Goal: Task Accomplishment & Management: Use online tool/utility

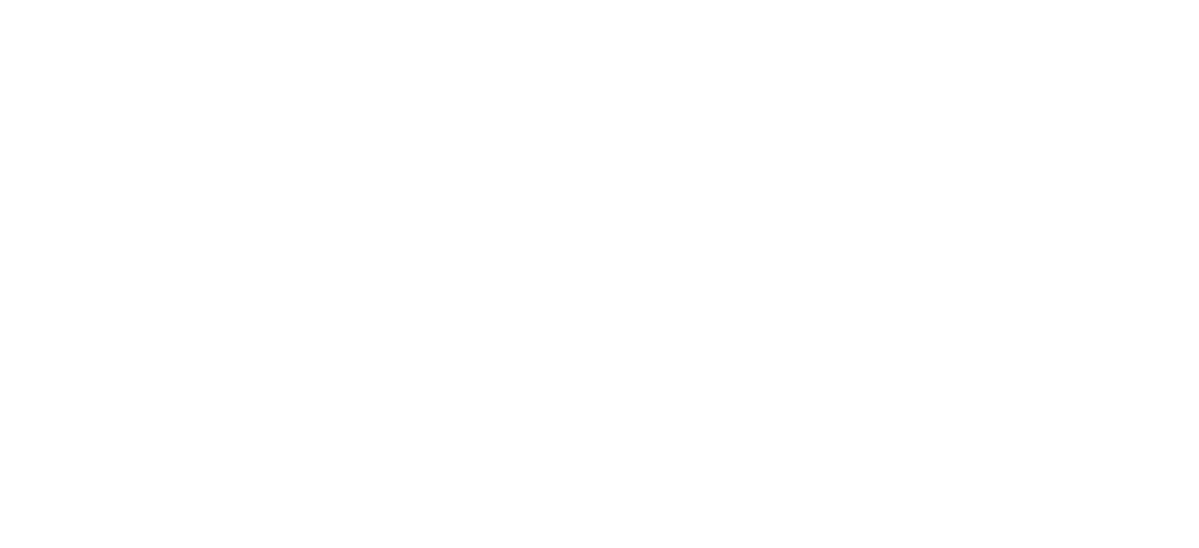
click at [1119, 0] on html at bounding box center [599, 0] width 1199 height 0
click at [1110, 0] on html at bounding box center [599, 0] width 1199 height 0
click at [1120, 0] on html at bounding box center [599, 0] width 1199 height 0
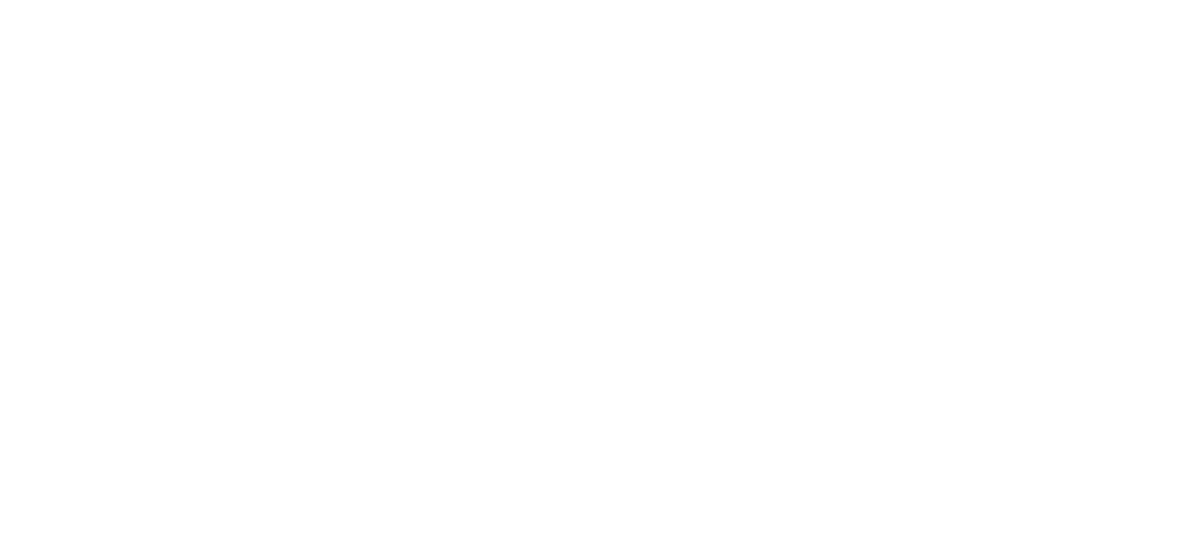
click at [1120, 0] on html at bounding box center [599, 0] width 1199 height 0
click at [1123, 0] on html at bounding box center [599, 0] width 1199 height 0
click at [1120, 0] on html at bounding box center [599, 0] width 1199 height 0
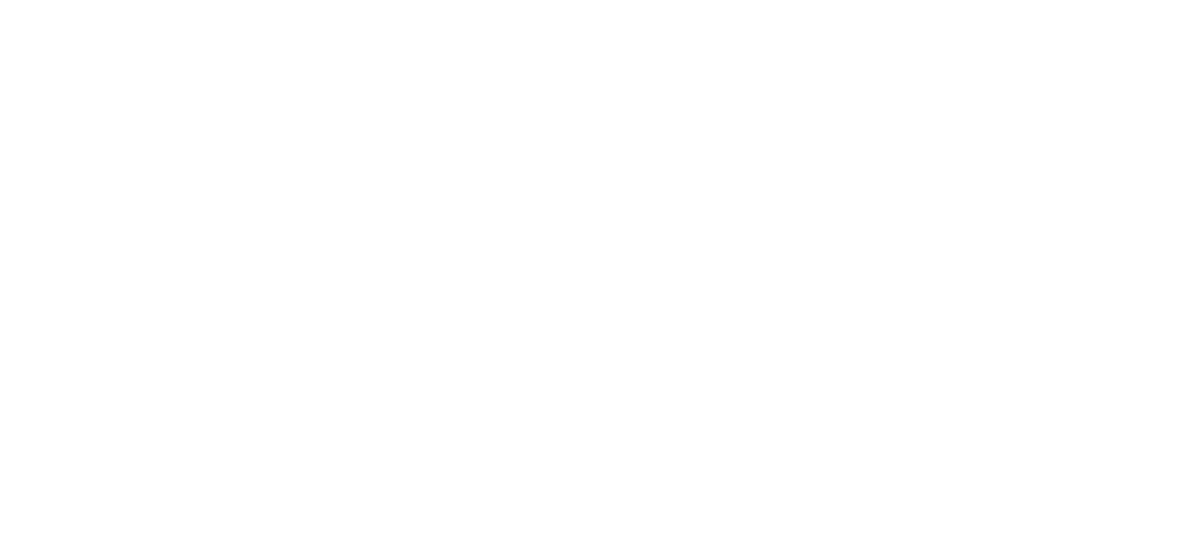
click at [1116, 0] on html at bounding box center [599, 0] width 1199 height 0
click at [1121, 0] on html at bounding box center [599, 0] width 1199 height 0
click at [1119, 0] on html at bounding box center [599, 0] width 1199 height 0
click at [1123, 0] on html at bounding box center [599, 0] width 1199 height 0
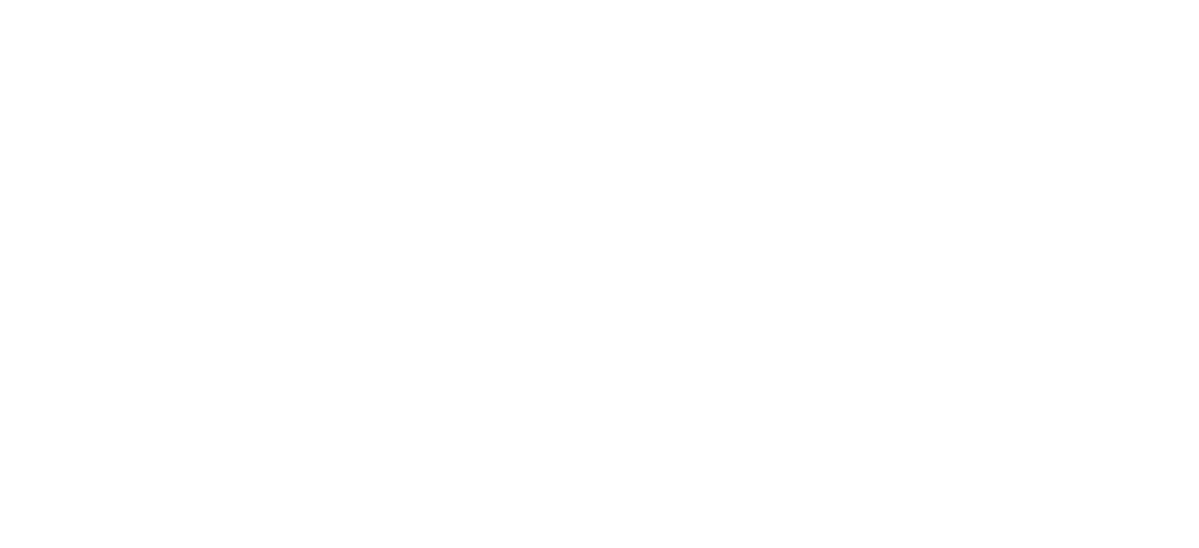
click at [1123, 0] on html at bounding box center [599, 0] width 1199 height 0
click at [1126, 0] on html at bounding box center [599, 0] width 1199 height 0
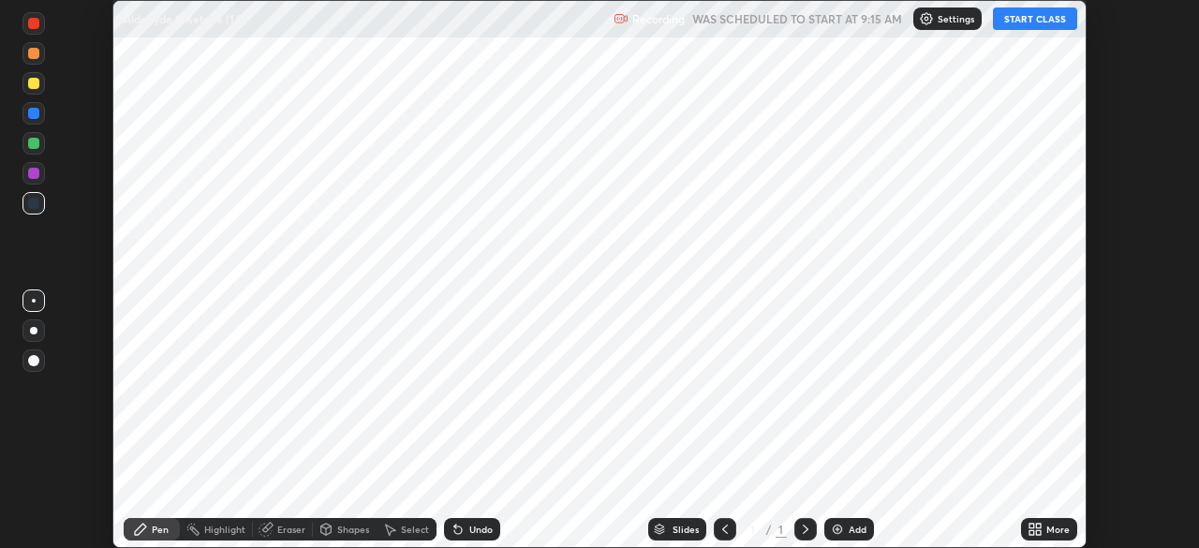
scroll to position [548, 1198]
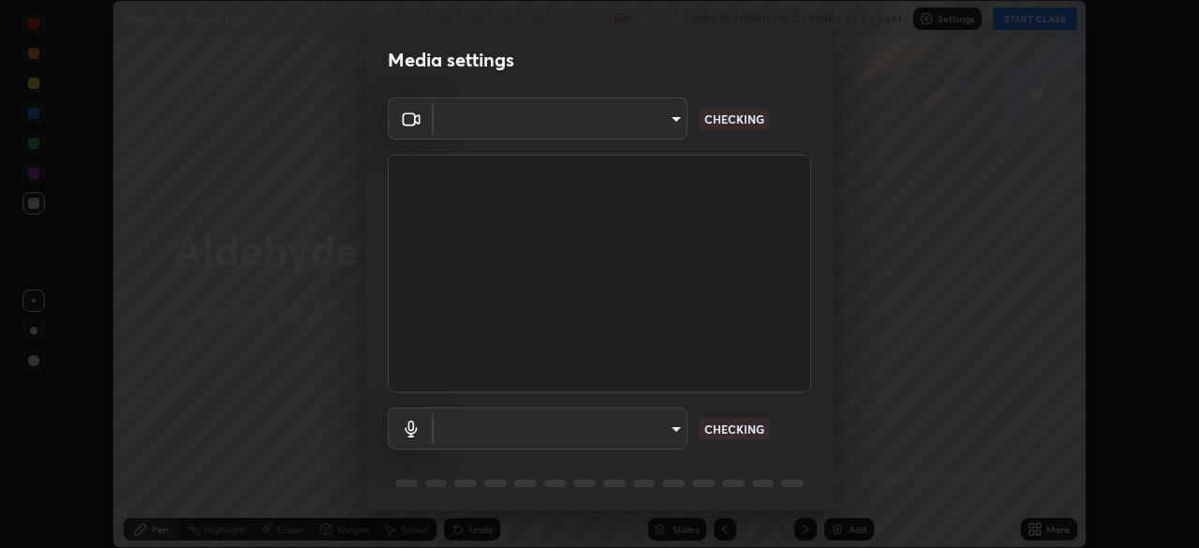
type input "119f56cd3221aa741ff86ef3c15b45e11b875c70691a8bbf6b5e475350e28a87"
click at [660, 431] on body "Erase all Aldehyde & Ketone (1/7) Recording WAS SCHEDULED TO START AT 9:15 AM S…" at bounding box center [599, 274] width 1199 height 548
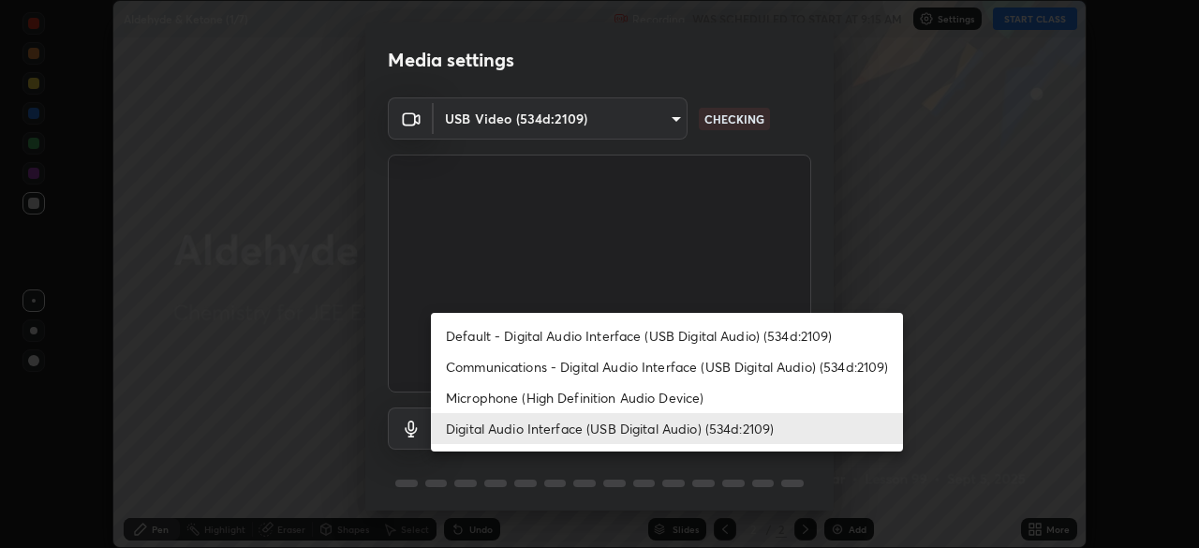
click at [607, 405] on li "Microphone (High Definition Audio Device)" at bounding box center [667, 397] width 472 height 31
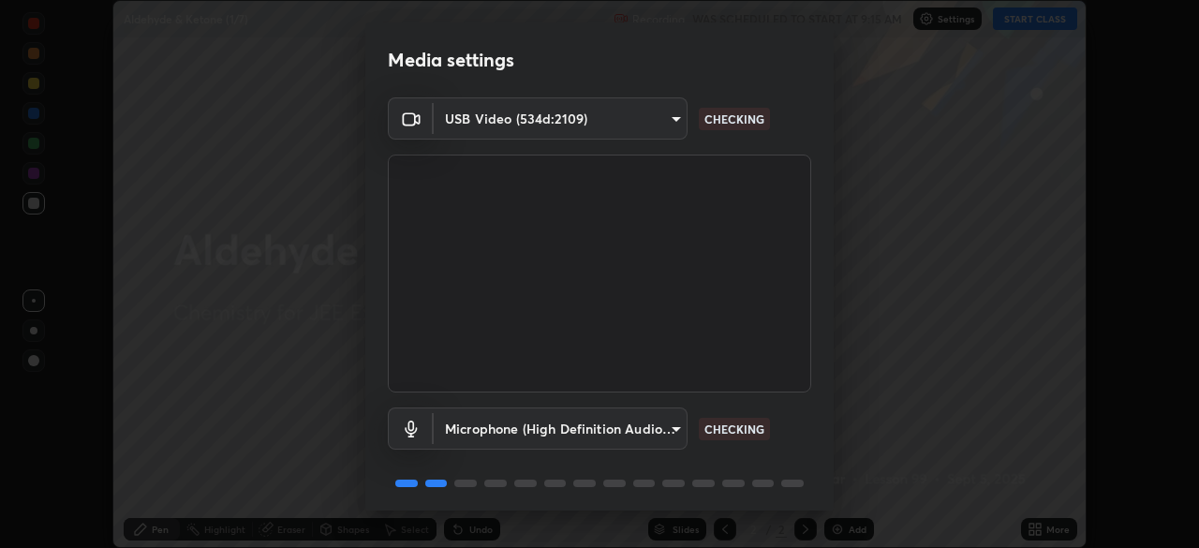
click at [617, 426] on body "Erase all Aldehyde & Ketone (1/7) Recording WAS SCHEDULED TO START AT 9:15 AM S…" at bounding box center [599, 274] width 1199 height 548
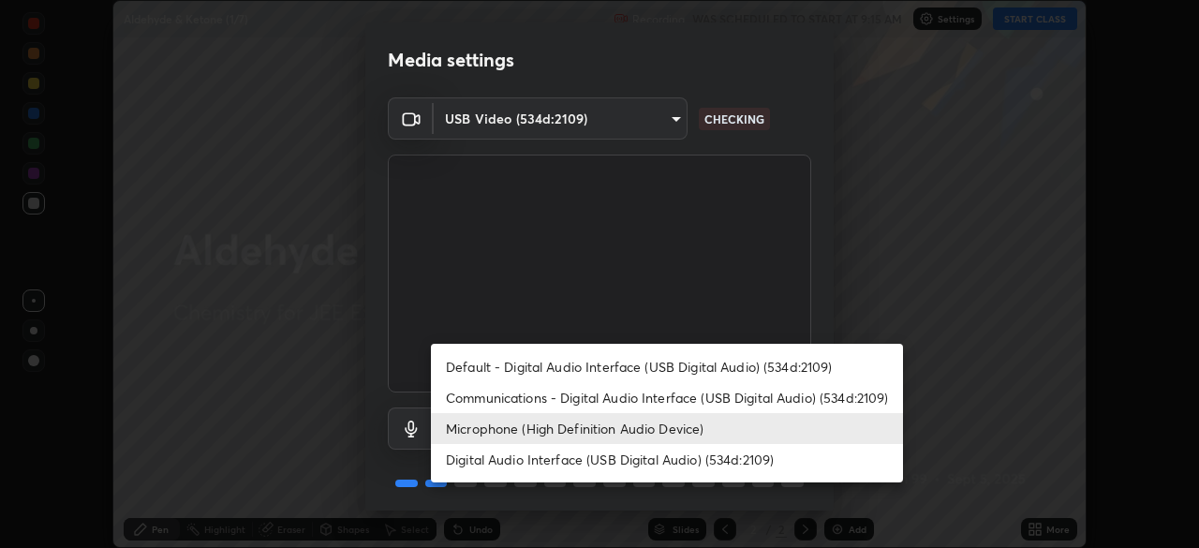
click at [608, 464] on li "Digital Audio Interface (USB Digital Audio) (534d:2109)" at bounding box center [667, 459] width 472 height 31
type input "536532af12226c338bcd5446059054d941b3a75470b8ebe0ea5f7d826babdd32"
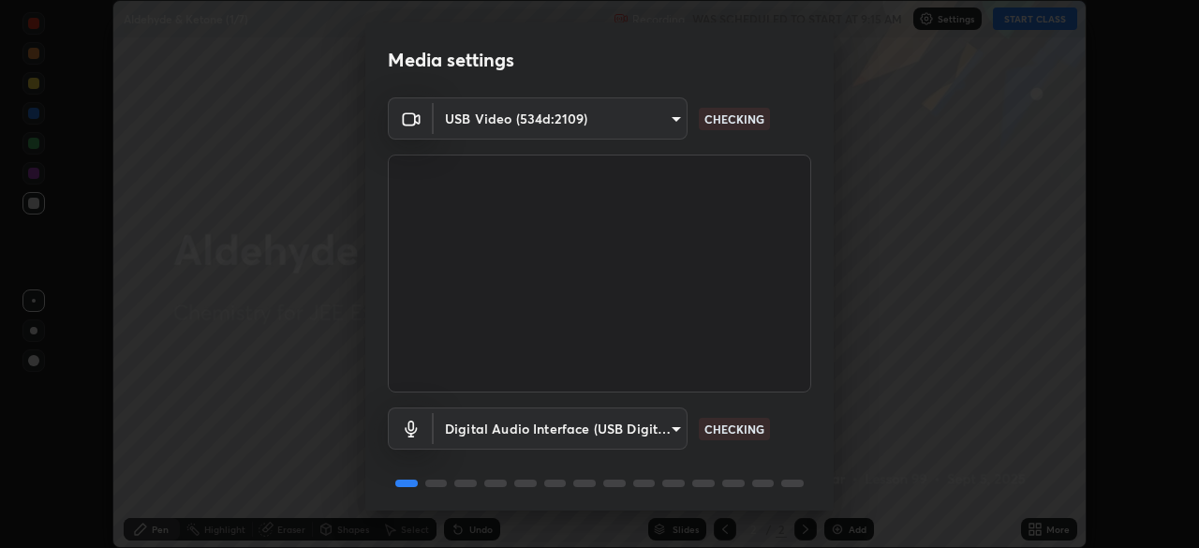
scroll to position [67, 0]
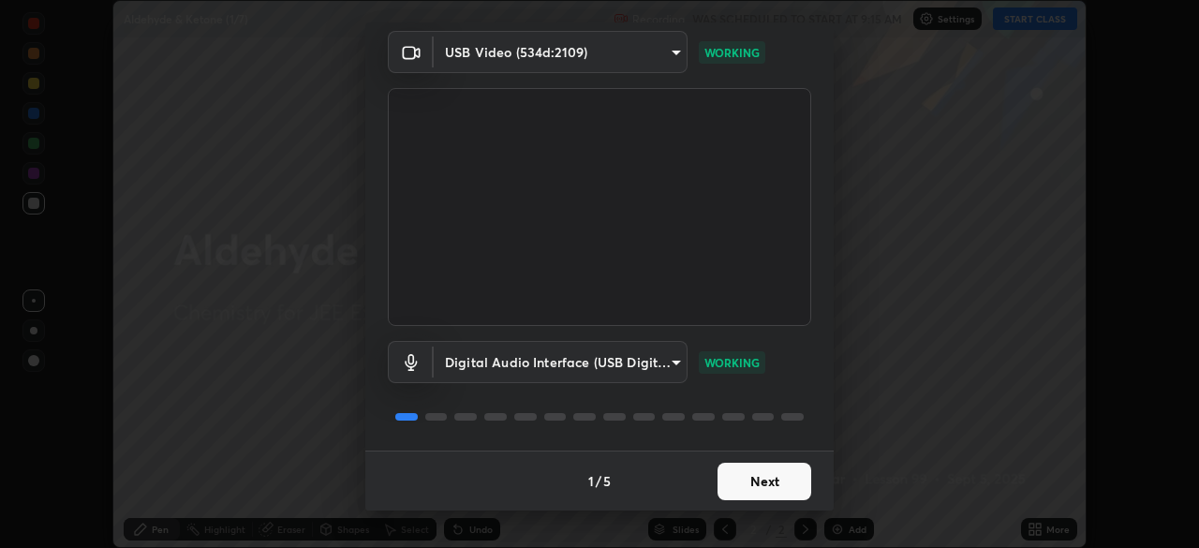
click at [761, 476] on button "Next" at bounding box center [765, 481] width 94 height 37
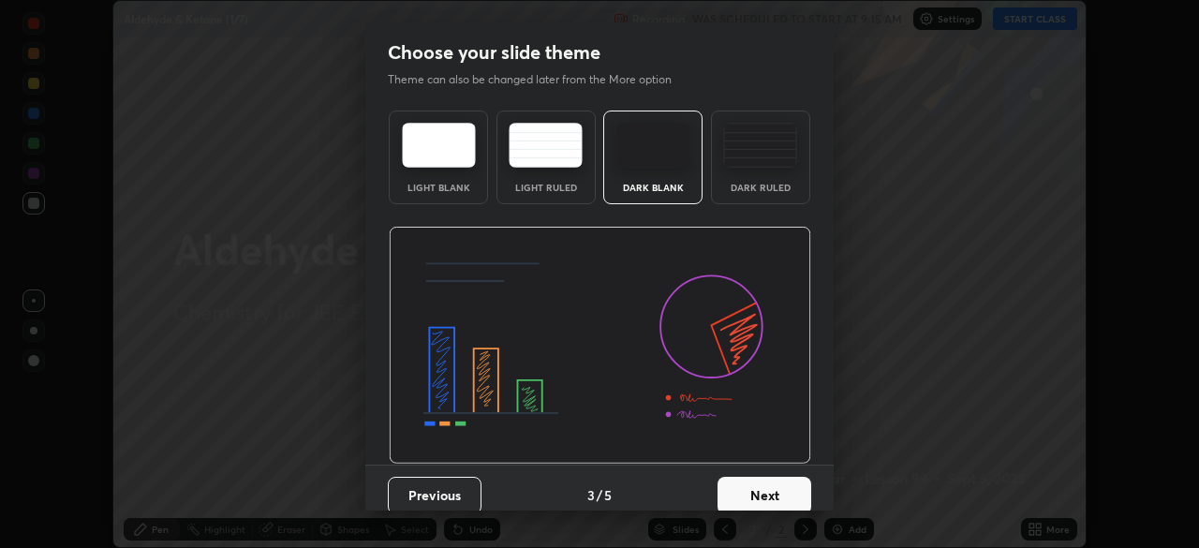
click at [781, 487] on button "Next" at bounding box center [765, 495] width 94 height 37
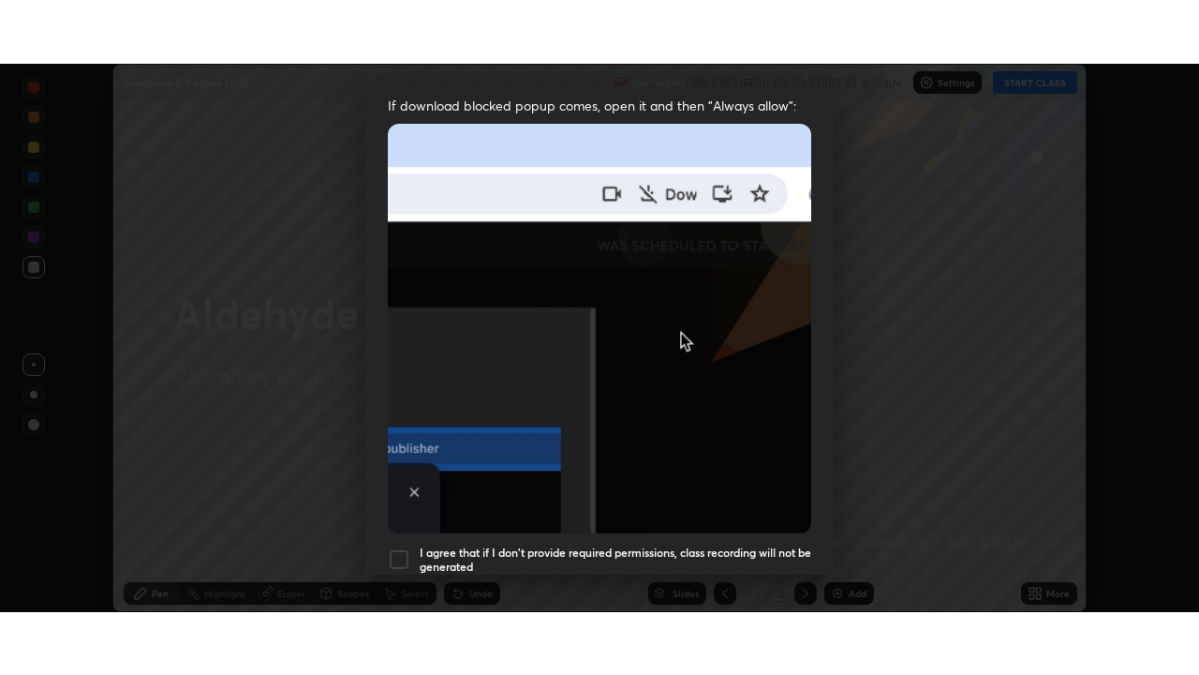
scroll to position [449, 0]
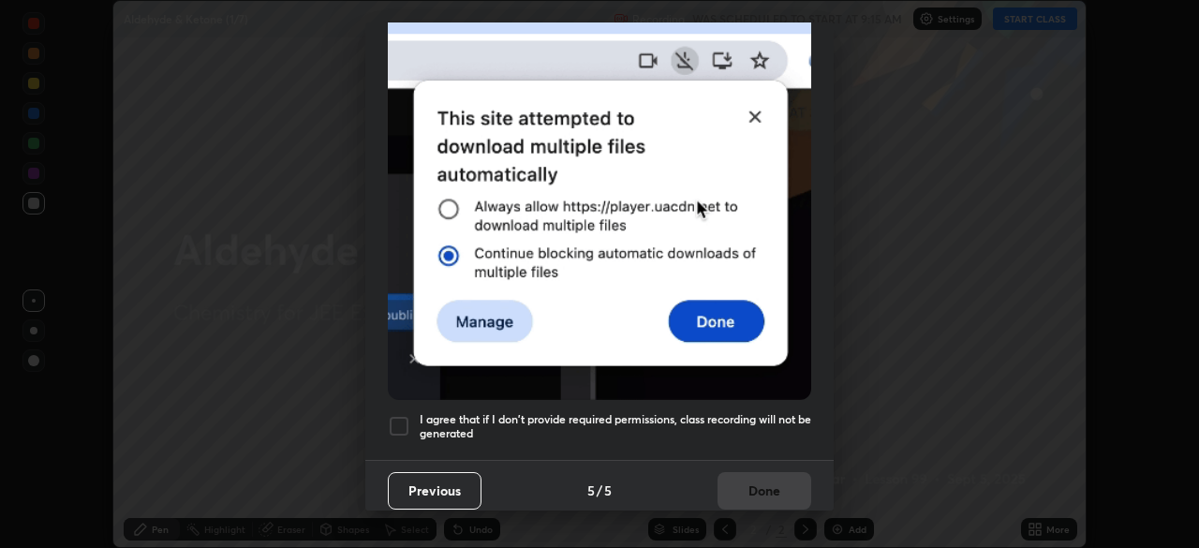
click at [747, 412] on h5 "I agree that if I don't provide required permissions, class recording will not …" at bounding box center [616, 426] width 392 height 29
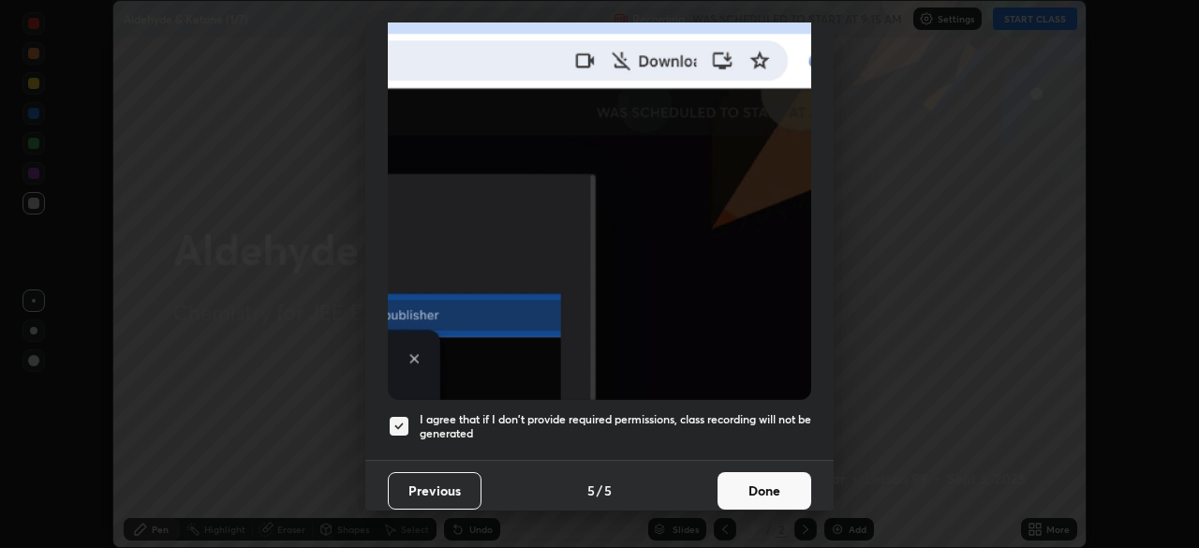
click at [745, 472] on button "Done" at bounding box center [765, 490] width 94 height 37
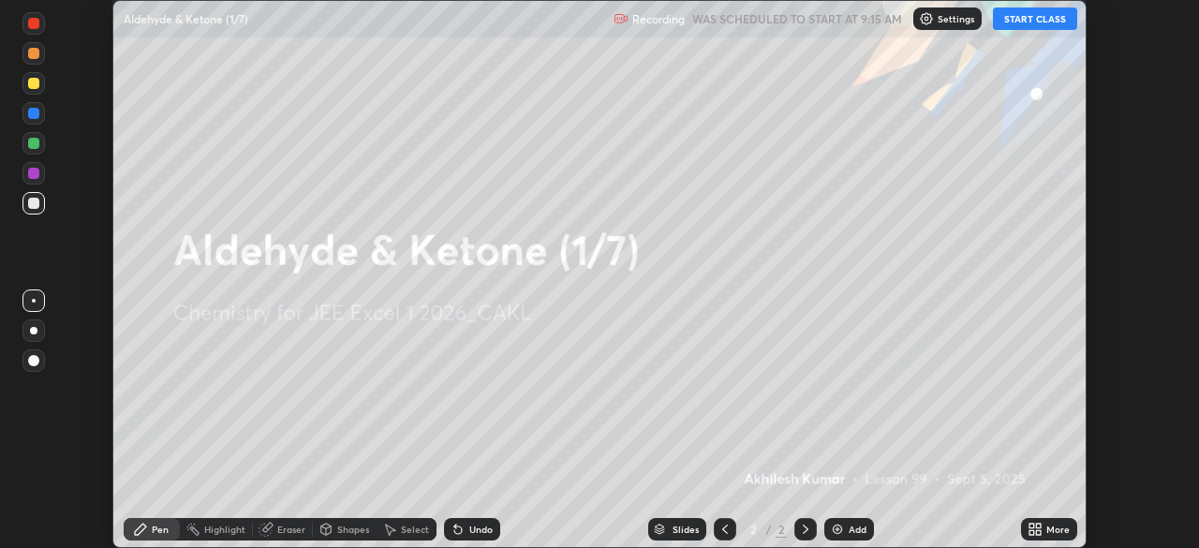
click at [1040, 531] on icon at bounding box center [1038, 532] width 5 height 5
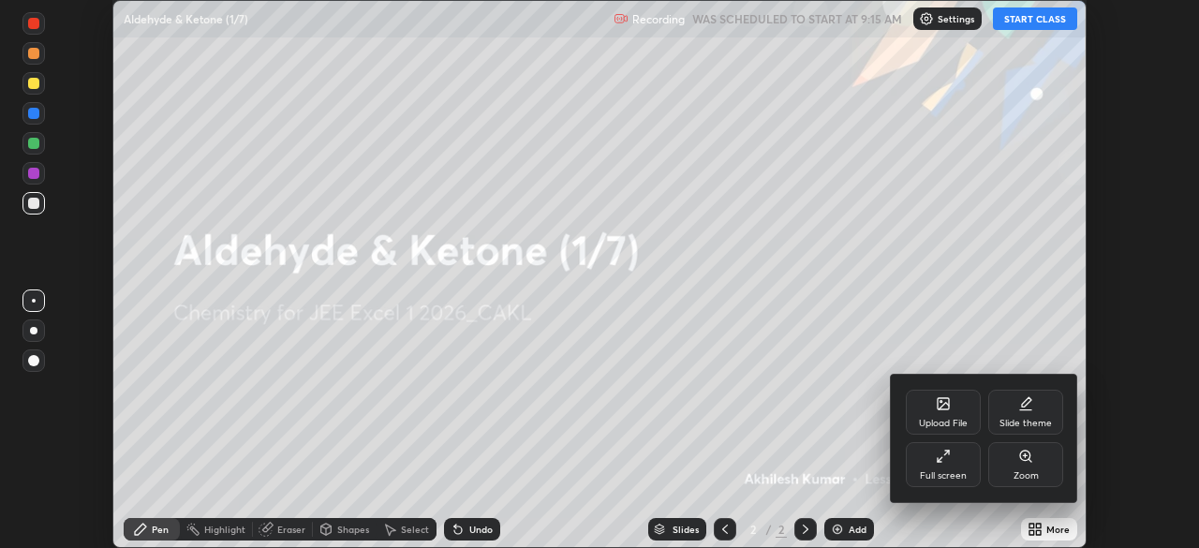
click at [942, 462] on icon at bounding box center [943, 456] width 15 height 15
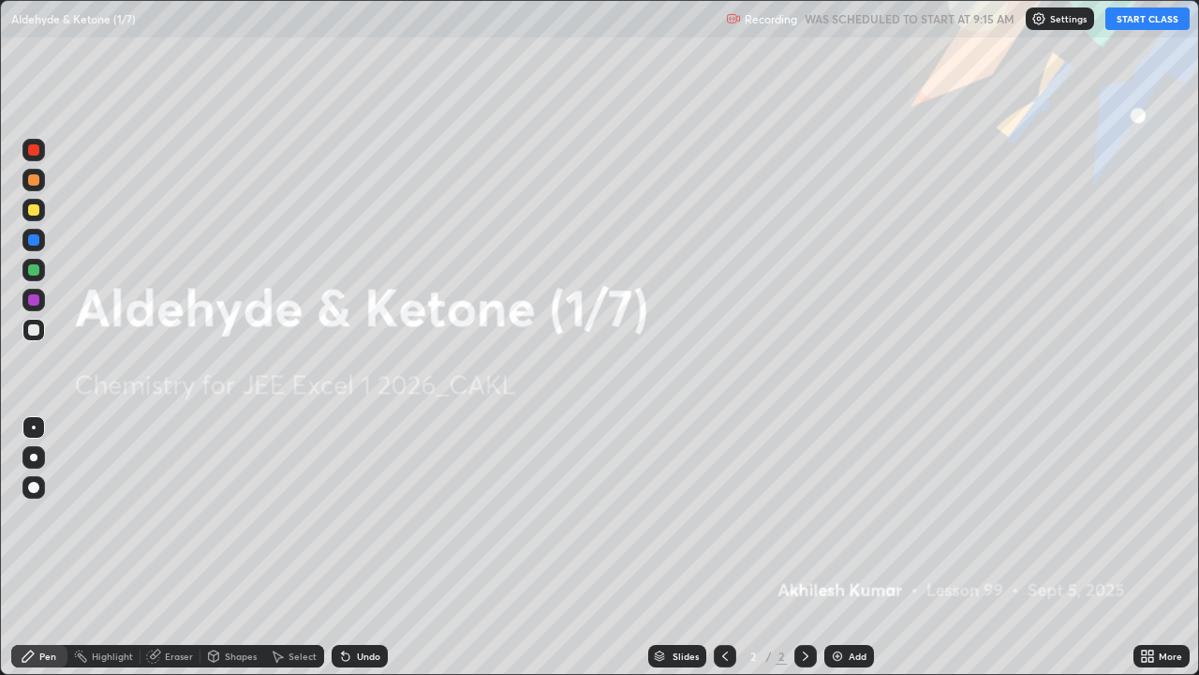
scroll to position [675, 1199]
click at [1146, 20] on button "START CLASS" at bounding box center [1148, 18] width 84 height 22
click at [1145, 20] on button "START CLASS" at bounding box center [1148, 18] width 84 height 22
click at [835, 547] on img at bounding box center [837, 655] width 15 height 15
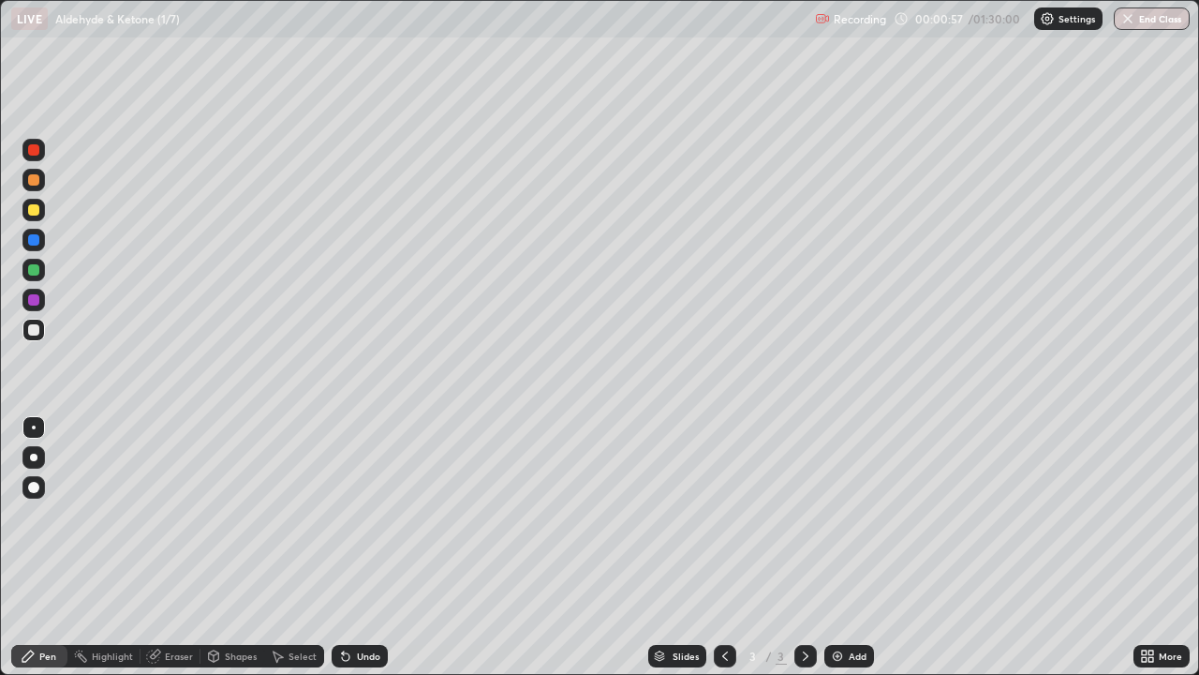
click at [242, 547] on div "Shapes" at bounding box center [241, 655] width 32 height 9
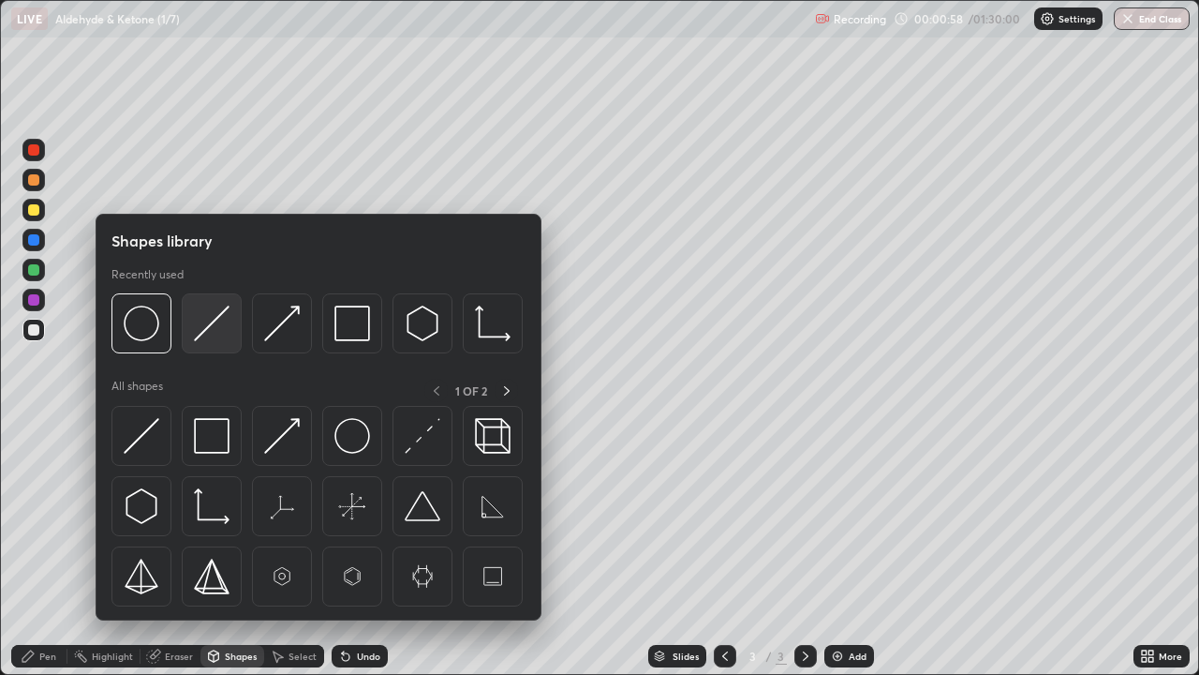
click at [206, 325] on img at bounding box center [212, 323] width 36 height 36
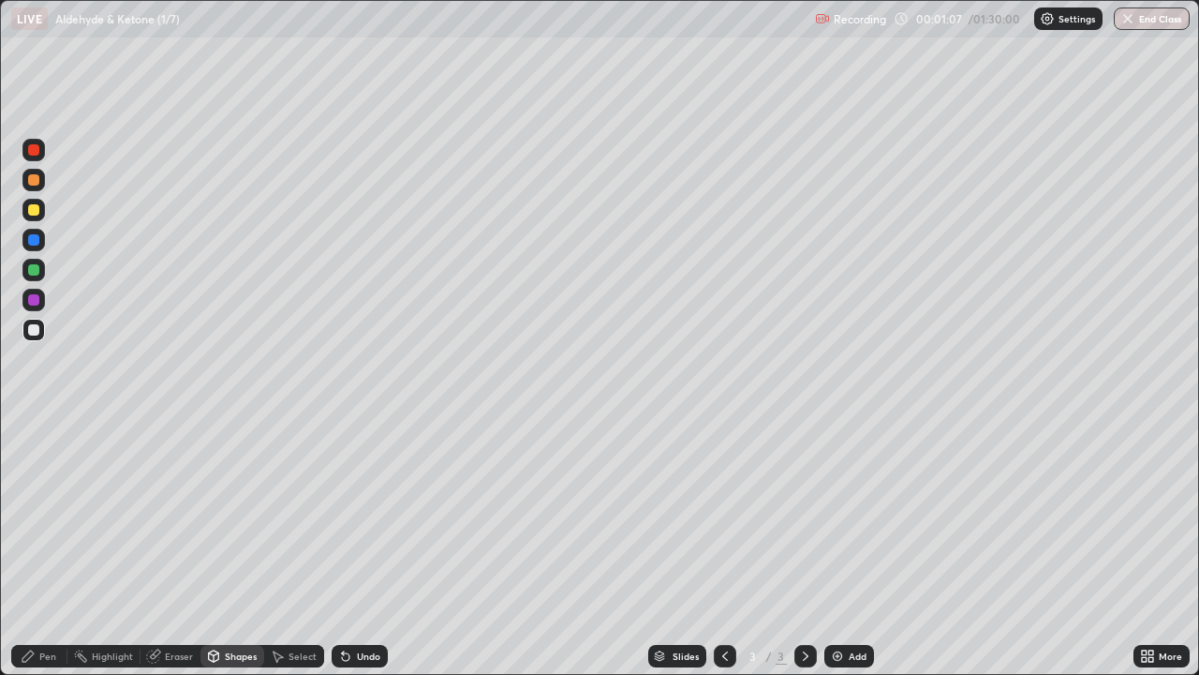
click at [350, 547] on icon at bounding box center [345, 655] width 15 height 15
click at [301, 547] on div "Select" at bounding box center [303, 655] width 28 height 9
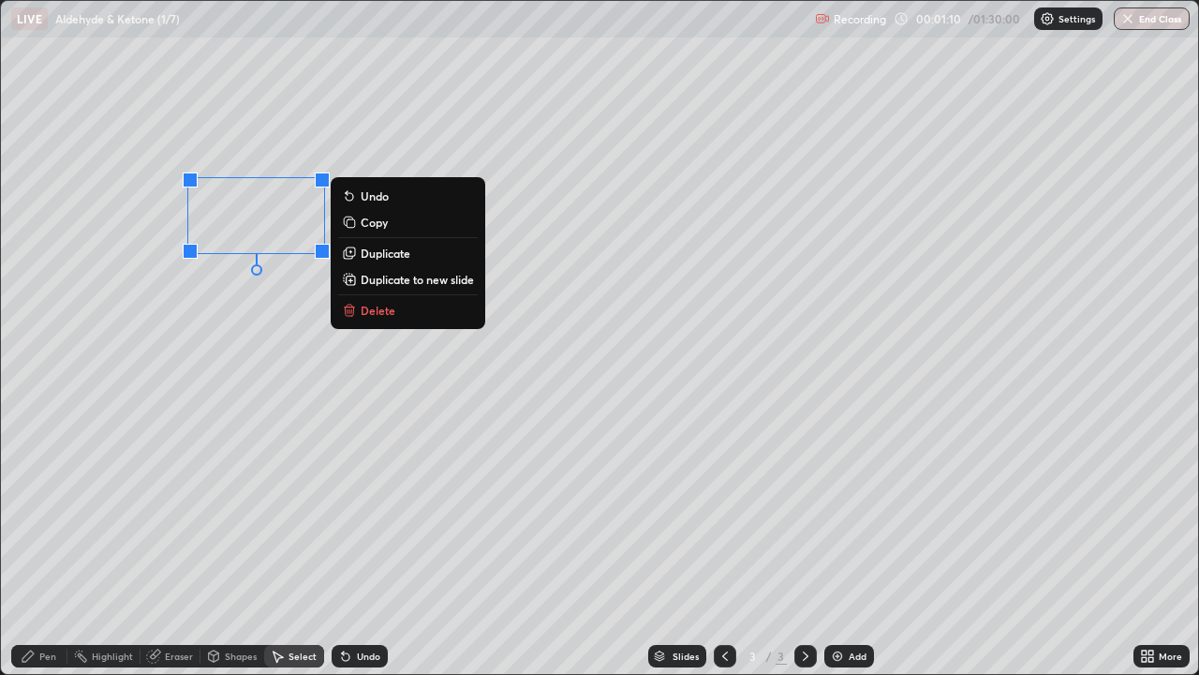
click at [362, 222] on p "Copy" at bounding box center [374, 222] width 27 height 15
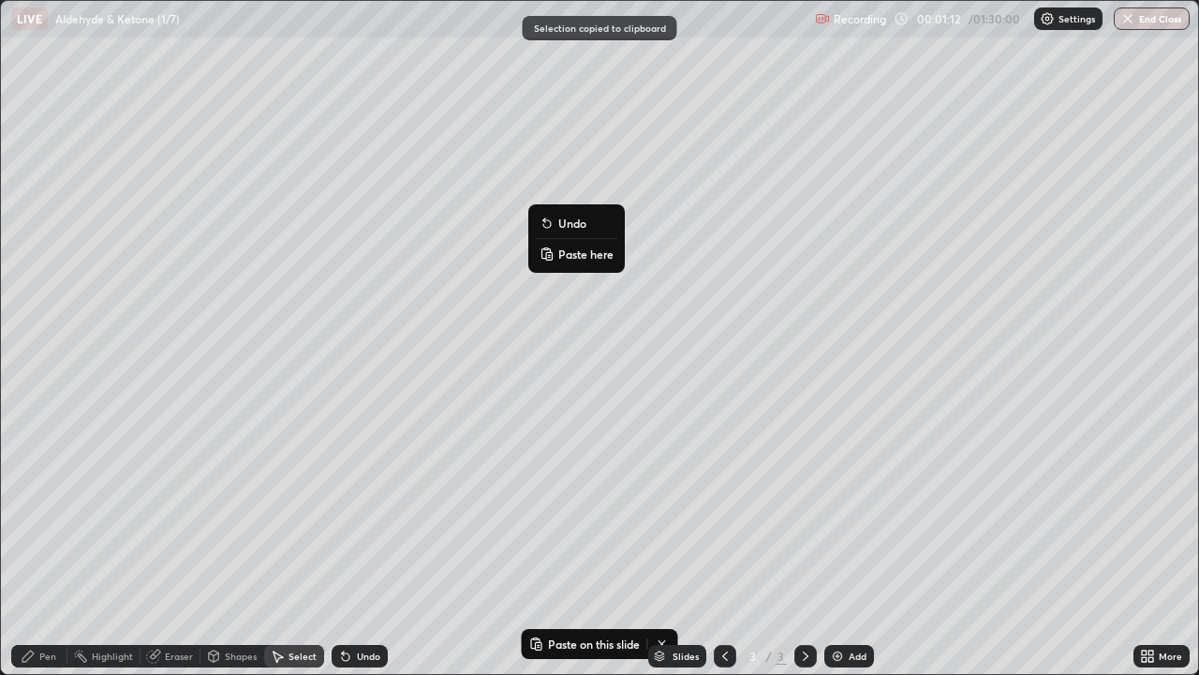
click at [562, 254] on p "Paste here" at bounding box center [585, 253] width 55 height 15
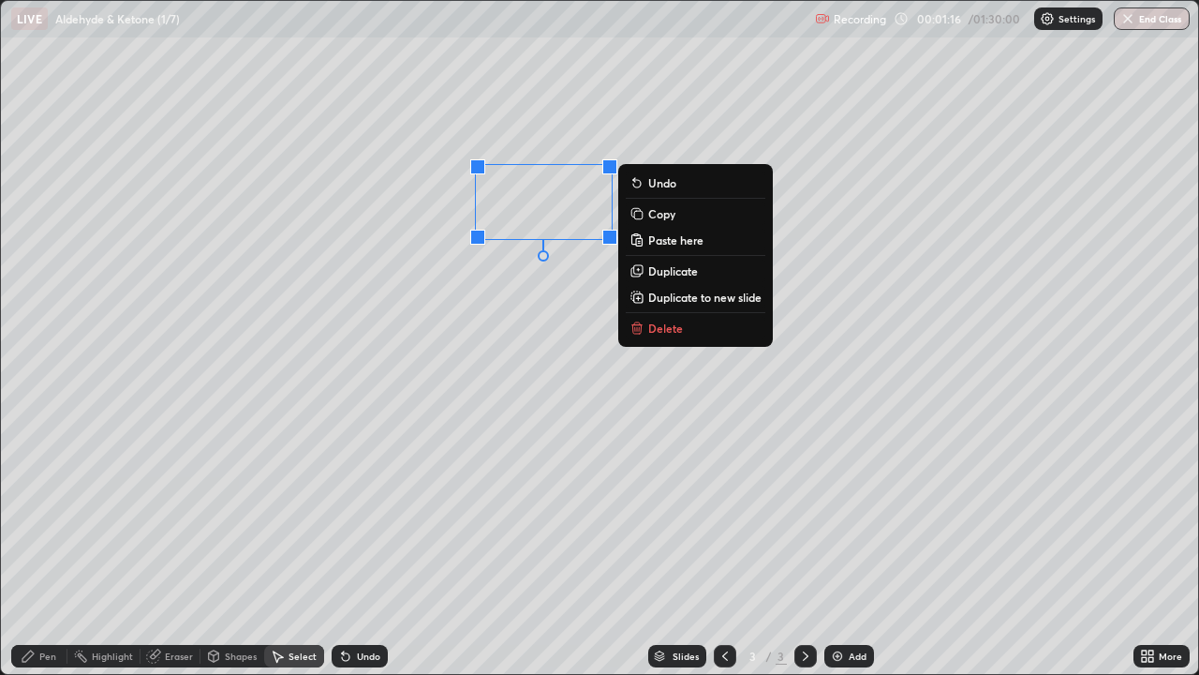
click at [220, 547] on div "Shapes" at bounding box center [233, 656] width 64 height 22
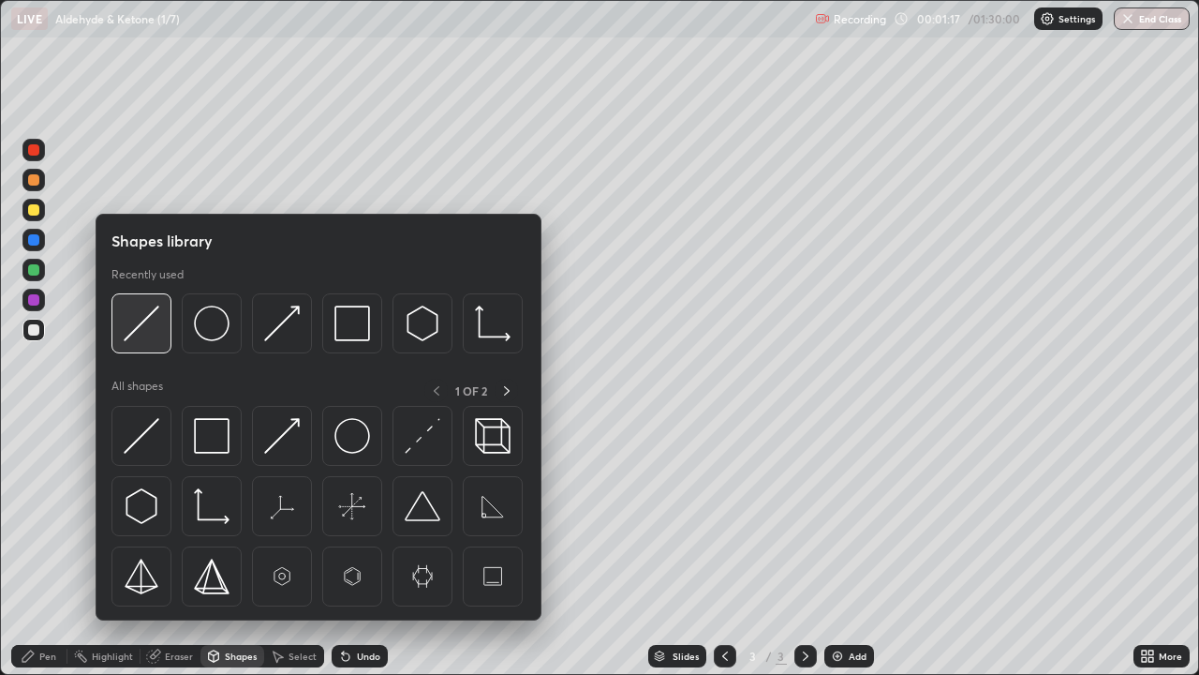
click at [145, 329] on img at bounding box center [142, 323] width 36 height 36
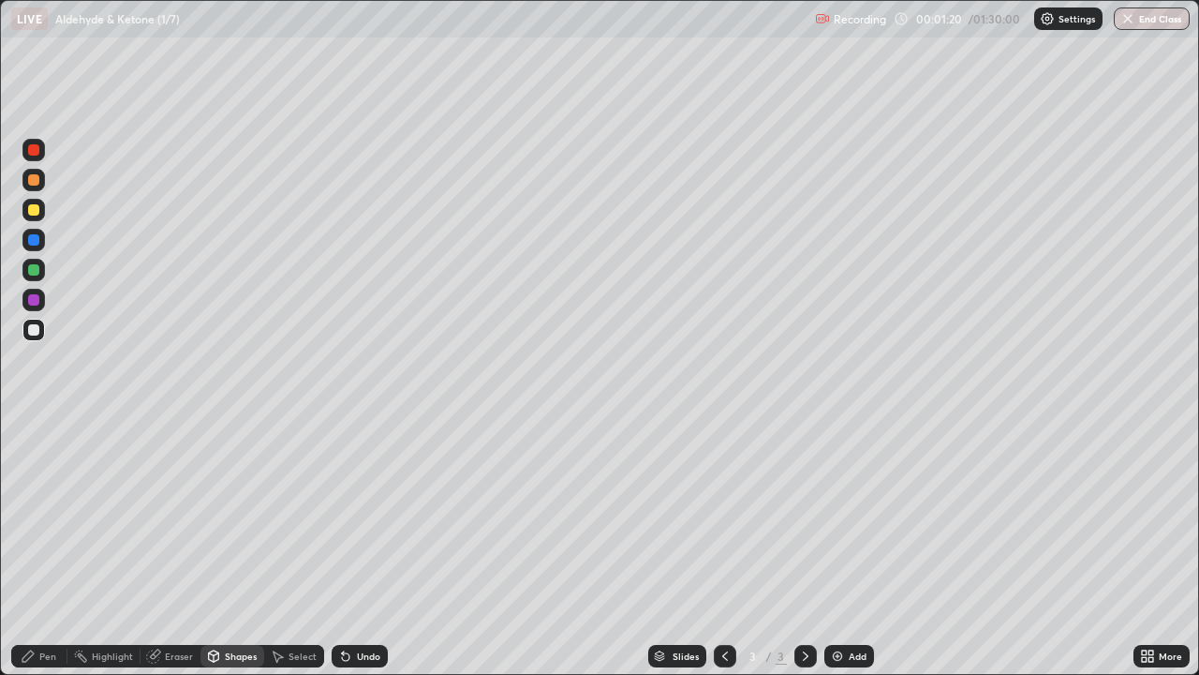
click at [37, 547] on div "Pen" at bounding box center [39, 656] width 56 height 22
click at [240, 547] on div "Shapes" at bounding box center [241, 655] width 32 height 9
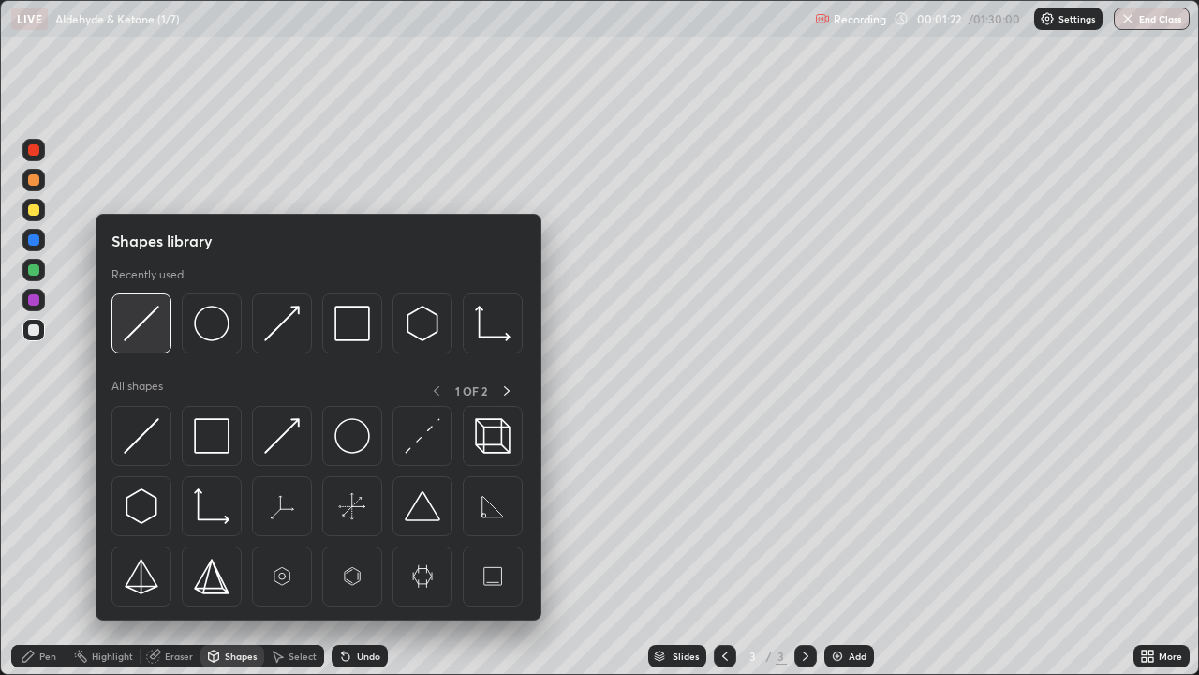
click at [135, 327] on img at bounding box center [142, 323] width 36 height 36
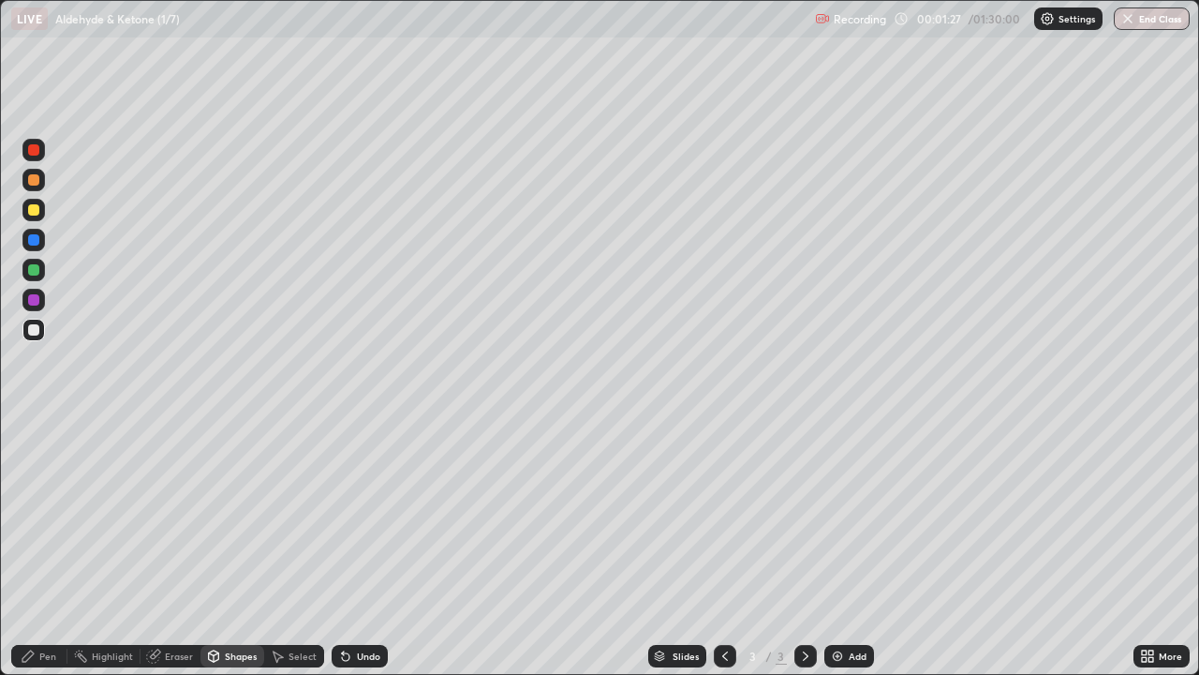
click at [350, 547] on div "Undo" at bounding box center [360, 656] width 56 height 22
click at [50, 547] on div "Pen" at bounding box center [39, 656] width 56 height 22
click at [235, 547] on div "Shapes" at bounding box center [233, 656] width 64 height 22
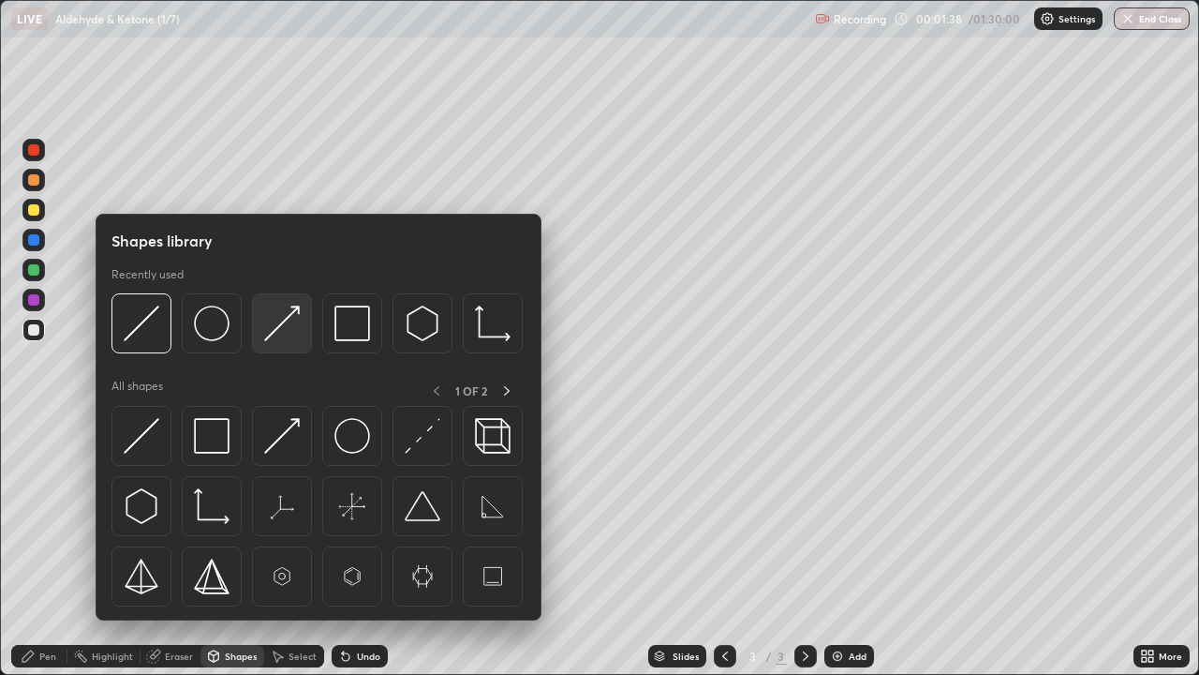
click at [278, 325] on img at bounding box center [282, 323] width 36 height 36
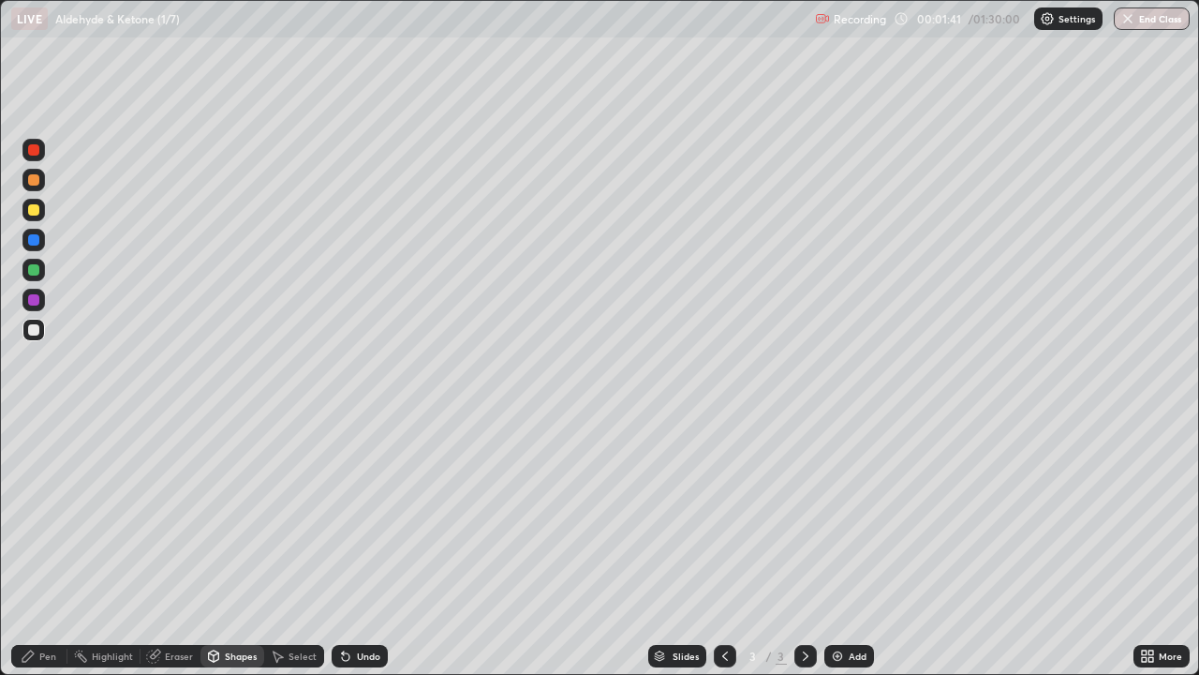
click at [42, 547] on div "Pen" at bounding box center [47, 655] width 17 height 9
click at [233, 547] on div "Shapes" at bounding box center [241, 655] width 32 height 9
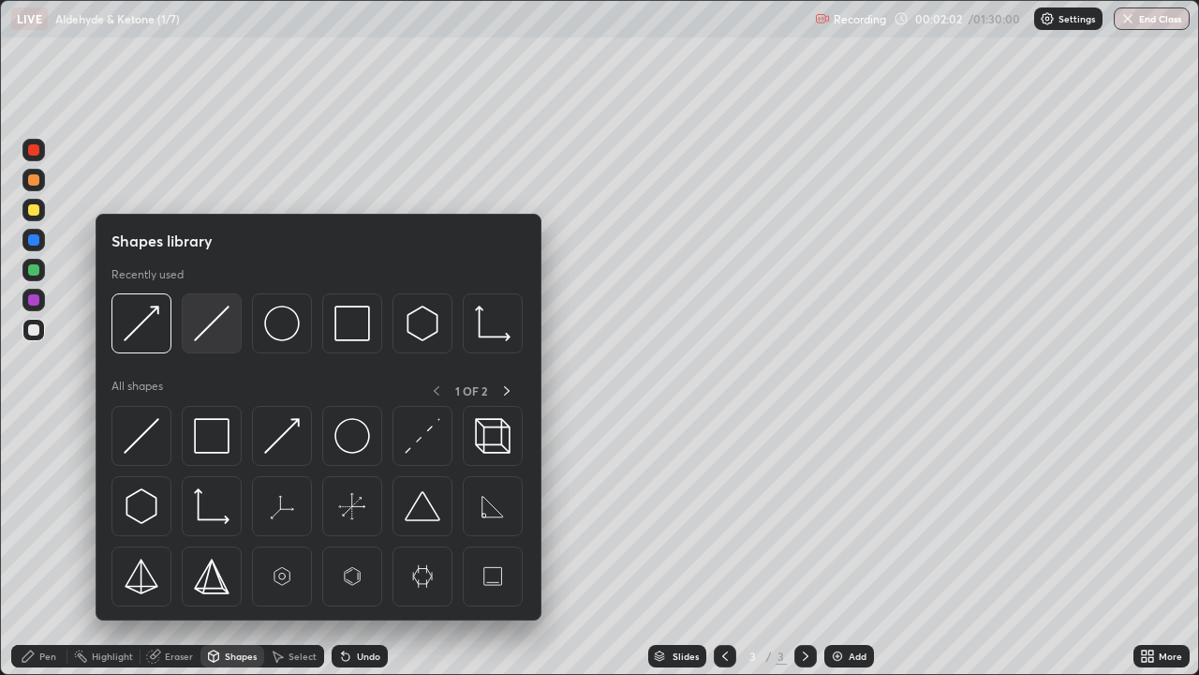
click at [204, 338] on img at bounding box center [212, 323] width 36 height 36
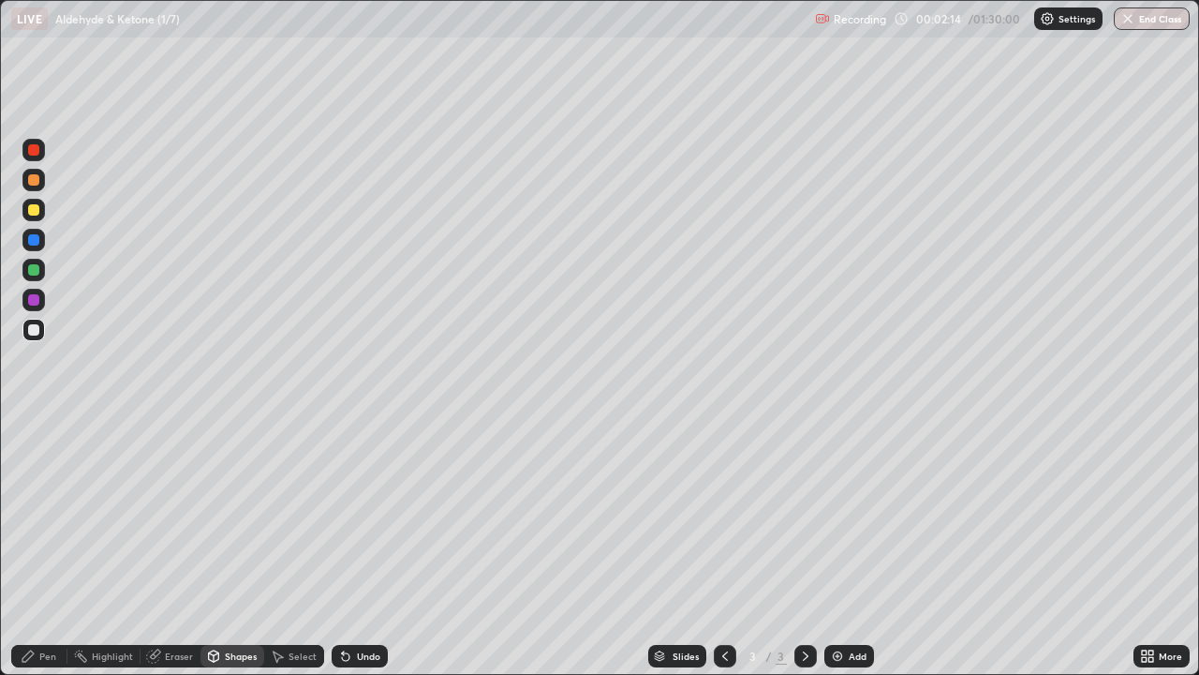
click at [227, 547] on div "Shapes" at bounding box center [233, 656] width 64 height 22
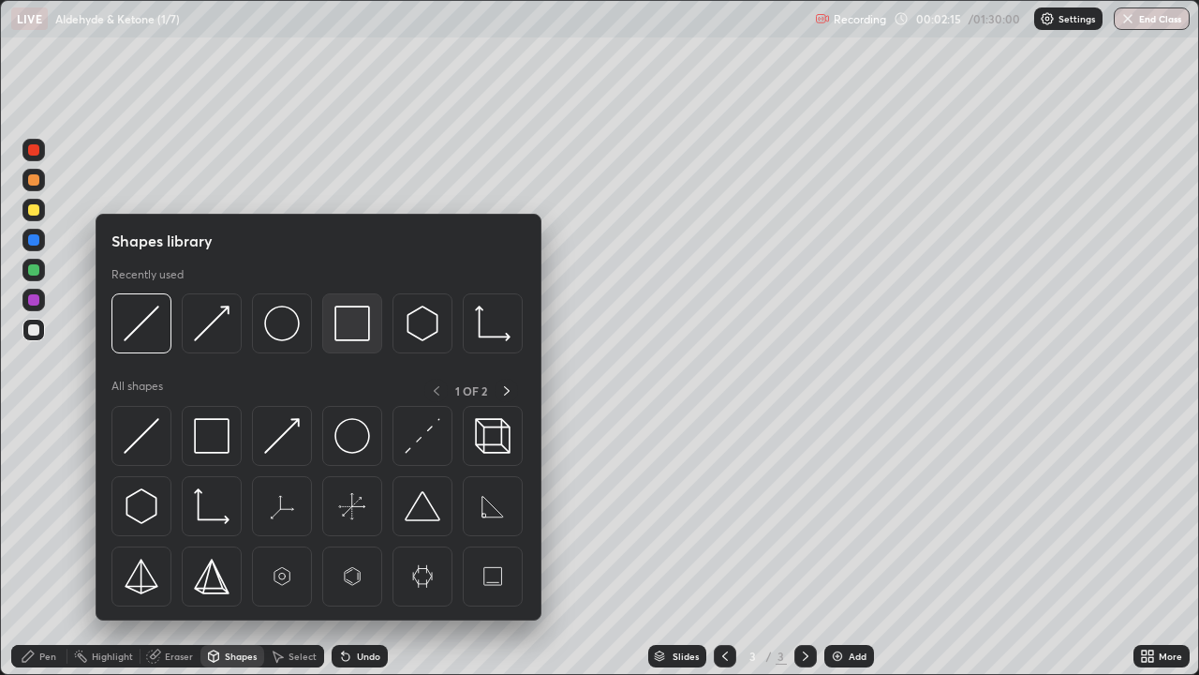
click at [345, 329] on img at bounding box center [353, 323] width 36 height 36
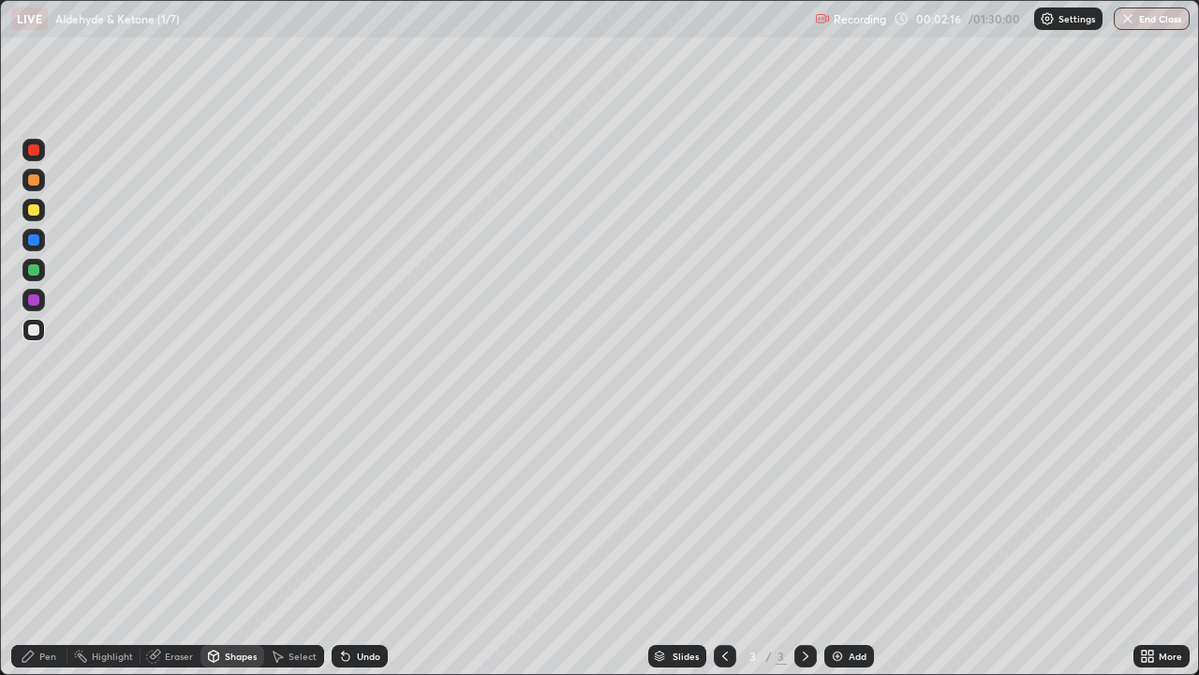
click at [37, 299] on div at bounding box center [33, 299] width 11 height 11
click at [227, 547] on div "Shapes" at bounding box center [241, 655] width 32 height 9
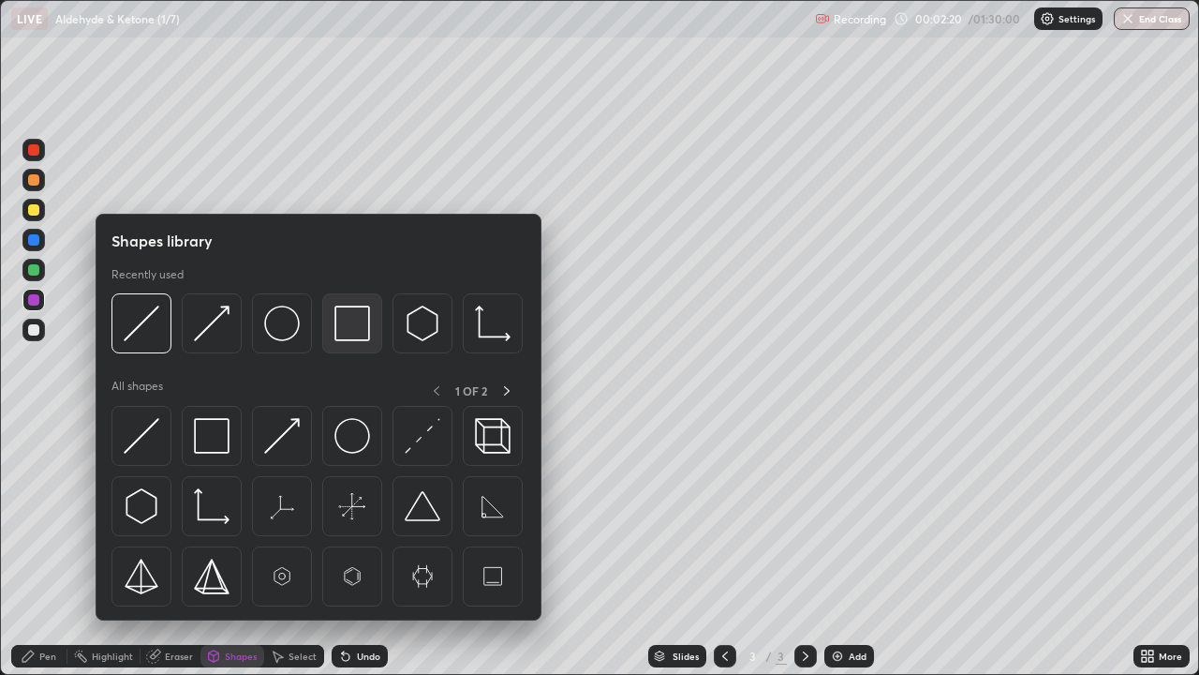
click at [351, 324] on img at bounding box center [353, 323] width 36 height 36
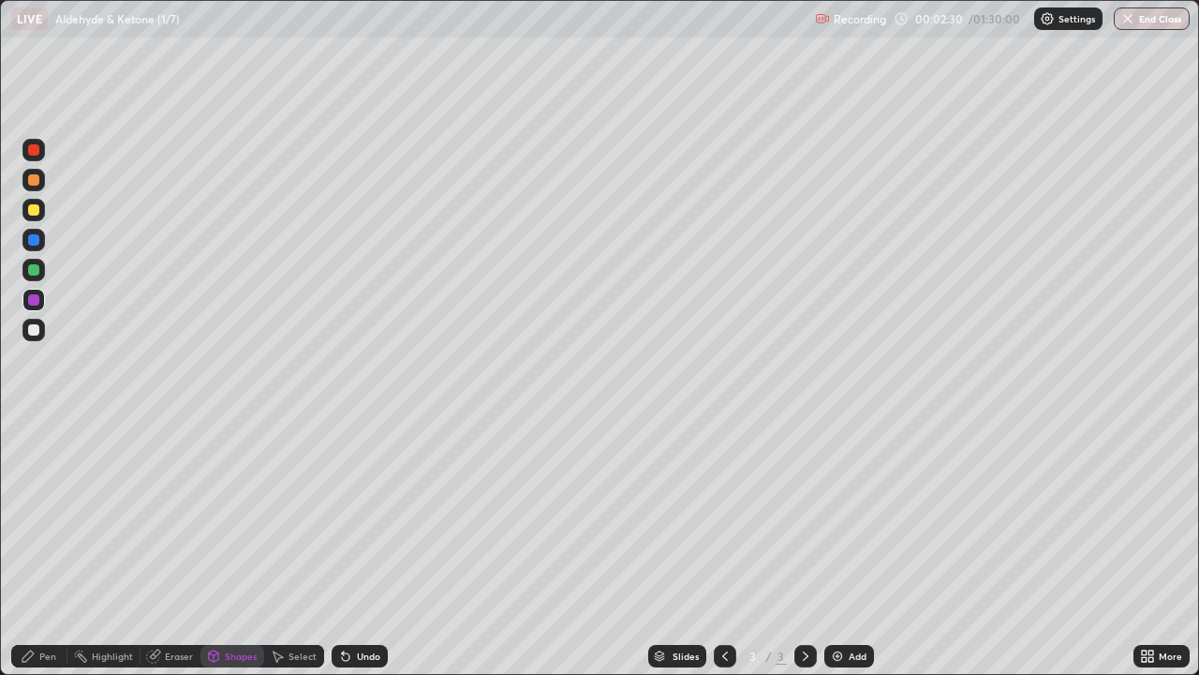
click at [30, 213] on div at bounding box center [33, 209] width 11 height 11
click at [36, 271] on div at bounding box center [33, 269] width 11 height 11
click at [33, 151] on div at bounding box center [33, 149] width 11 height 11
click at [342, 547] on icon at bounding box center [345, 656] width 7 height 7
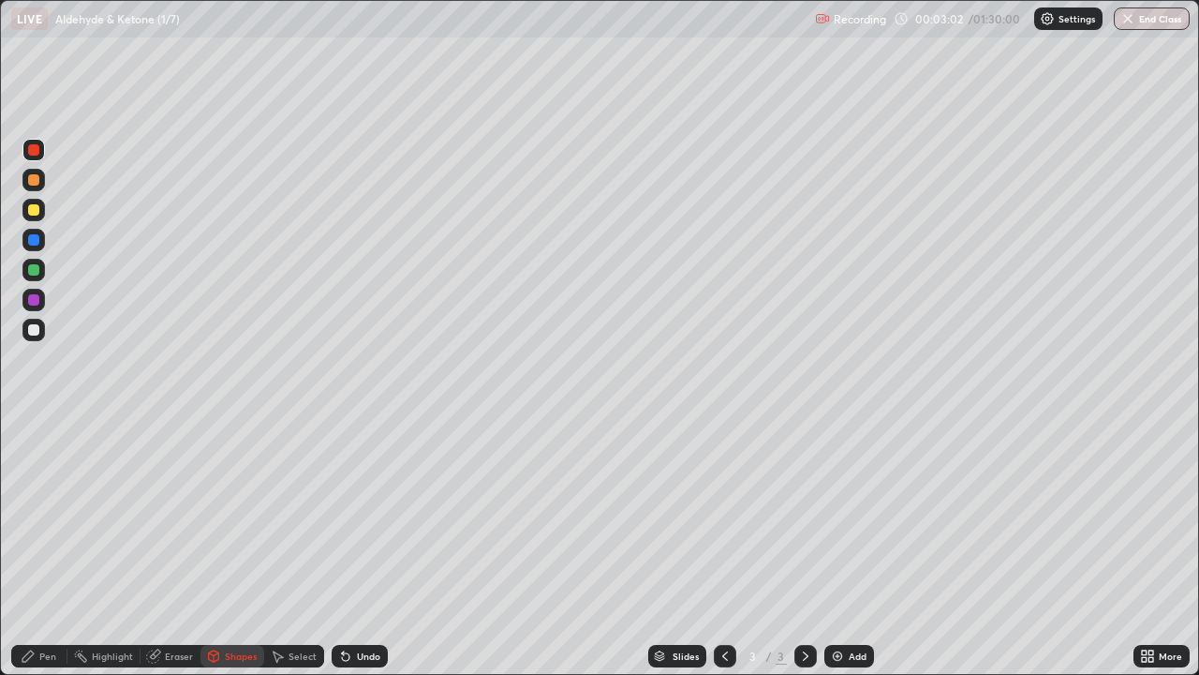
click at [40, 547] on div "Pen" at bounding box center [47, 655] width 17 height 9
click at [36, 298] on div at bounding box center [33, 299] width 11 height 11
click at [34, 209] on div at bounding box center [33, 209] width 11 height 11
click at [38, 151] on div at bounding box center [33, 149] width 11 height 11
click at [304, 547] on div "Select" at bounding box center [303, 655] width 28 height 9
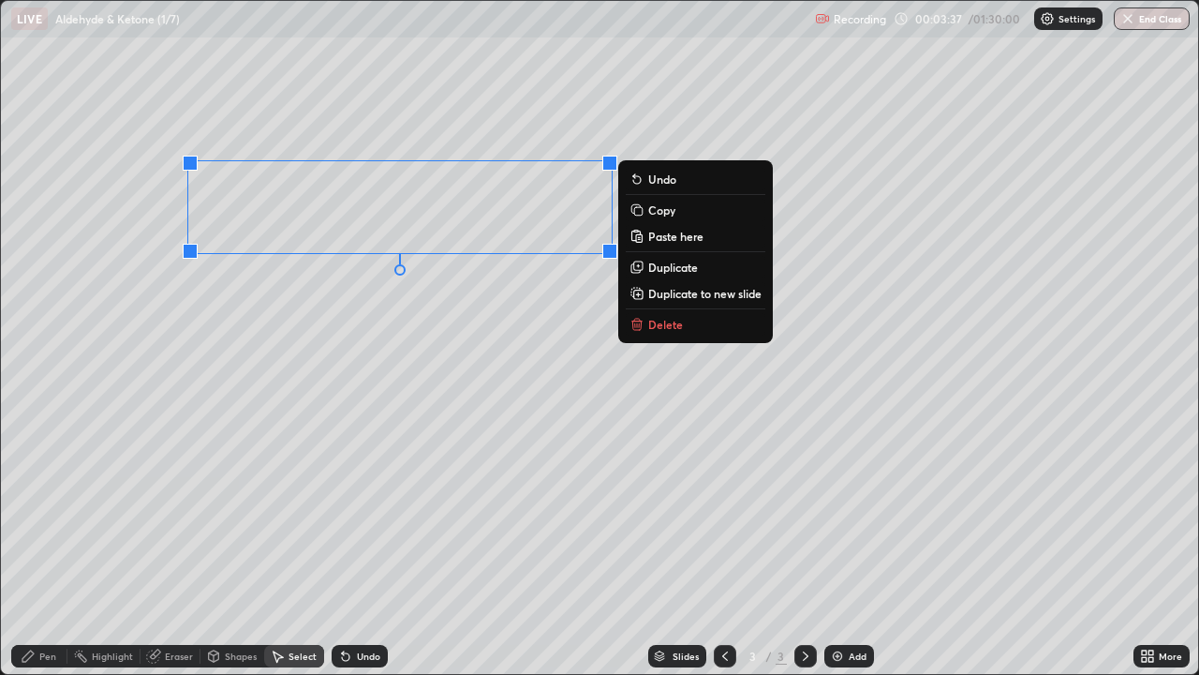
click at [645, 214] on button "Copy" at bounding box center [696, 210] width 140 height 22
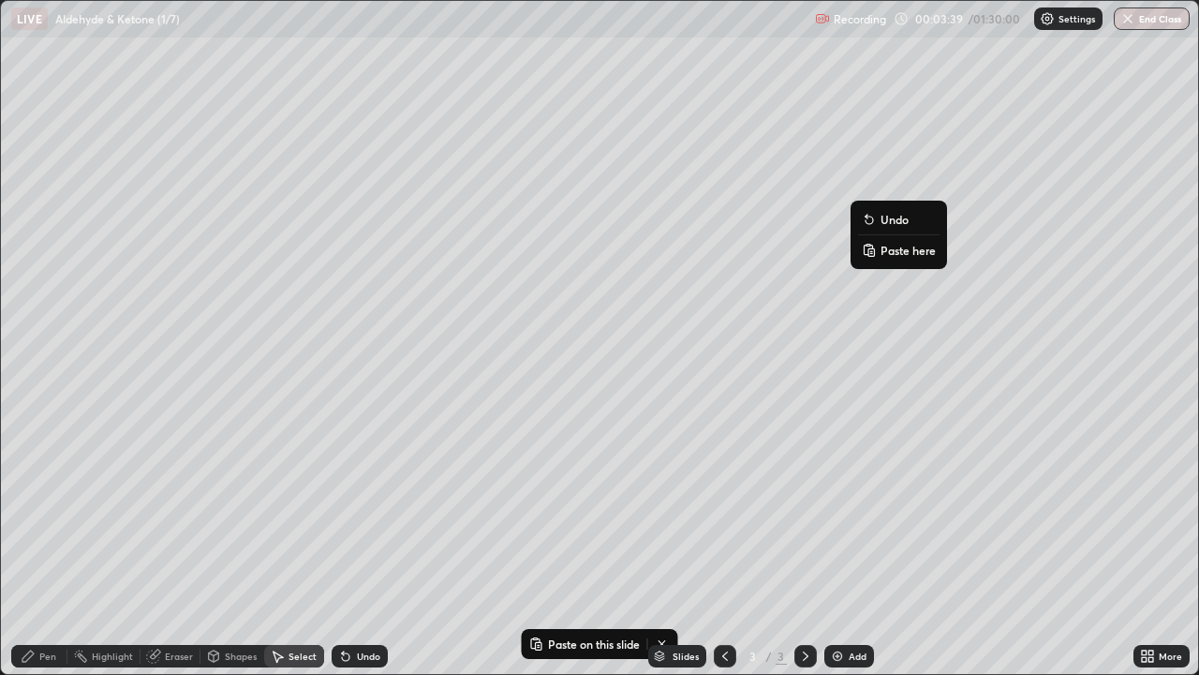
click at [871, 252] on rect at bounding box center [872, 251] width 6 height 7
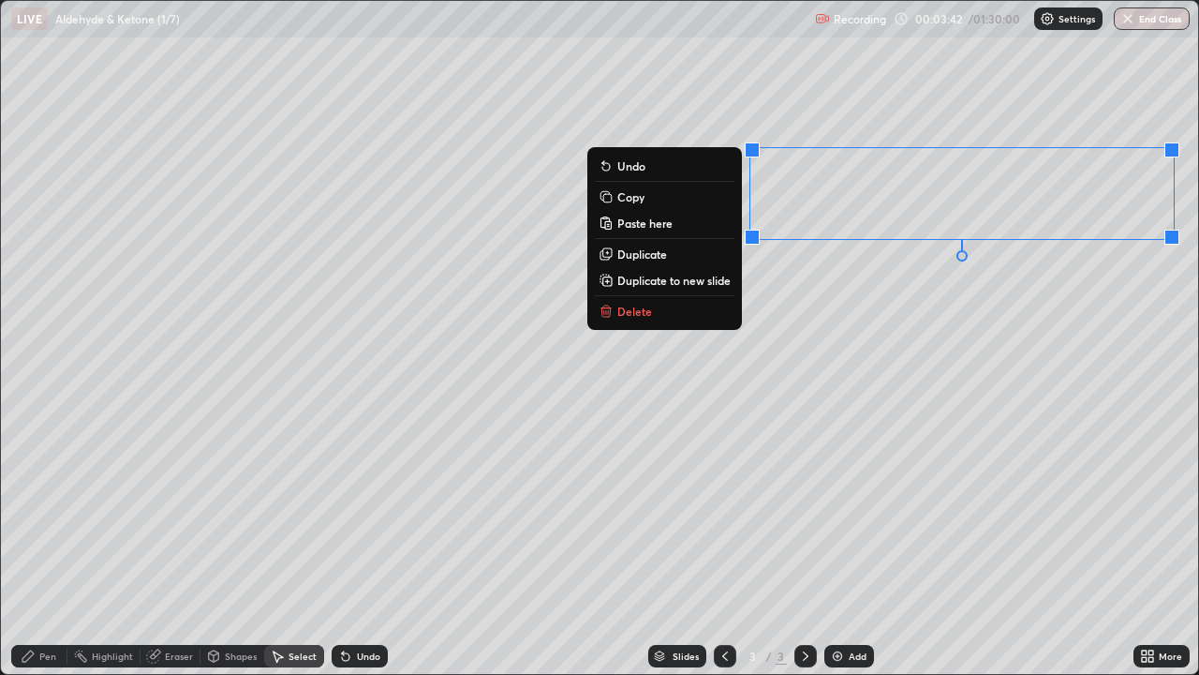
click at [786, 409] on div "0 ° Undo Copy Paste here Duplicate Duplicate to new slide Delete" at bounding box center [599, 337] width 1197 height 673
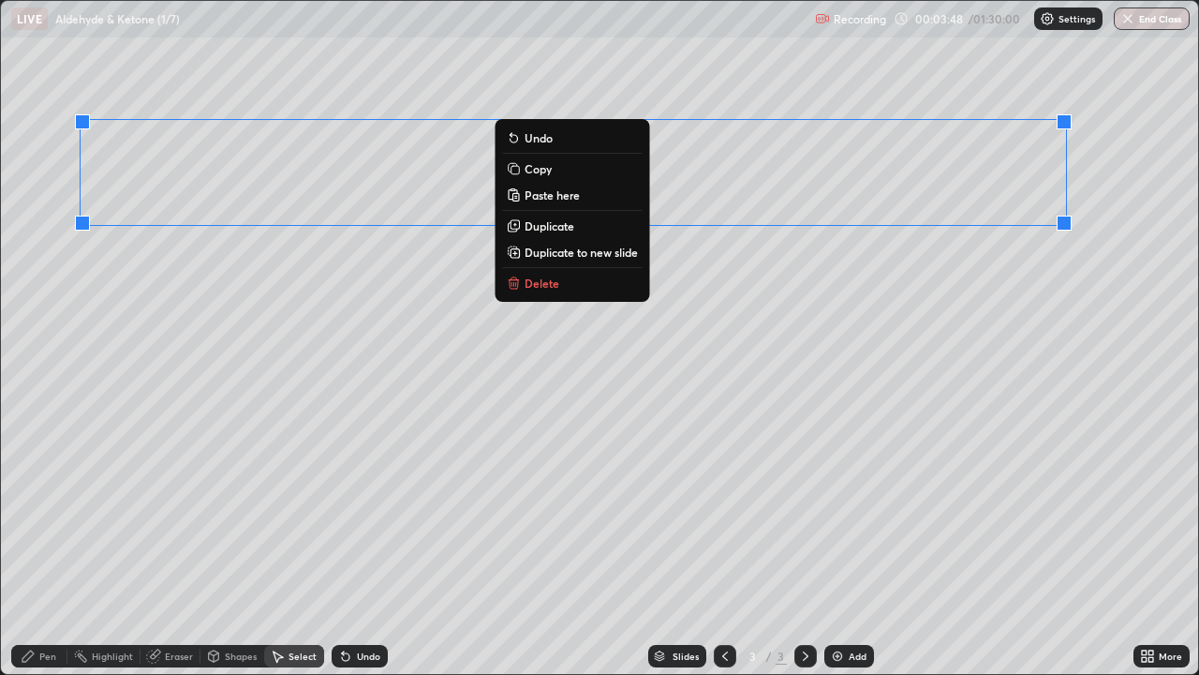
click at [43, 547] on div "Pen" at bounding box center [47, 655] width 17 height 9
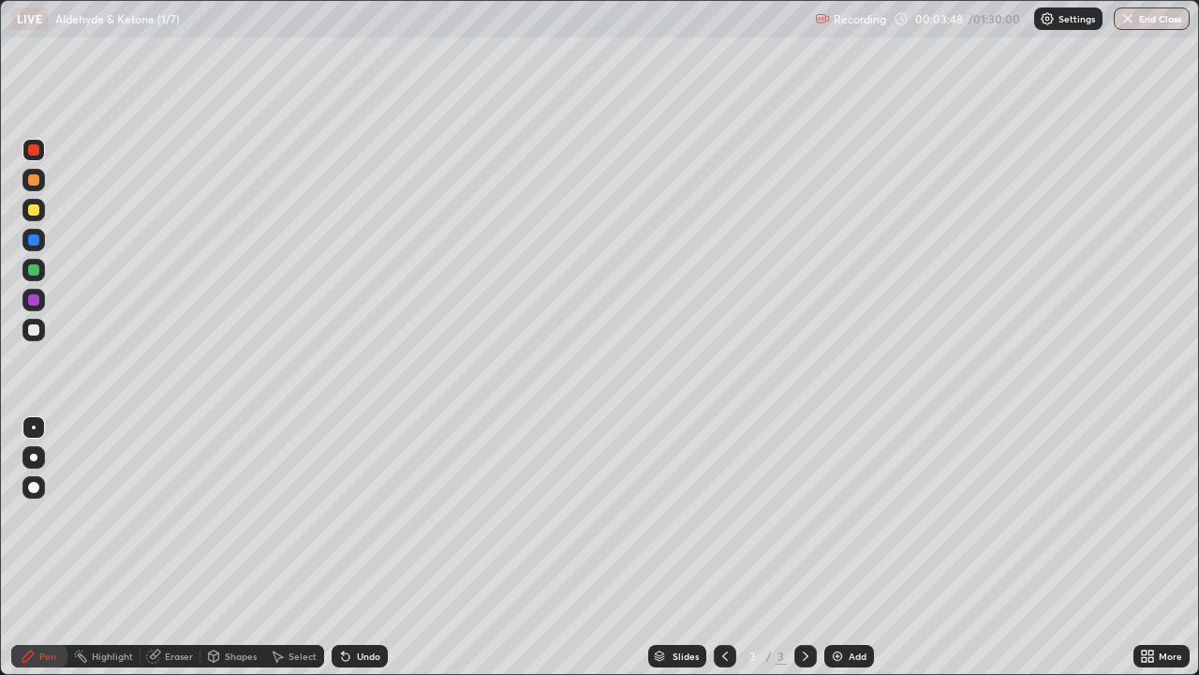
click at [164, 547] on div "Eraser" at bounding box center [171, 656] width 60 height 22
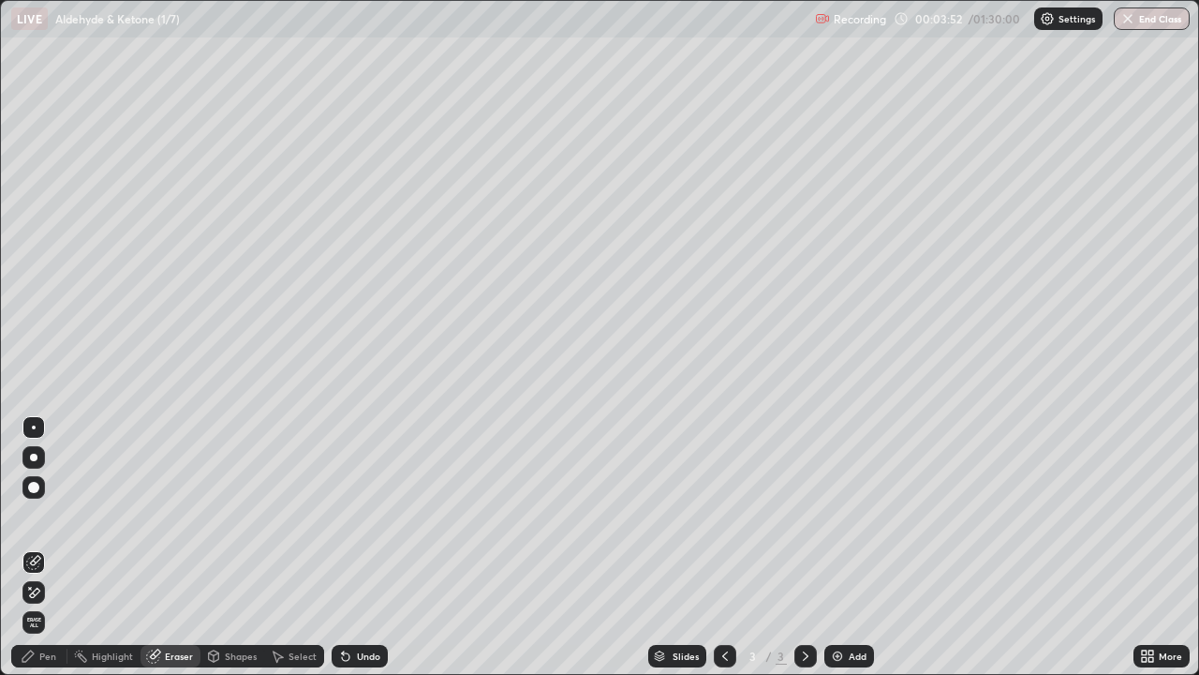
click at [344, 547] on icon at bounding box center [345, 656] width 7 height 7
click at [21, 547] on icon at bounding box center [28, 655] width 15 height 15
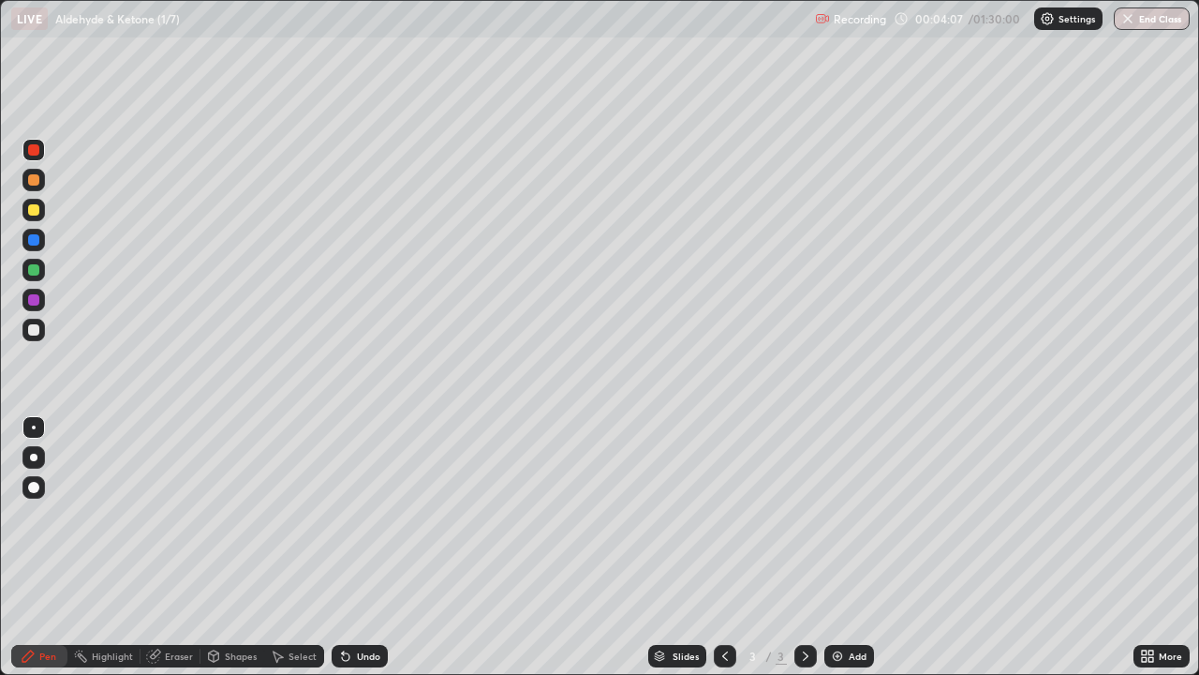
click at [33, 328] on div at bounding box center [33, 329] width 11 height 11
click at [231, 547] on div "Shapes" at bounding box center [241, 655] width 32 height 9
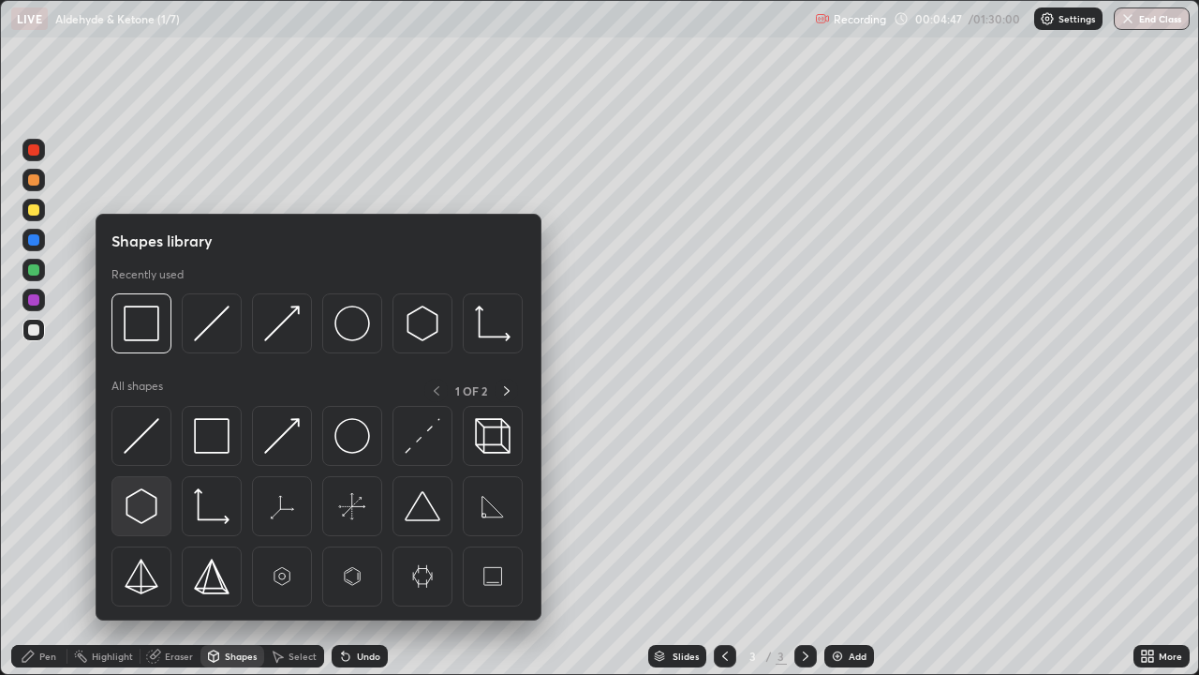
click at [139, 513] on img at bounding box center [142, 506] width 36 height 36
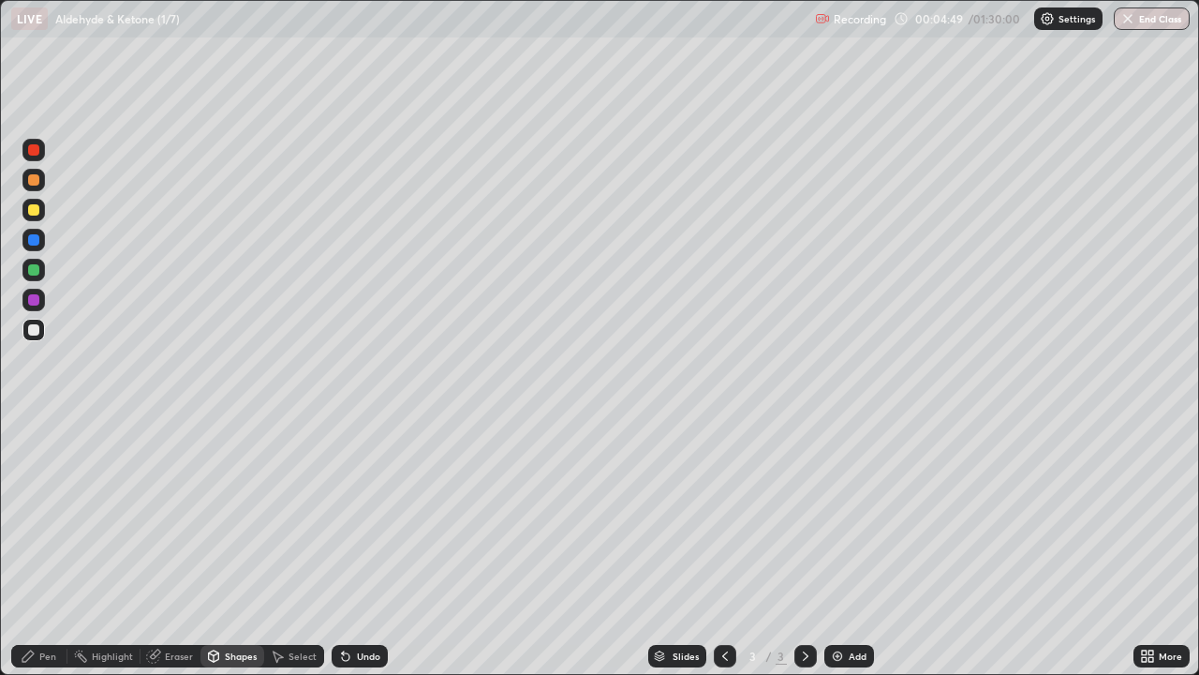
click at [225, 547] on div "Shapes" at bounding box center [241, 655] width 32 height 9
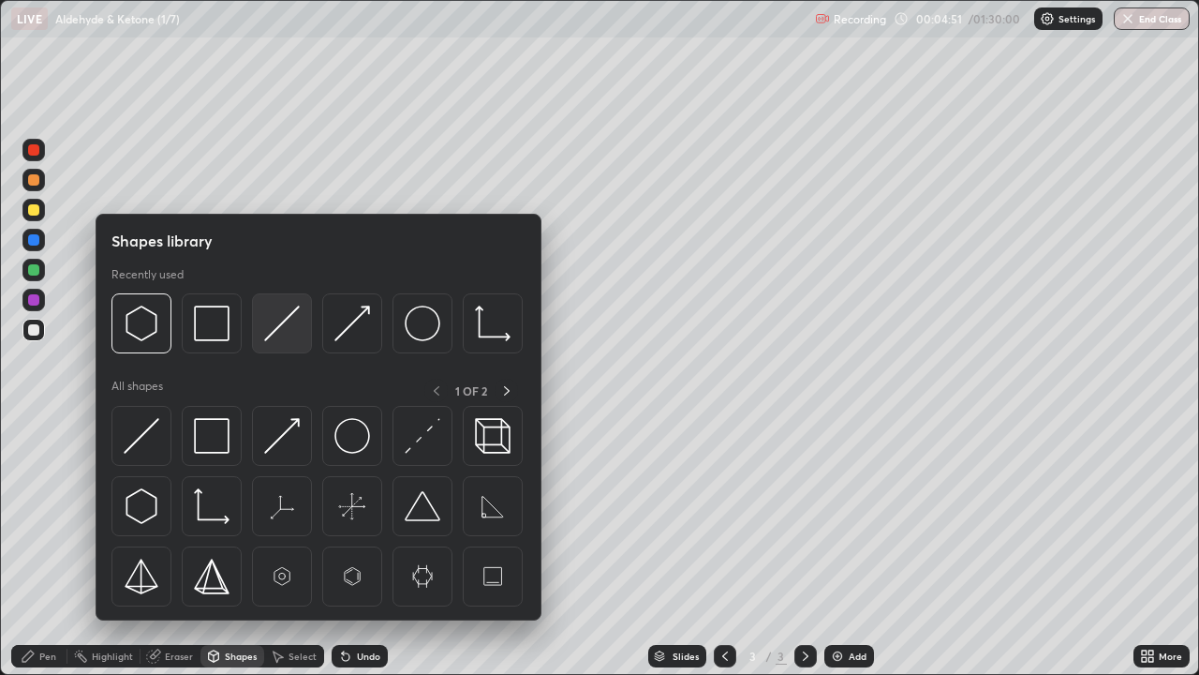
click at [274, 329] on img at bounding box center [282, 323] width 36 height 36
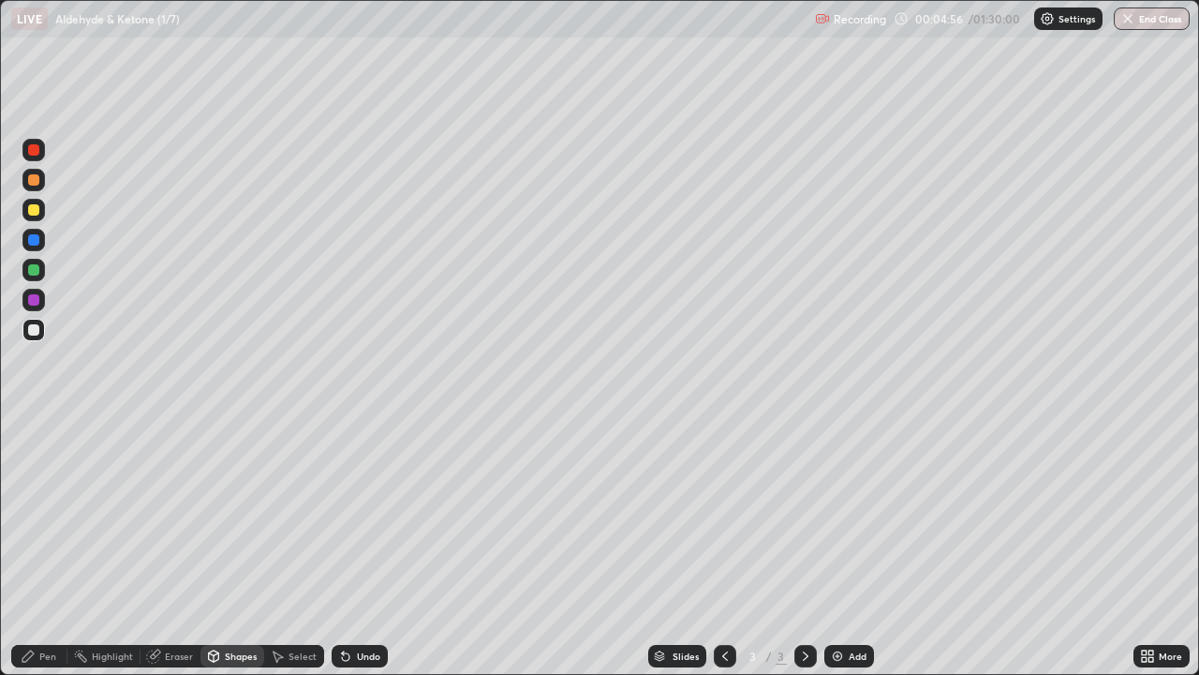
click at [52, 547] on div "Pen" at bounding box center [39, 656] width 56 height 22
click at [245, 547] on div "Shapes" at bounding box center [241, 655] width 32 height 9
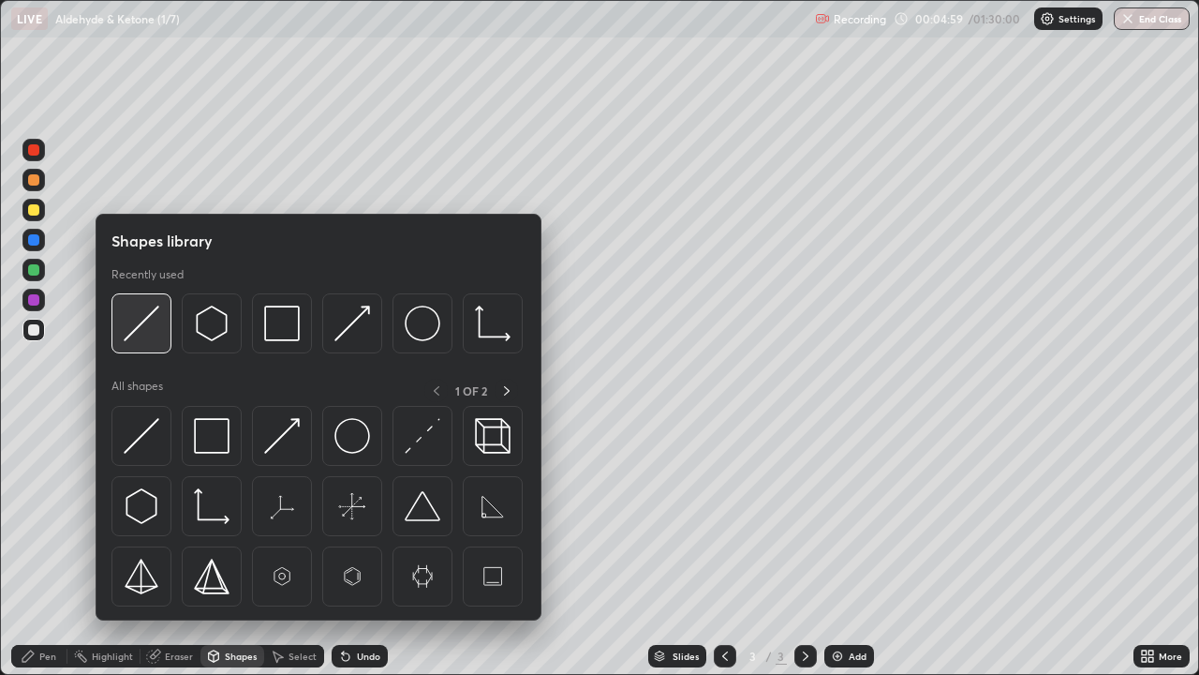
click at [146, 332] on img at bounding box center [142, 323] width 36 height 36
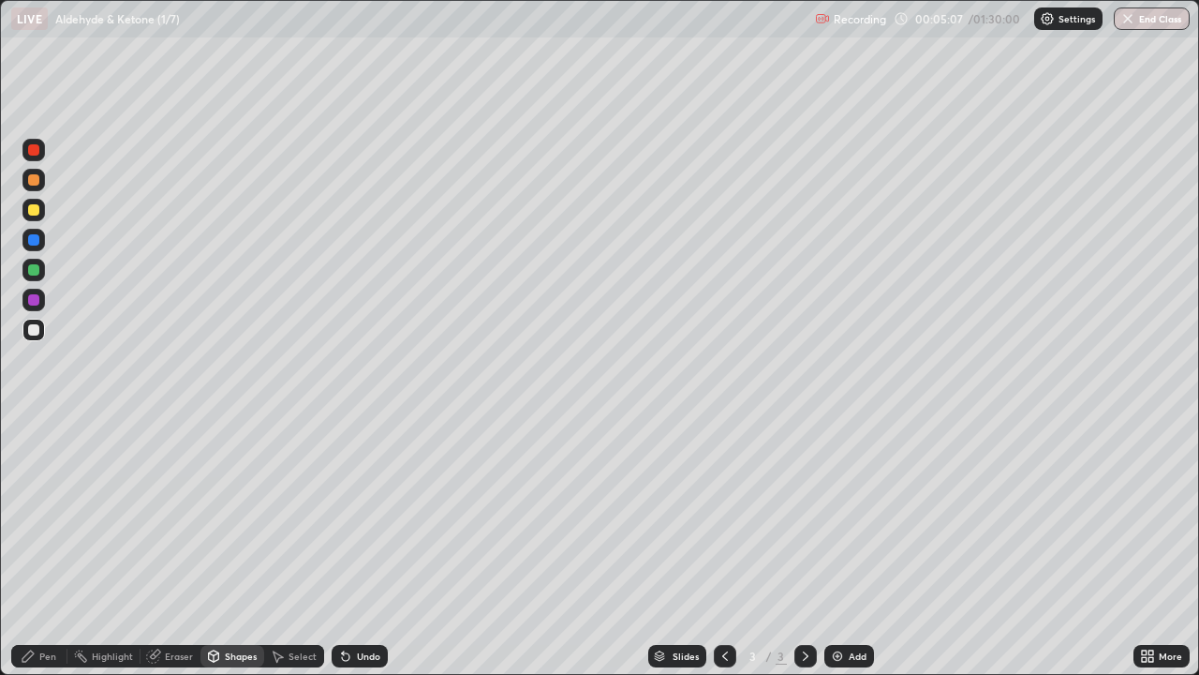
click at [44, 547] on div "Pen" at bounding box center [47, 655] width 17 height 9
click at [229, 547] on div "Shapes" at bounding box center [241, 655] width 32 height 9
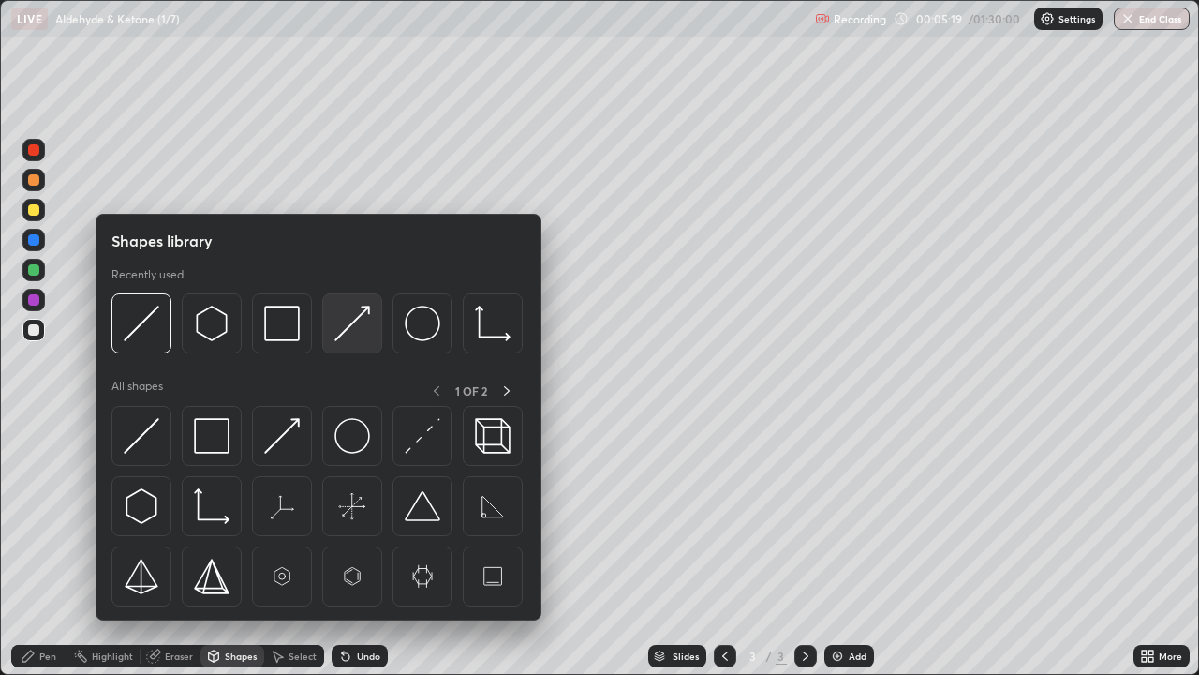
click at [334, 334] on div at bounding box center [352, 323] width 60 height 60
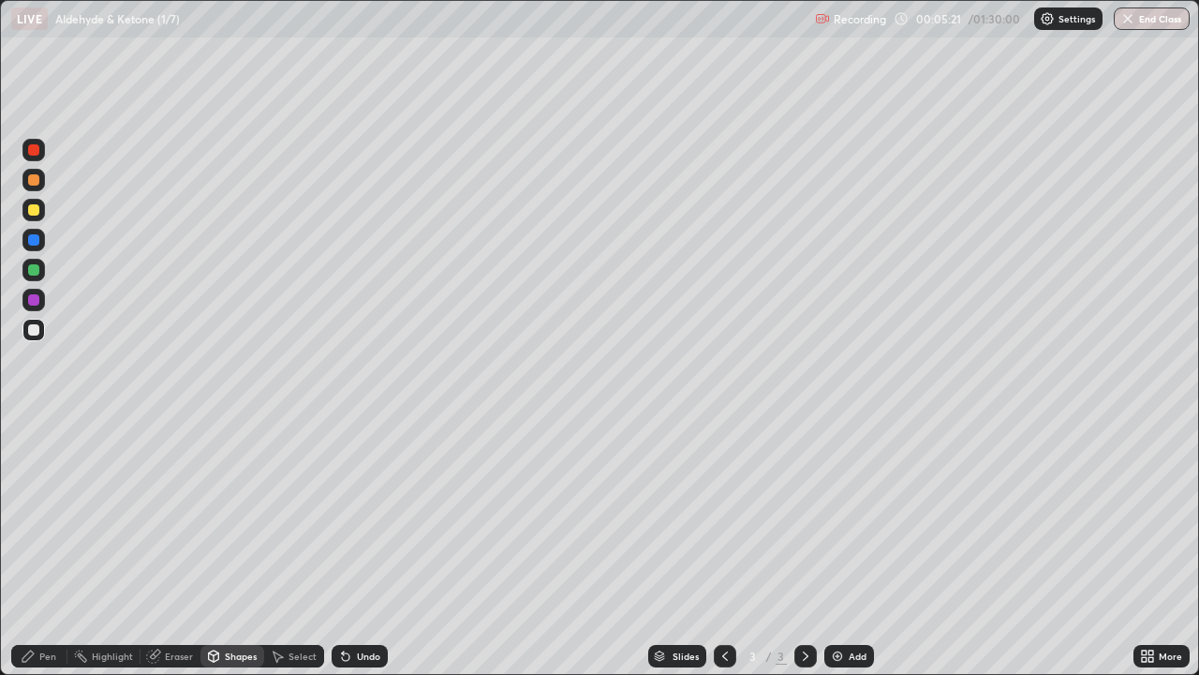
click at [41, 547] on div "Pen" at bounding box center [47, 655] width 17 height 9
click at [36, 268] on div at bounding box center [33, 269] width 11 height 11
click at [35, 328] on div at bounding box center [33, 329] width 11 height 11
click at [35, 299] on div at bounding box center [33, 299] width 11 height 11
click at [300, 547] on div "Select" at bounding box center [303, 655] width 28 height 9
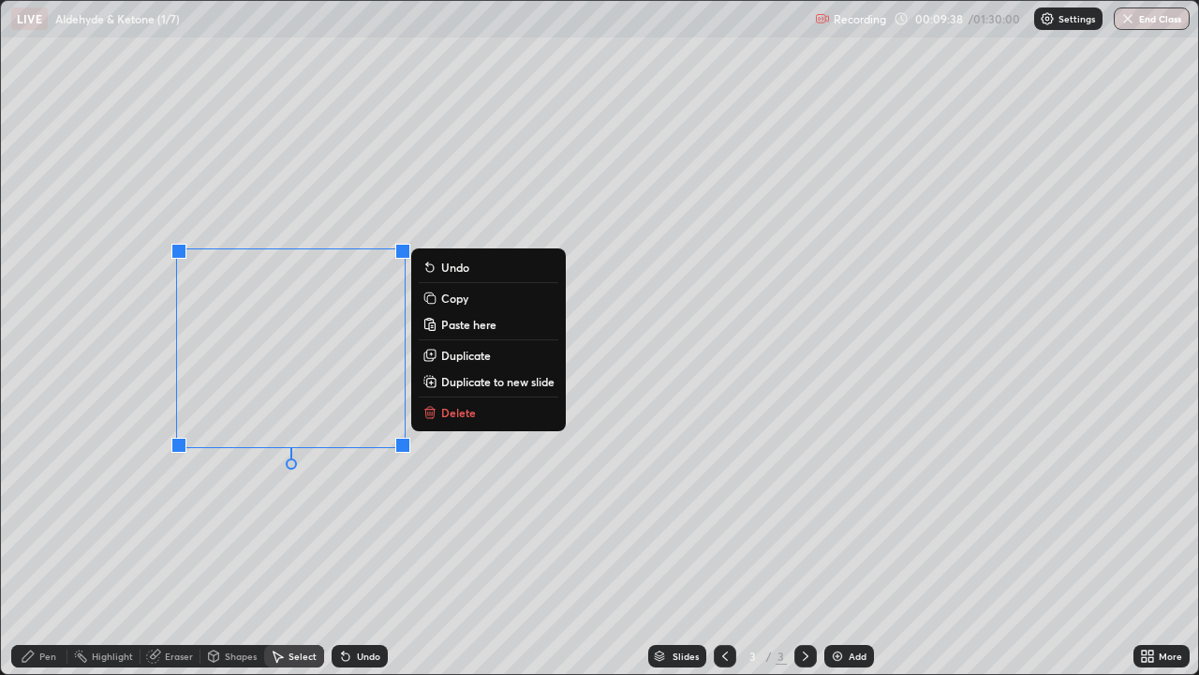
click at [440, 299] on button "Copy" at bounding box center [489, 298] width 140 height 22
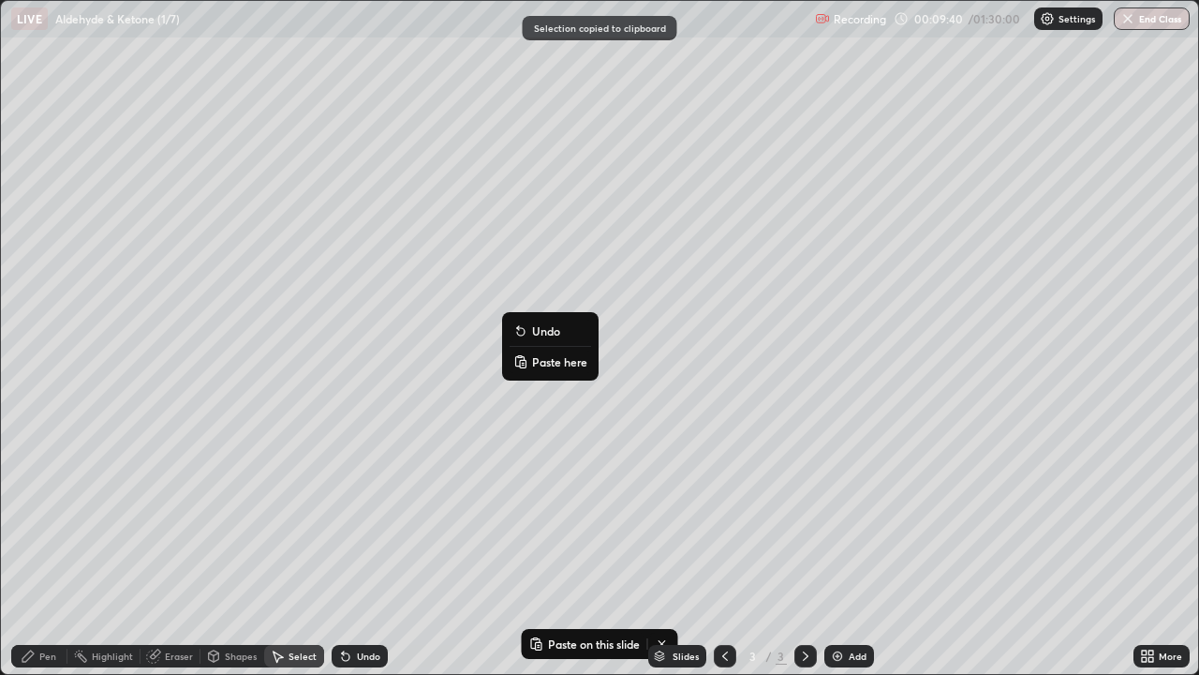
click at [520, 362] on rect at bounding box center [523, 363] width 6 height 7
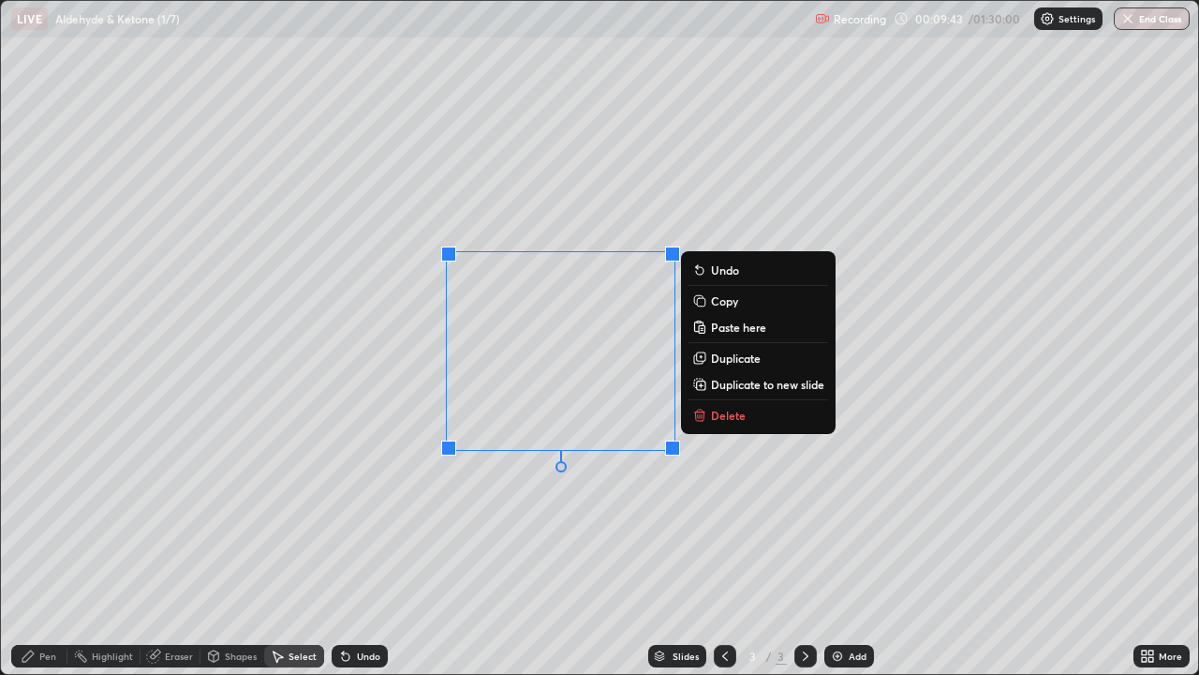
click at [177, 547] on div "Eraser" at bounding box center [171, 656] width 60 height 22
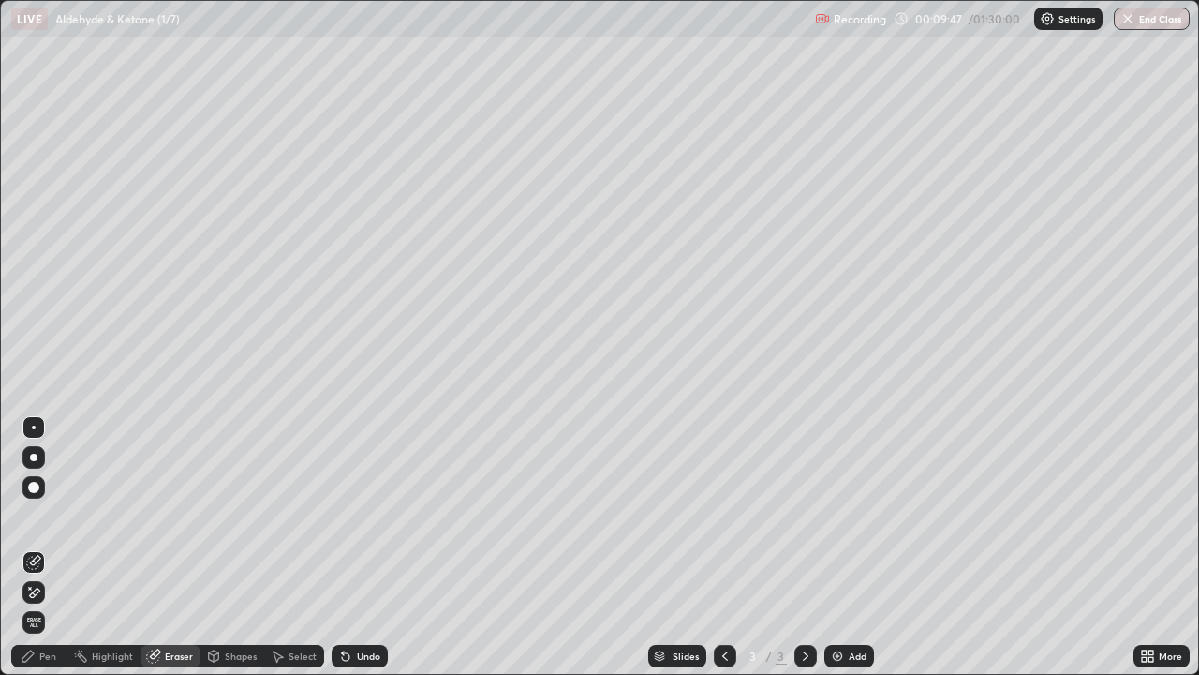
click at [47, 547] on div "Pen" at bounding box center [47, 655] width 17 height 9
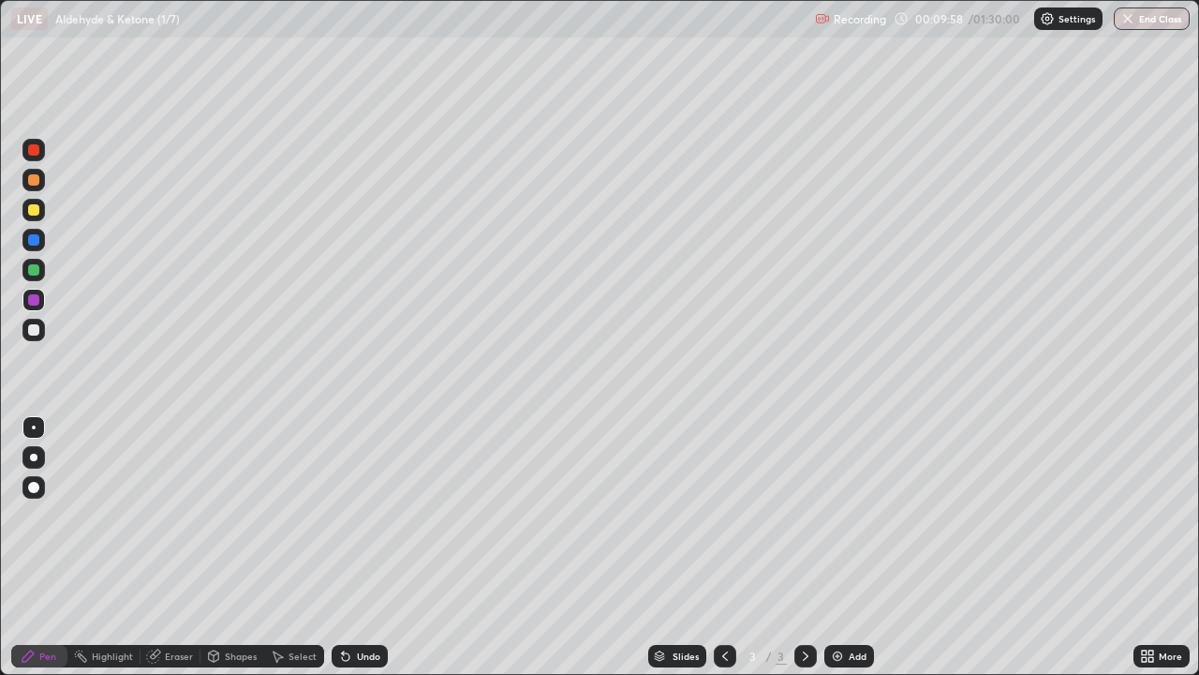
click at [31, 239] on div at bounding box center [33, 239] width 11 height 11
click at [37, 328] on div at bounding box center [33, 329] width 11 height 11
click at [286, 547] on div "Select" at bounding box center [294, 656] width 60 height 22
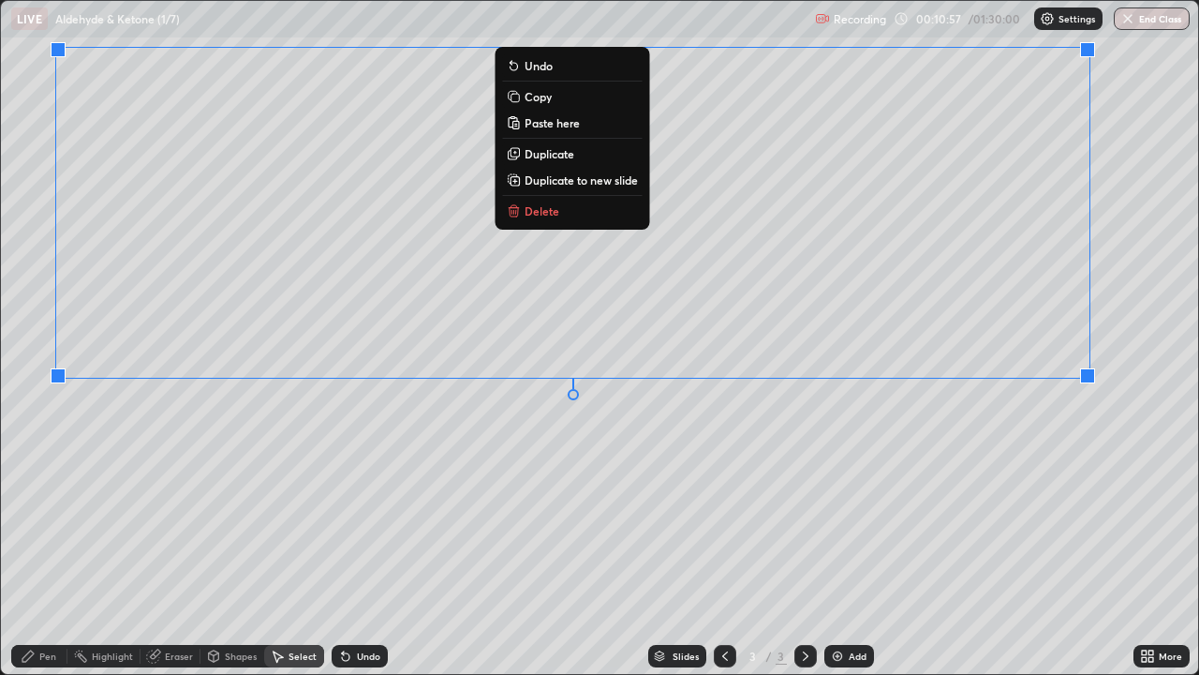
click at [50, 547] on div "Pen" at bounding box center [47, 655] width 17 height 9
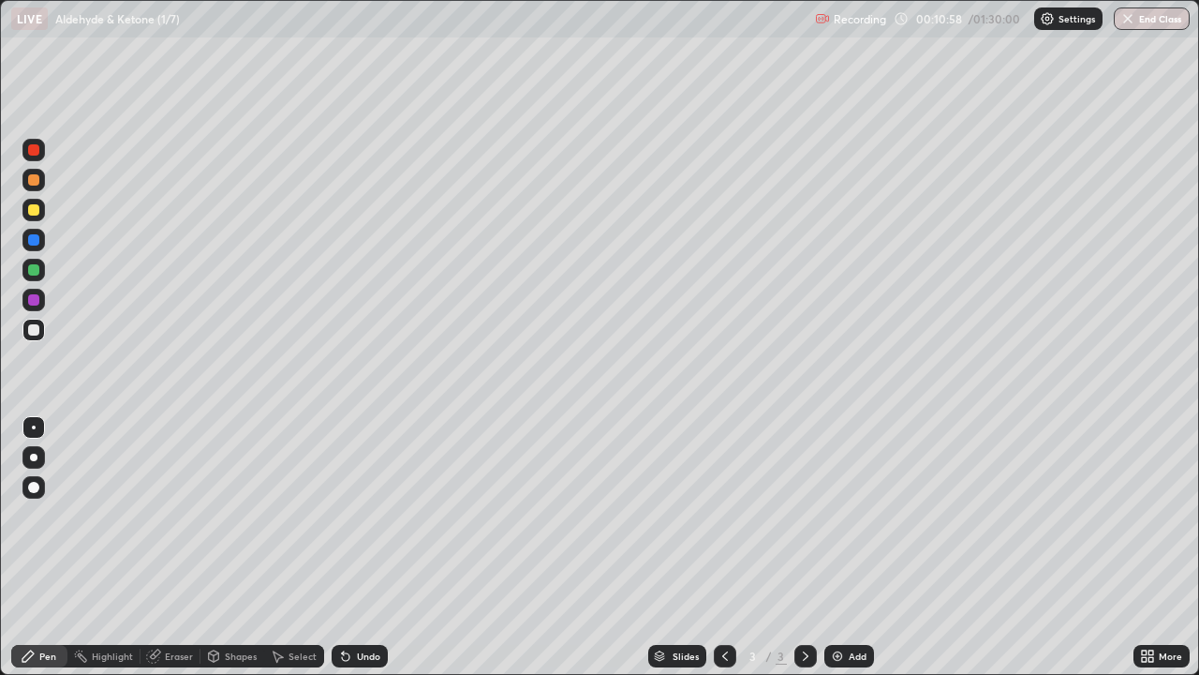
click at [294, 547] on div "Select" at bounding box center [303, 655] width 28 height 9
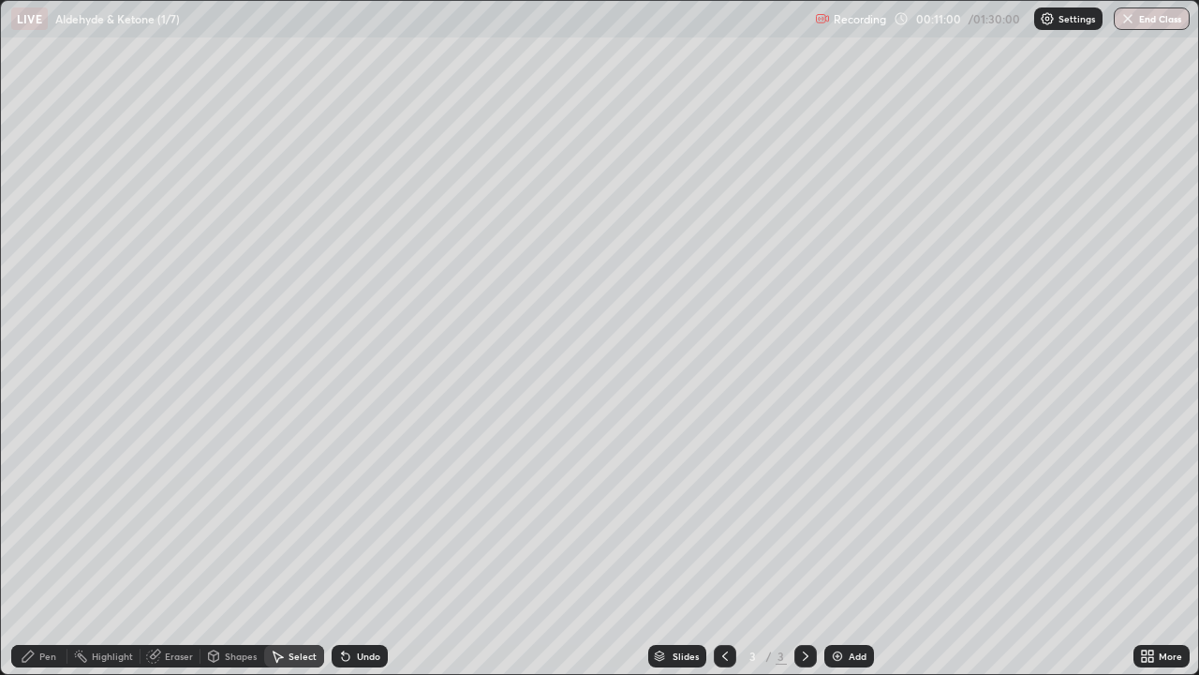
click at [231, 547] on div "Shapes" at bounding box center [241, 655] width 32 height 9
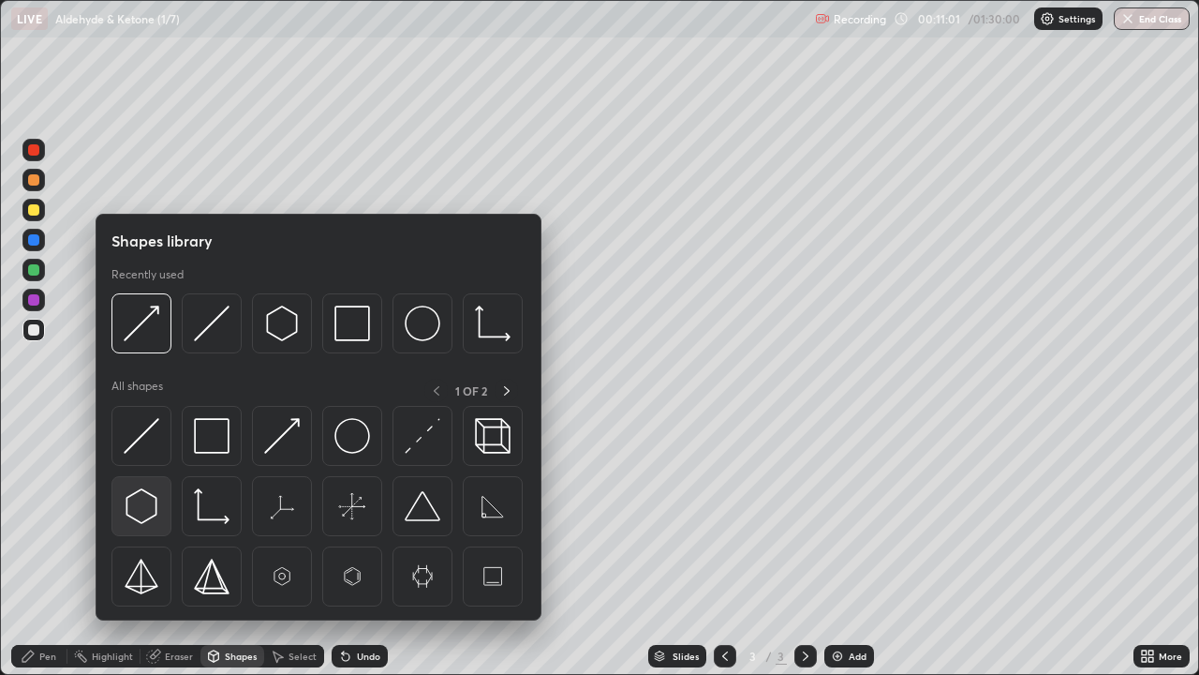
click at [138, 504] on img at bounding box center [142, 506] width 36 height 36
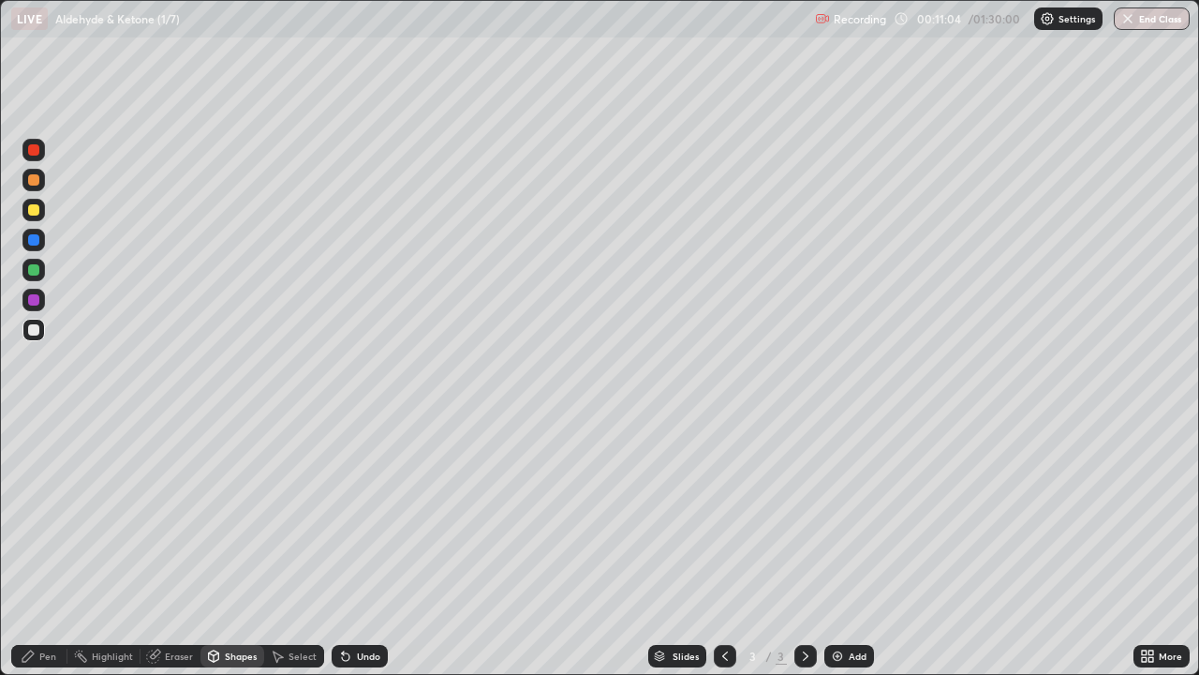
click at [231, 547] on div "Shapes" at bounding box center [233, 656] width 64 height 22
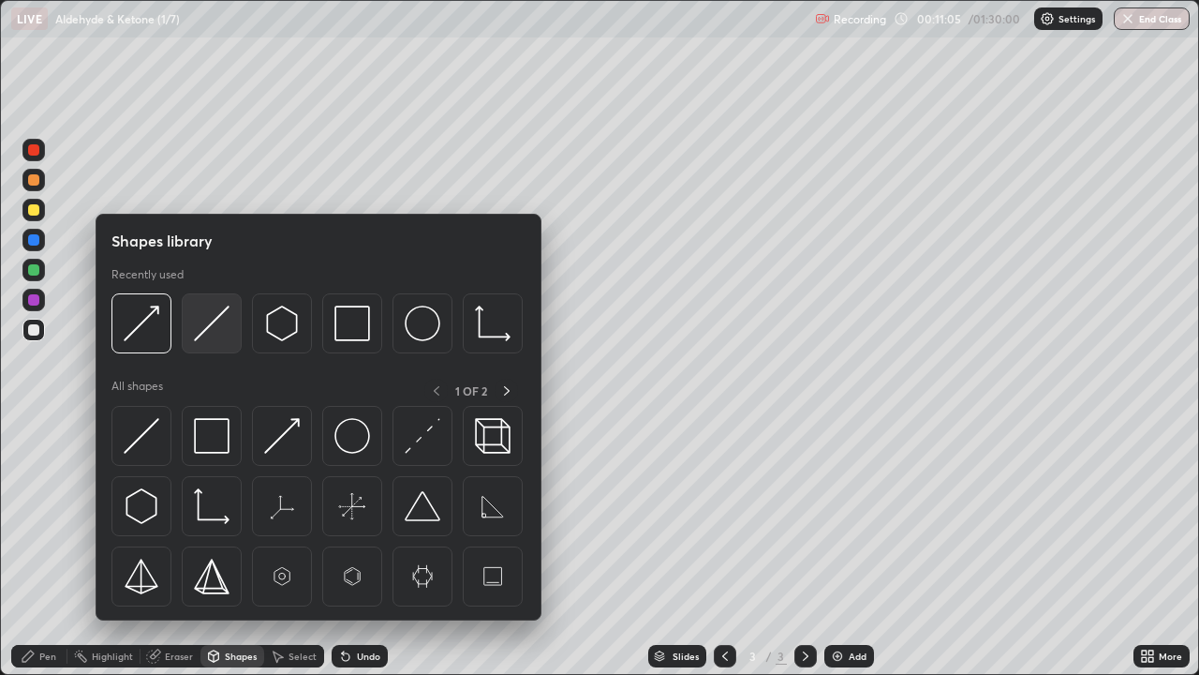
click at [209, 337] on img at bounding box center [212, 323] width 36 height 36
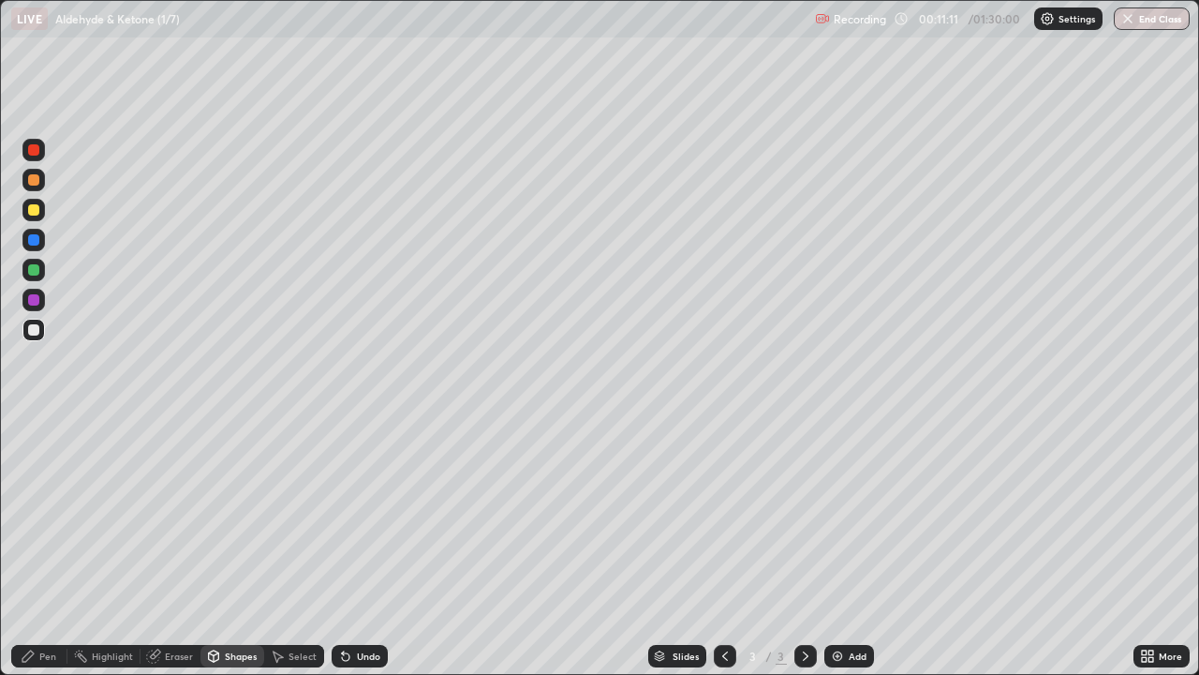
click at [45, 547] on div "Pen" at bounding box center [39, 656] width 56 height 22
click at [302, 547] on div "Select" at bounding box center [303, 655] width 28 height 9
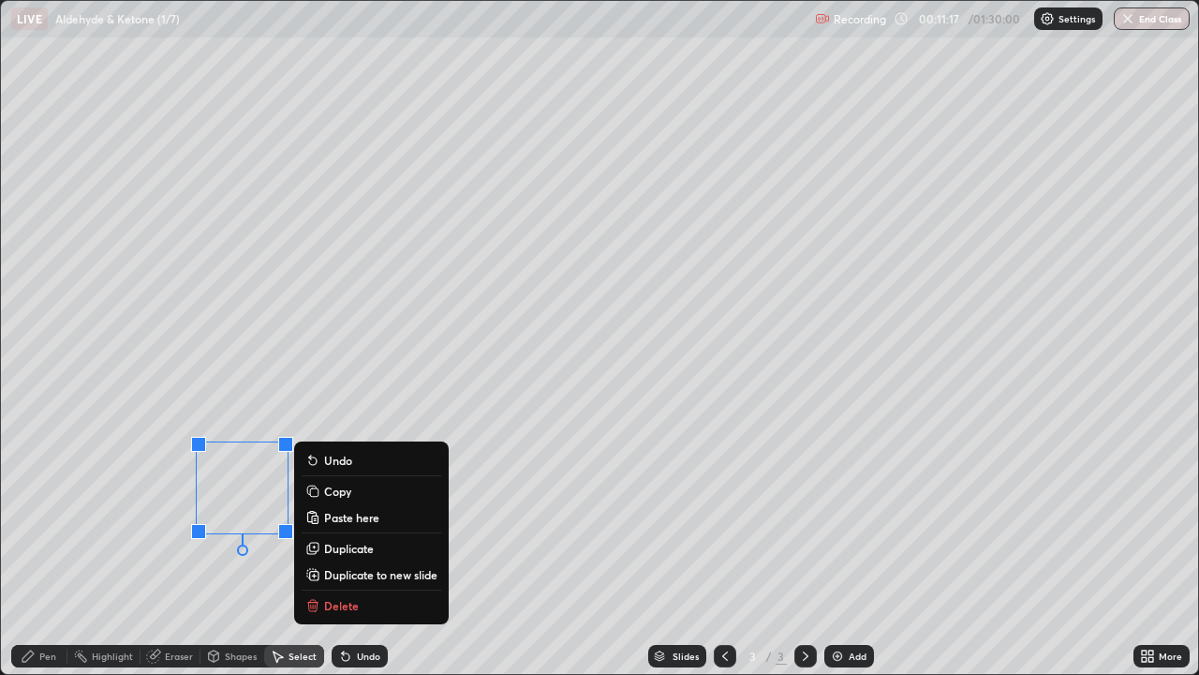
click at [37, 547] on div "Pen" at bounding box center [39, 656] width 56 height 22
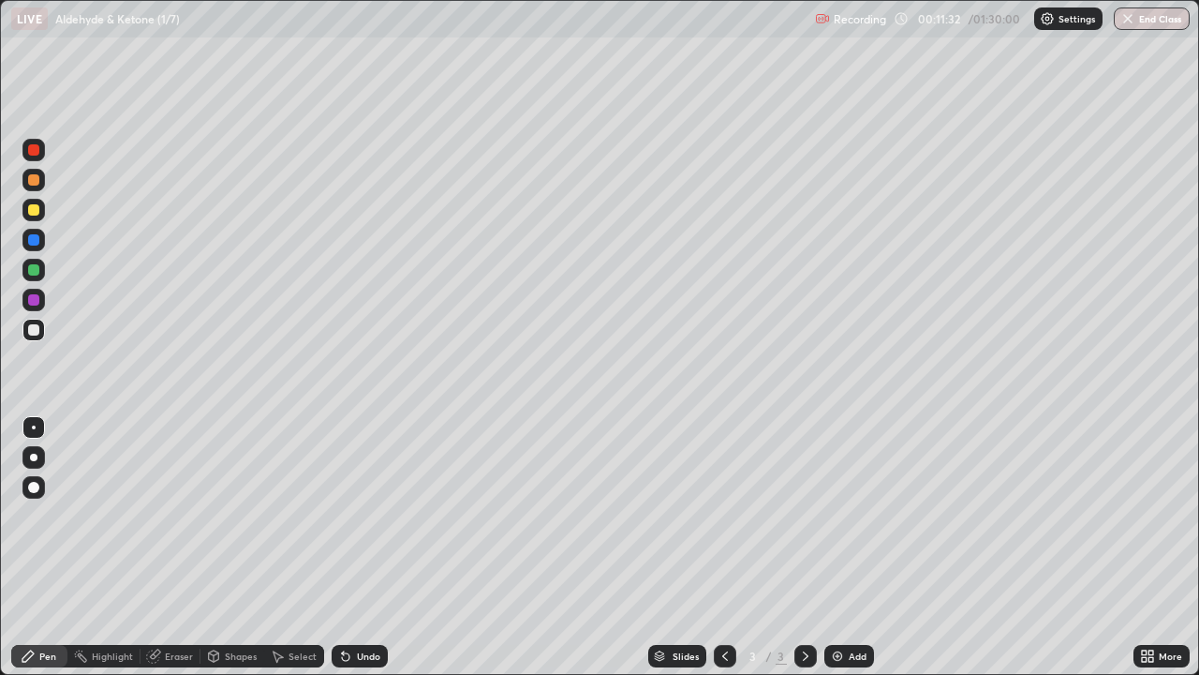
click at [241, 547] on div "Shapes" at bounding box center [233, 656] width 64 height 22
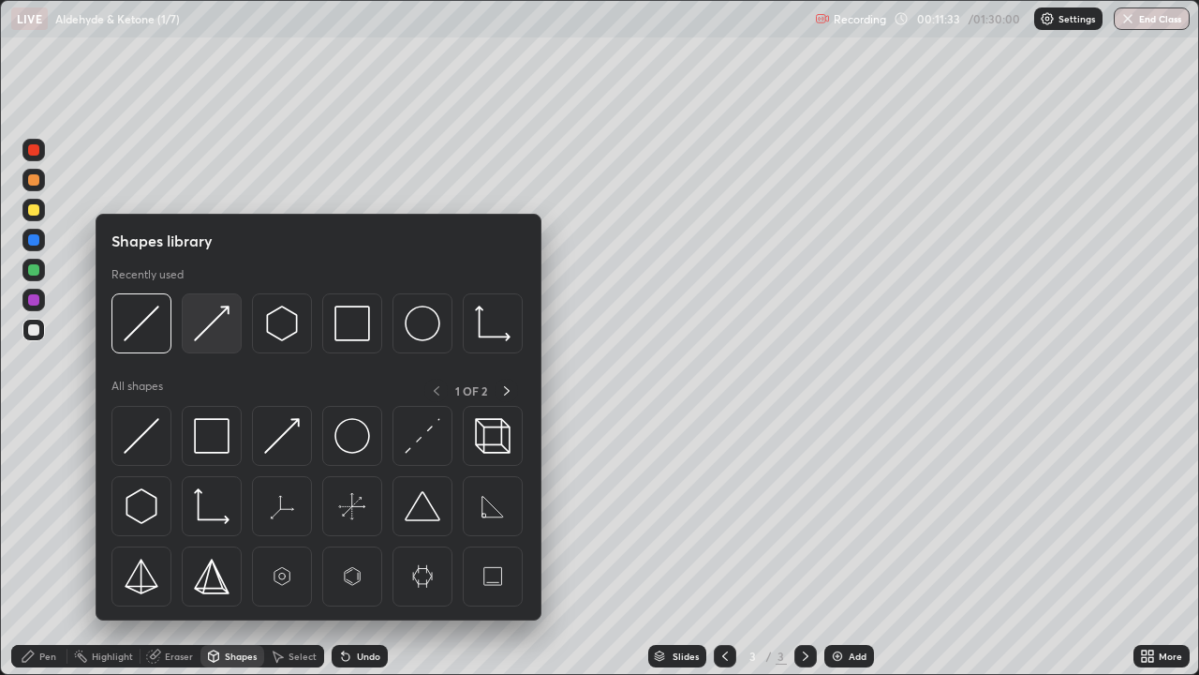
click at [202, 332] on img at bounding box center [212, 323] width 36 height 36
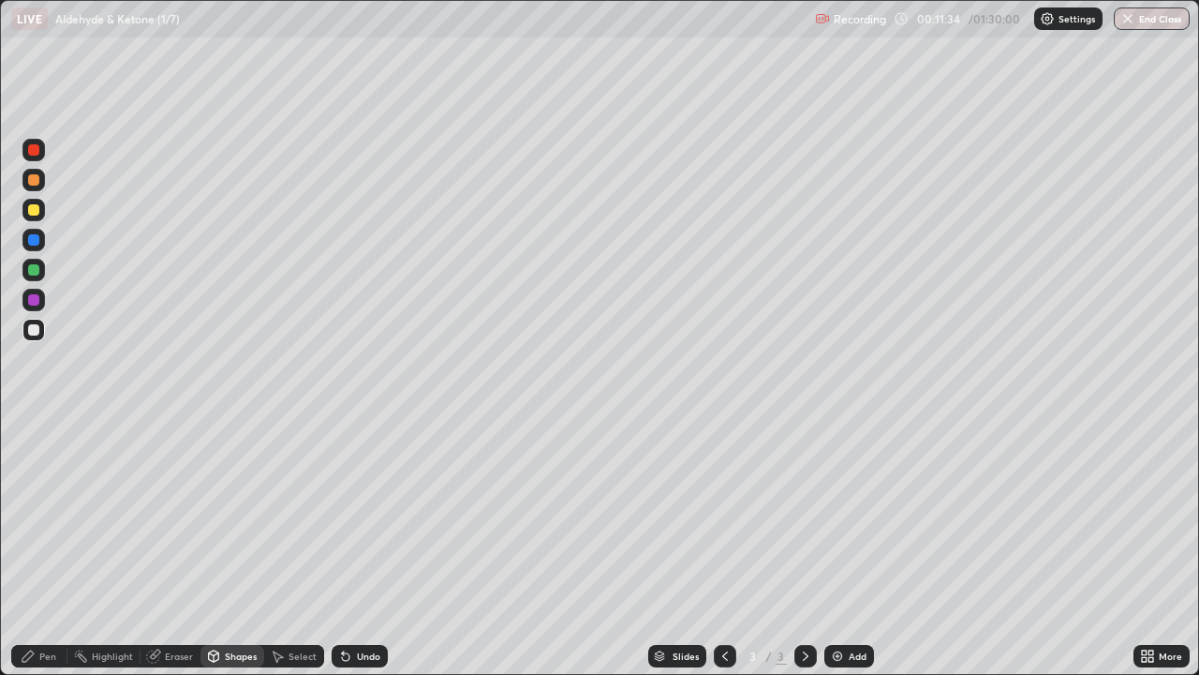
click at [47, 547] on div "Pen" at bounding box center [39, 656] width 56 height 22
click at [33, 271] on div at bounding box center [33, 269] width 11 height 11
click at [156, 547] on icon at bounding box center [155, 653] width 10 height 9
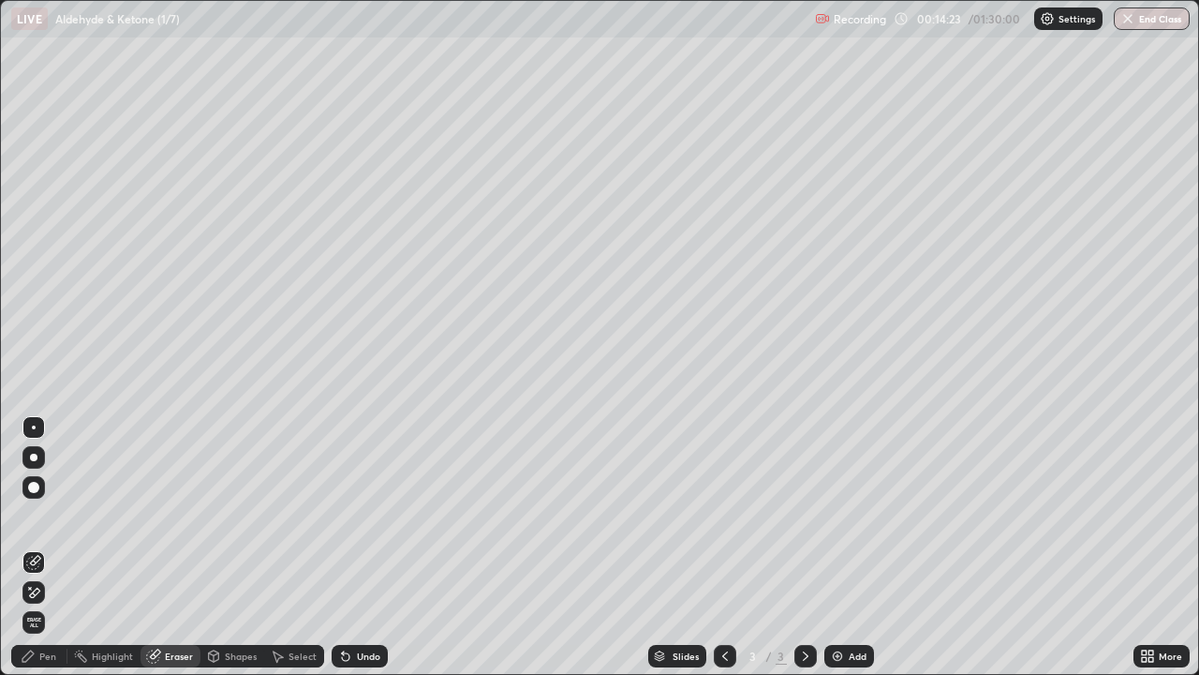
click at [41, 547] on div "Pen" at bounding box center [47, 655] width 17 height 9
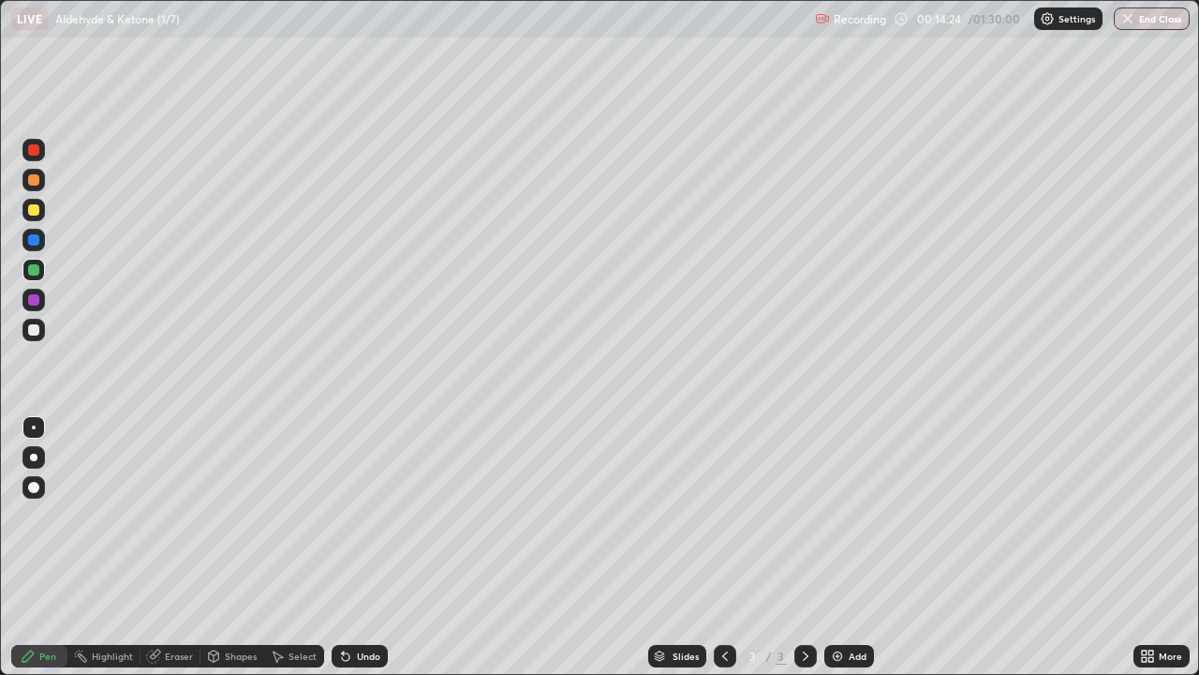
click at [42, 330] on div at bounding box center [33, 330] width 22 height 22
click at [31, 268] on div at bounding box center [33, 269] width 11 height 11
click at [36, 328] on div at bounding box center [33, 329] width 11 height 11
click at [32, 299] on div at bounding box center [33, 299] width 11 height 11
click at [33, 212] on div at bounding box center [33, 209] width 11 height 11
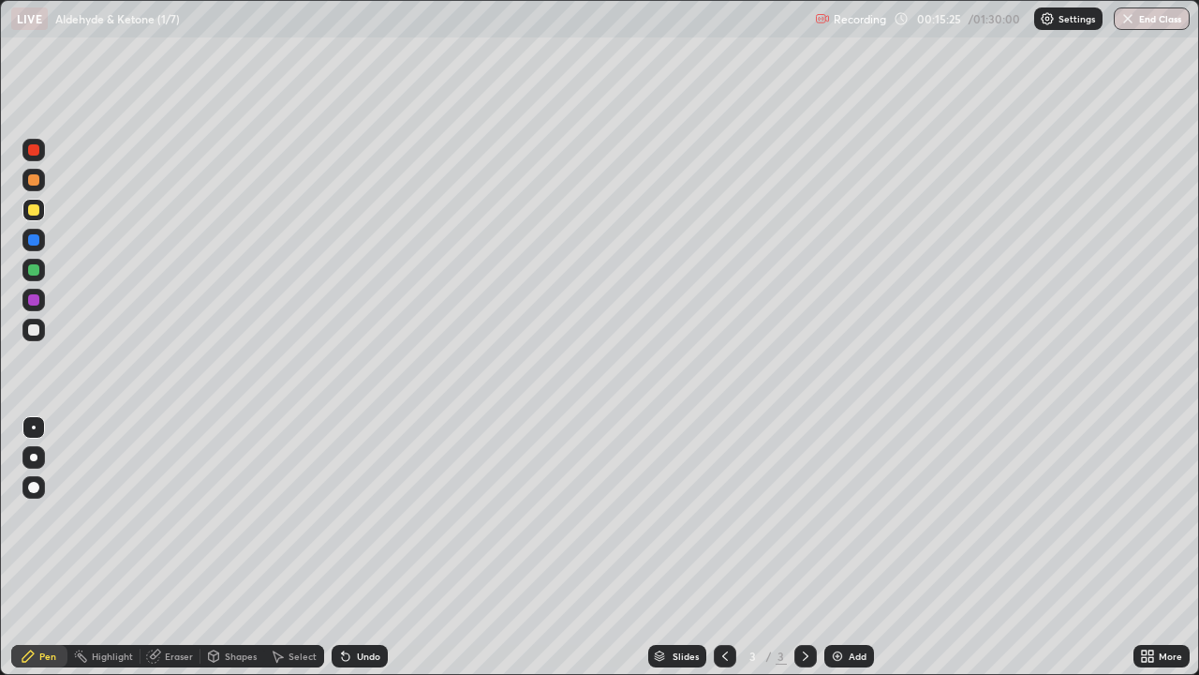
click at [221, 547] on div "Shapes" at bounding box center [233, 656] width 64 height 22
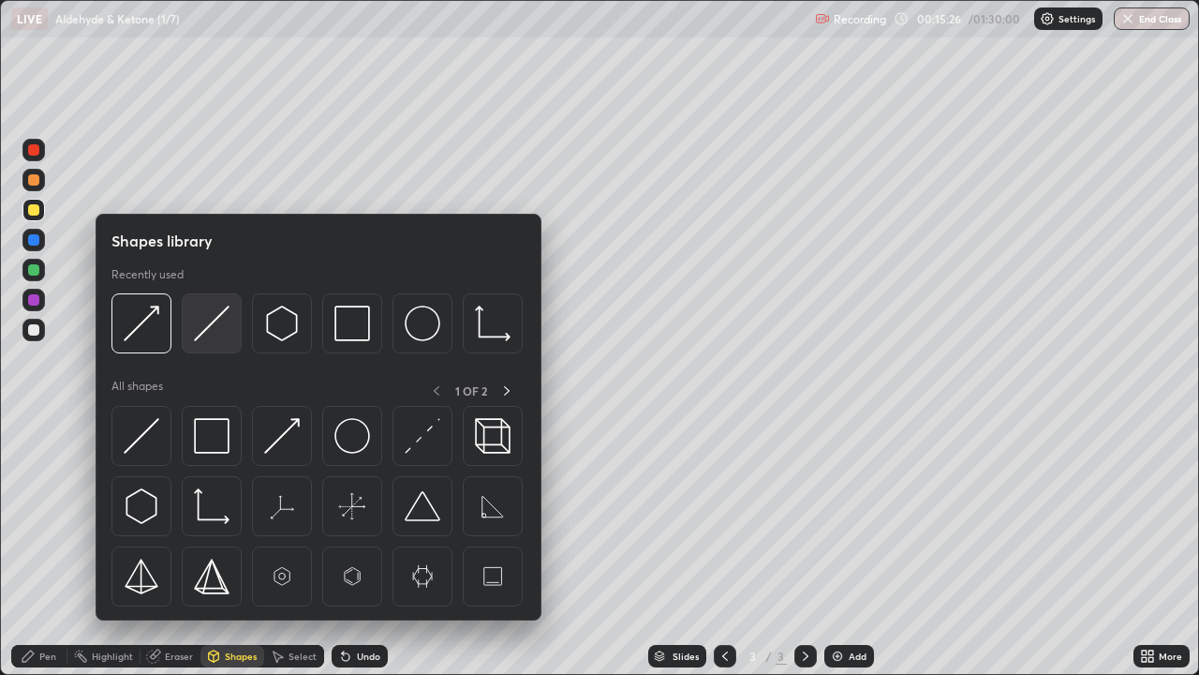
click at [203, 332] on img at bounding box center [212, 323] width 36 height 36
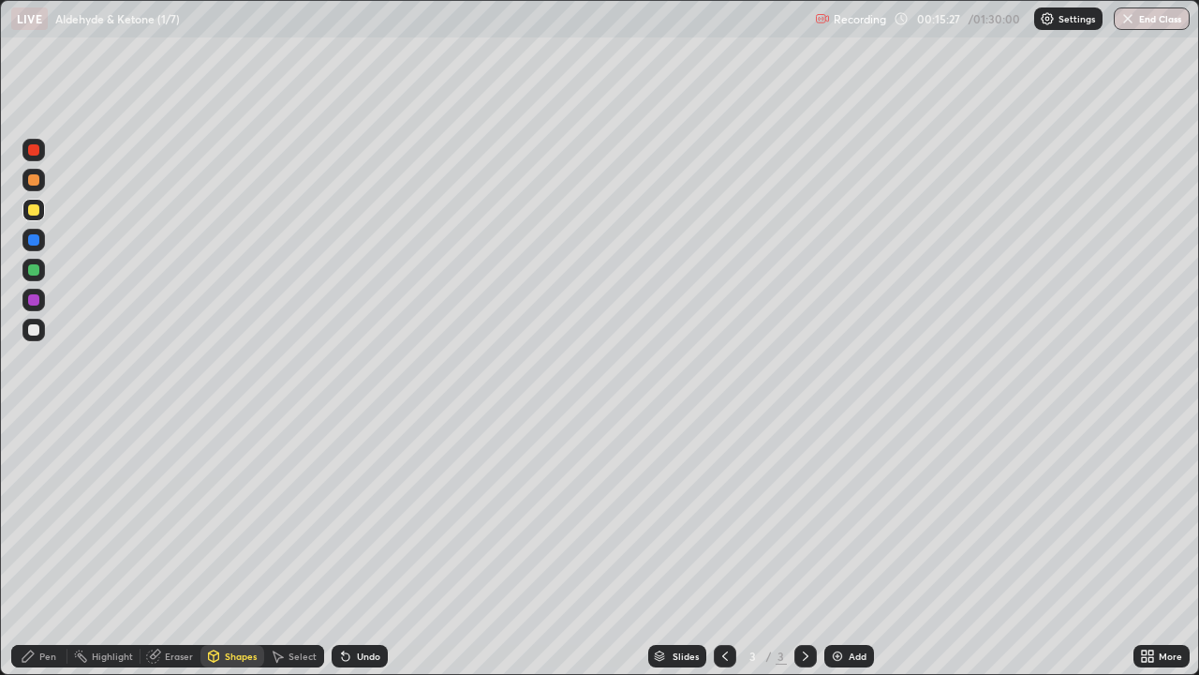
click at [225, 547] on div "Shapes" at bounding box center [241, 655] width 32 height 9
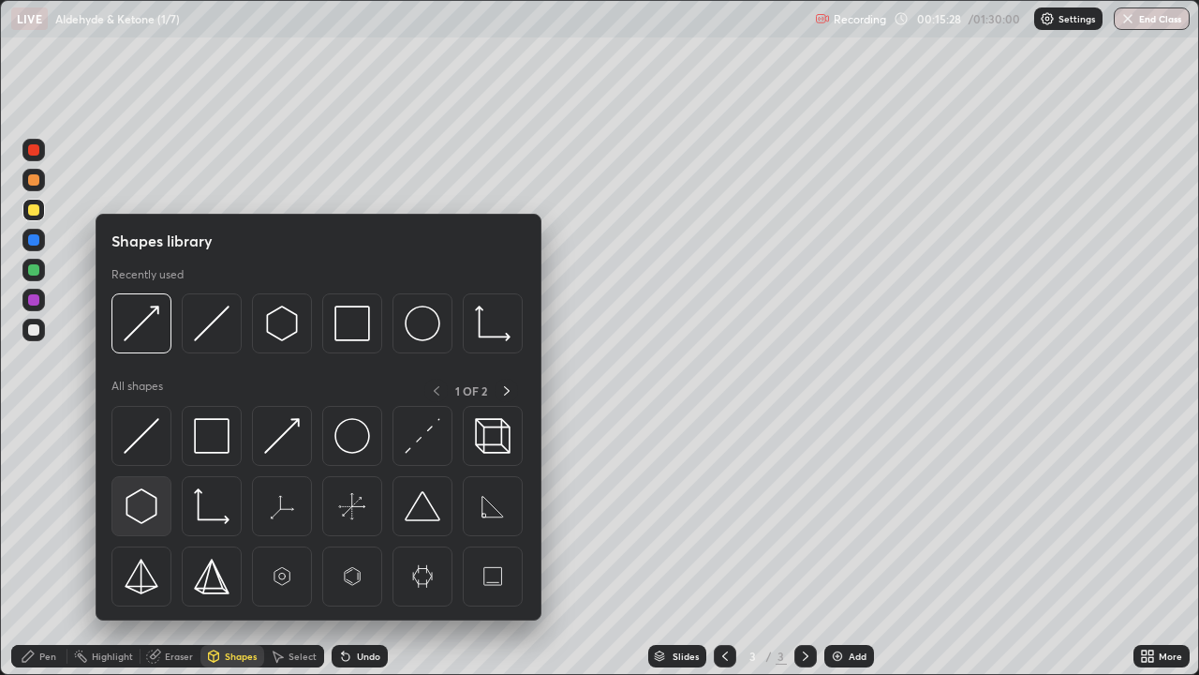
click at [146, 500] on img at bounding box center [142, 506] width 36 height 36
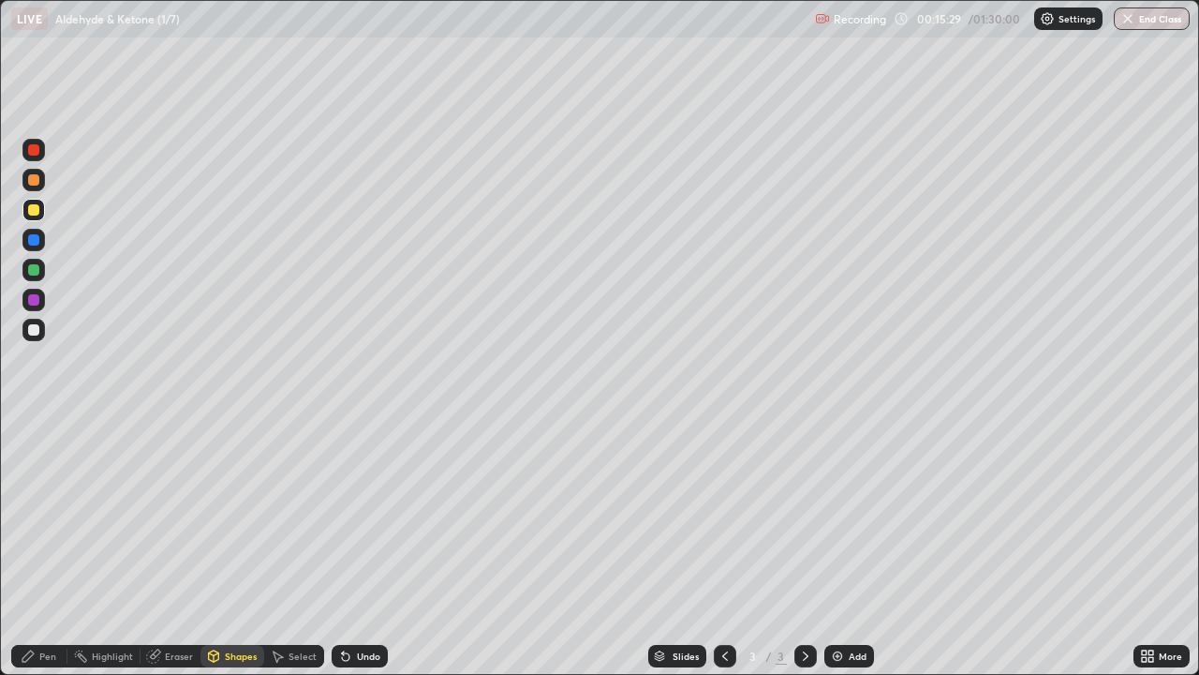
click at [38, 328] on div at bounding box center [33, 329] width 11 height 11
click at [233, 547] on div "Shapes" at bounding box center [241, 655] width 32 height 9
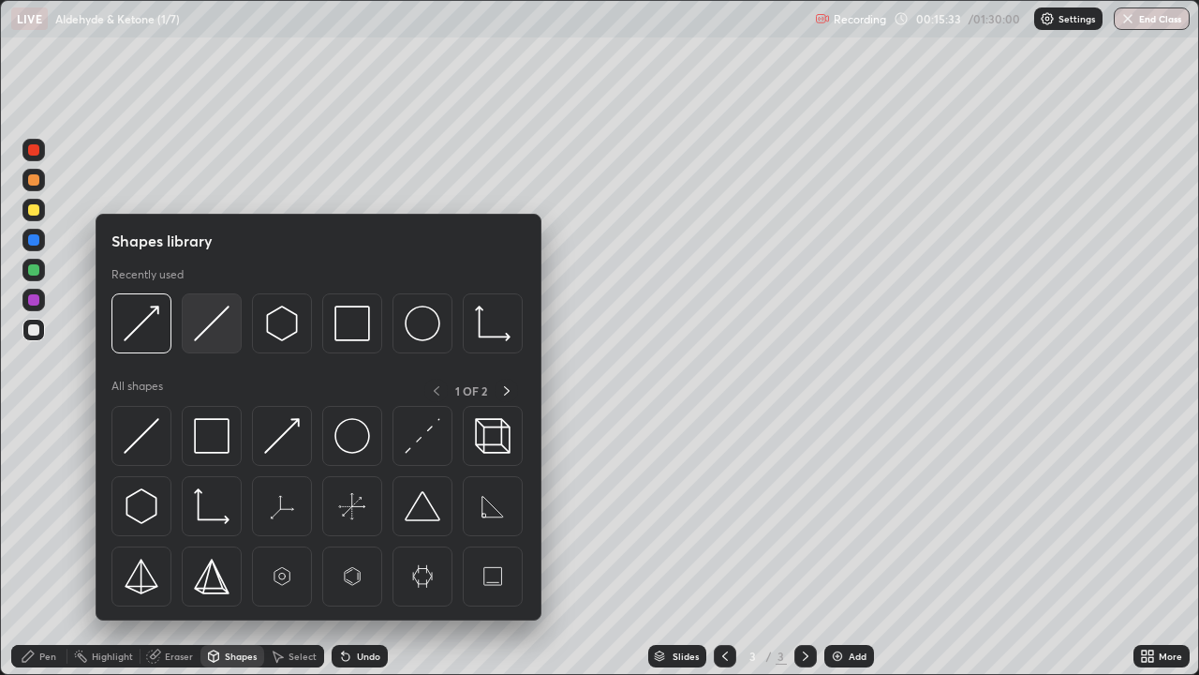
click at [207, 333] on img at bounding box center [212, 323] width 36 height 36
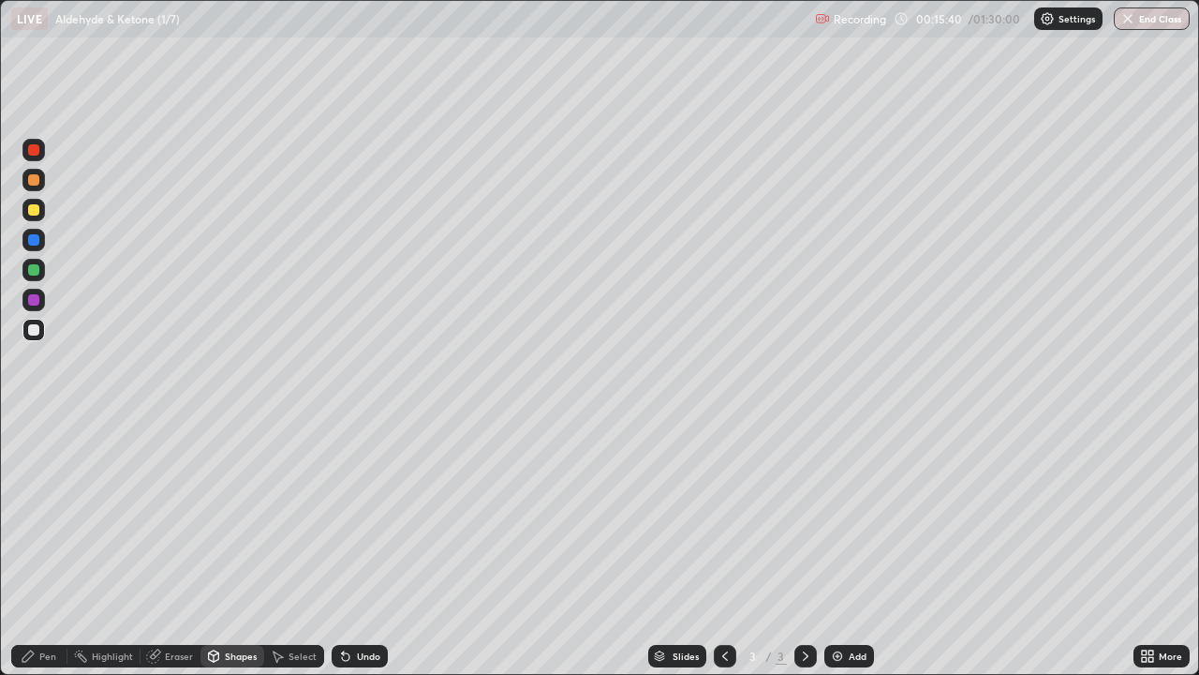
click at [24, 547] on icon at bounding box center [27, 655] width 11 height 11
click at [835, 547] on img at bounding box center [837, 655] width 15 height 15
click at [32, 150] on div at bounding box center [33, 149] width 11 height 11
click at [38, 330] on div at bounding box center [33, 329] width 11 height 11
click at [230, 547] on div "Shapes" at bounding box center [241, 655] width 32 height 9
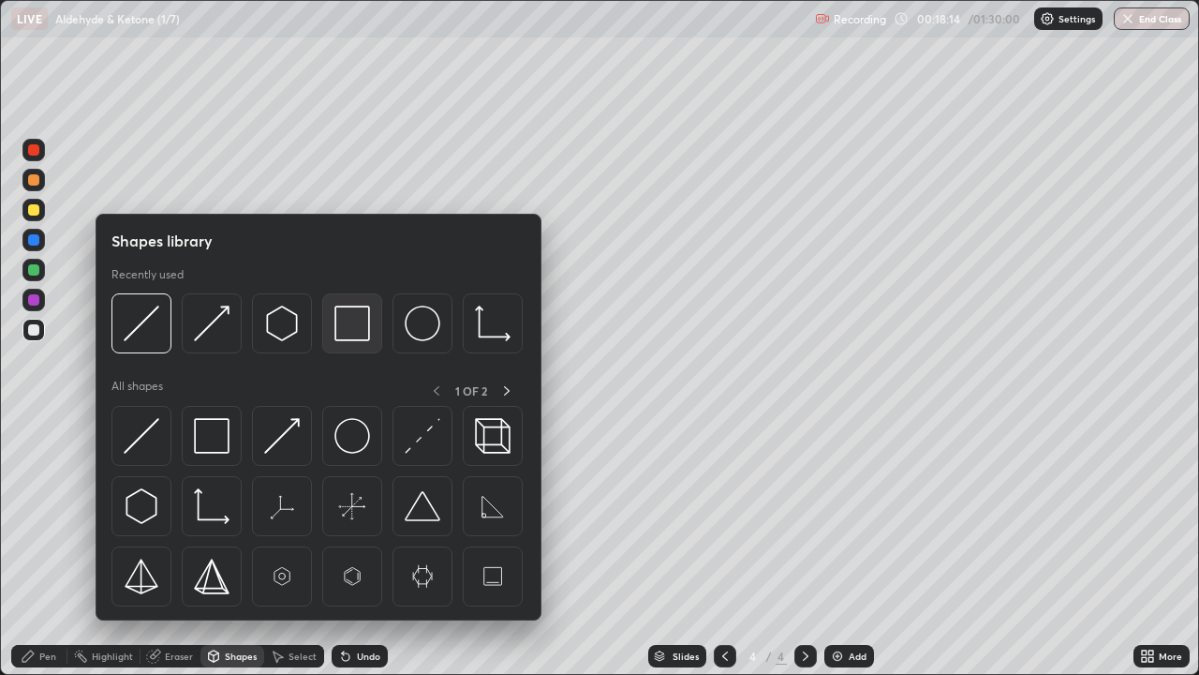
click at [344, 321] on img at bounding box center [353, 323] width 36 height 36
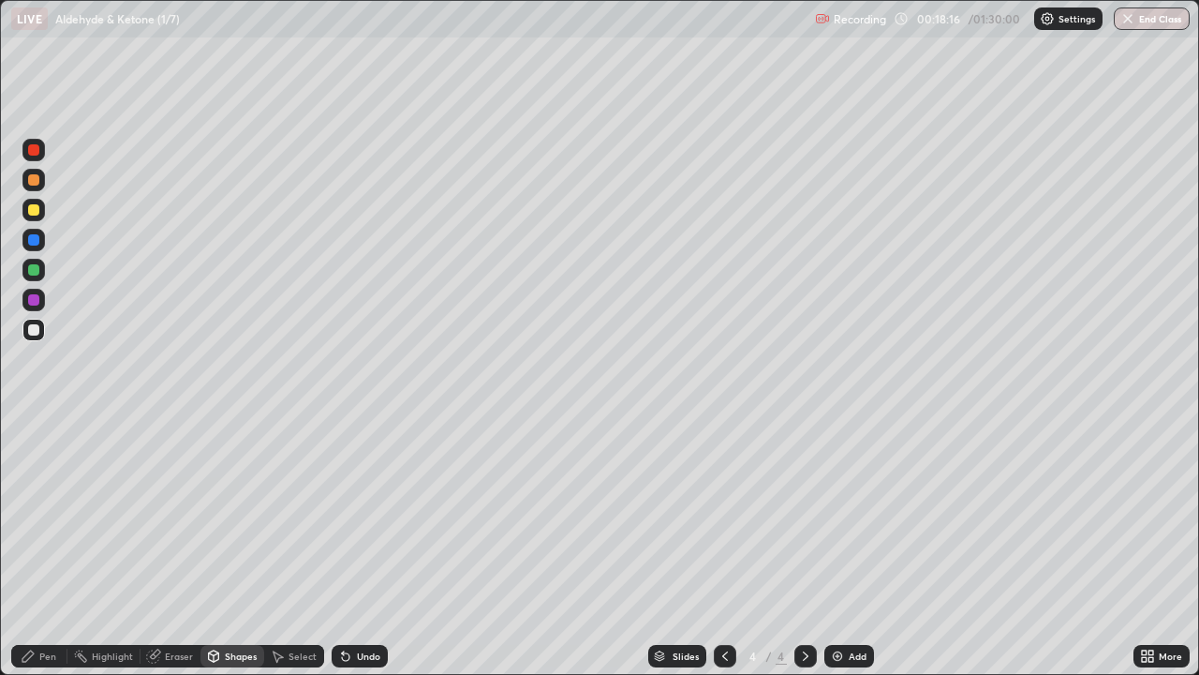
click at [34, 183] on div at bounding box center [33, 179] width 11 height 11
click at [42, 547] on div "Pen" at bounding box center [47, 655] width 17 height 9
click at [35, 302] on div at bounding box center [33, 299] width 11 height 11
click at [34, 325] on div at bounding box center [33, 329] width 11 height 11
click at [220, 547] on div "Shapes" at bounding box center [233, 656] width 64 height 22
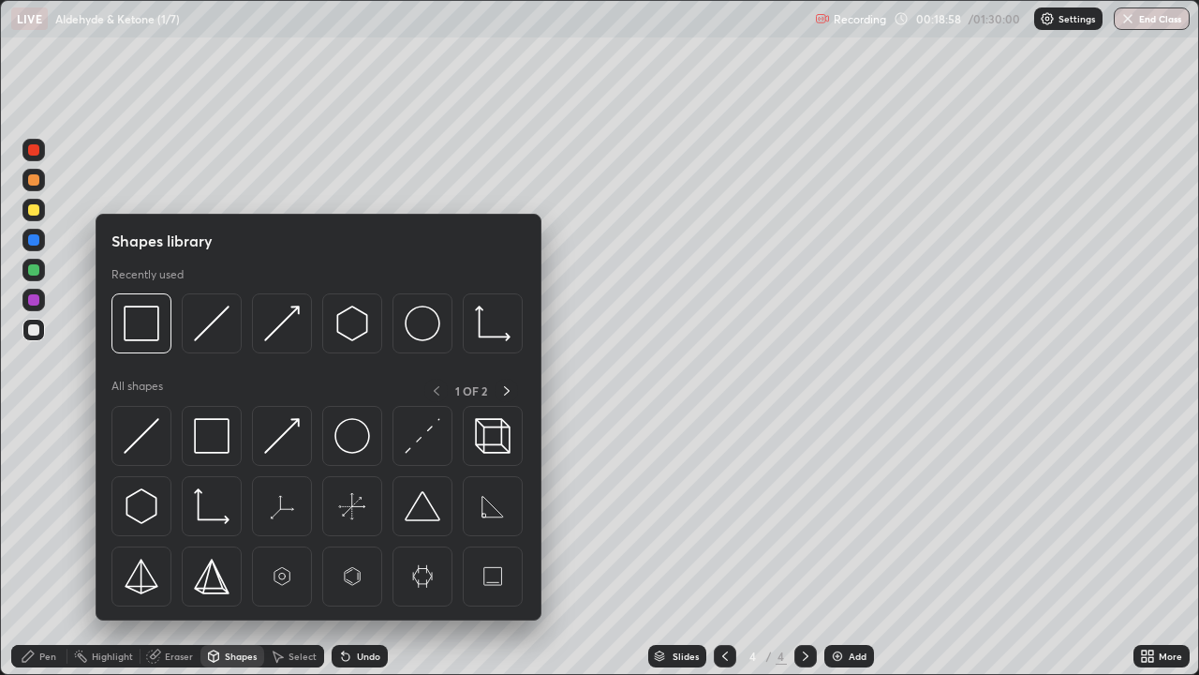
click at [28, 264] on div at bounding box center [33, 270] width 22 height 22
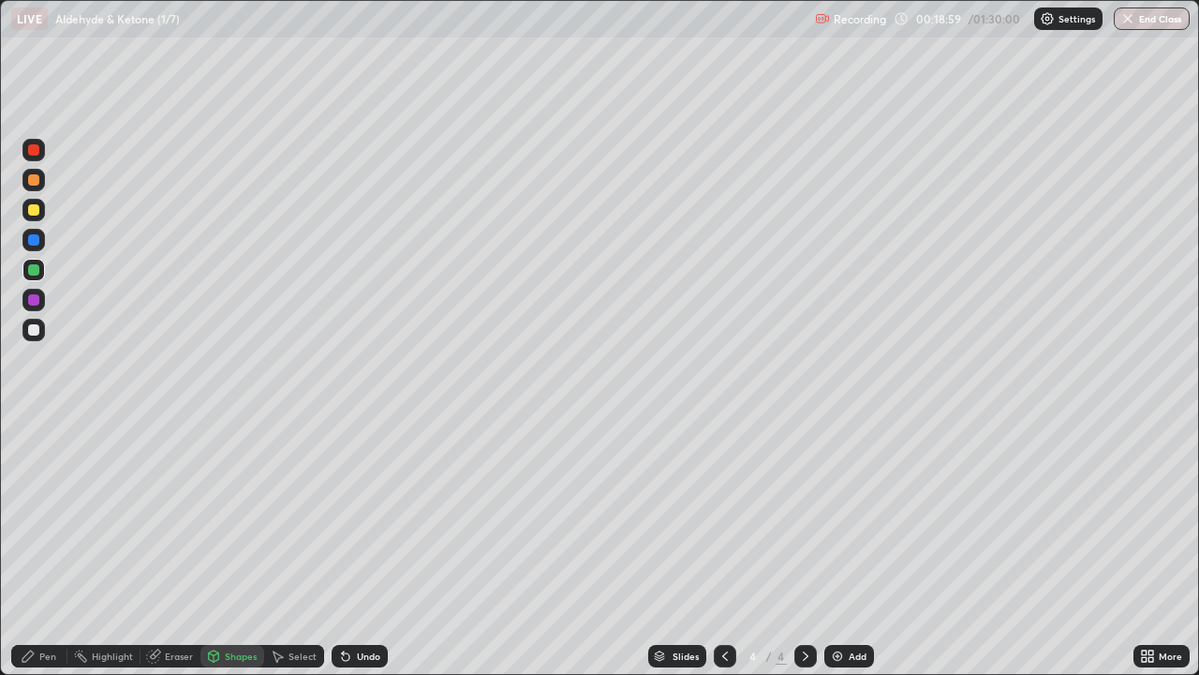
click at [238, 547] on div "Shapes" at bounding box center [233, 656] width 64 height 22
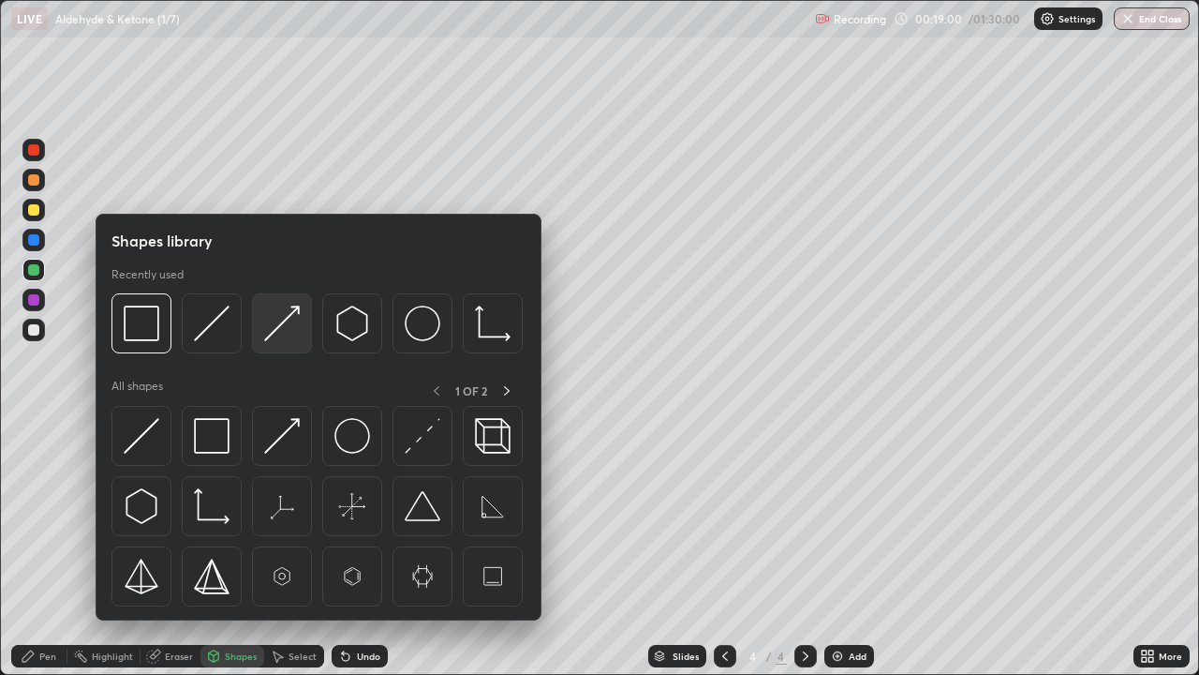
click at [274, 330] on img at bounding box center [282, 323] width 36 height 36
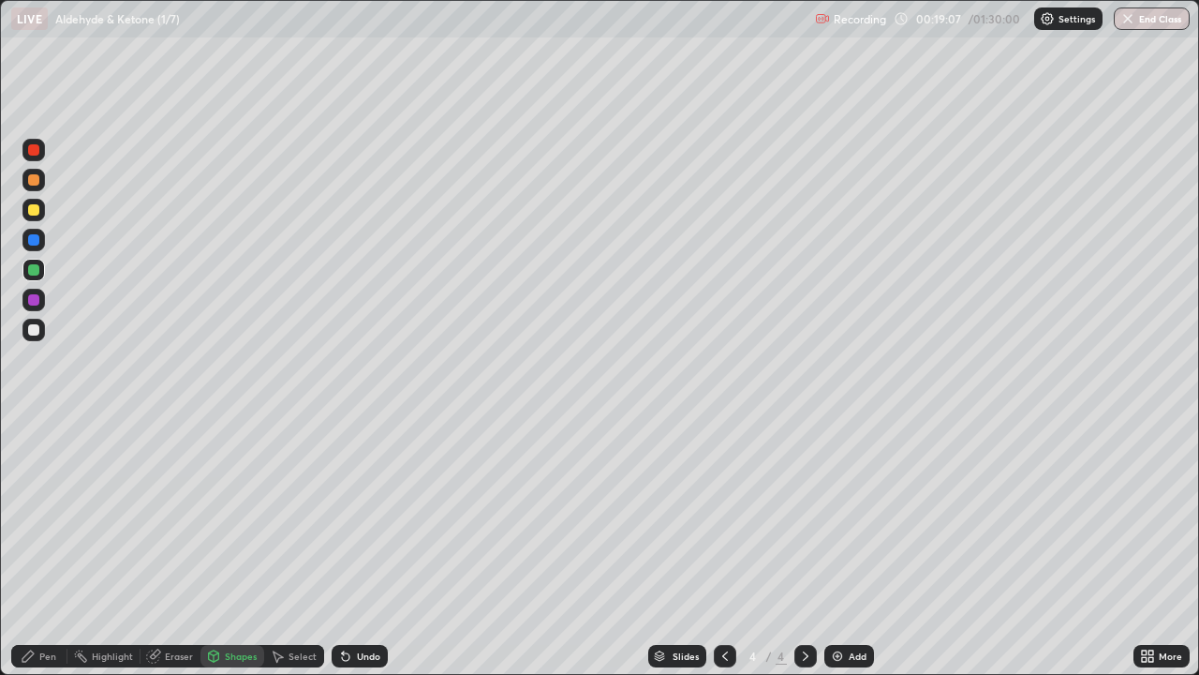
click at [34, 547] on icon at bounding box center [28, 655] width 15 height 15
click at [32, 179] on div at bounding box center [33, 179] width 11 height 11
click at [35, 330] on div at bounding box center [33, 329] width 11 height 11
click at [240, 547] on div "Shapes" at bounding box center [241, 655] width 32 height 9
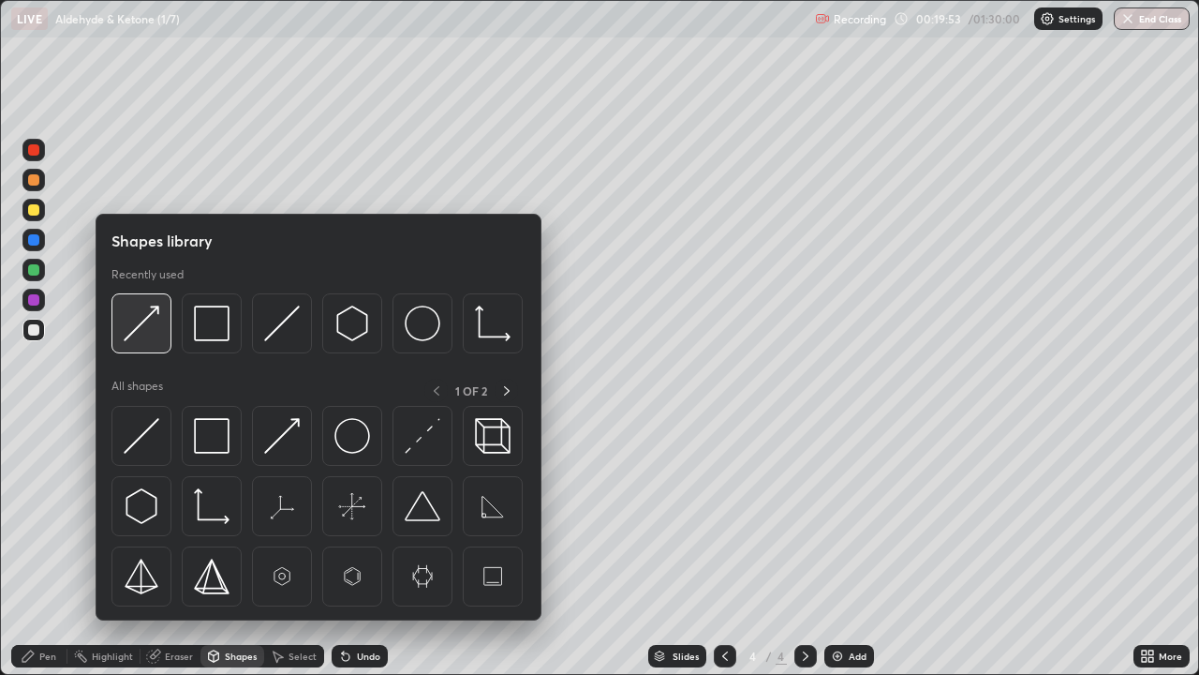
click at [165, 324] on div at bounding box center [142, 323] width 60 height 60
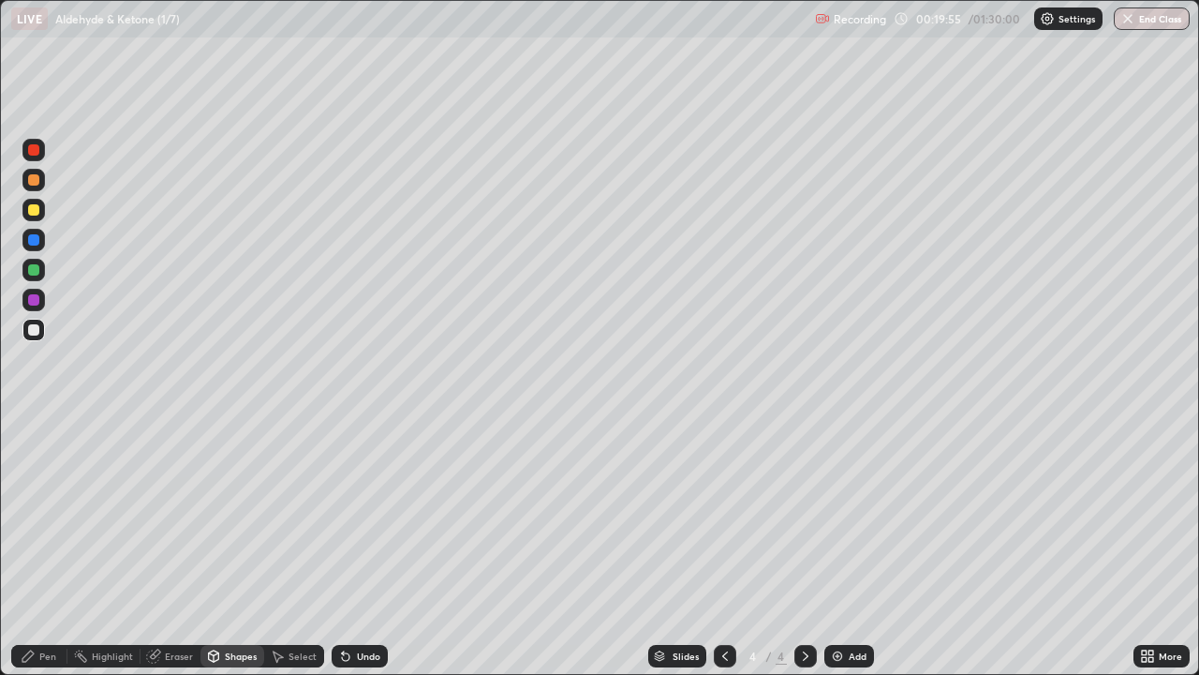
click at [43, 547] on div "Pen" at bounding box center [47, 655] width 17 height 9
click at [232, 547] on div "Shapes" at bounding box center [241, 655] width 32 height 9
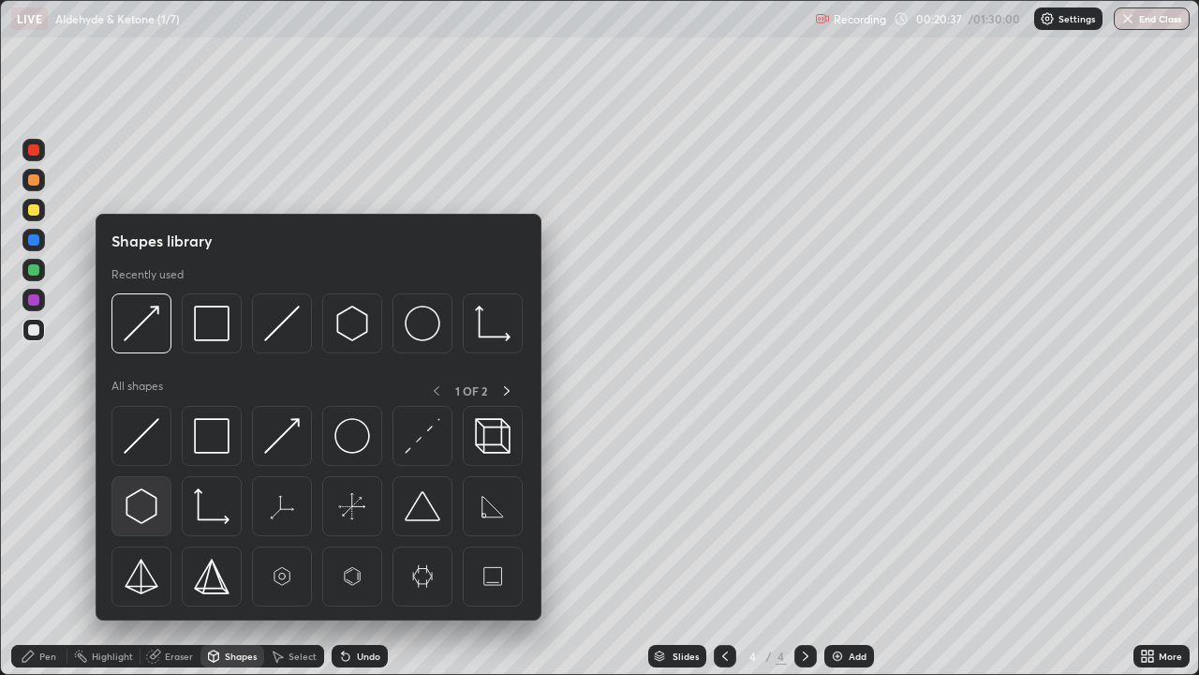
click at [143, 500] on img at bounding box center [142, 506] width 36 height 36
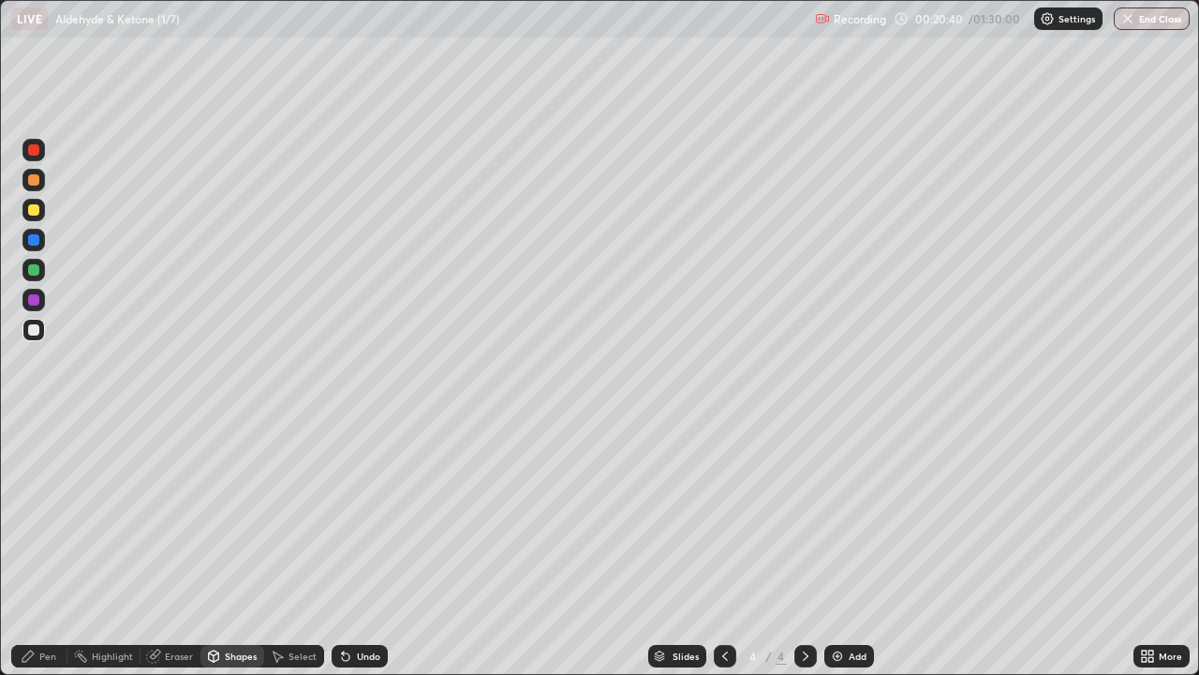
click at [218, 547] on icon at bounding box center [213, 655] width 15 height 15
click at [350, 547] on div "Undo" at bounding box center [360, 656] width 56 height 22
click at [343, 547] on icon at bounding box center [345, 656] width 7 height 7
click at [37, 547] on div "Pen" at bounding box center [39, 656] width 56 height 22
click at [299, 547] on div "Select" at bounding box center [303, 655] width 28 height 9
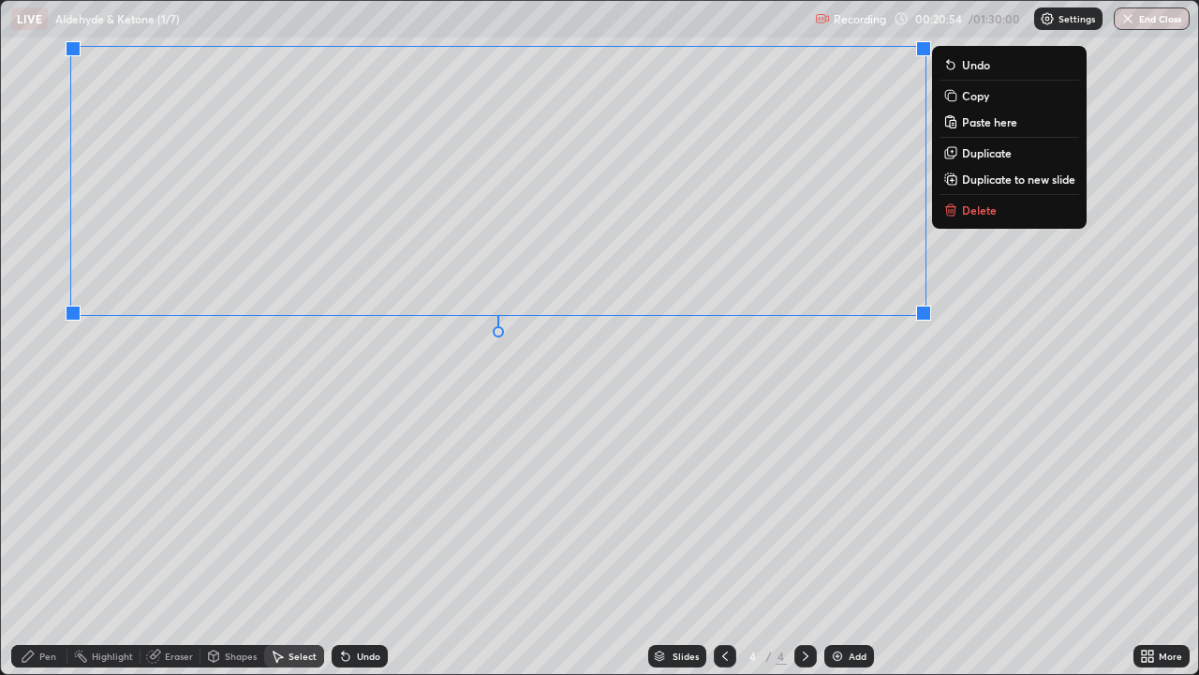
click at [37, 547] on div "Pen" at bounding box center [39, 656] width 56 height 22
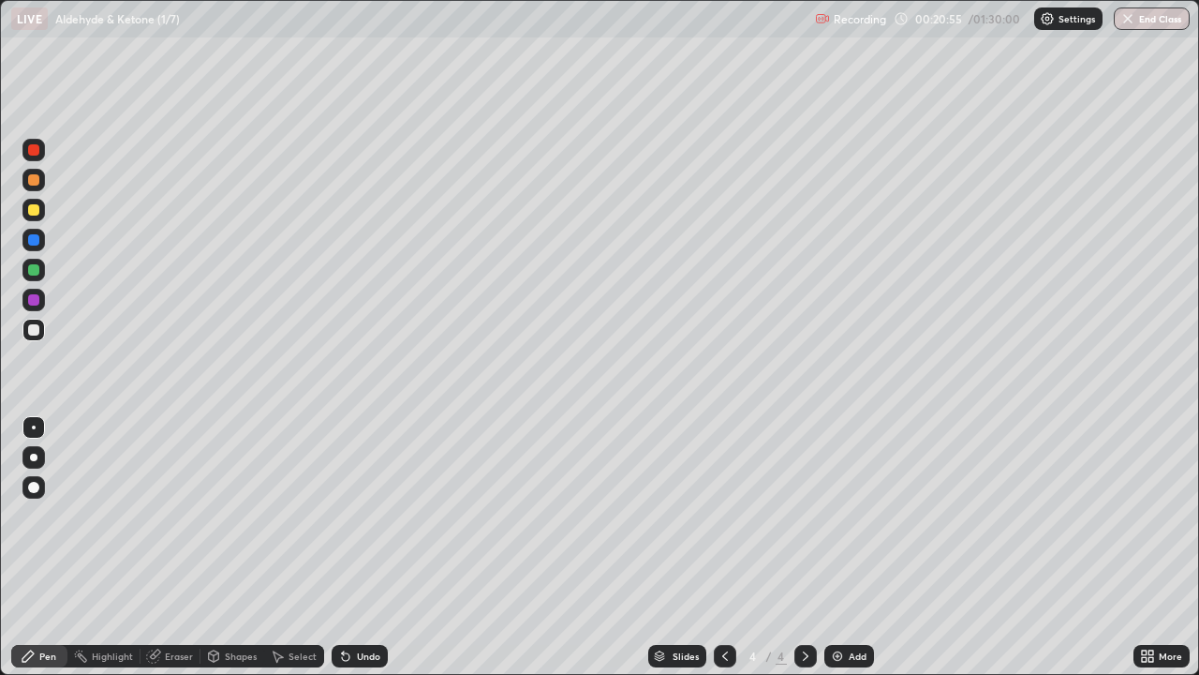
click at [228, 547] on div "Shapes" at bounding box center [241, 655] width 32 height 9
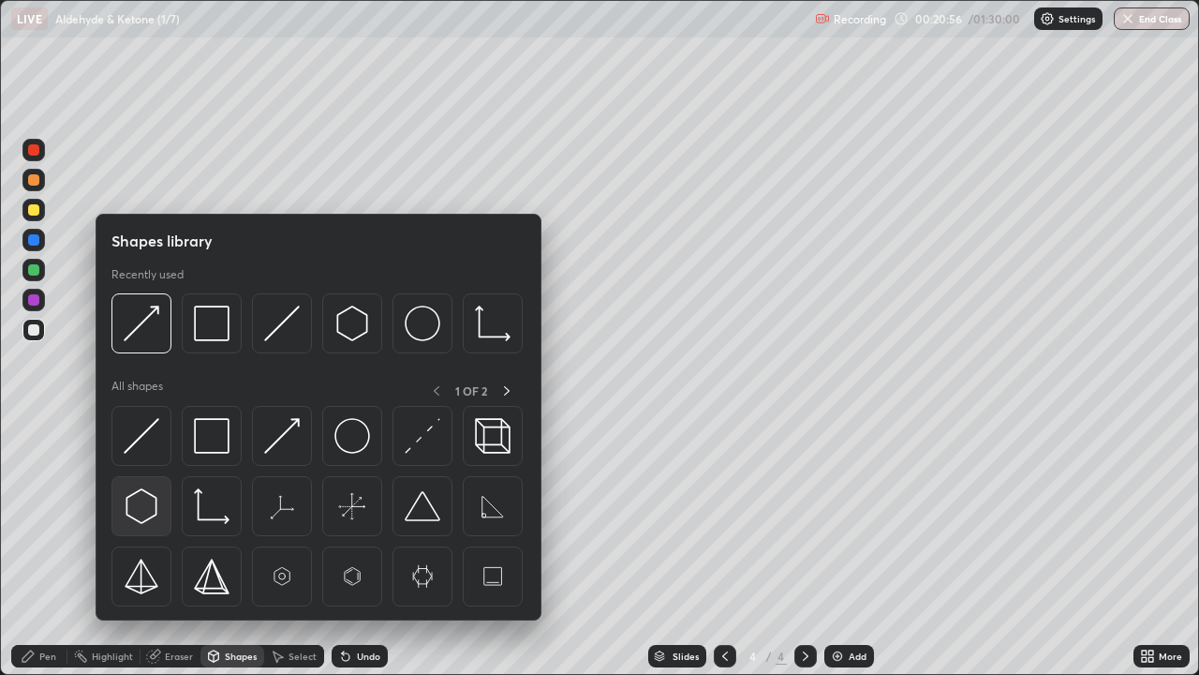
click at [144, 498] on img at bounding box center [142, 506] width 36 height 36
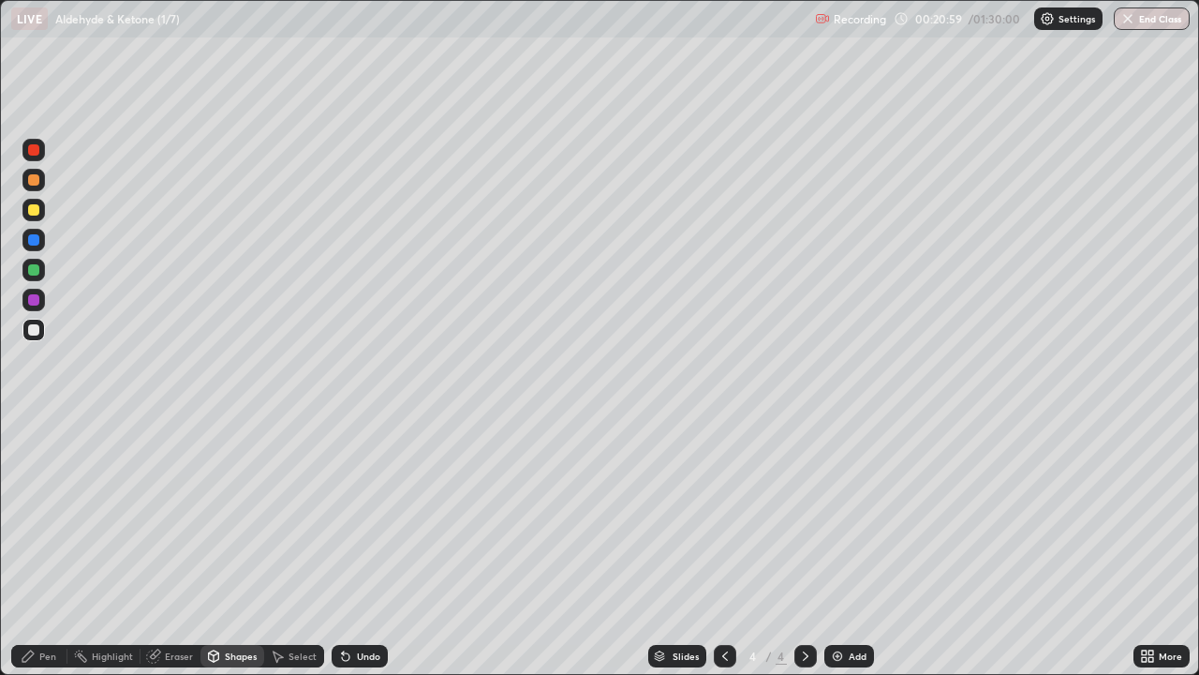
click at [231, 547] on div "Shapes" at bounding box center [241, 655] width 32 height 9
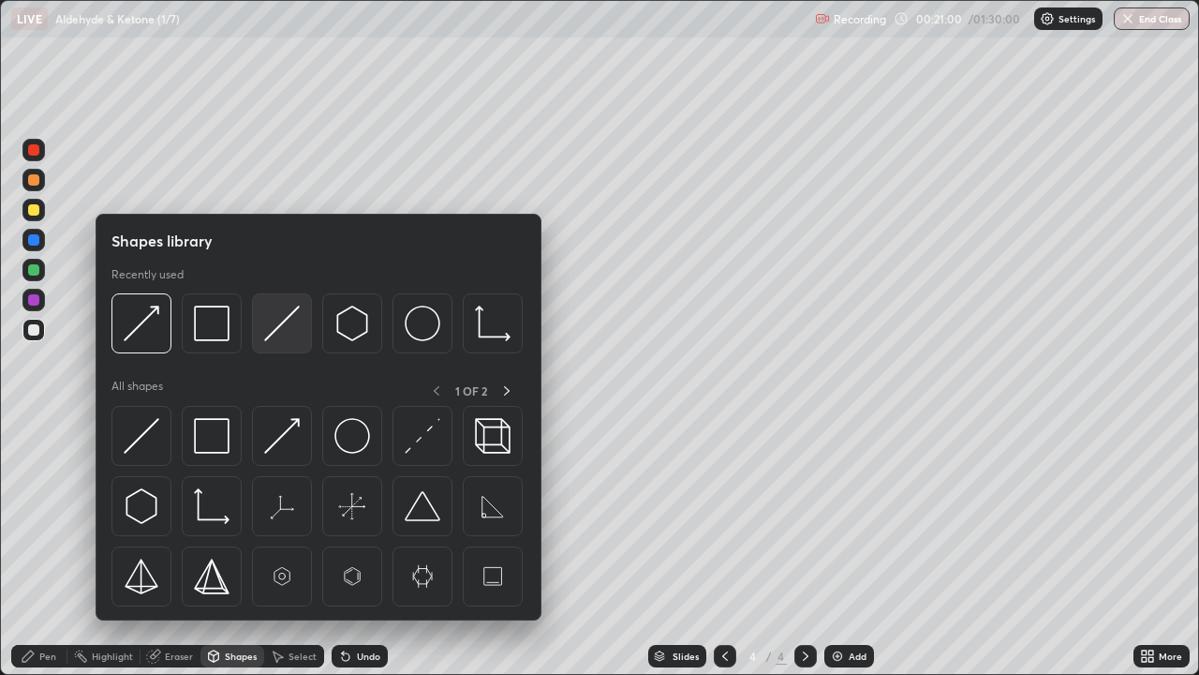
click at [272, 337] on img at bounding box center [282, 323] width 36 height 36
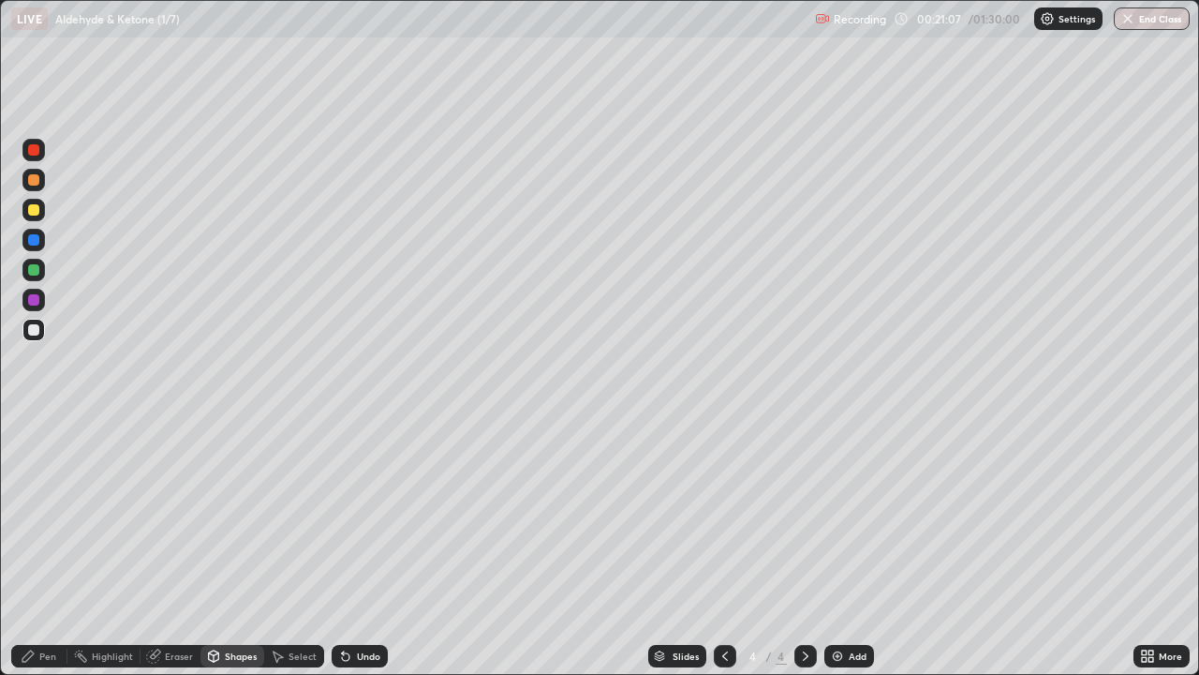
click at [233, 547] on div "Shapes" at bounding box center [241, 655] width 32 height 9
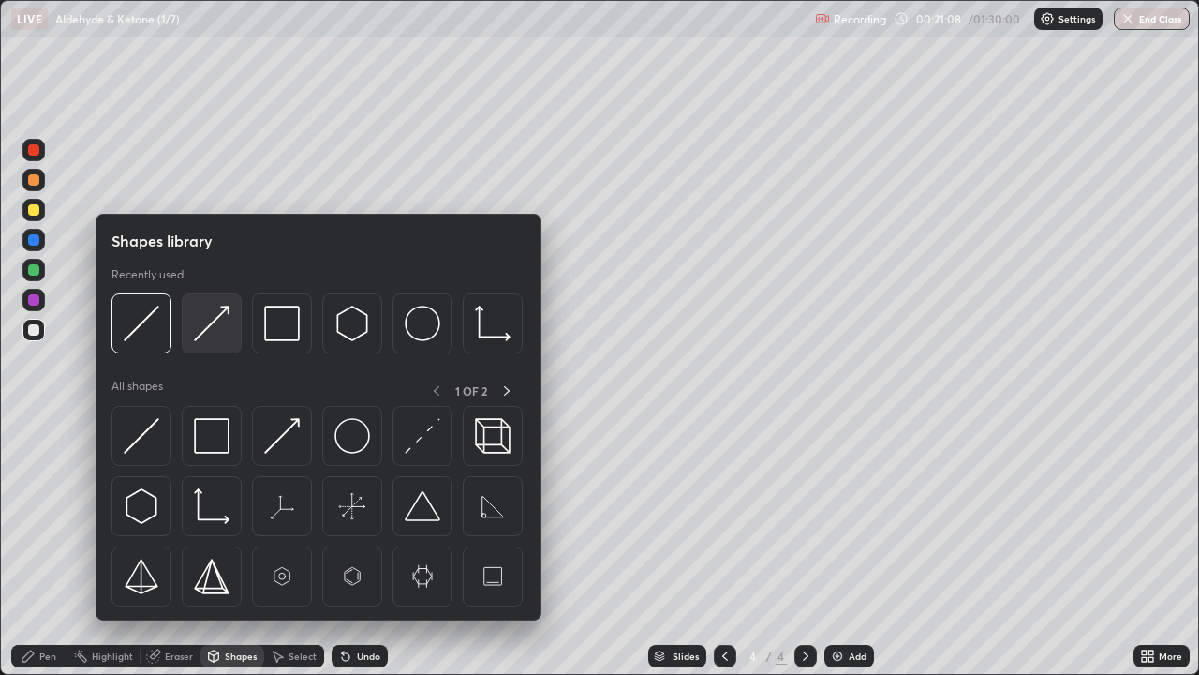
click at [209, 328] on img at bounding box center [212, 323] width 36 height 36
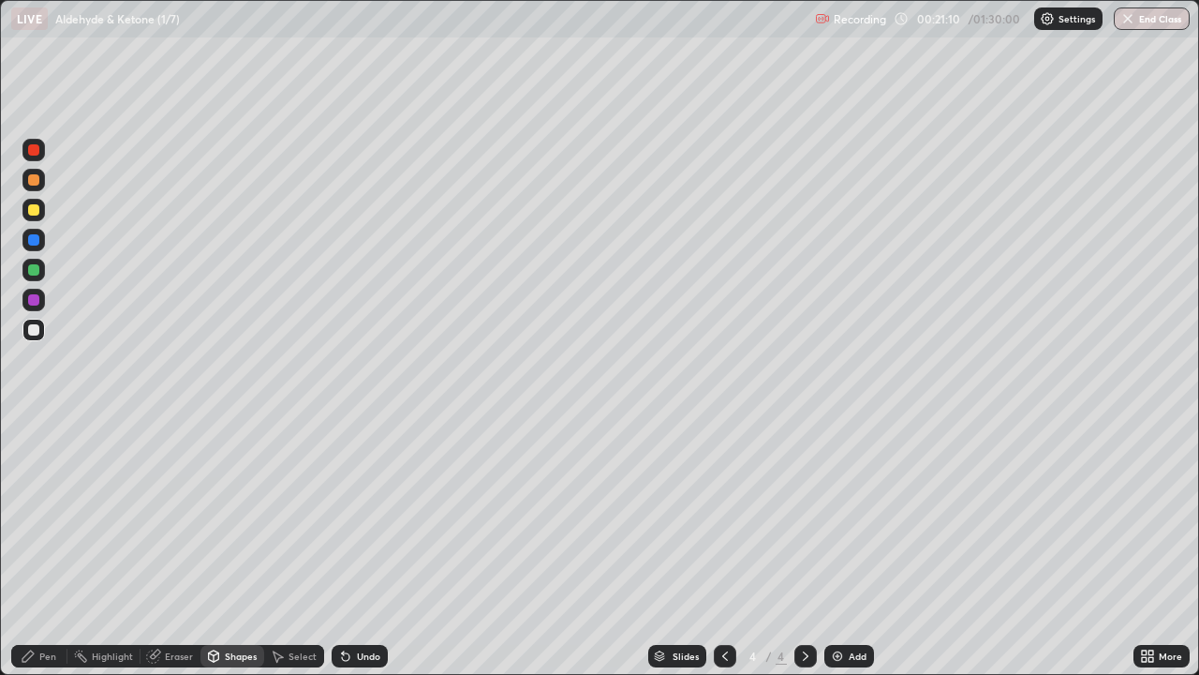
click at [37, 547] on div "Pen" at bounding box center [39, 656] width 56 height 22
click at [34, 296] on div at bounding box center [33, 299] width 11 height 11
click at [33, 269] on div at bounding box center [33, 269] width 11 height 11
click at [35, 327] on div at bounding box center [33, 329] width 11 height 11
click at [230, 547] on div "Shapes" at bounding box center [241, 655] width 32 height 9
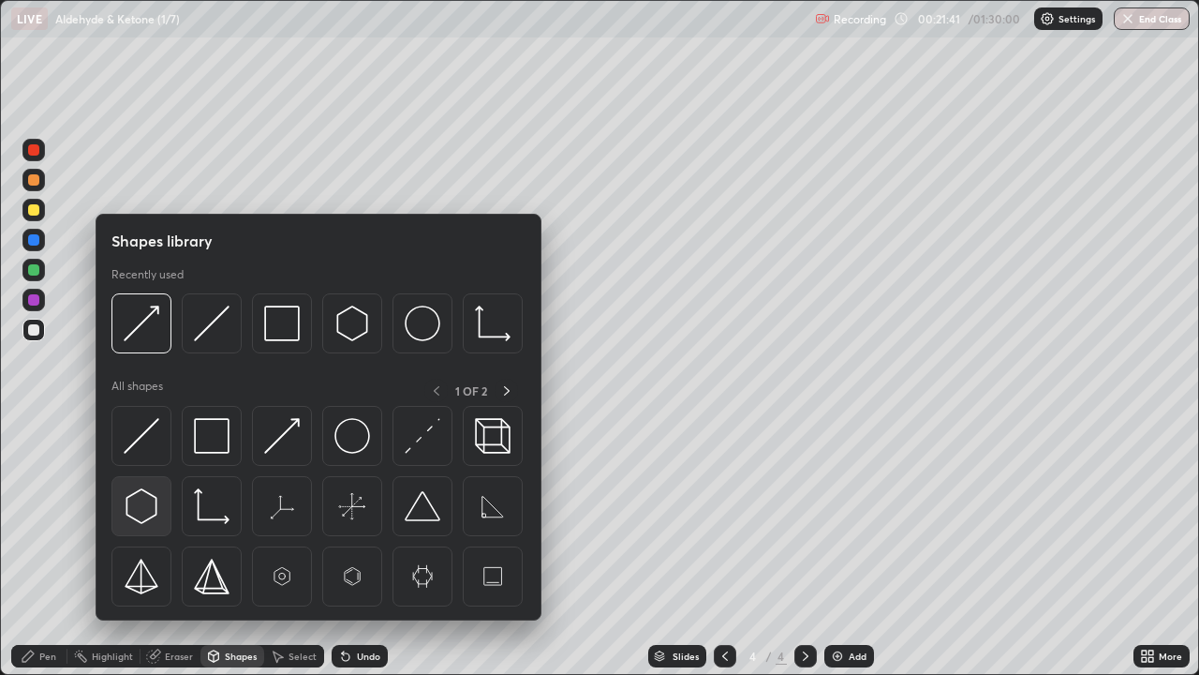
click at [142, 505] on img at bounding box center [142, 506] width 36 height 36
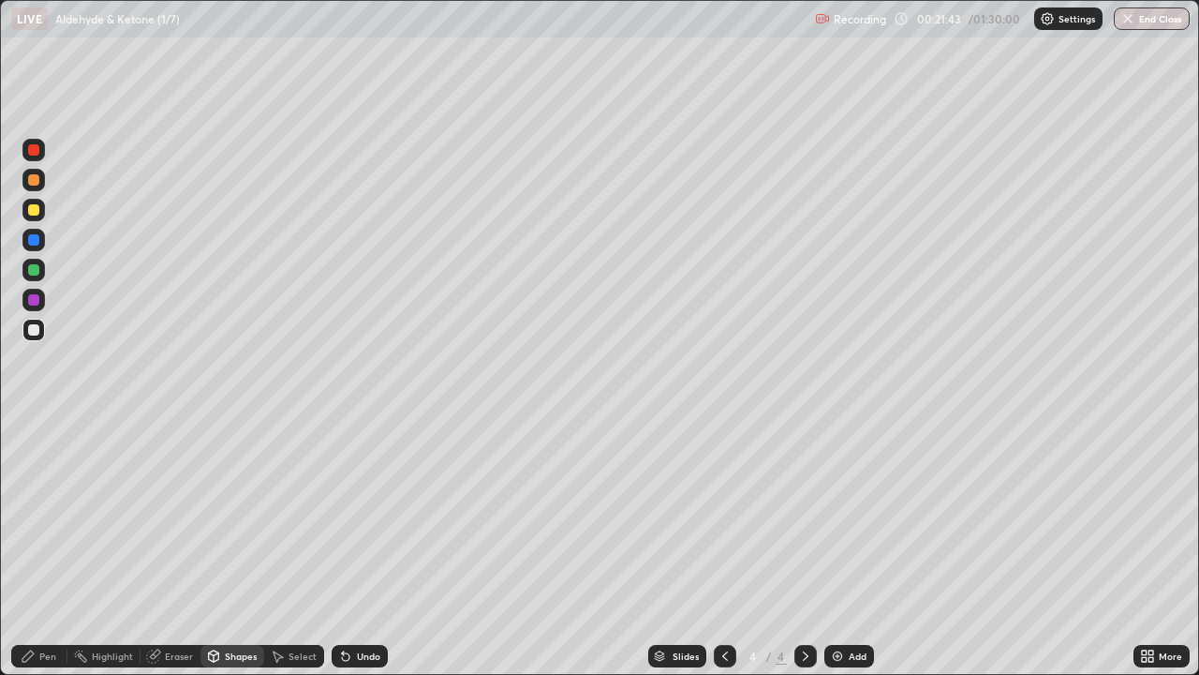
click at [222, 547] on div "Shapes" at bounding box center [233, 656] width 64 height 22
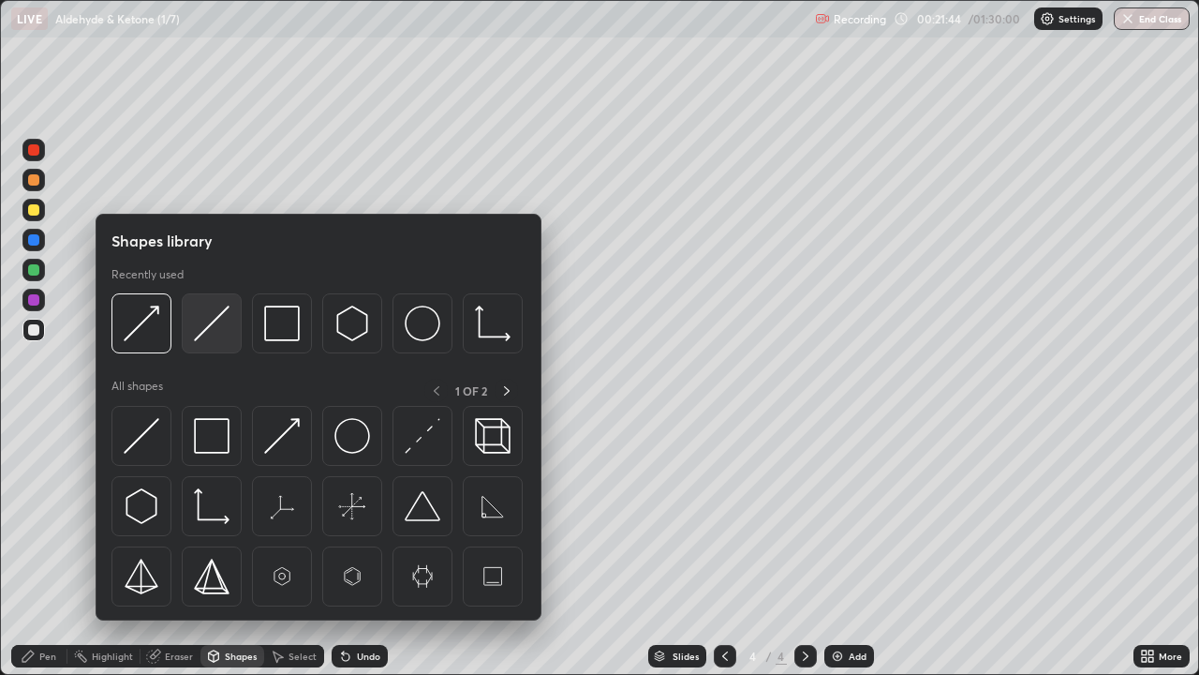
click at [202, 328] on img at bounding box center [212, 323] width 36 height 36
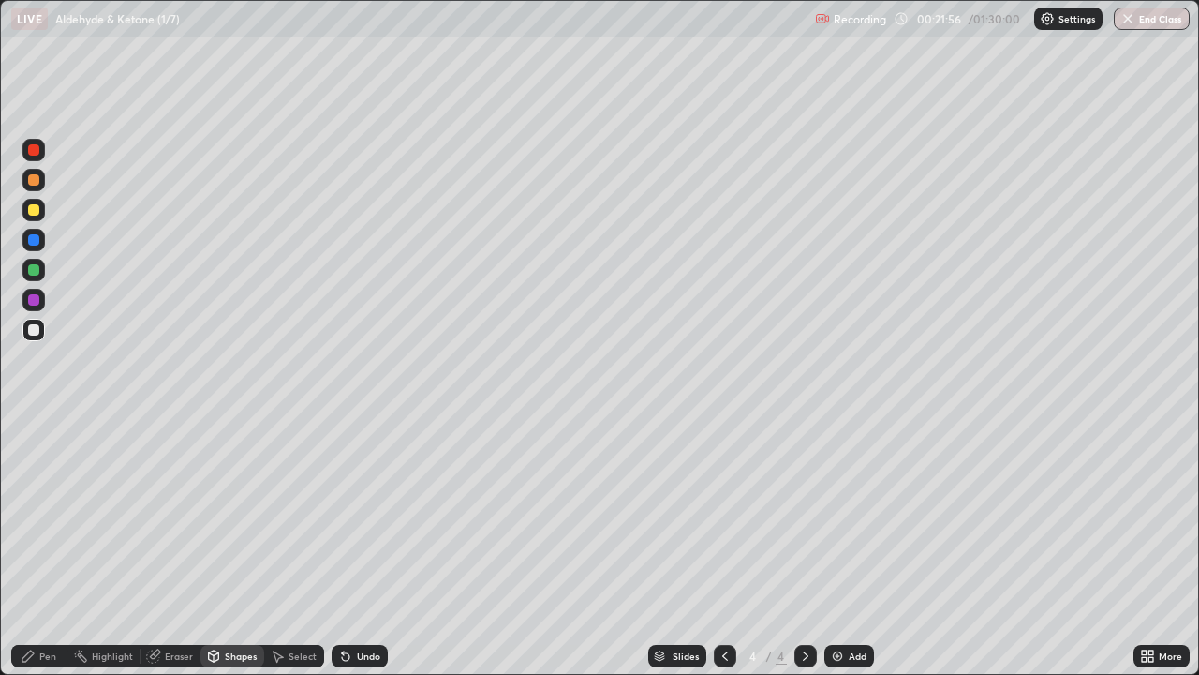
click at [230, 547] on div "Shapes" at bounding box center [233, 656] width 64 height 22
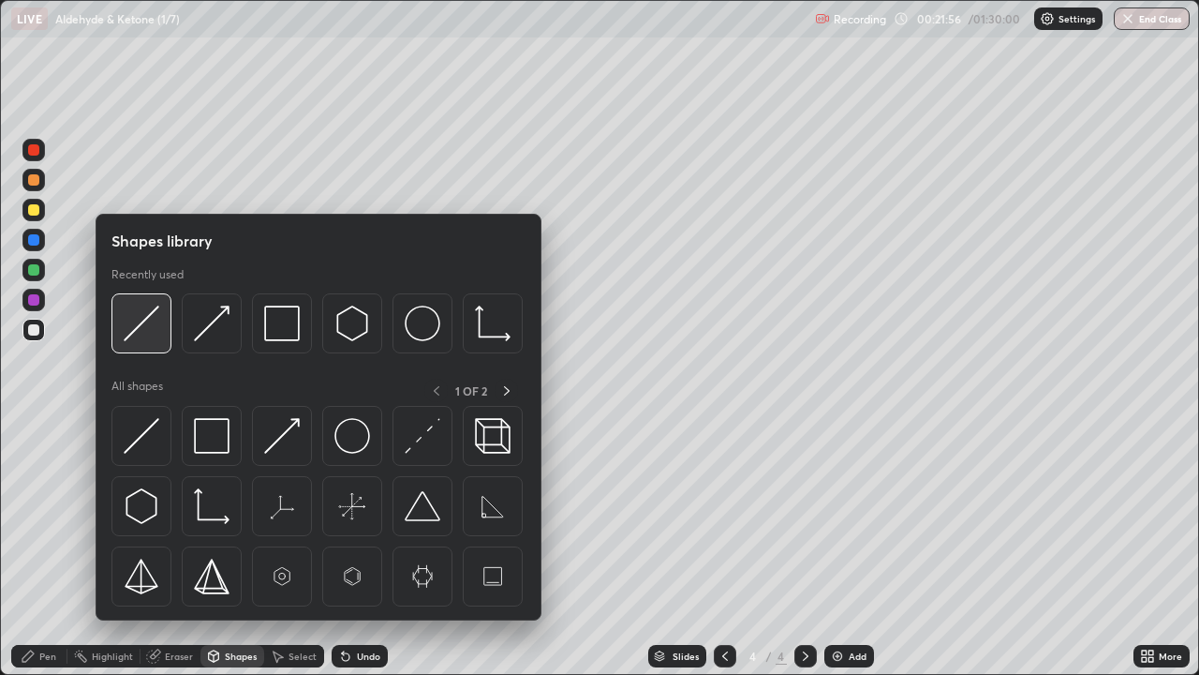
click at [140, 330] on img at bounding box center [142, 323] width 36 height 36
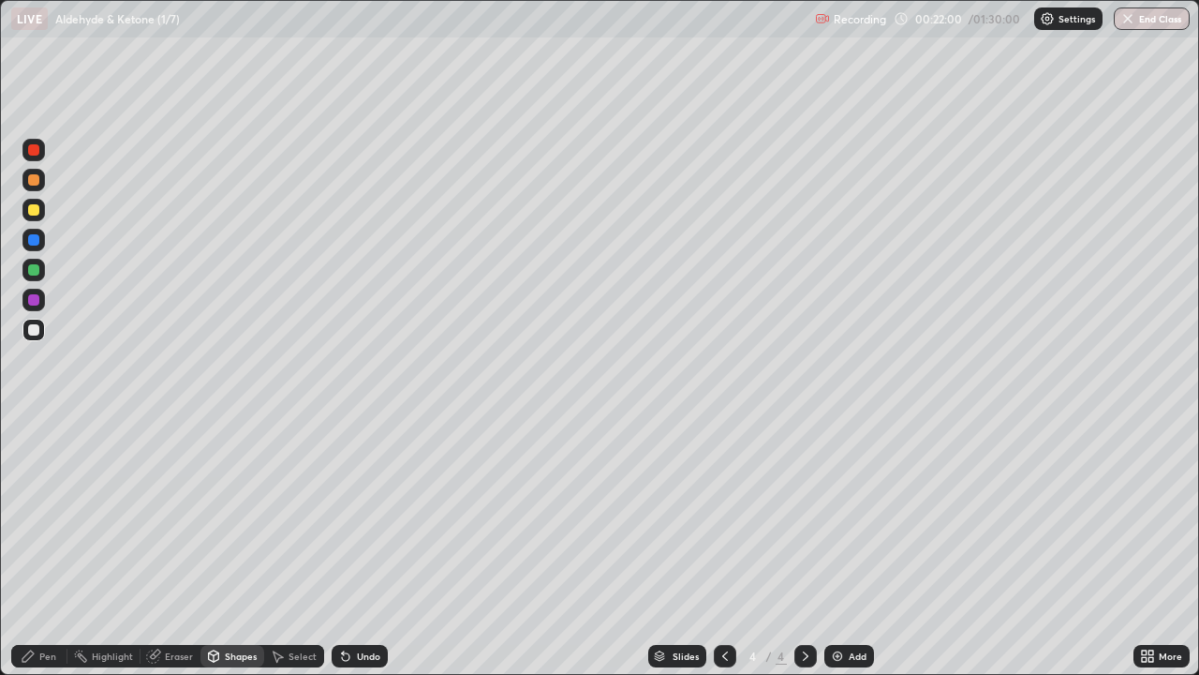
click at [43, 547] on div "Pen" at bounding box center [39, 656] width 56 height 22
click at [230, 547] on div "Shapes" at bounding box center [241, 655] width 32 height 9
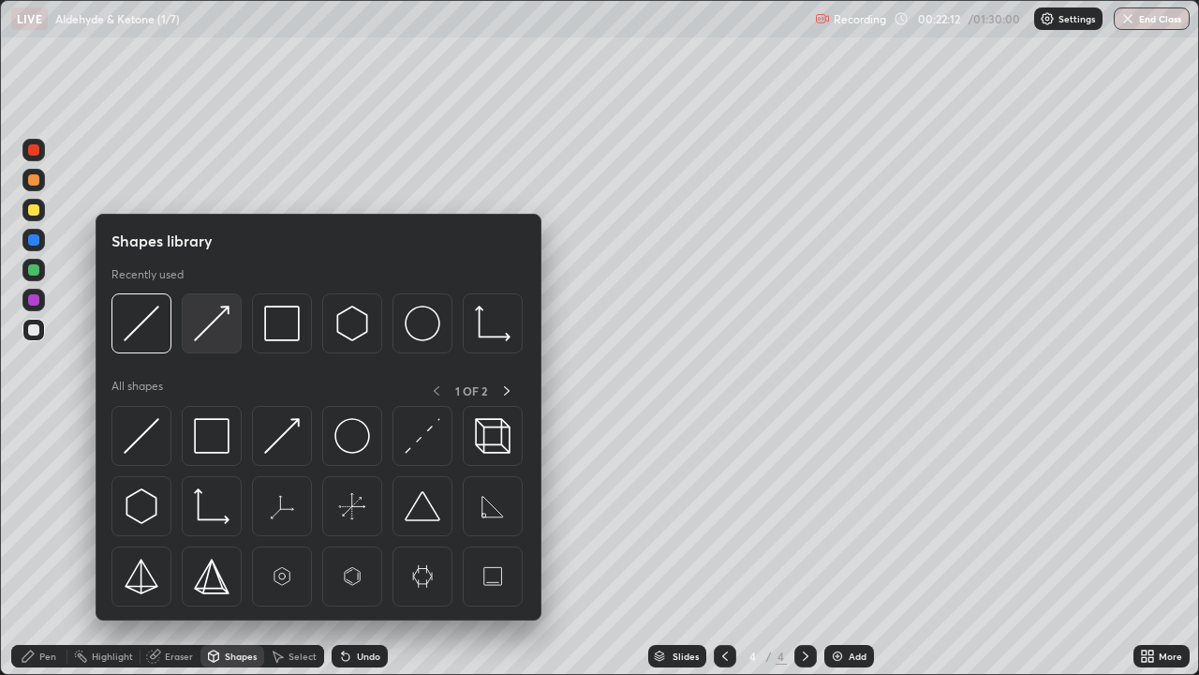
click at [209, 331] on img at bounding box center [212, 323] width 36 height 36
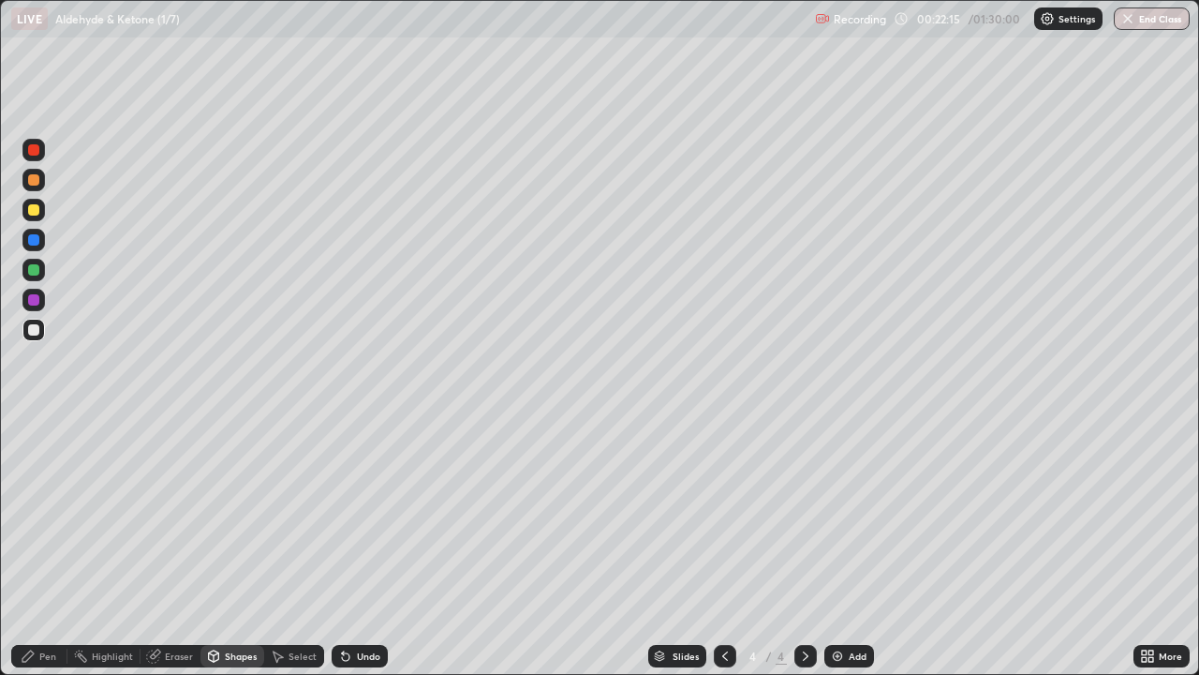
click at [47, 547] on div "Pen" at bounding box center [47, 655] width 17 height 9
click at [30, 182] on div at bounding box center [33, 179] width 11 height 11
click at [36, 328] on div at bounding box center [33, 329] width 11 height 11
click at [235, 547] on div "Shapes" at bounding box center [241, 655] width 32 height 9
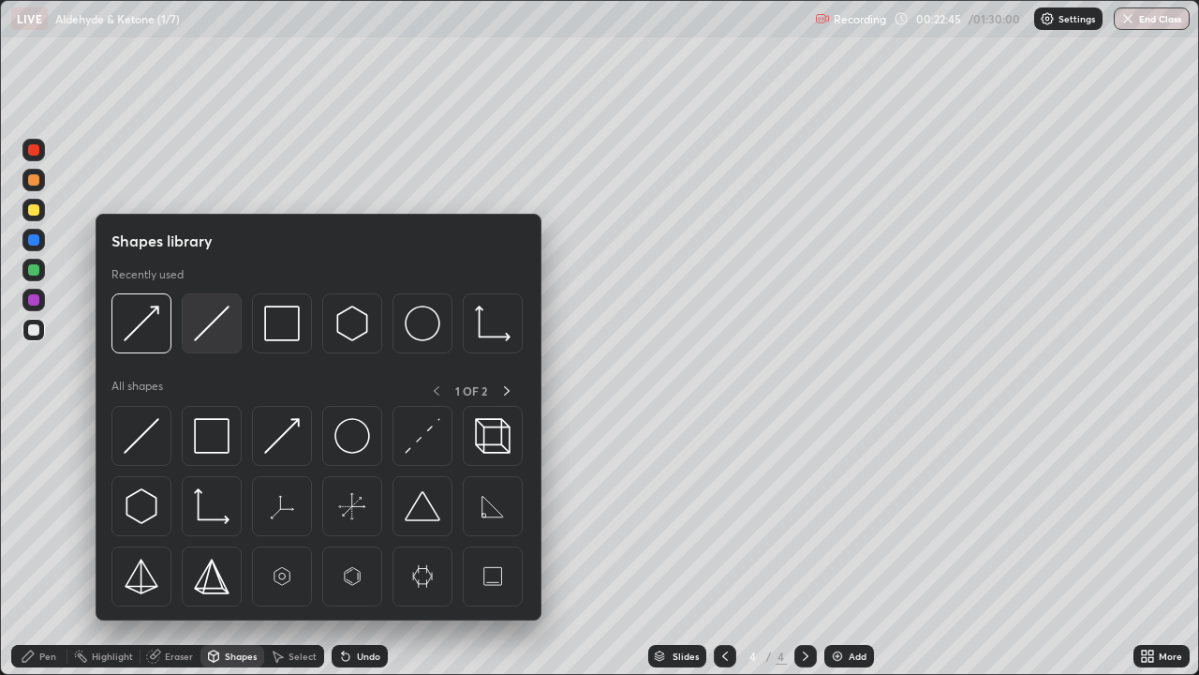
click at [209, 330] on img at bounding box center [212, 323] width 36 height 36
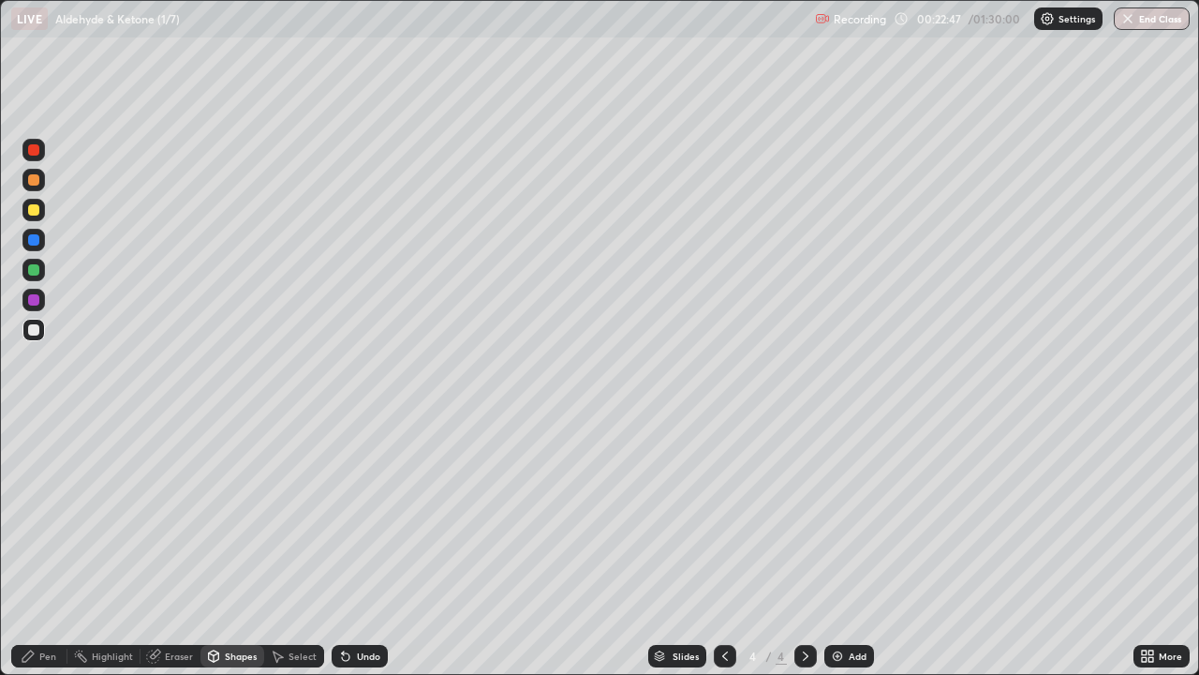
click at [42, 547] on div "Pen" at bounding box center [47, 655] width 17 height 9
click at [32, 151] on div at bounding box center [33, 149] width 11 height 11
click at [32, 214] on div at bounding box center [33, 209] width 11 height 11
click at [40, 330] on div at bounding box center [33, 330] width 22 height 22
click at [225, 547] on div "Shapes" at bounding box center [241, 655] width 32 height 9
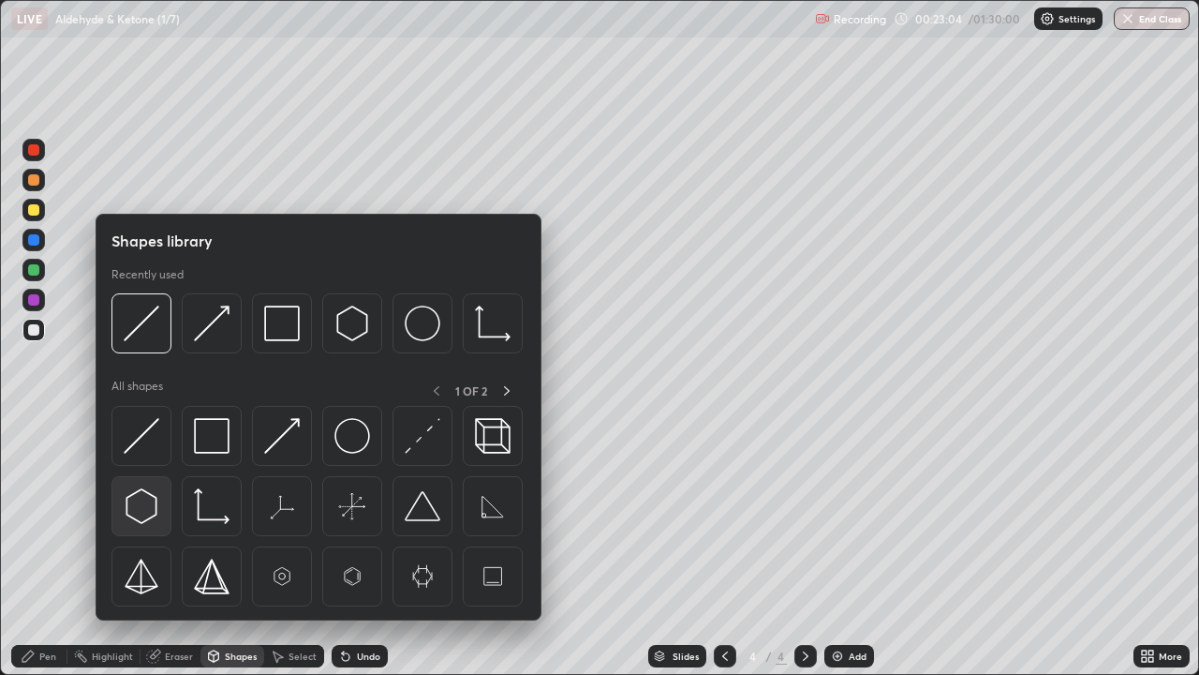
click at [135, 507] on img at bounding box center [142, 506] width 36 height 36
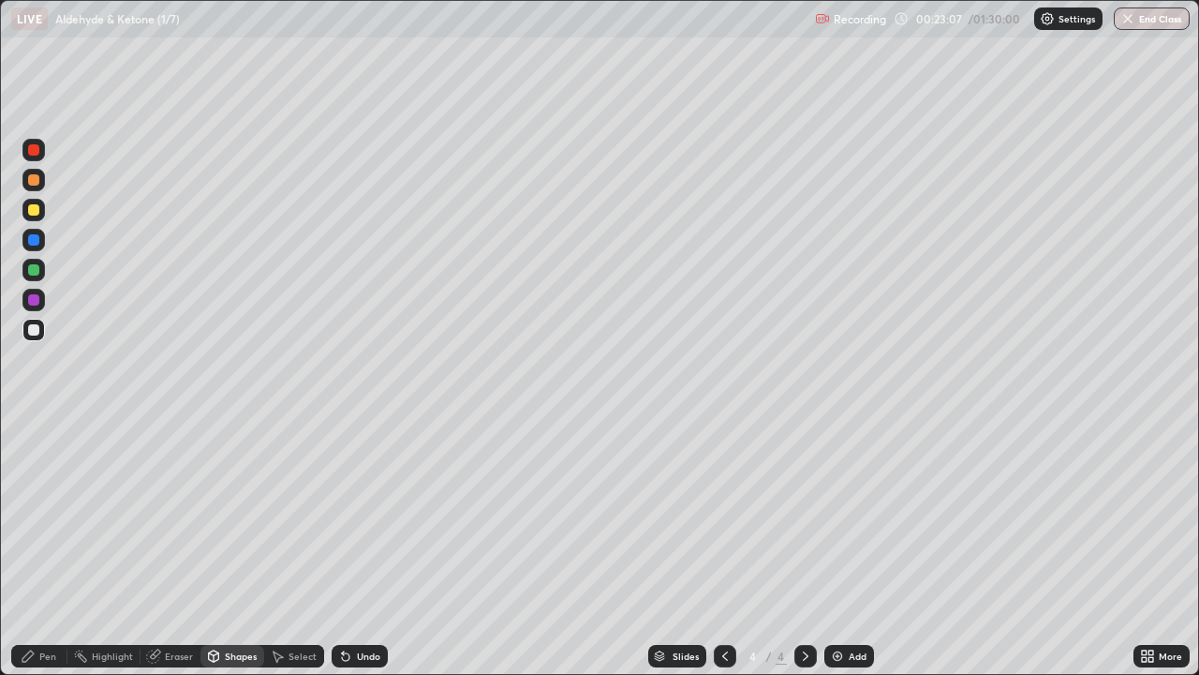
click at [232, 547] on div "Shapes" at bounding box center [233, 656] width 64 height 22
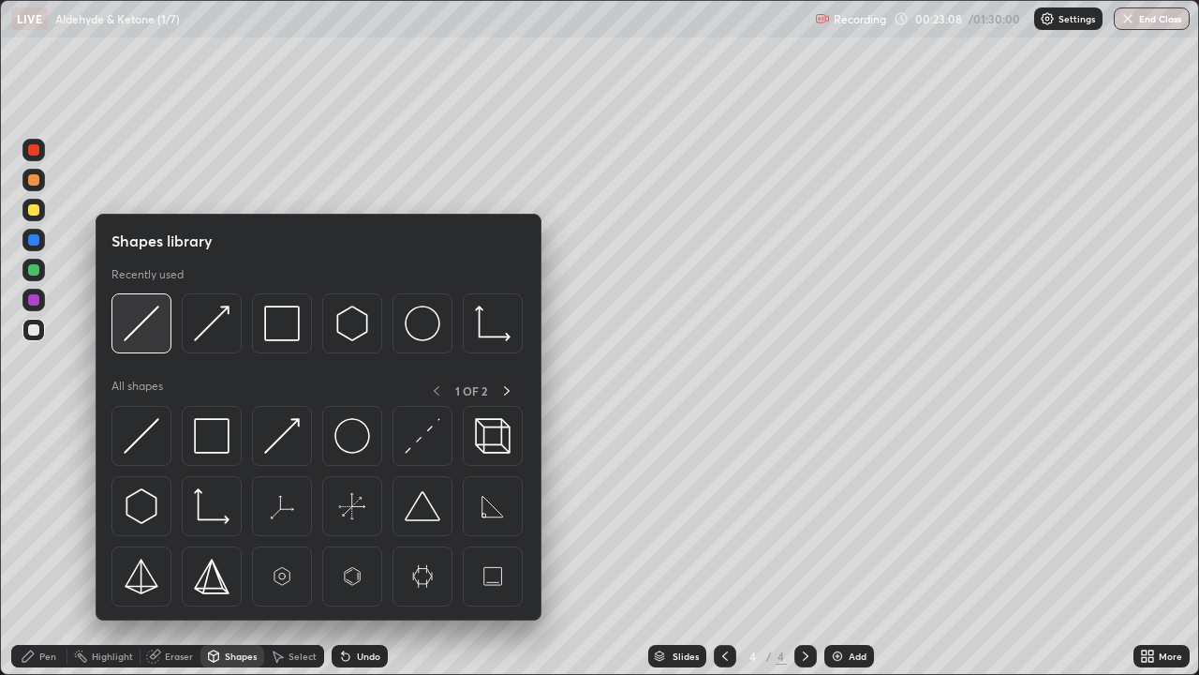
click at [146, 326] on img at bounding box center [142, 323] width 36 height 36
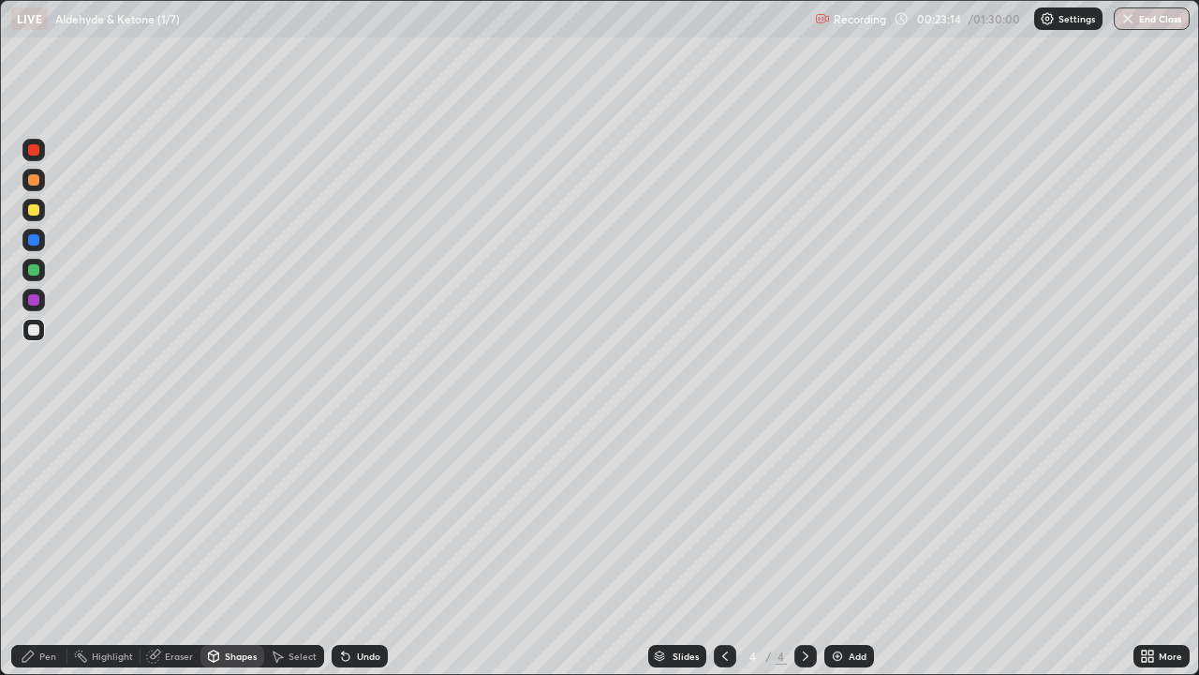
click at [36, 547] on div "Pen" at bounding box center [39, 656] width 56 height 22
click at [305, 547] on div "Select" at bounding box center [294, 656] width 60 height 22
click at [722, 547] on icon at bounding box center [725, 655] width 15 height 15
click at [803, 547] on icon at bounding box center [805, 655] width 15 height 15
click at [61, 547] on div "Pen" at bounding box center [39, 656] width 56 height 22
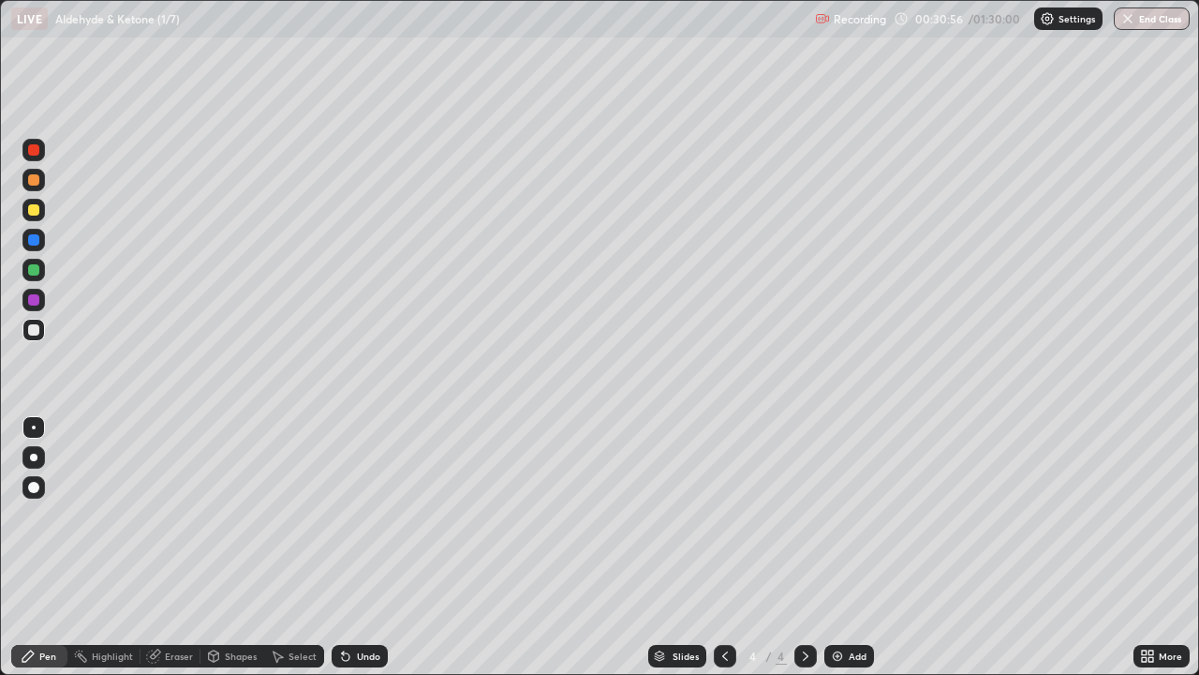
click at [851, 547] on div "Add" at bounding box center [858, 655] width 18 height 9
click at [31, 154] on div at bounding box center [33, 149] width 11 height 11
click at [37, 327] on div at bounding box center [33, 329] width 11 height 11
click at [342, 547] on icon at bounding box center [345, 656] width 7 height 7
click at [240, 547] on div "Shapes" at bounding box center [241, 655] width 32 height 9
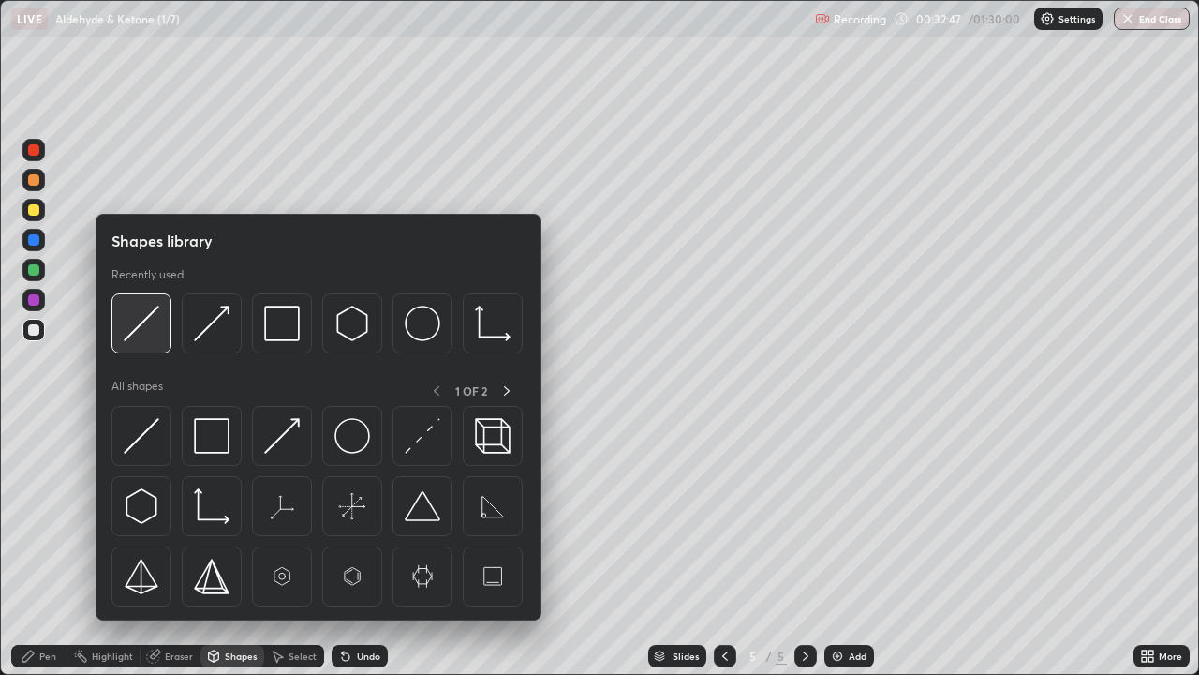
click at [140, 330] on img at bounding box center [142, 323] width 36 height 36
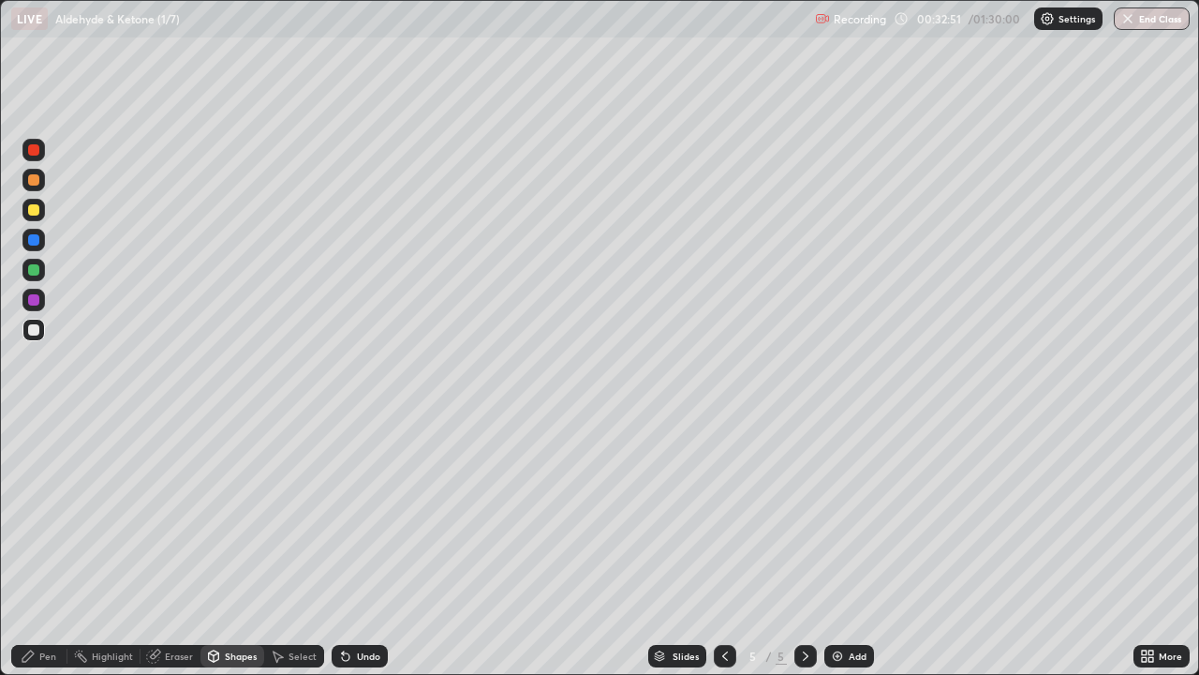
click at [233, 547] on div "Shapes" at bounding box center [233, 656] width 64 height 22
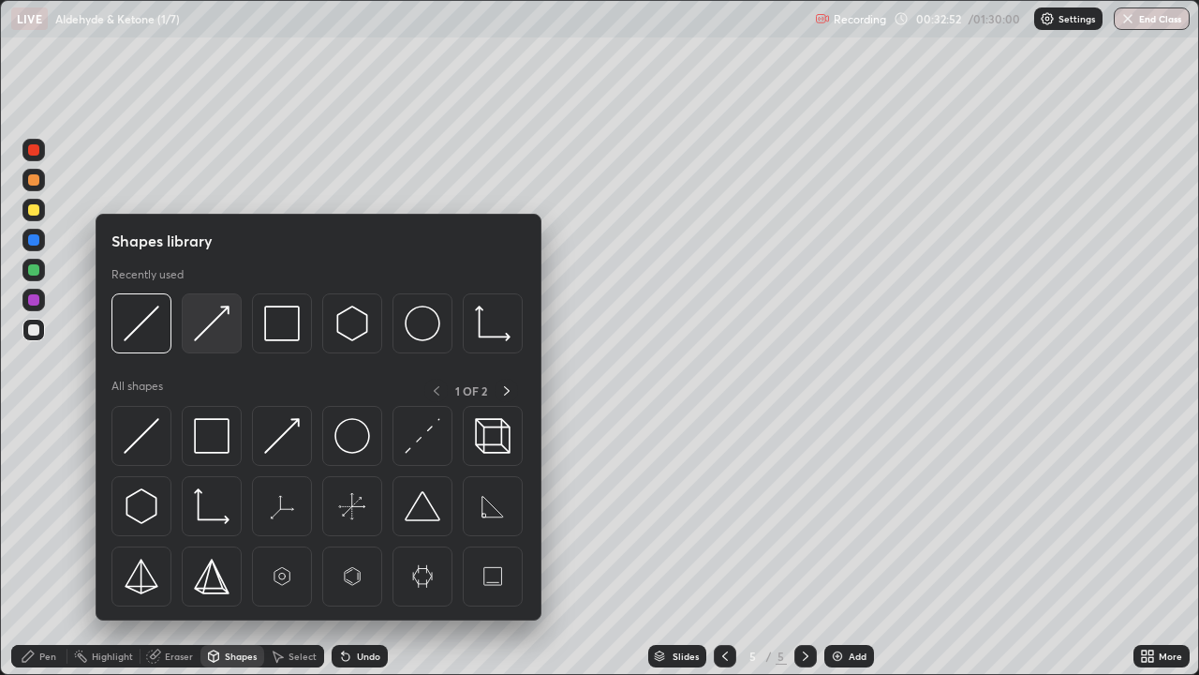
click at [208, 325] on img at bounding box center [212, 323] width 36 height 36
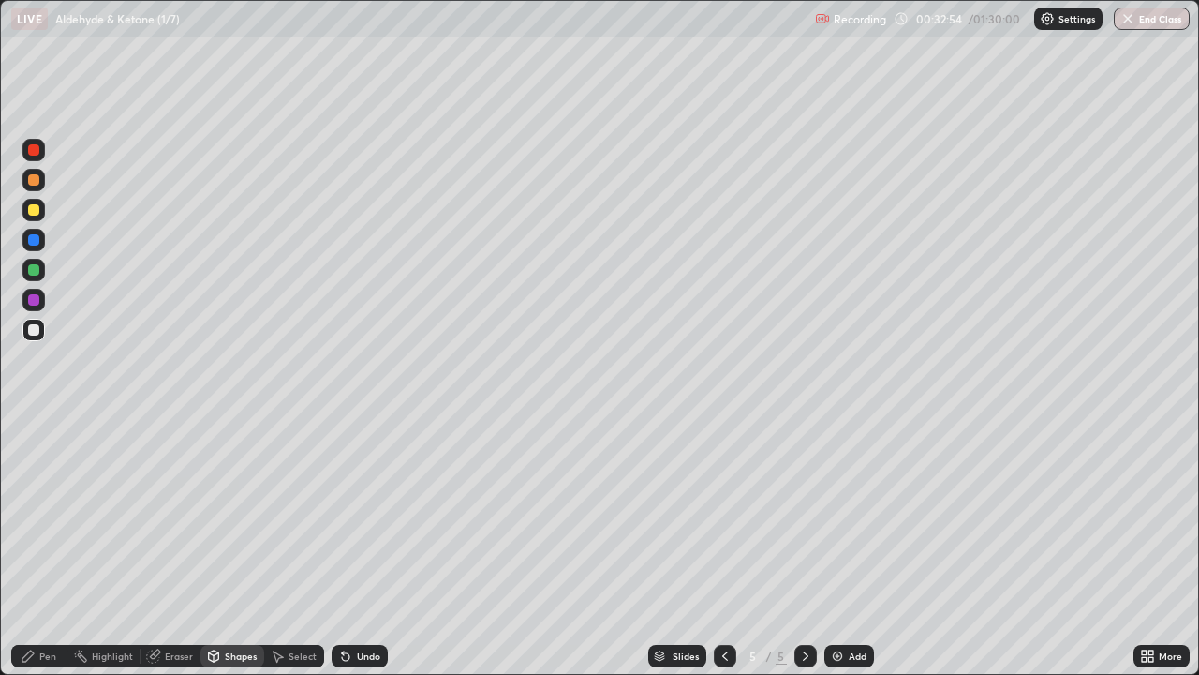
click at [52, 547] on div "Pen" at bounding box center [47, 655] width 17 height 9
click at [297, 547] on div "Select" at bounding box center [303, 655] width 28 height 9
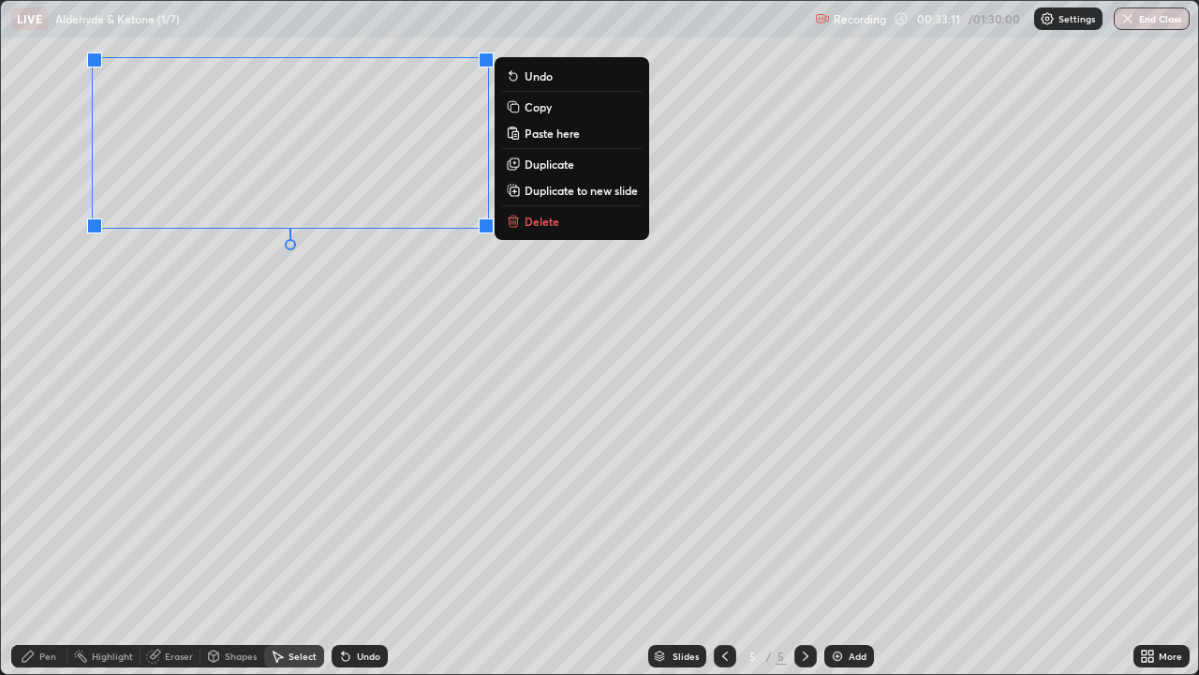
click at [42, 547] on div "Pen" at bounding box center [47, 655] width 17 height 9
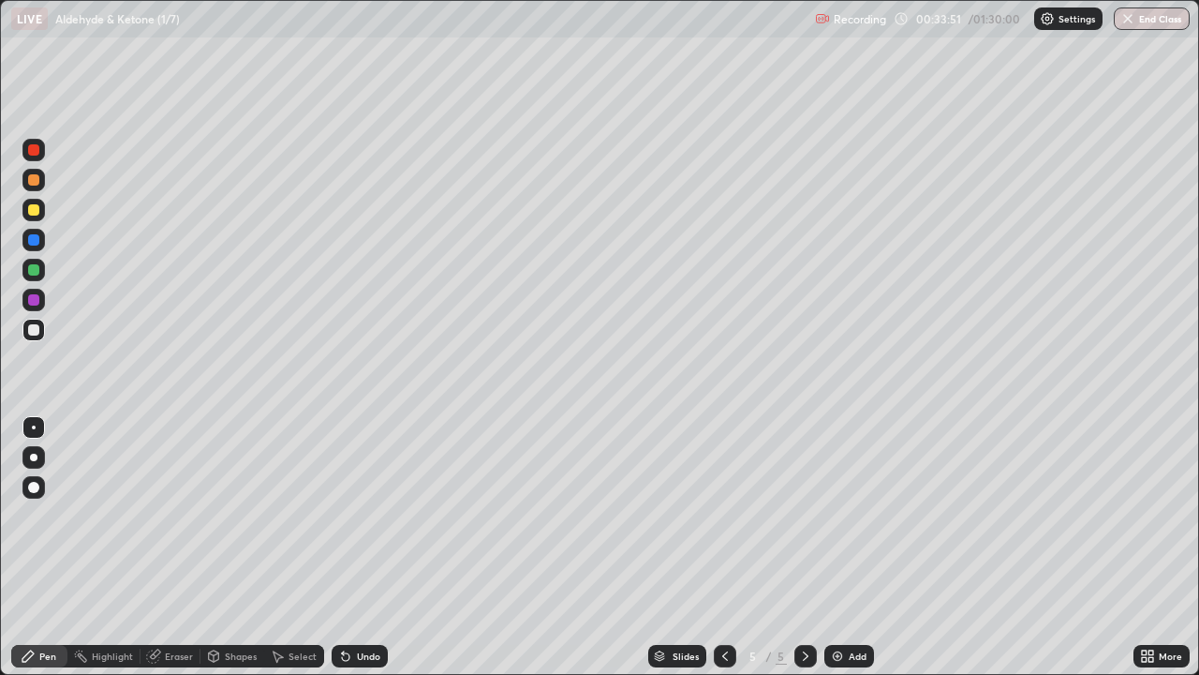
click at [35, 180] on div at bounding box center [33, 179] width 11 height 11
click at [36, 337] on div at bounding box center [33, 330] width 22 height 22
click at [225, 547] on div "Shapes" at bounding box center [241, 655] width 32 height 9
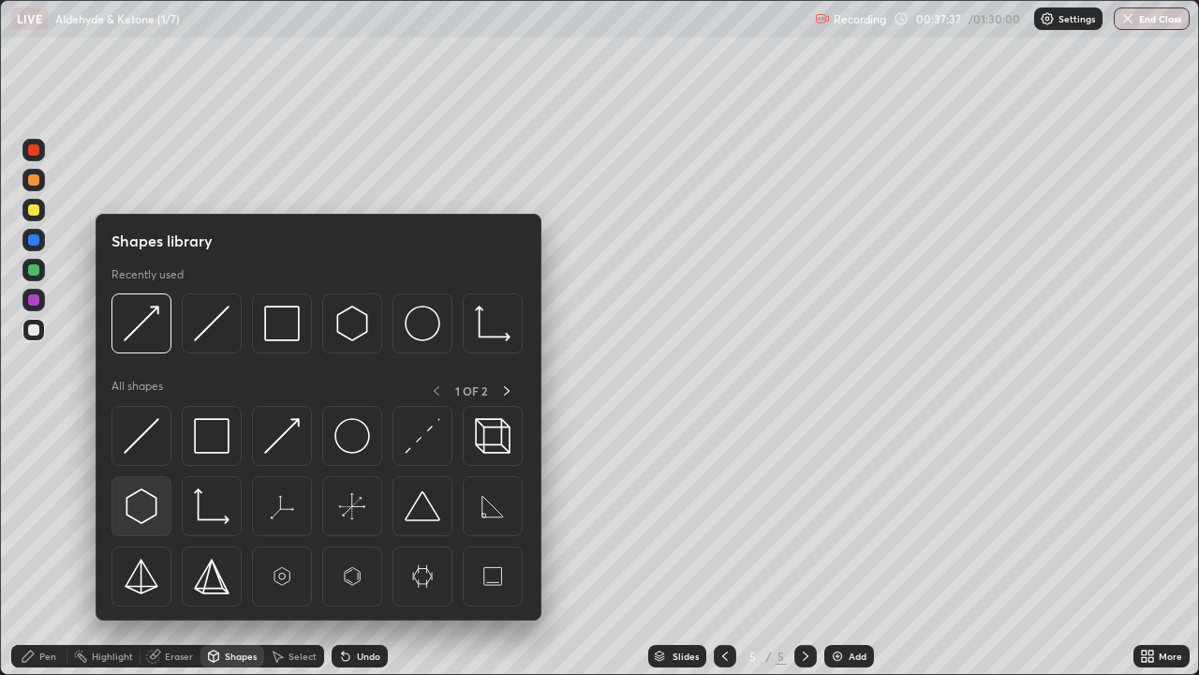
click at [145, 501] on img at bounding box center [142, 506] width 36 height 36
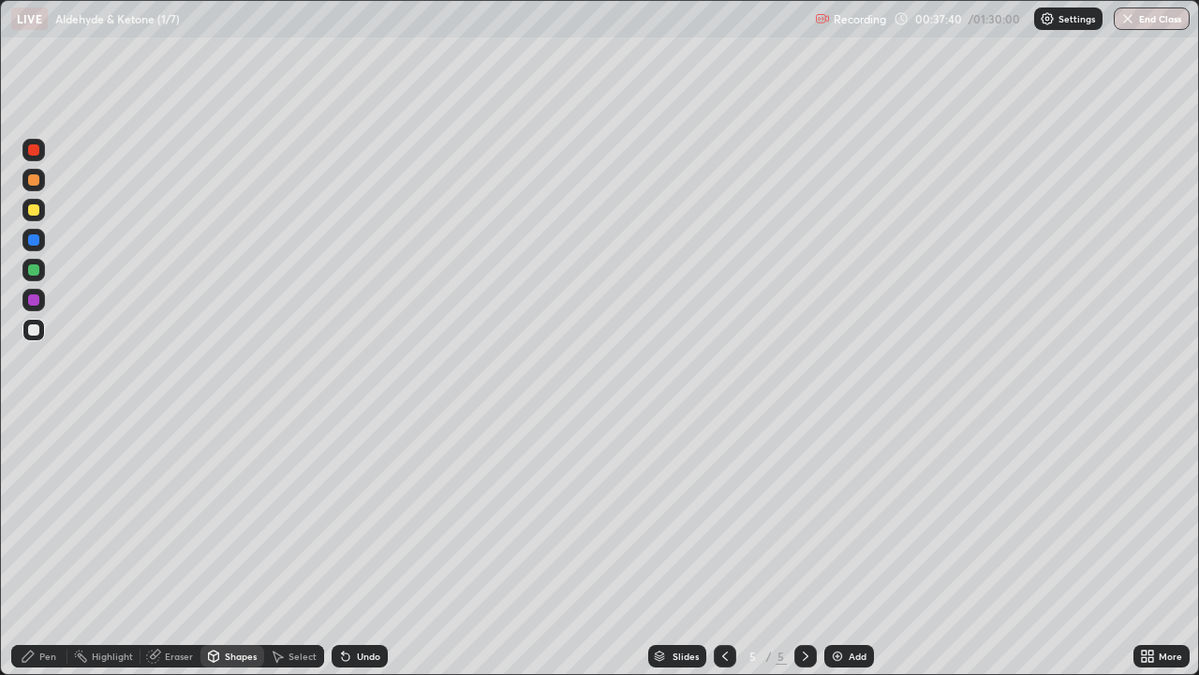
click at [236, 547] on div "Shapes" at bounding box center [241, 655] width 32 height 9
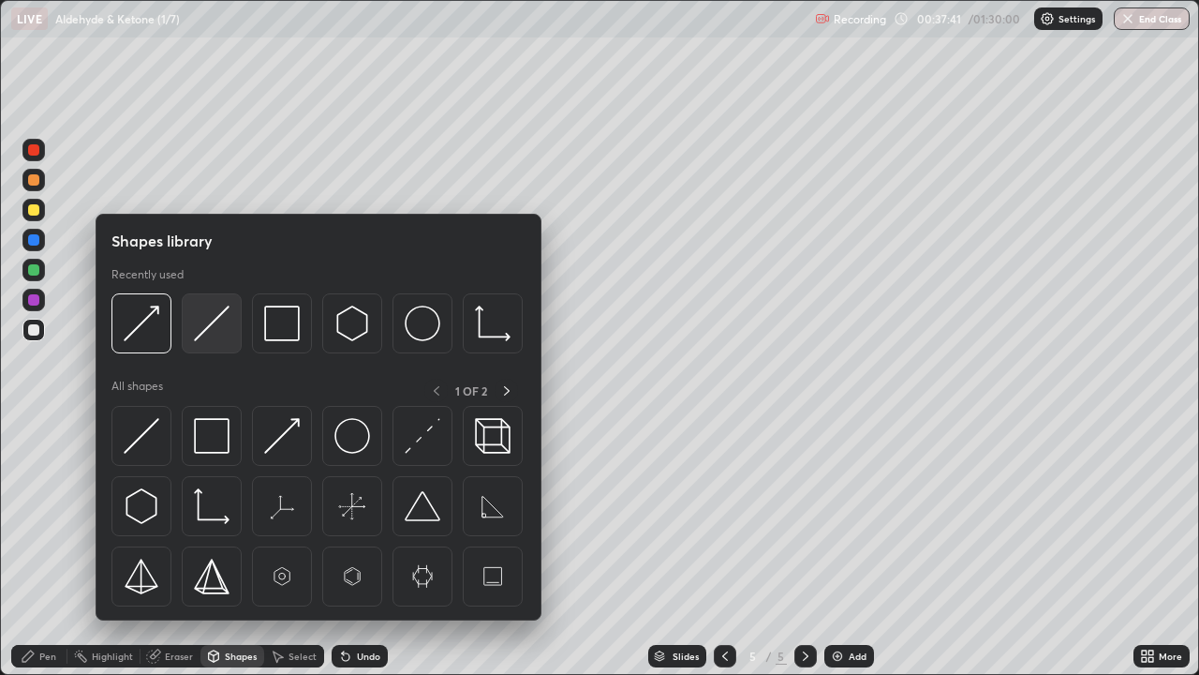
click at [202, 332] on img at bounding box center [212, 323] width 36 height 36
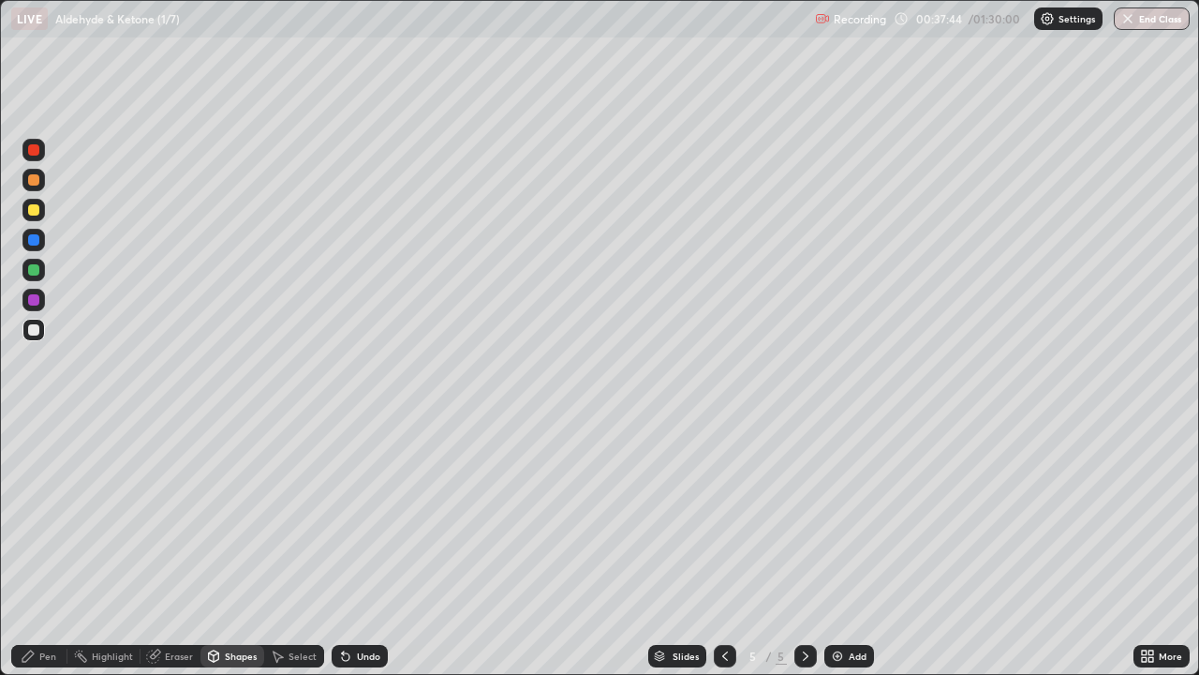
click at [231, 547] on div "Shapes" at bounding box center [241, 655] width 32 height 9
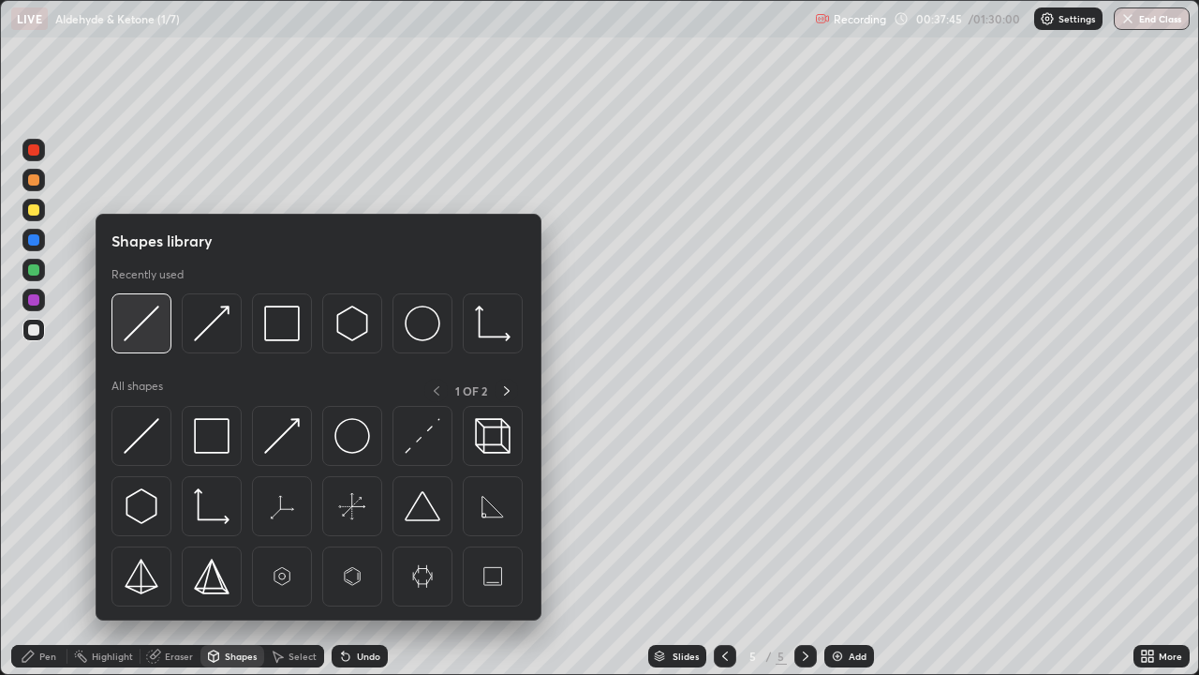
click at [141, 330] on img at bounding box center [142, 323] width 36 height 36
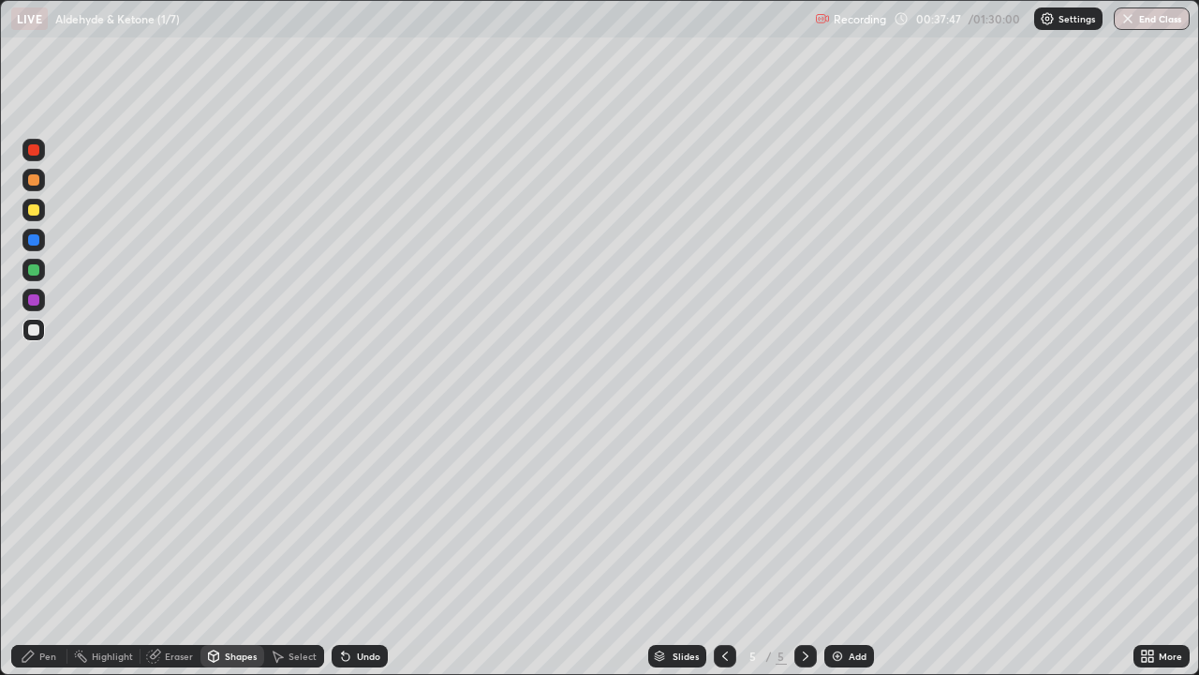
click at [343, 547] on icon at bounding box center [345, 656] width 7 height 7
click at [346, 547] on icon at bounding box center [345, 656] width 7 height 7
click at [284, 547] on div "Select" at bounding box center [294, 656] width 60 height 22
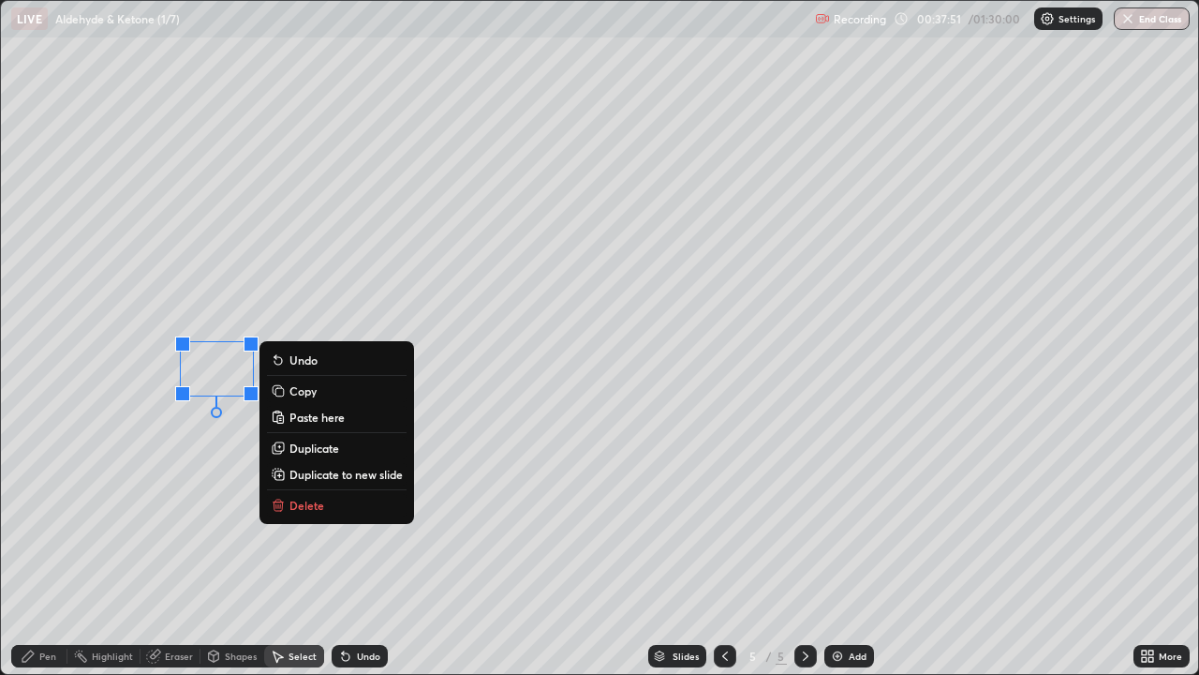
click at [290, 391] on p "Copy" at bounding box center [303, 390] width 27 height 15
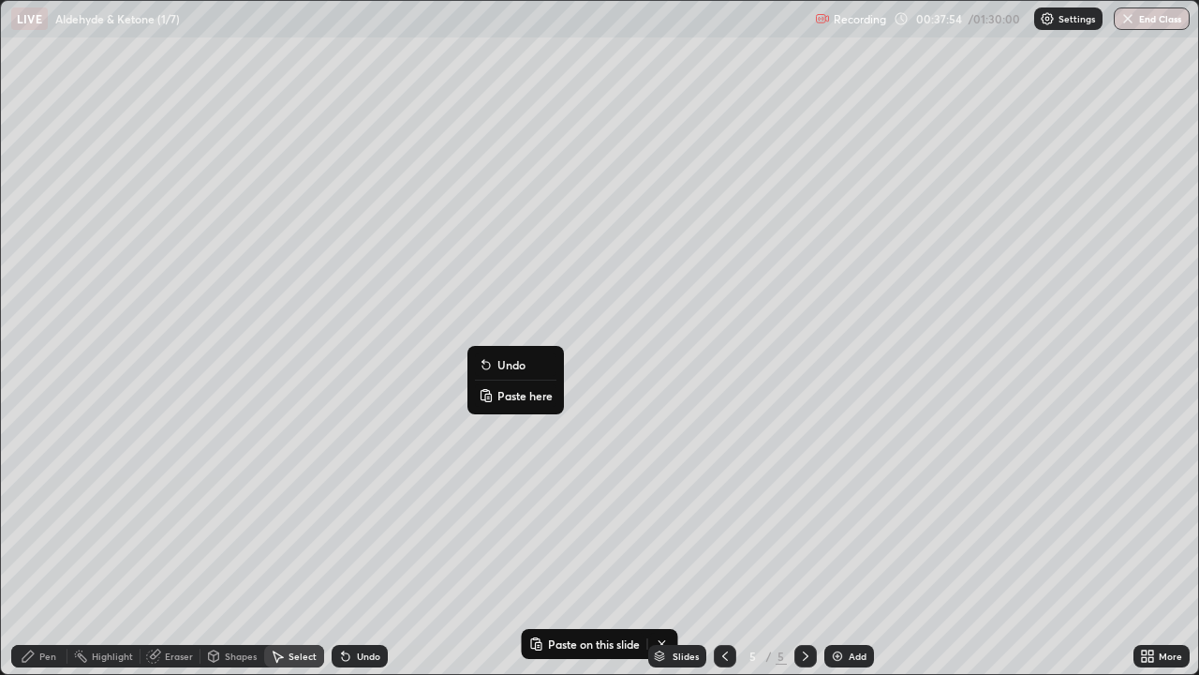
click at [494, 395] on button "Paste here" at bounding box center [516, 395] width 82 height 22
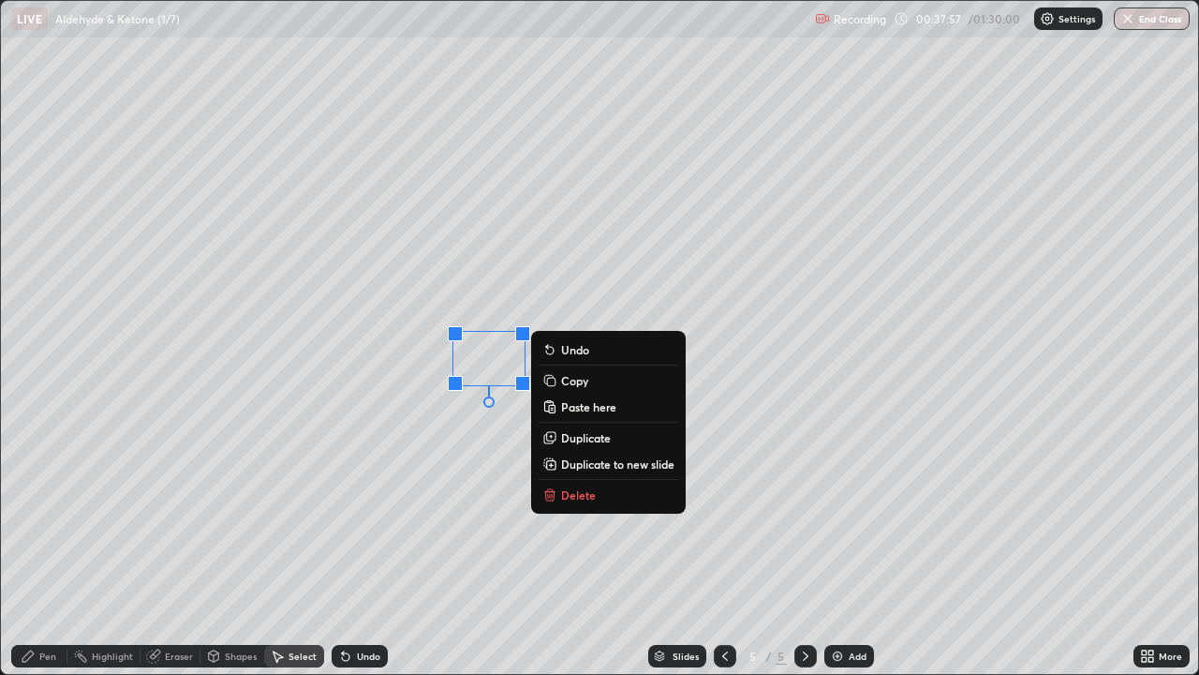
click at [233, 547] on div "Shapes" at bounding box center [241, 655] width 32 height 9
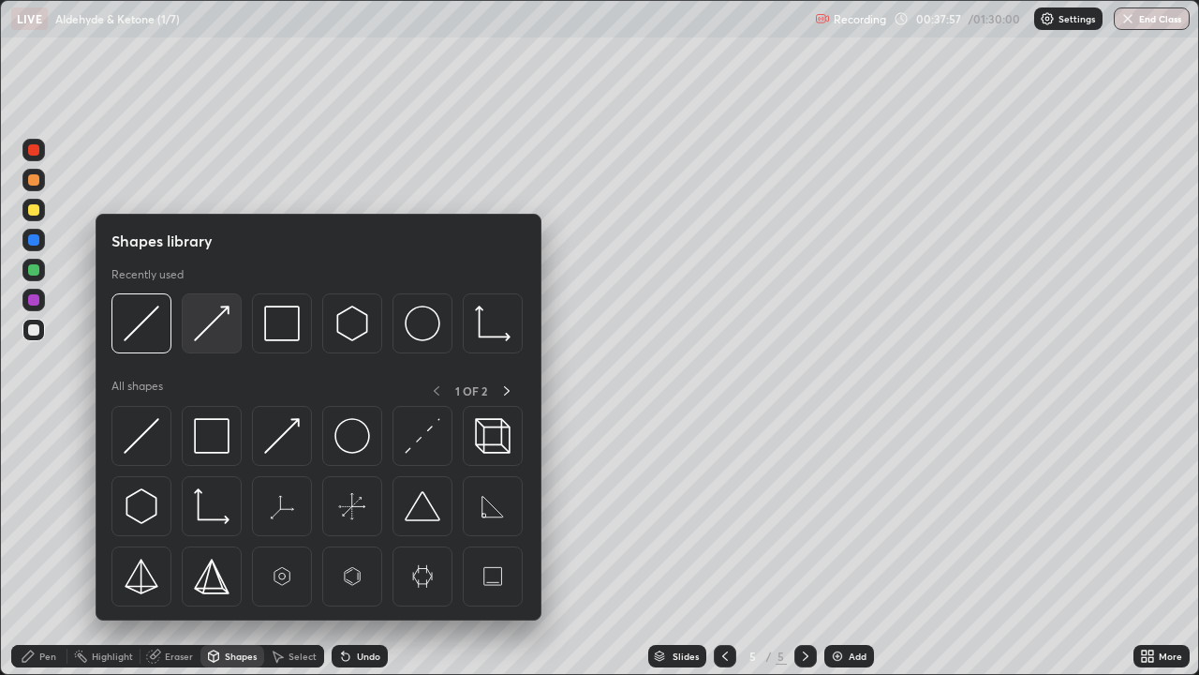
click at [209, 331] on img at bounding box center [212, 323] width 36 height 36
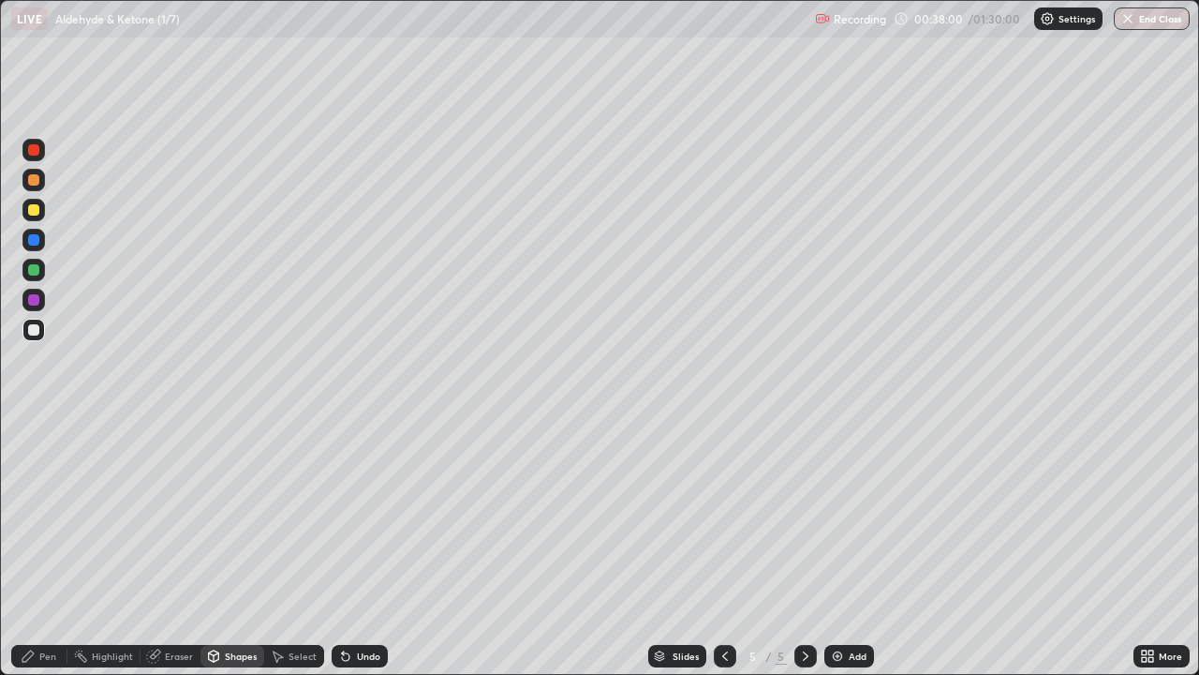
click at [42, 547] on div "Pen" at bounding box center [39, 656] width 56 height 22
click at [222, 547] on div "Shapes" at bounding box center [233, 656] width 64 height 22
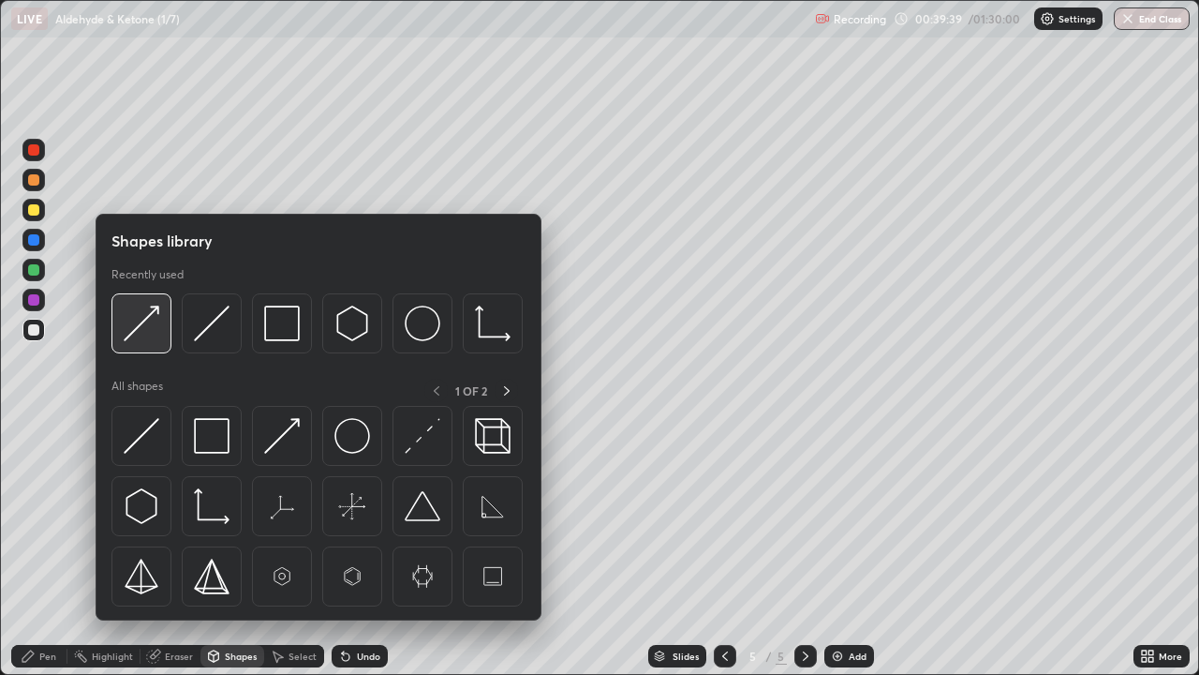
click at [141, 333] on img at bounding box center [142, 323] width 36 height 36
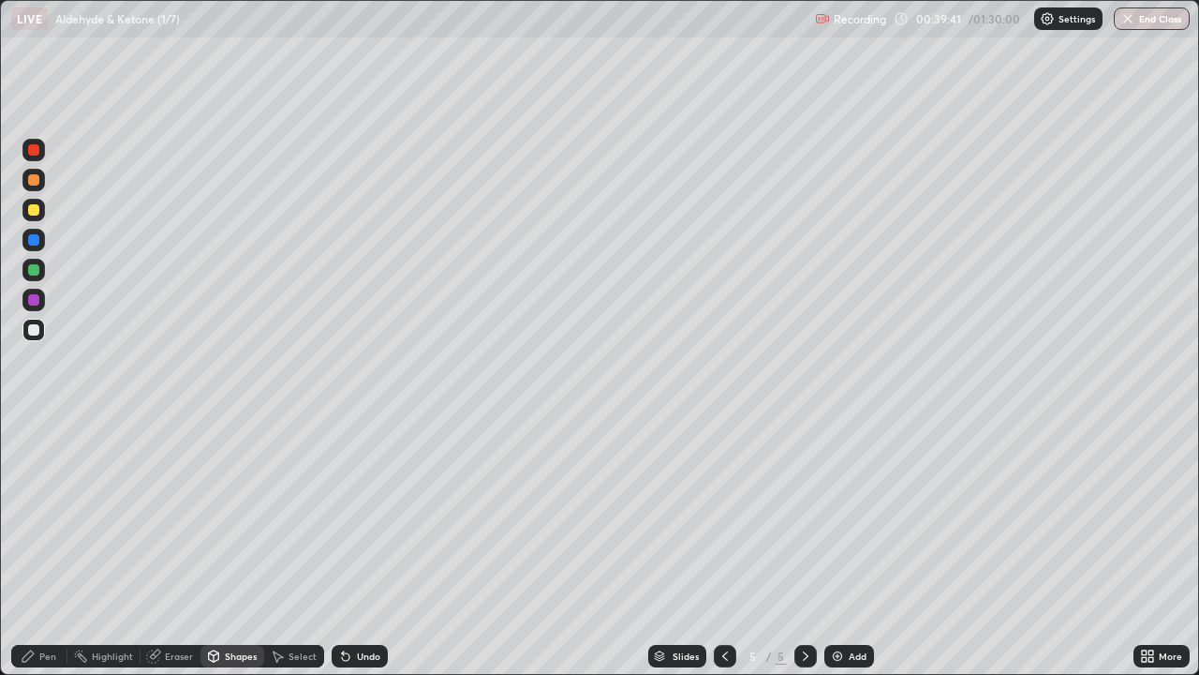
click at [342, 547] on icon at bounding box center [343, 652] width 2 height 2
click at [233, 547] on div "Shapes" at bounding box center [241, 655] width 32 height 9
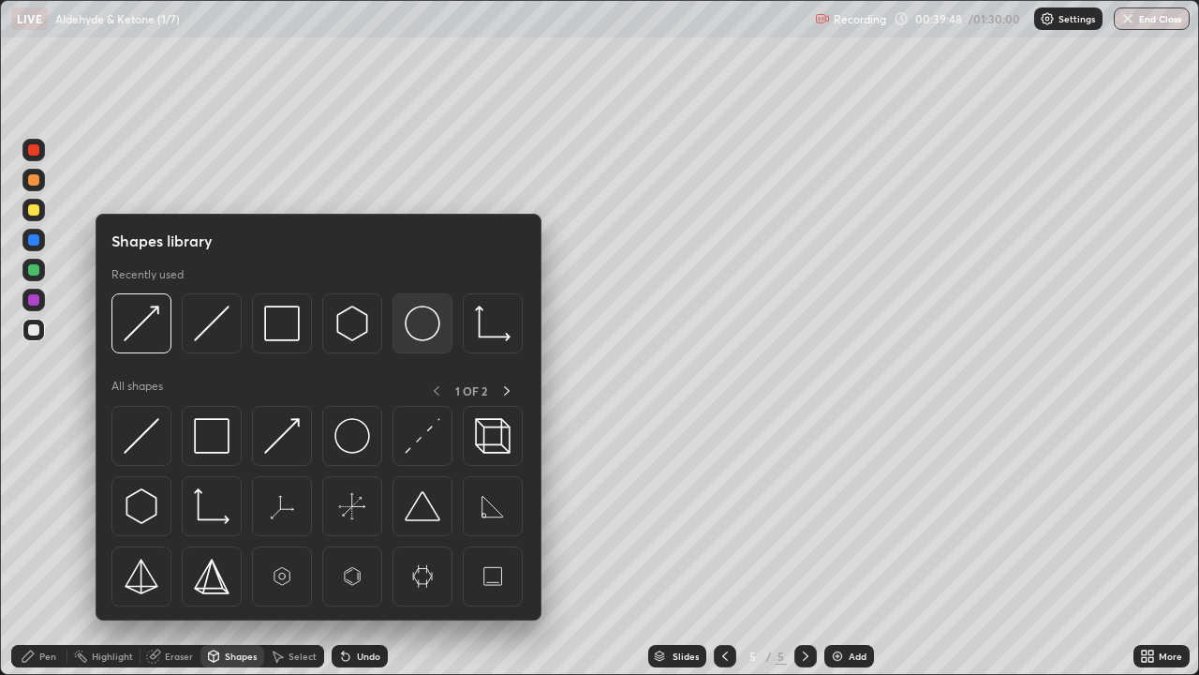
click at [415, 325] on img at bounding box center [423, 323] width 36 height 36
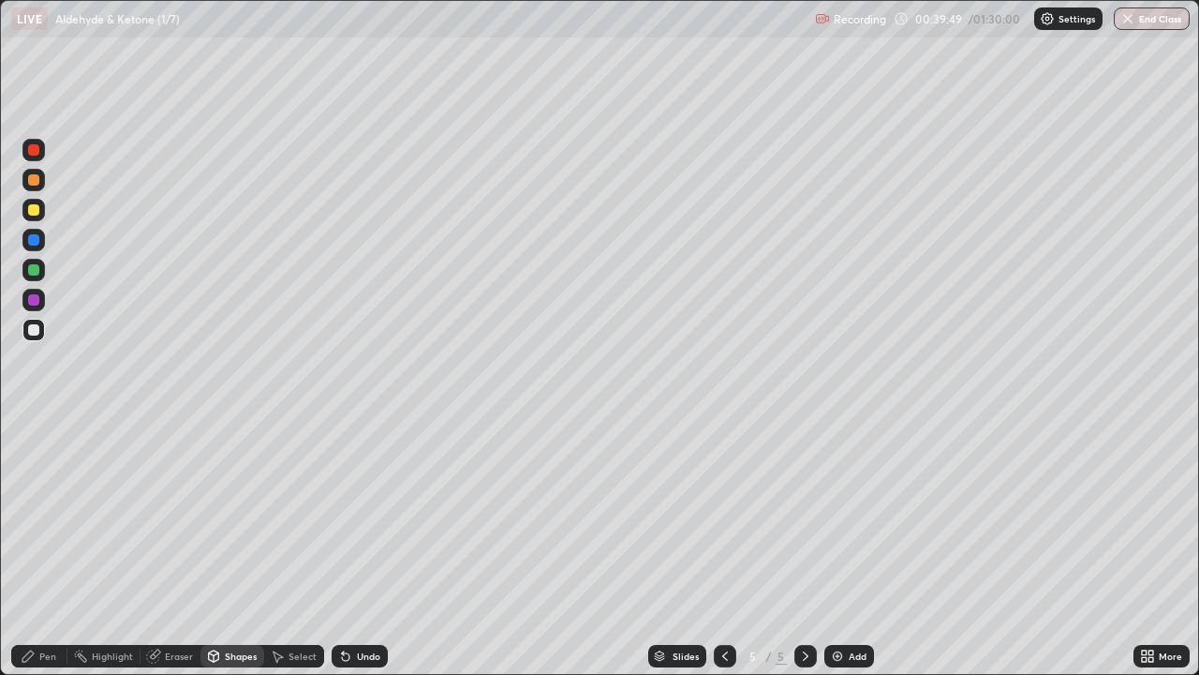
click at [30, 213] on div at bounding box center [33, 209] width 11 height 11
click at [231, 547] on div "Shapes" at bounding box center [233, 656] width 64 height 22
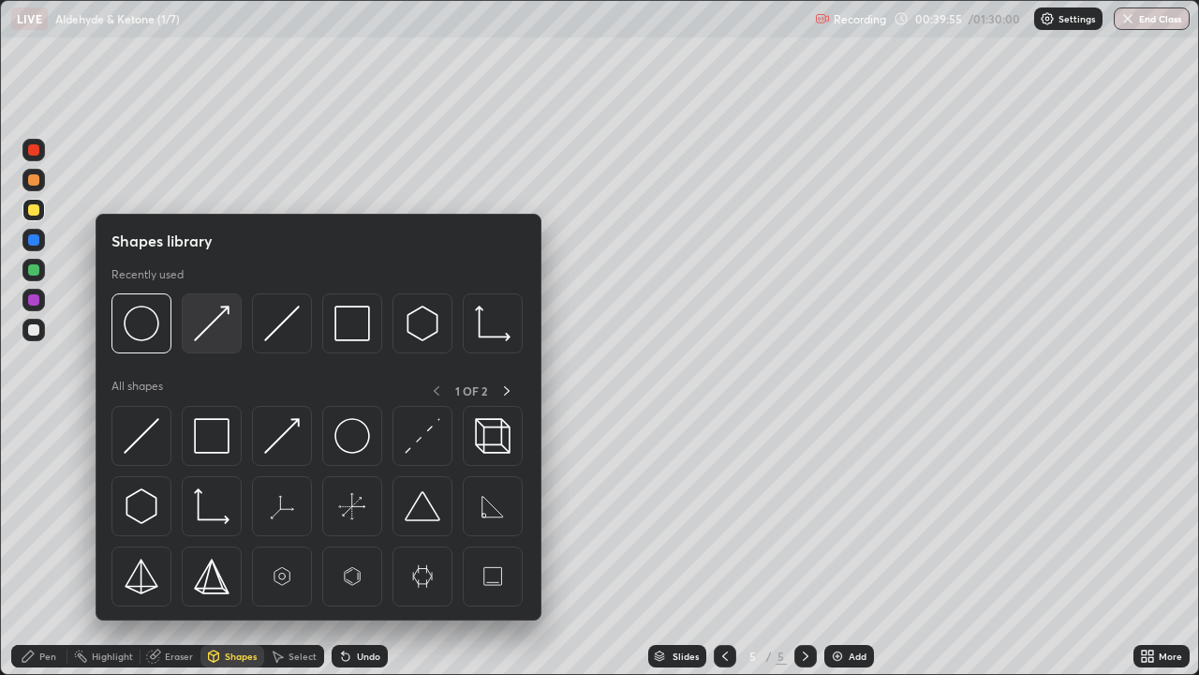
click at [215, 322] on img at bounding box center [212, 323] width 36 height 36
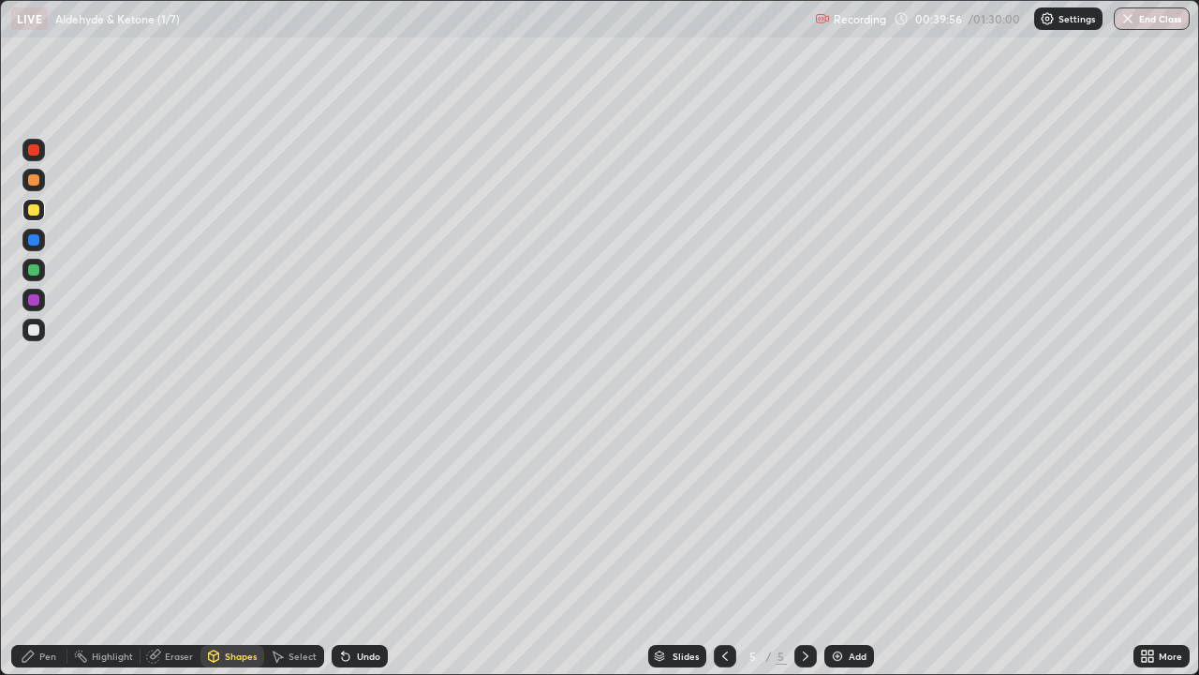
click at [34, 151] on div at bounding box center [33, 149] width 11 height 11
click at [41, 547] on div "Pen" at bounding box center [47, 655] width 17 height 9
click at [228, 547] on div "Shapes" at bounding box center [233, 656] width 64 height 22
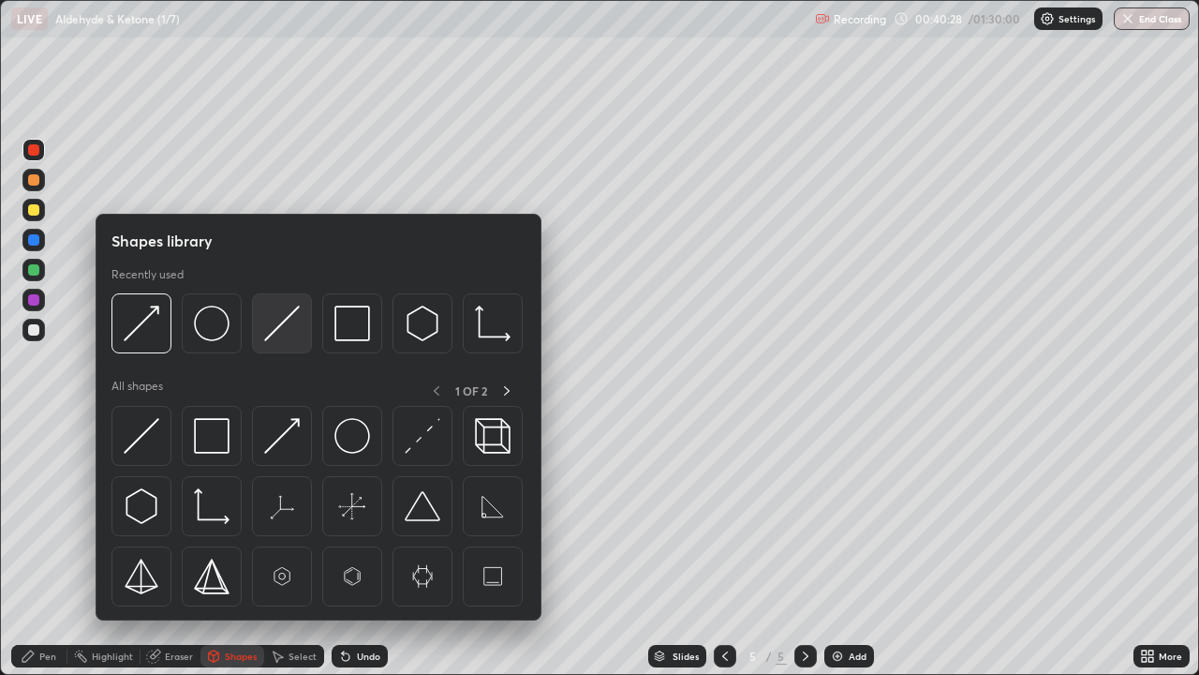
click at [275, 332] on img at bounding box center [282, 323] width 36 height 36
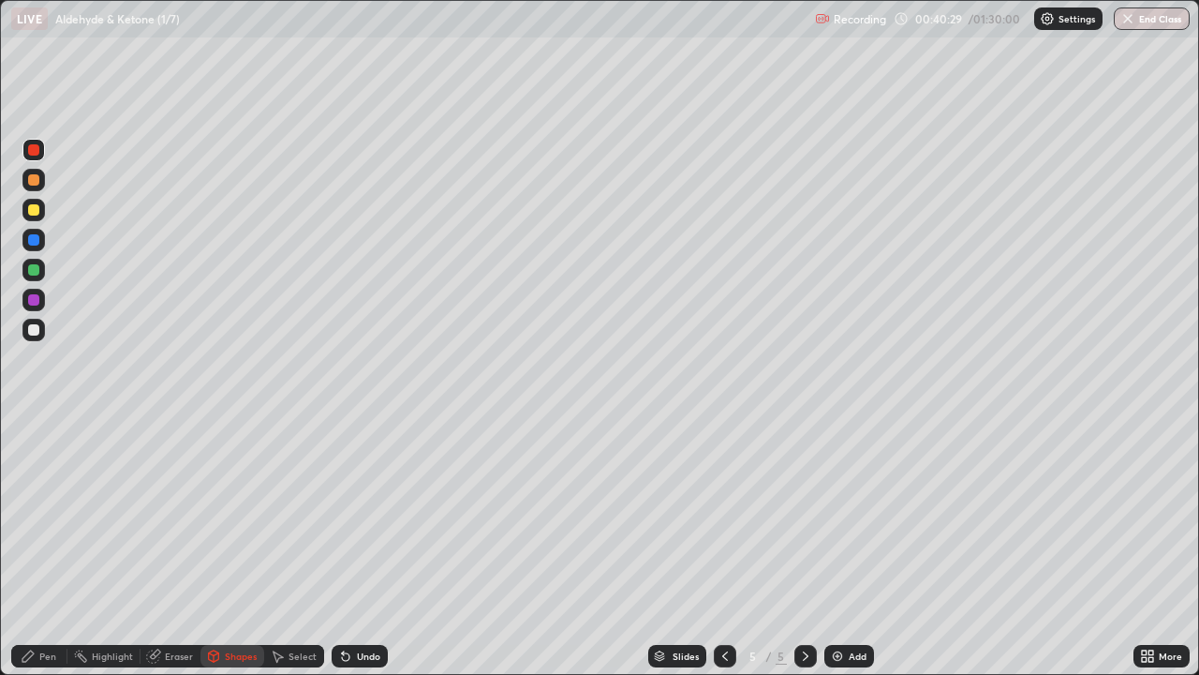
click at [34, 325] on div at bounding box center [33, 329] width 11 height 11
click at [238, 547] on div "Shapes" at bounding box center [233, 656] width 64 height 22
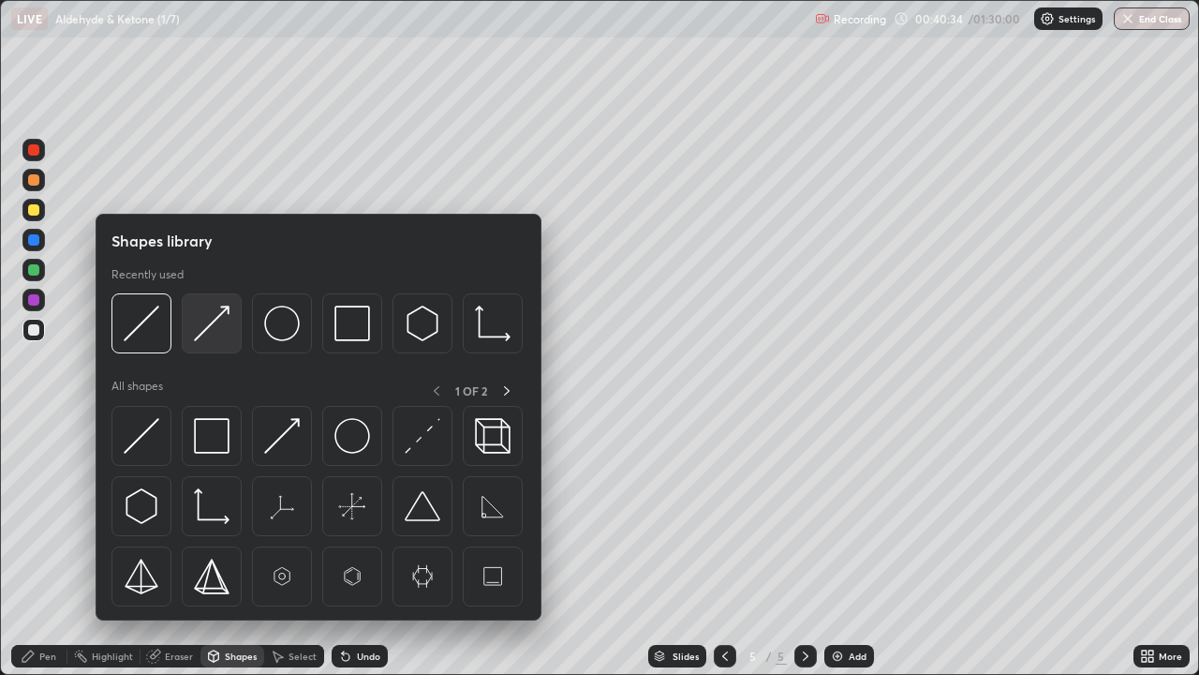
click at [224, 327] on img at bounding box center [212, 323] width 36 height 36
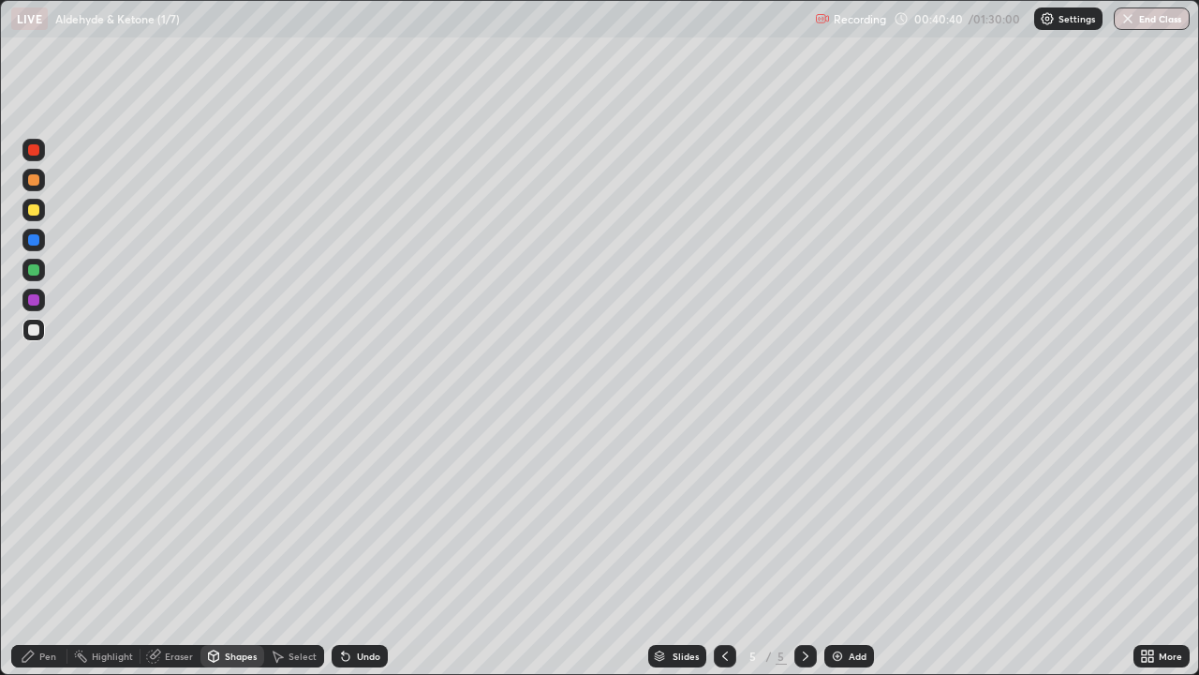
click at [41, 547] on div "Pen" at bounding box center [47, 655] width 17 height 9
click at [345, 547] on icon at bounding box center [345, 655] width 15 height 15
click at [34, 181] on div at bounding box center [33, 179] width 11 height 11
click at [833, 547] on img at bounding box center [837, 655] width 15 height 15
click at [33, 152] on div at bounding box center [33, 149] width 11 height 11
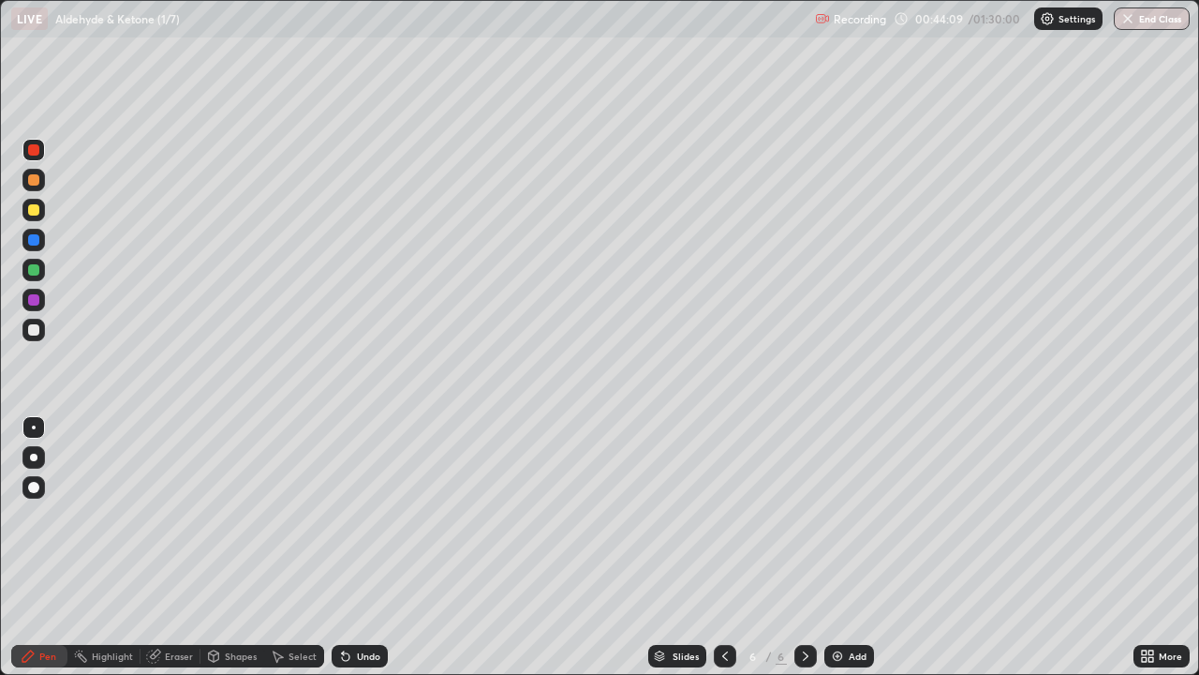
click at [34, 327] on div at bounding box center [33, 329] width 11 height 11
click at [236, 547] on div "Shapes" at bounding box center [241, 655] width 32 height 9
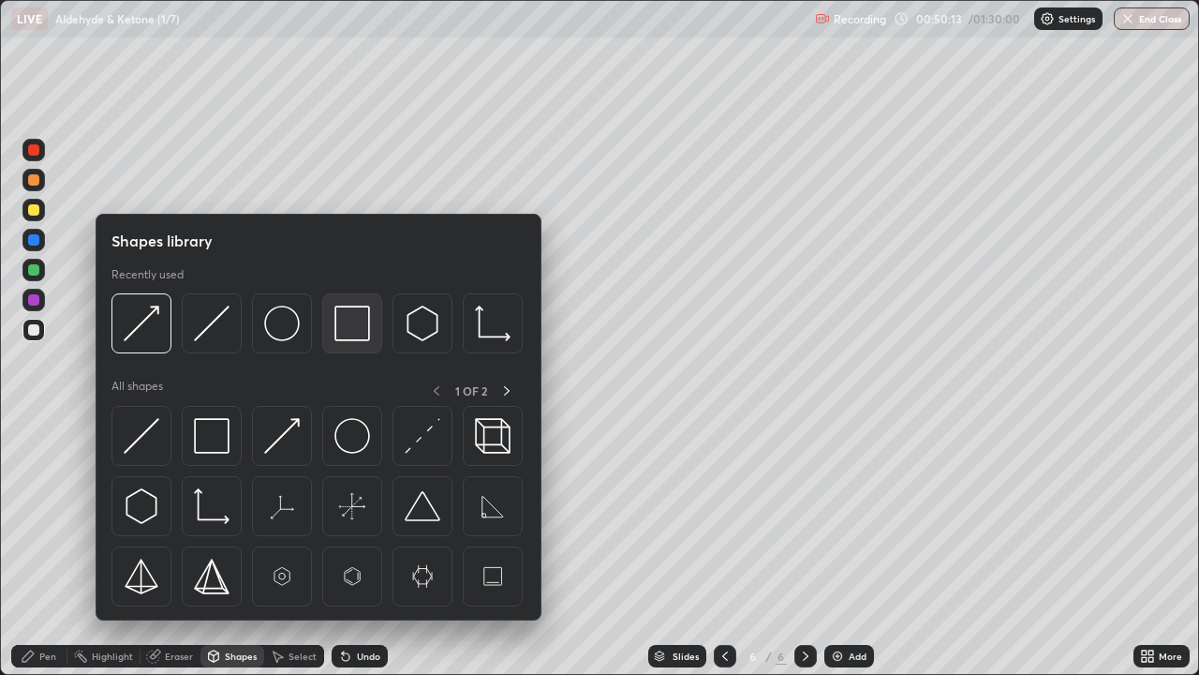
click at [341, 332] on img at bounding box center [353, 323] width 36 height 36
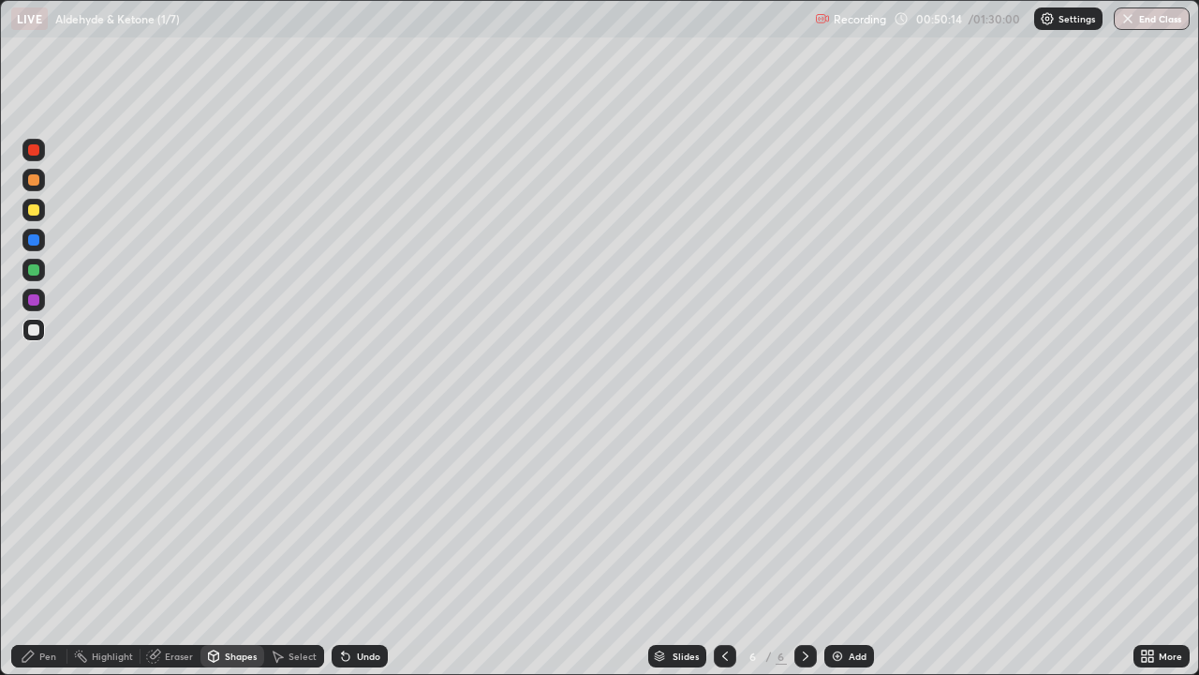
click at [31, 211] on div at bounding box center [33, 209] width 11 height 11
click at [220, 547] on div "Shapes" at bounding box center [233, 656] width 64 height 22
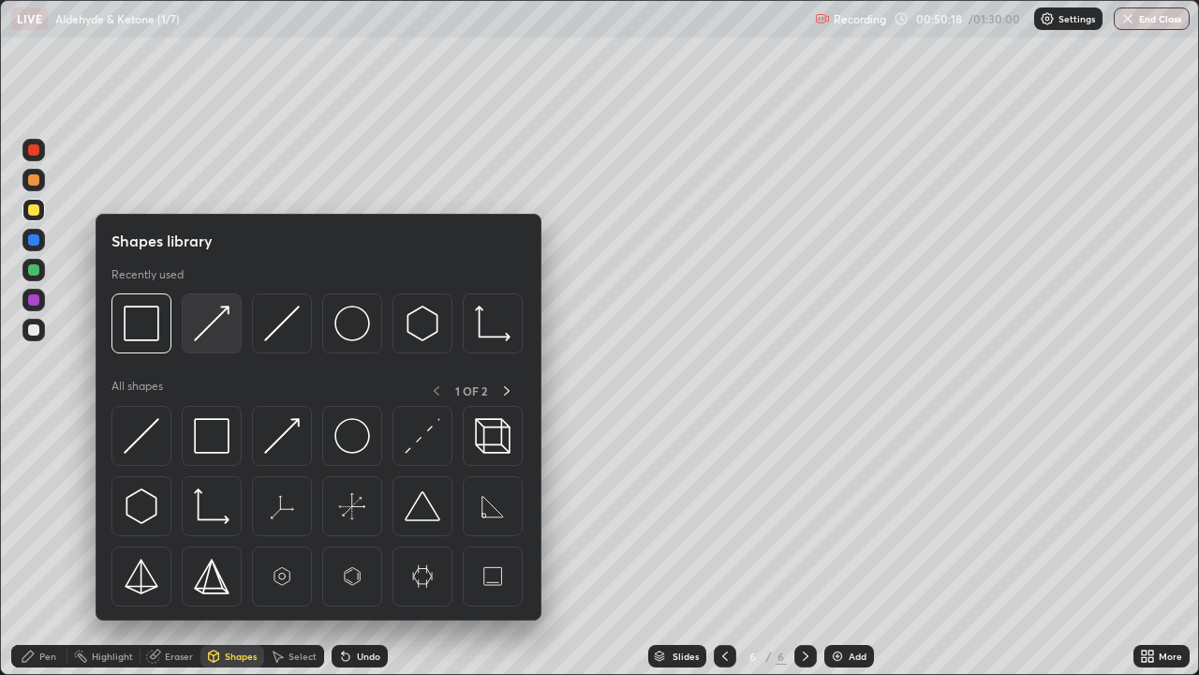
click at [205, 326] on img at bounding box center [212, 323] width 36 height 36
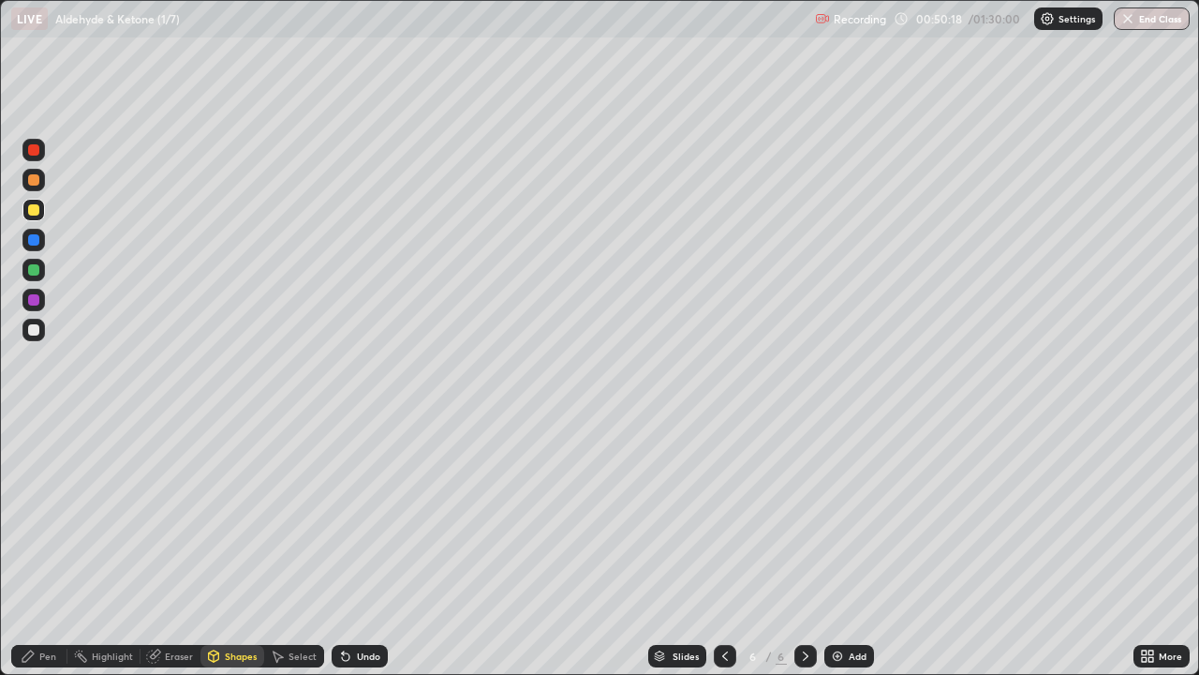
click at [32, 270] on div at bounding box center [33, 269] width 11 height 11
click at [48, 547] on div "Pen" at bounding box center [39, 656] width 56 height 22
click at [35, 326] on div at bounding box center [33, 329] width 11 height 11
click at [160, 547] on div "Eraser" at bounding box center [171, 656] width 60 height 22
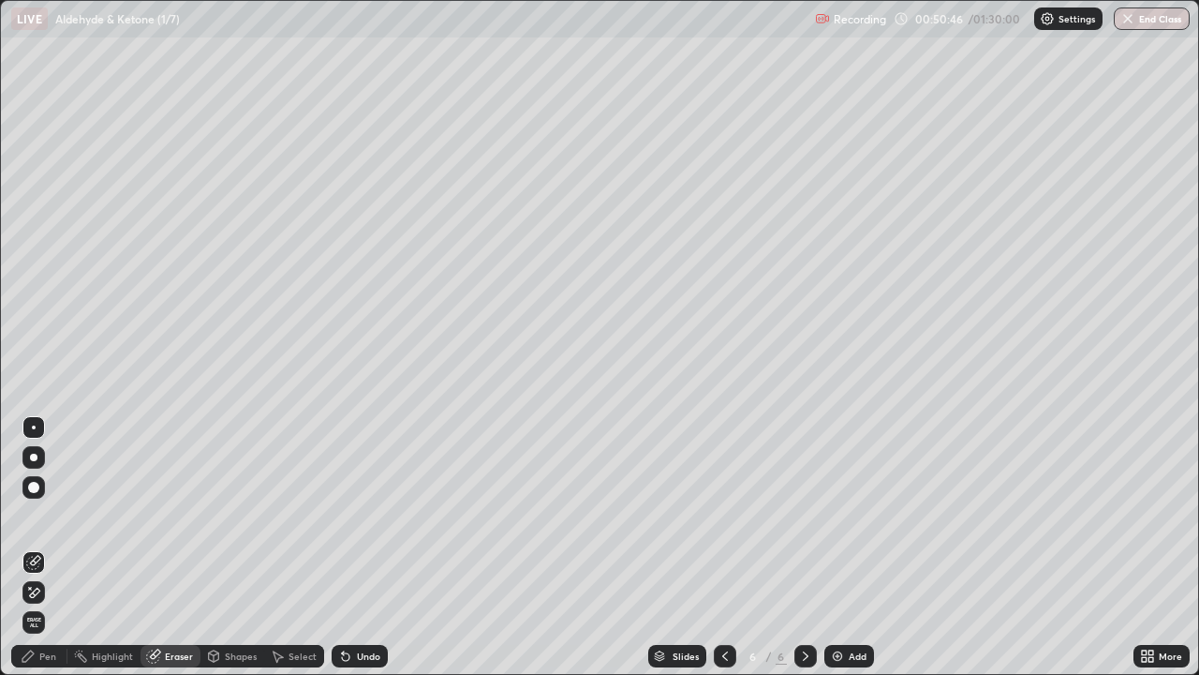
click at [37, 547] on div "Pen" at bounding box center [39, 656] width 56 height 22
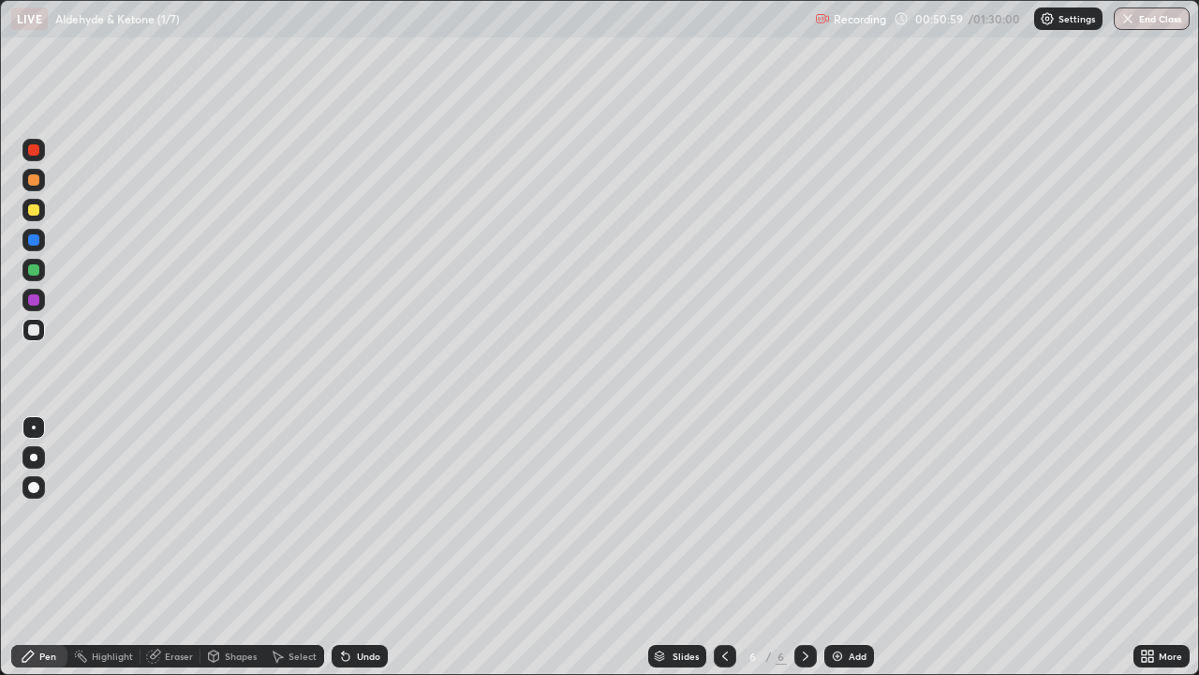
click at [212, 547] on icon at bounding box center [214, 654] width 10 height 3
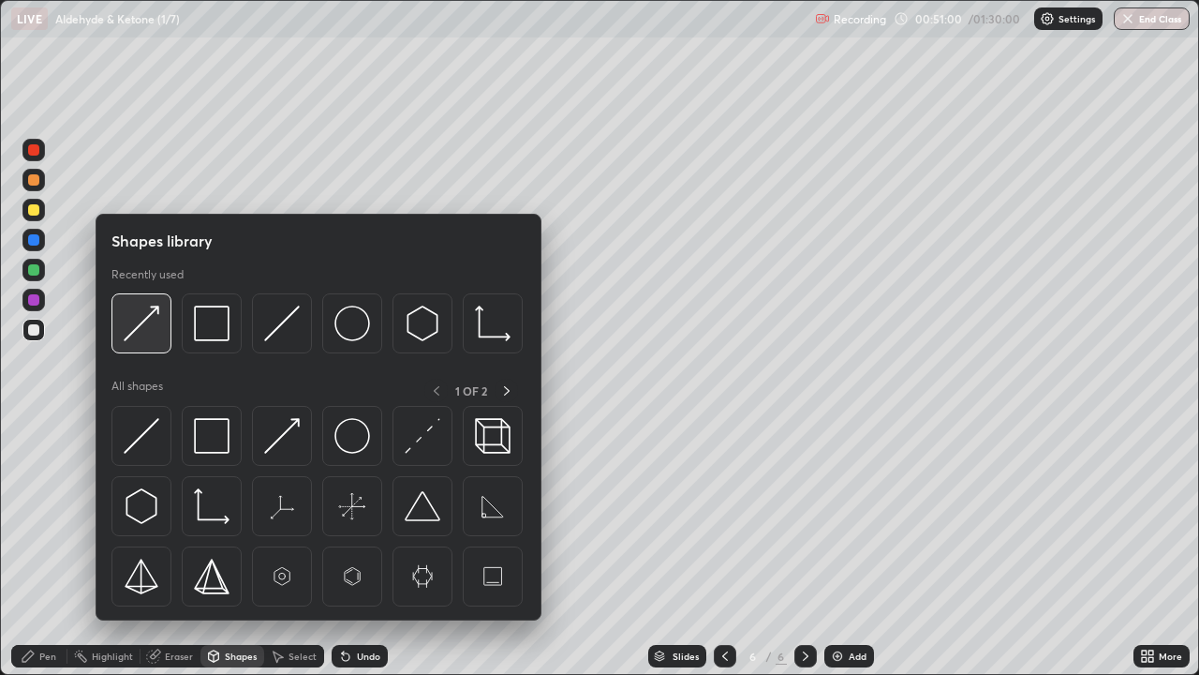
click at [142, 325] on img at bounding box center [142, 323] width 36 height 36
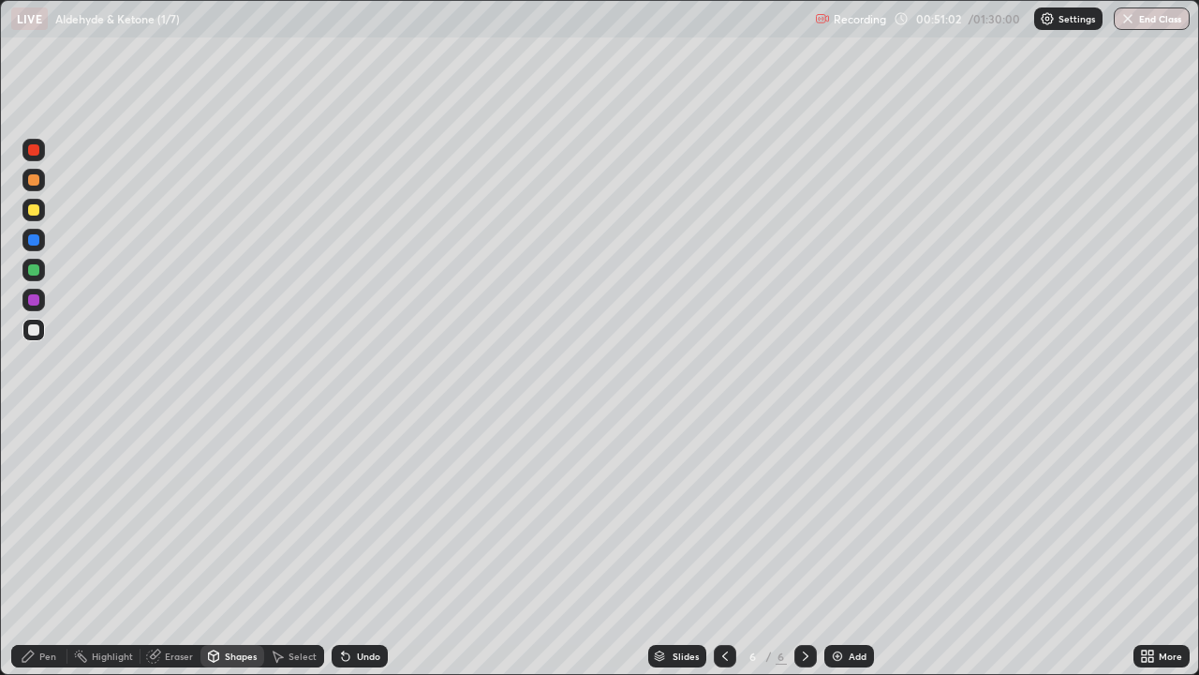
click at [232, 547] on div "Shapes" at bounding box center [241, 655] width 32 height 9
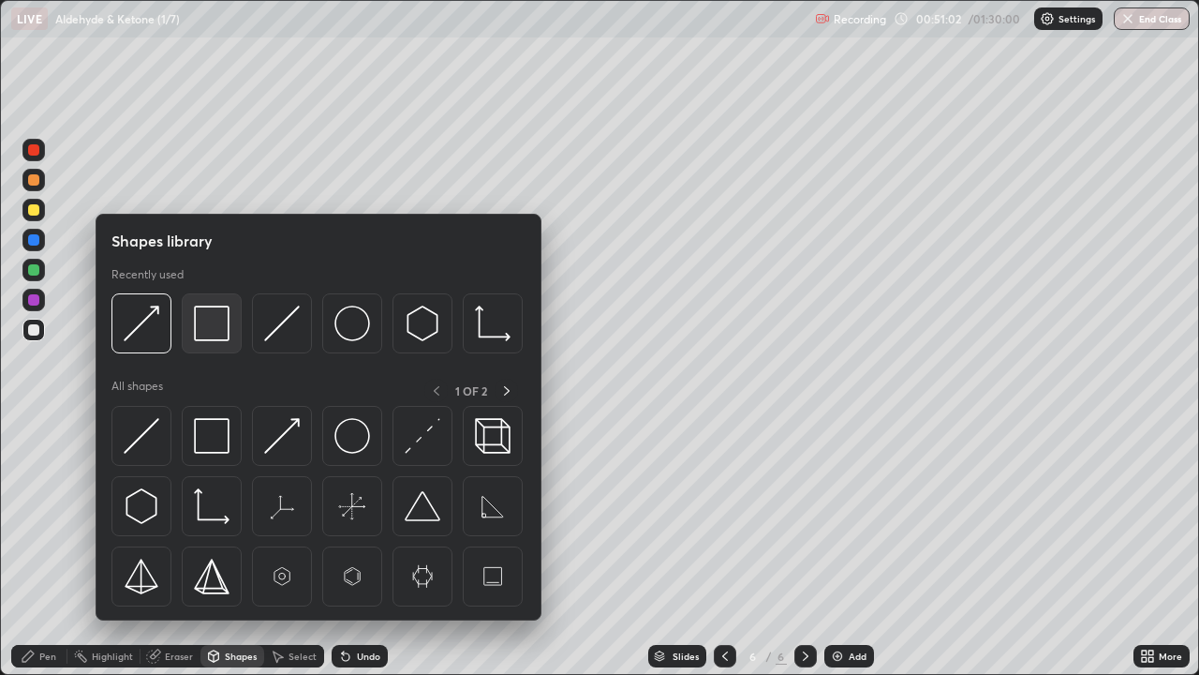
click at [203, 325] on img at bounding box center [212, 323] width 36 height 36
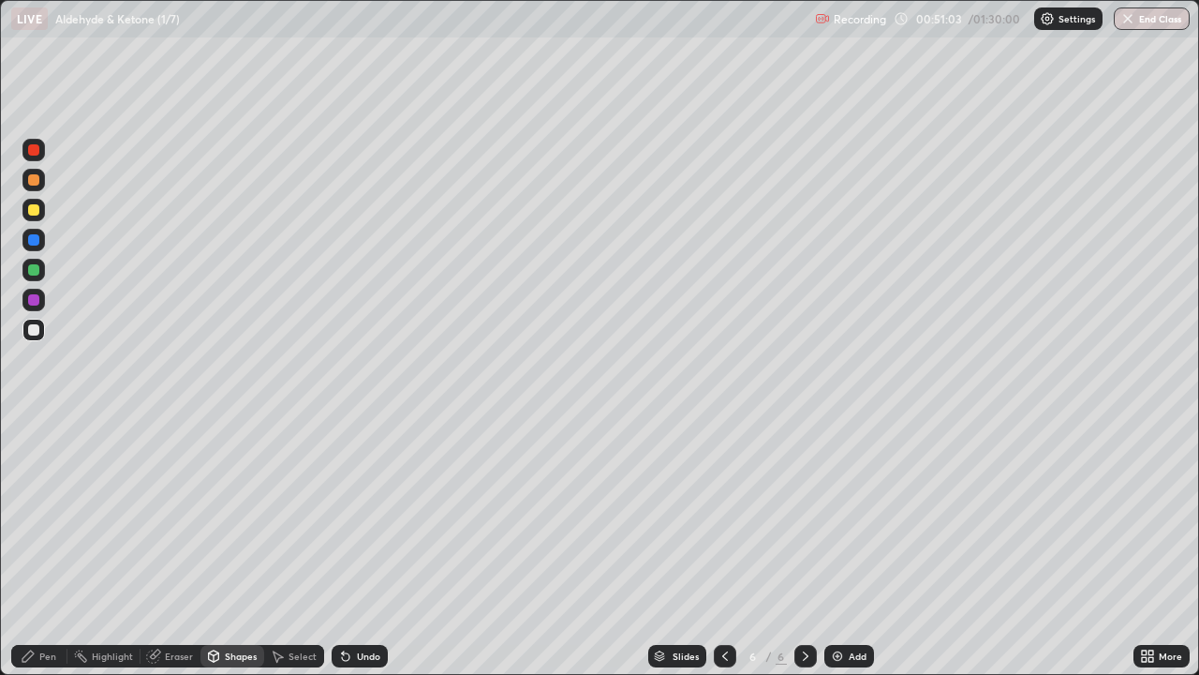
click at [34, 299] on div at bounding box center [33, 299] width 11 height 11
click at [35, 332] on div at bounding box center [33, 329] width 11 height 11
click at [47, 547] on div "Pen" at bounding box center [47, 655] width 17 height 9
click at [290, 547] on div "Select" at bounding box center [303, 655] width 28 height 9
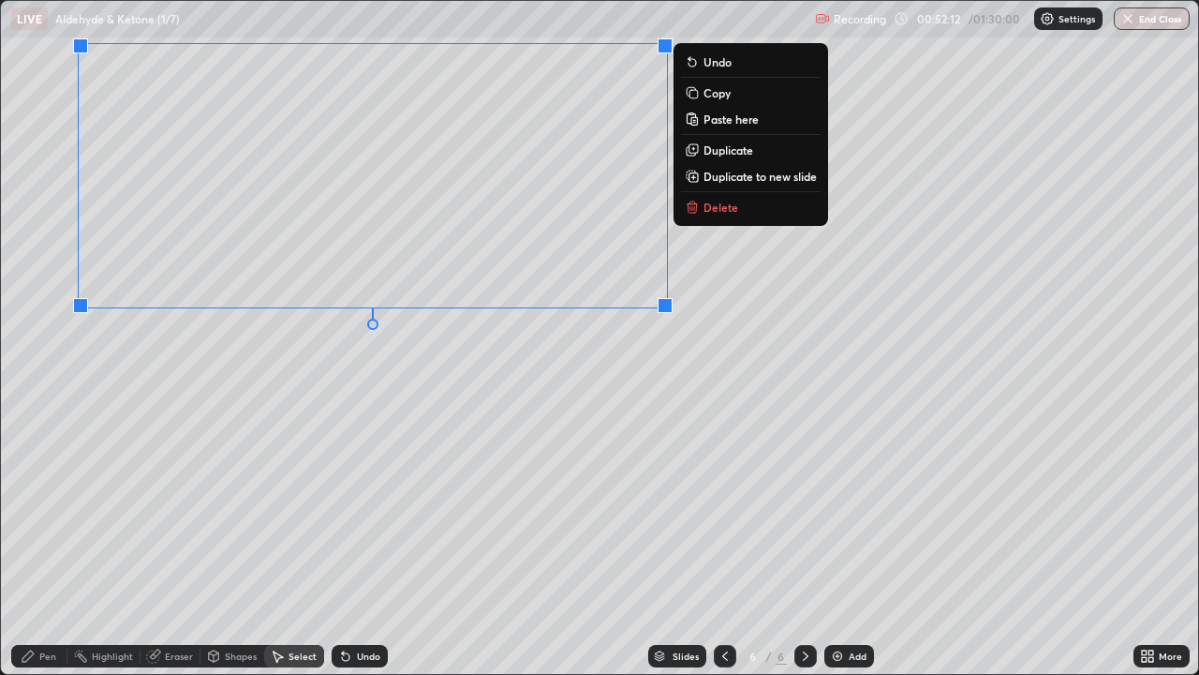
click at [37, 547] on div "Pen" at bounding box center [39, 656] width 56 height 22
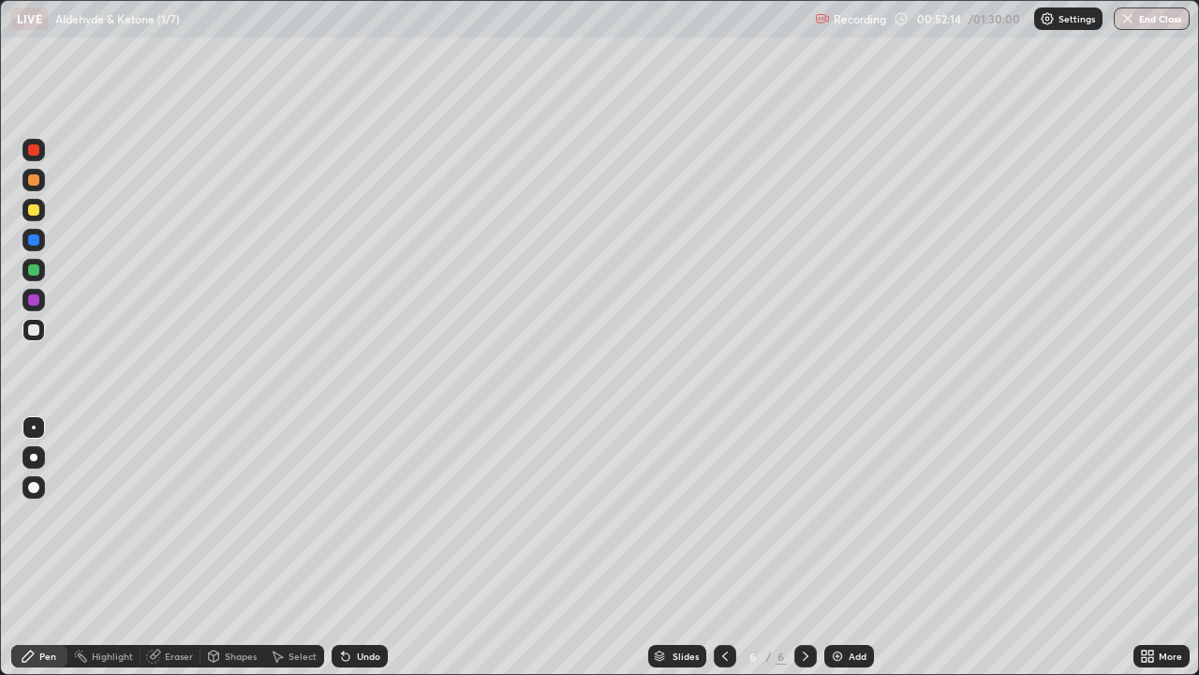
click at [36, 152] on div at bounding box center [33, 149] width 11 height 11
click at [35, 331] on div at bounding box center [33, 329] width 11 height 11
click at [227, 547] on div "Shapes" at bounding box center [241, 655] width 32 height 9
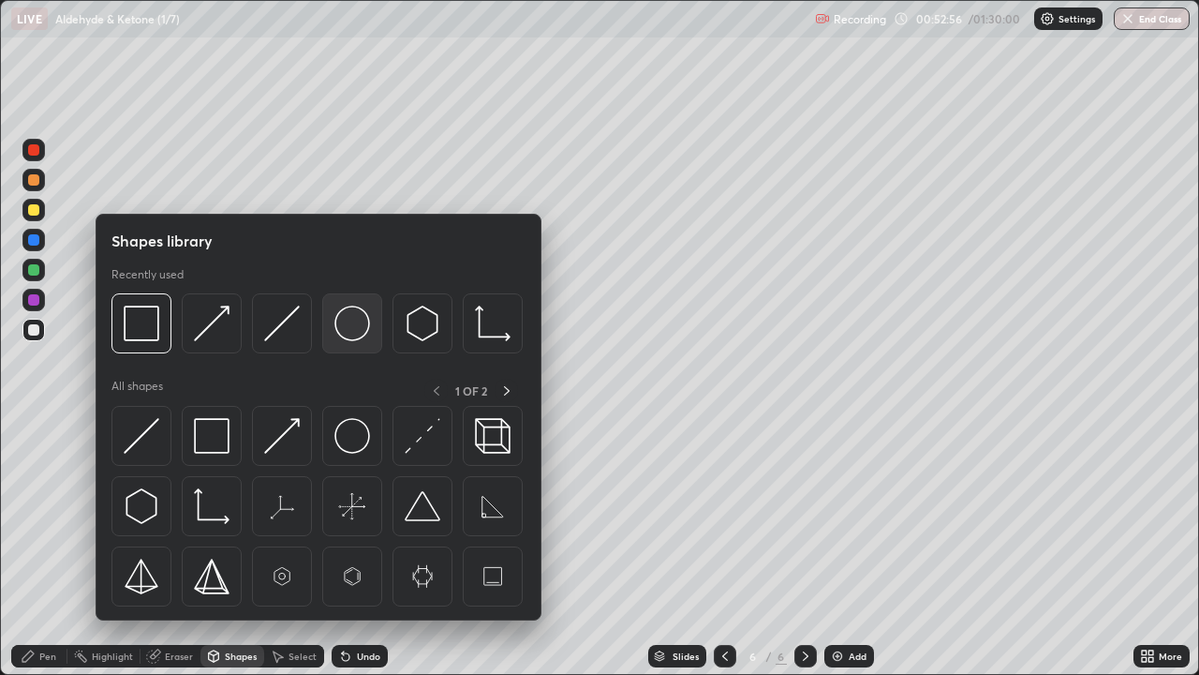
click at [340, 332] on img at bounding box center [353, 323] width 36 height 36
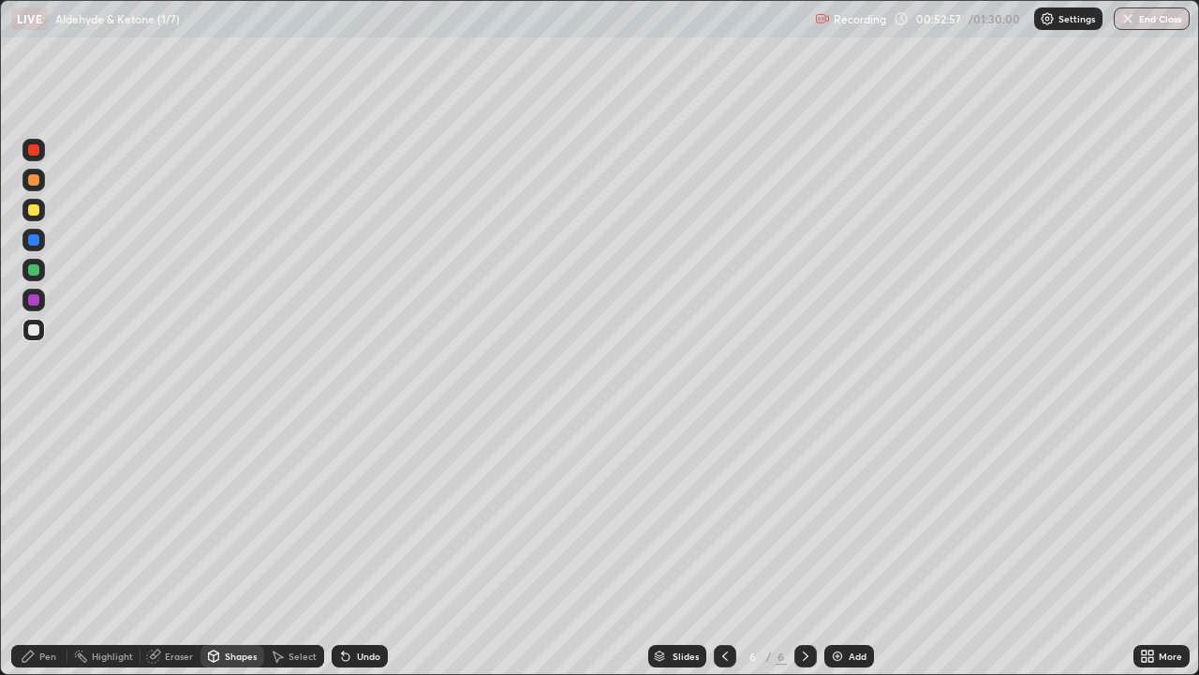
click at [31, 267] on div at bounding box center [33, 269] width 11 height 11
click at [238, 547] on div "Shapes" at bounding box center [241, 655] width 32 height 9
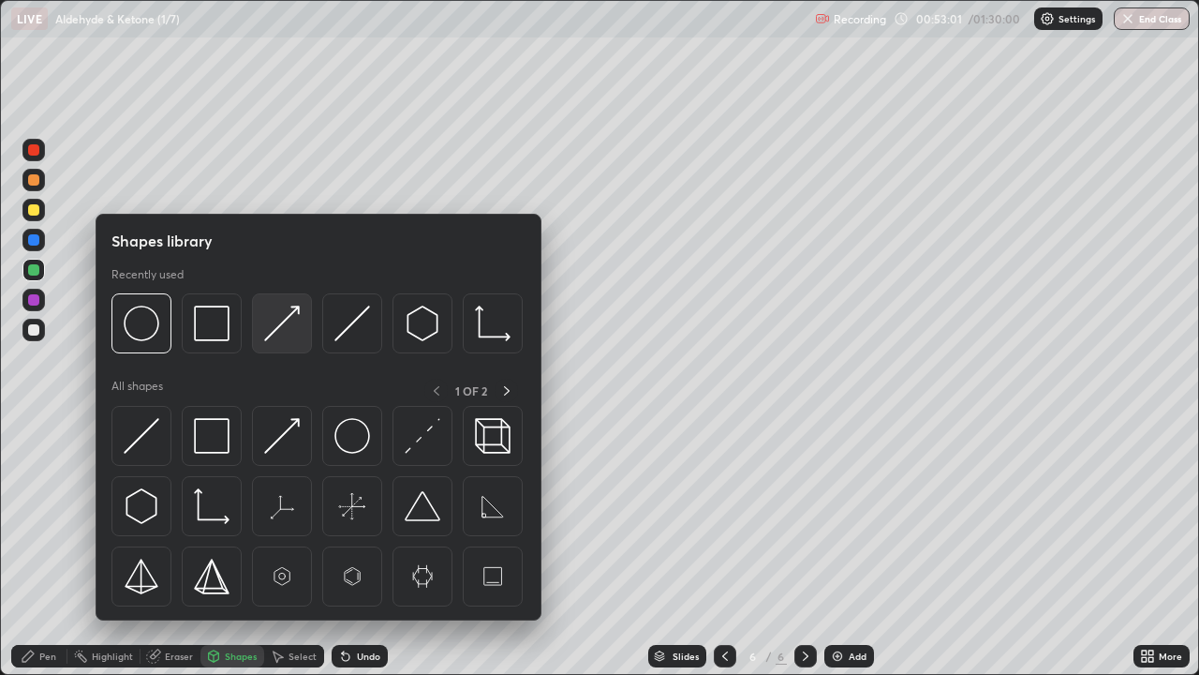
click at [273, 329] on img at bounding box center [282, 323] width 36 height 36
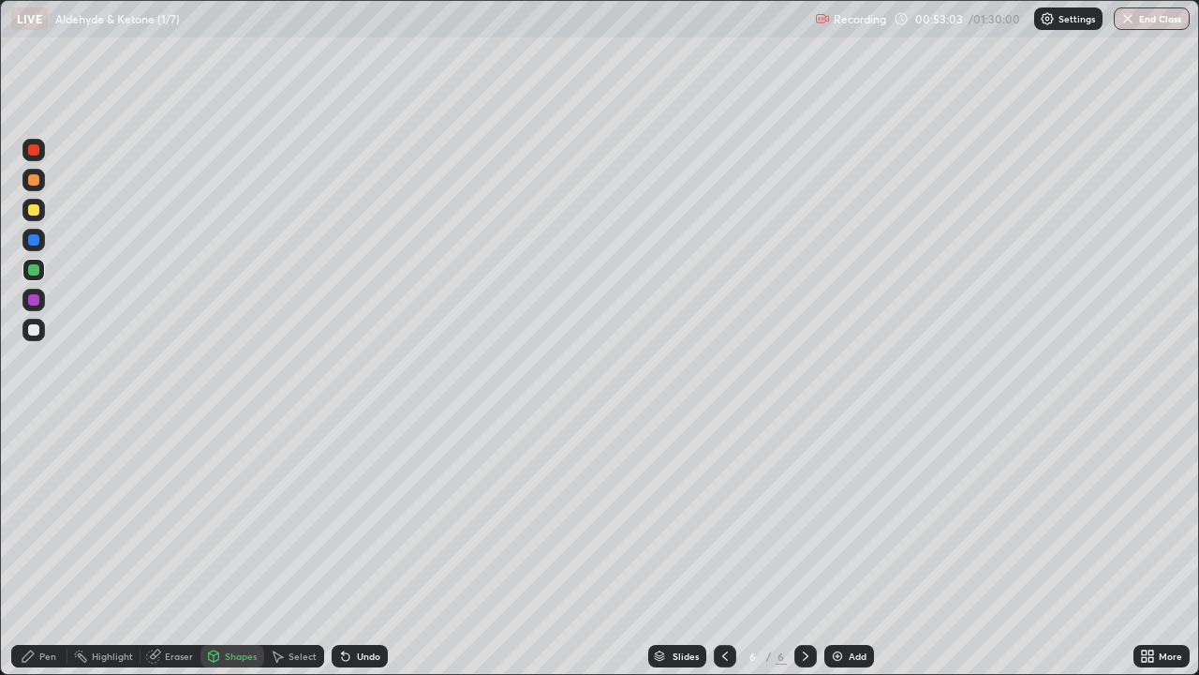
click at [32, 180] on div at bounding box center [33, 179] width 11 height 11
click at [48, 547] on div "Pen" at bounding box center [47, 655] width 17 height 9
click at [233, 547] on div "Shapes" at bounding box center [241, 655] width 32 height 9
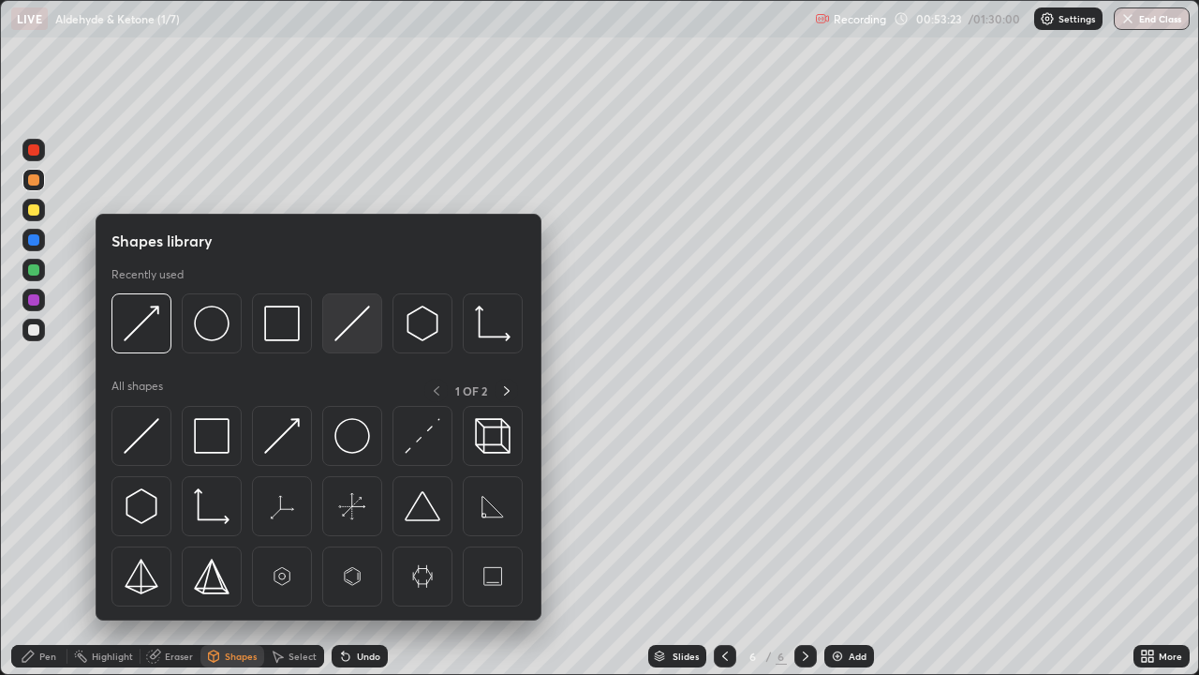
click at [346, 322] on img at bounding box center [353, 323] width 36 height 36
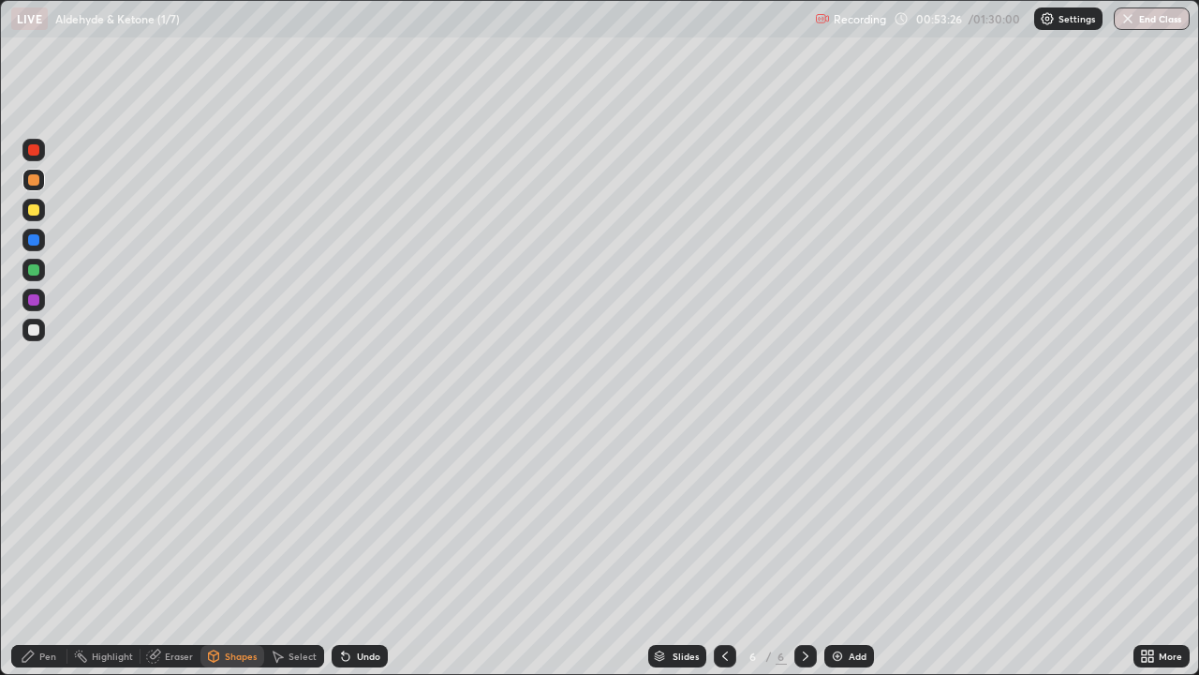
click at [228, 547] on div "Shapes" at bounding box center [241, 655] width 32 height 9
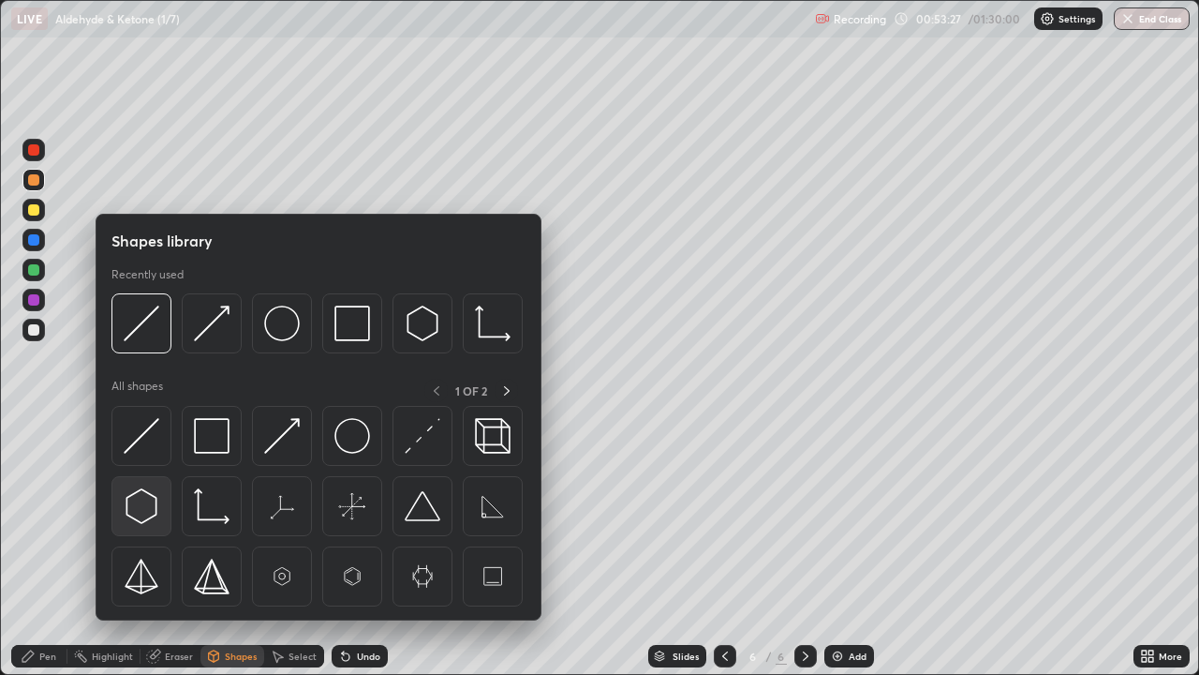
click at [148, 498] on img at bounding box center [142, 506] width 36 height 36
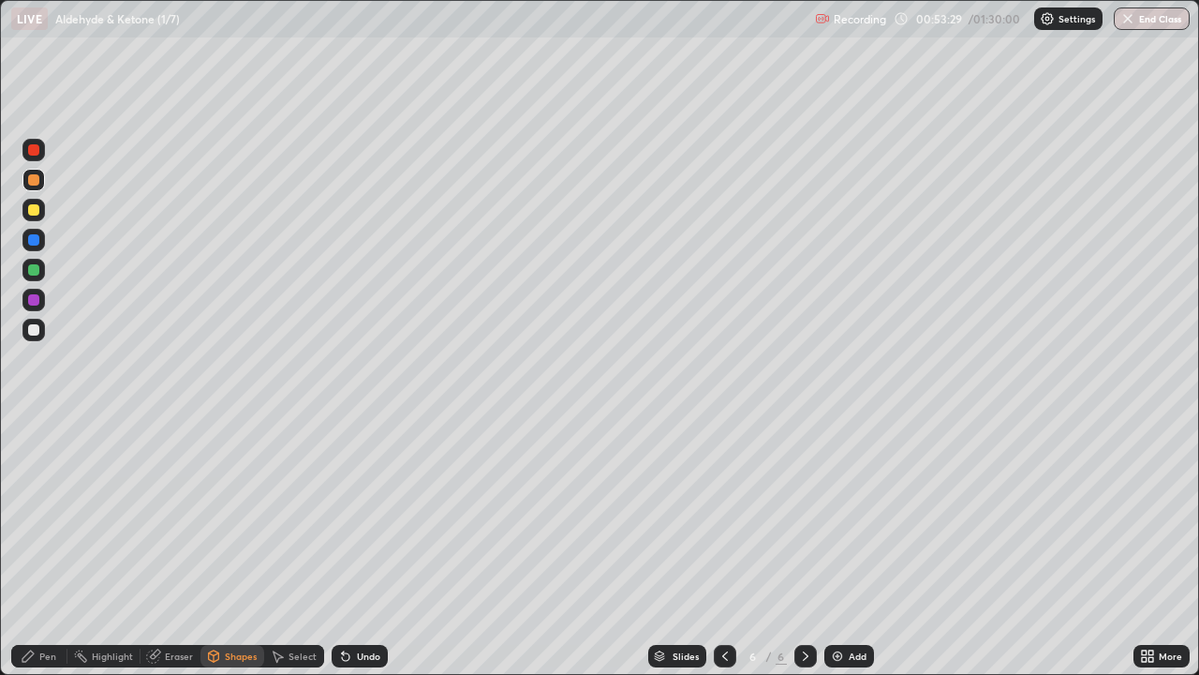
click at [35, 330] on div at bounding box center [33, 329] width 11 height 11
click at [240, 547] on div "Shapes" at bounding box center [241, 655] width 32 height 9
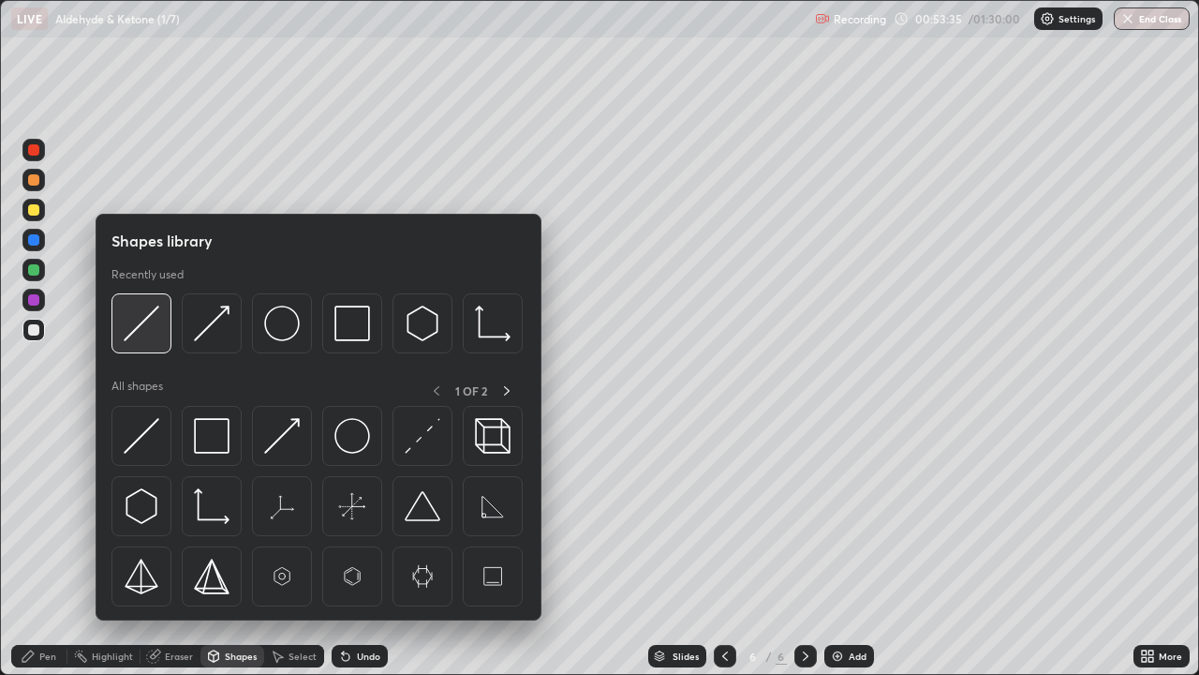
click at [151, 329] on img at bounding box center [142, 323] width 36 height 36
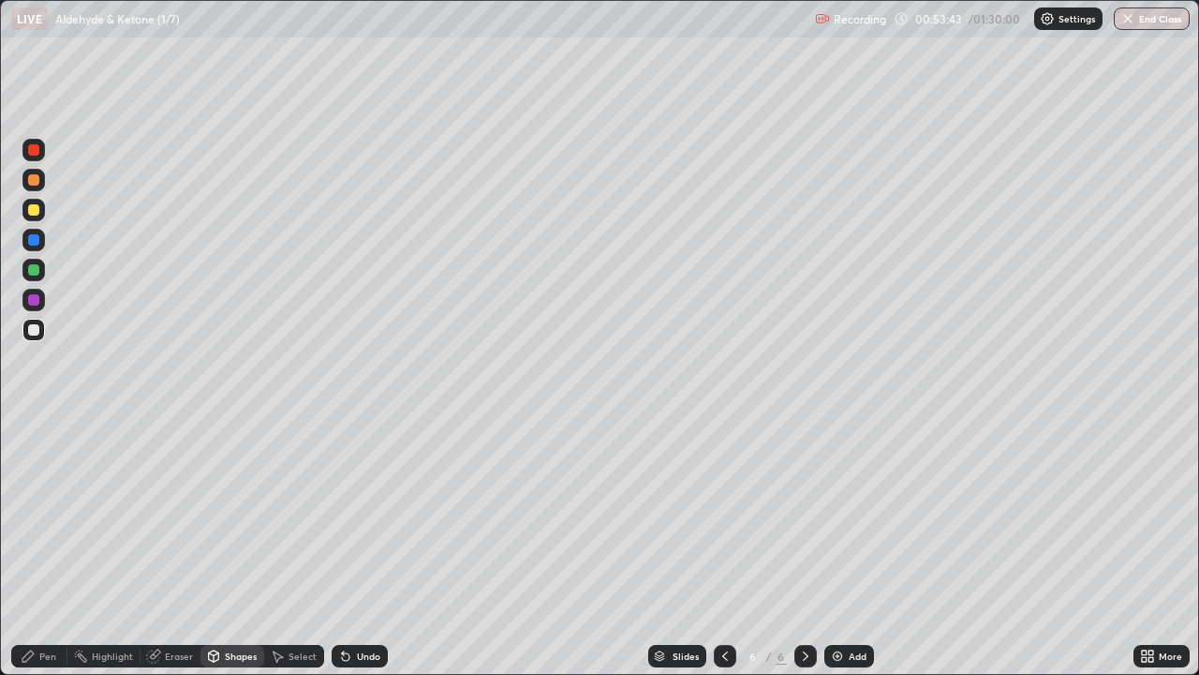
click at [250, 547] on div "Shapes" at bounding box center [241, 655] width 32 height 9
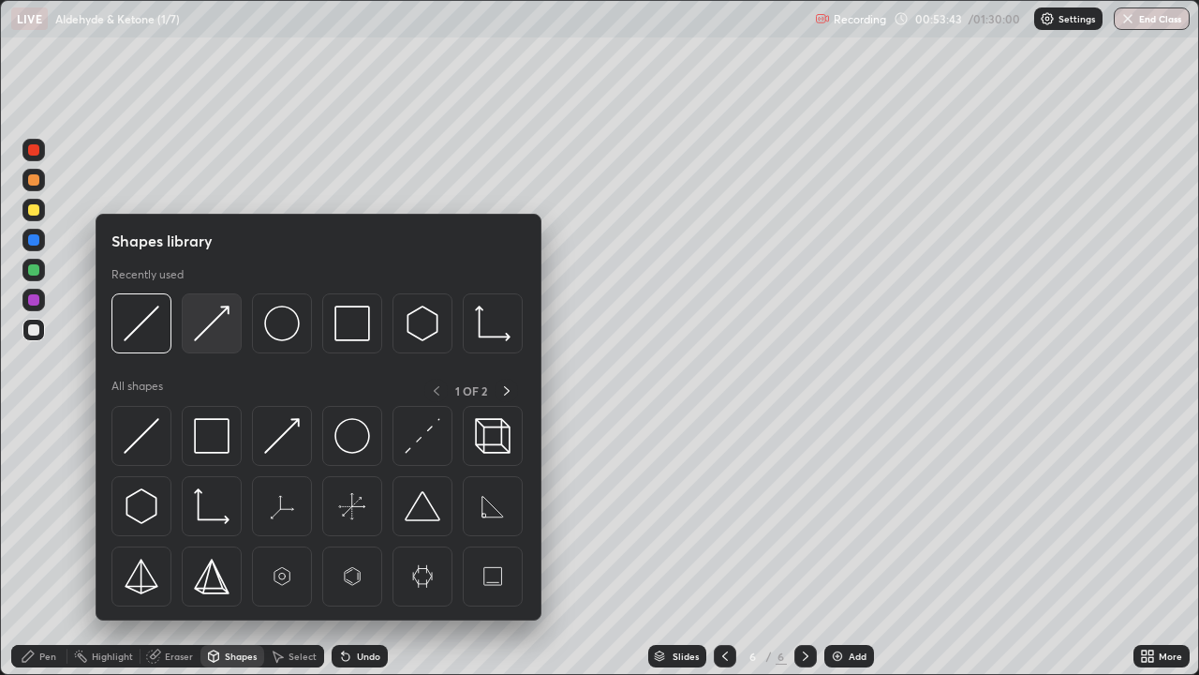
click at [221, 326] on img at bounding box center [212, 323] width 36 height 36
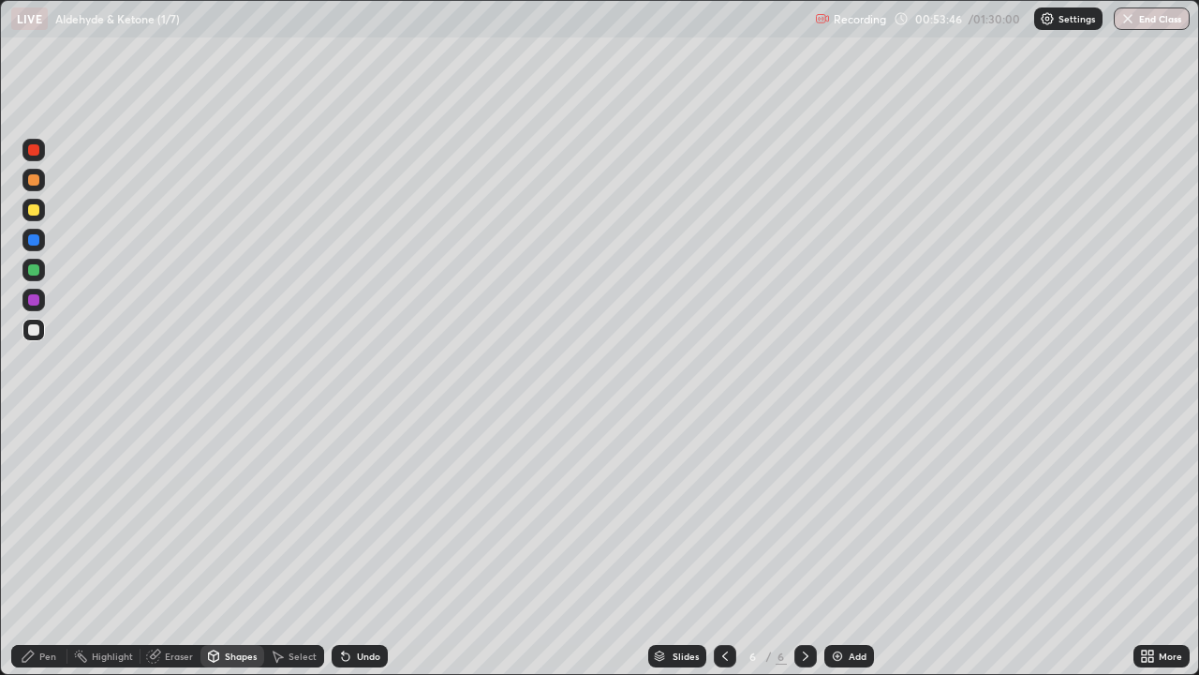
click at [40, 547] on div "Pen" at bounding box center [47, 655] width 17 height 9
click at [33, 212] on div at bounding box center [33, 209] width 11 height 11
click at [723, 547] on icon at bounding box center [725, 655] width 15 height 15
click at [806, 547] on icon at bounding box center [805, 655] width 15 height 15
click at [44, 333] on div at bounding box center [33, 330] width 22 height 22
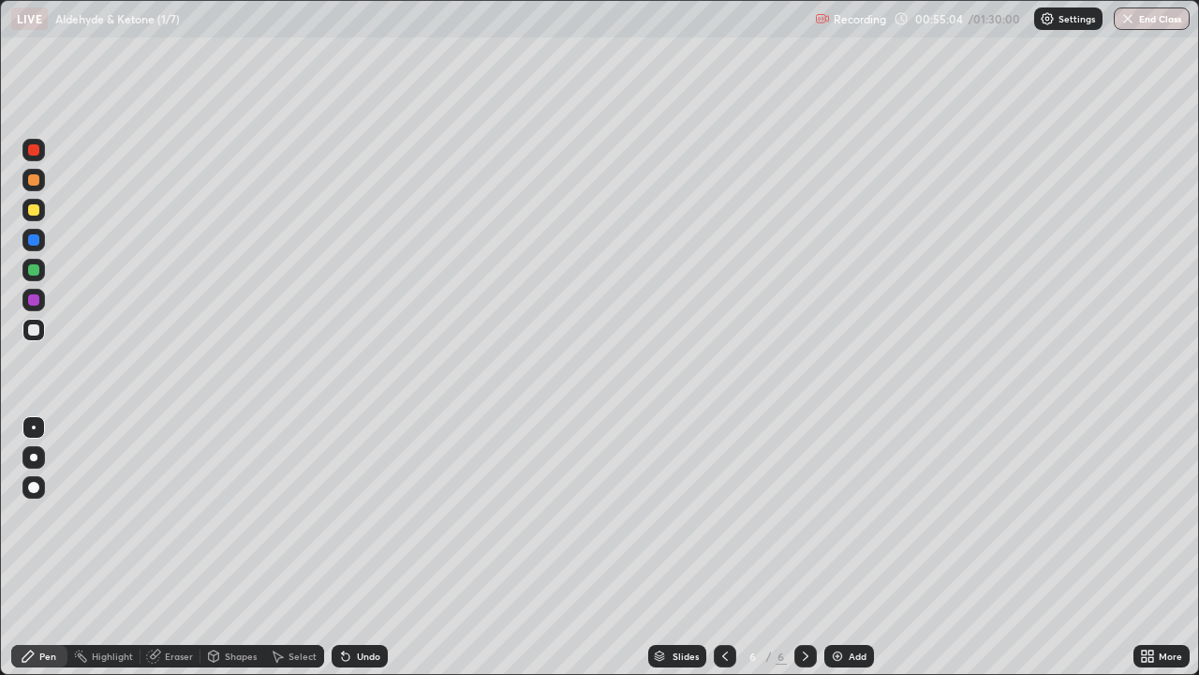
click at [165, 547] on div "Eraser" at bounding box center [179, 655] width 28 height 9
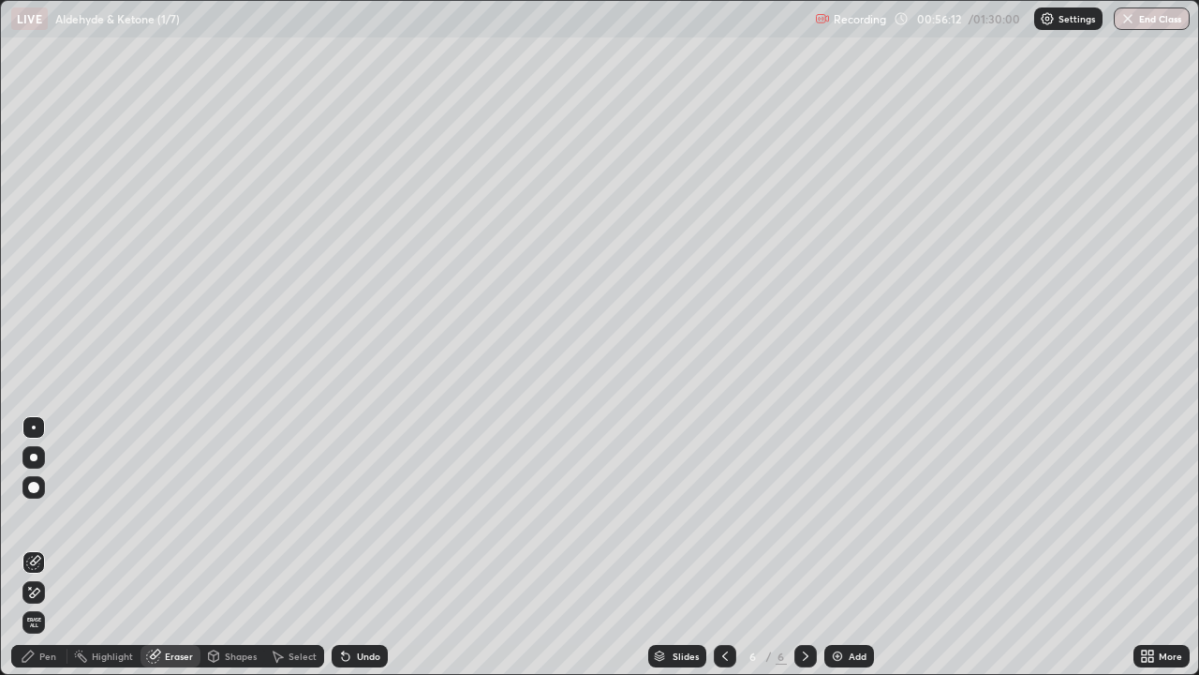
click at [56, 547] on div "Pen" at bounding box center [39, 656] width 56 height 22
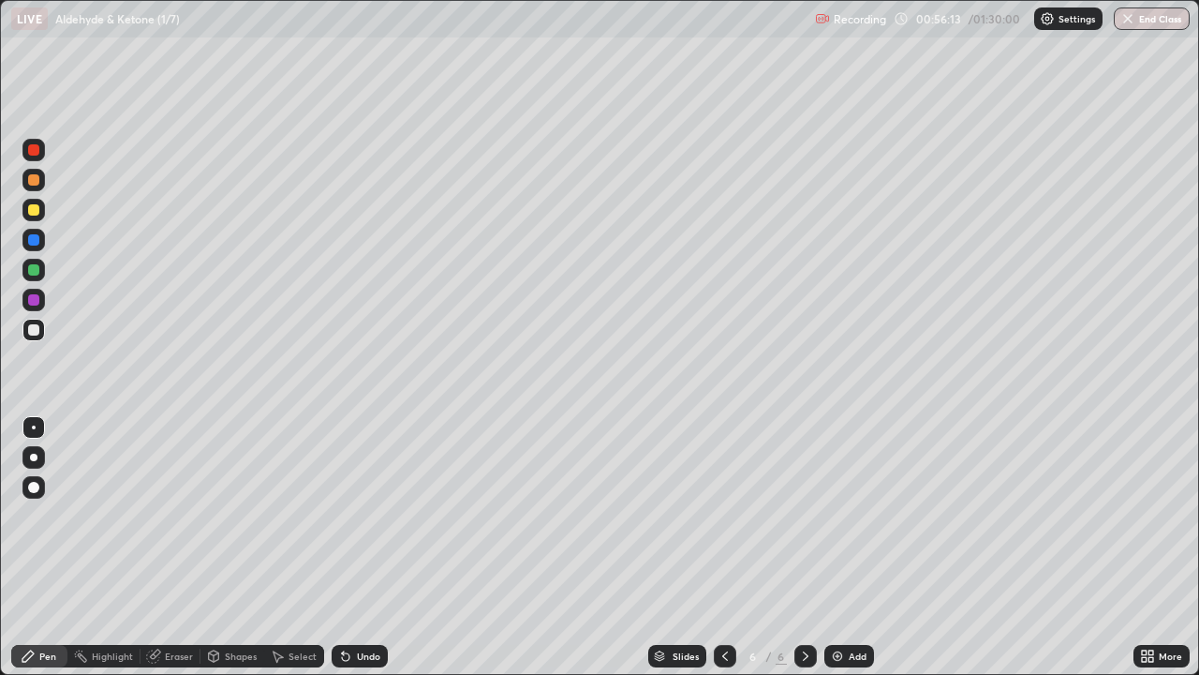
click at [35, 180] on div at bounding box center [33, 179] width 11 height 11
click at [301, 547] on div "Select" at bounding box center [303, 655] width 28 height 9
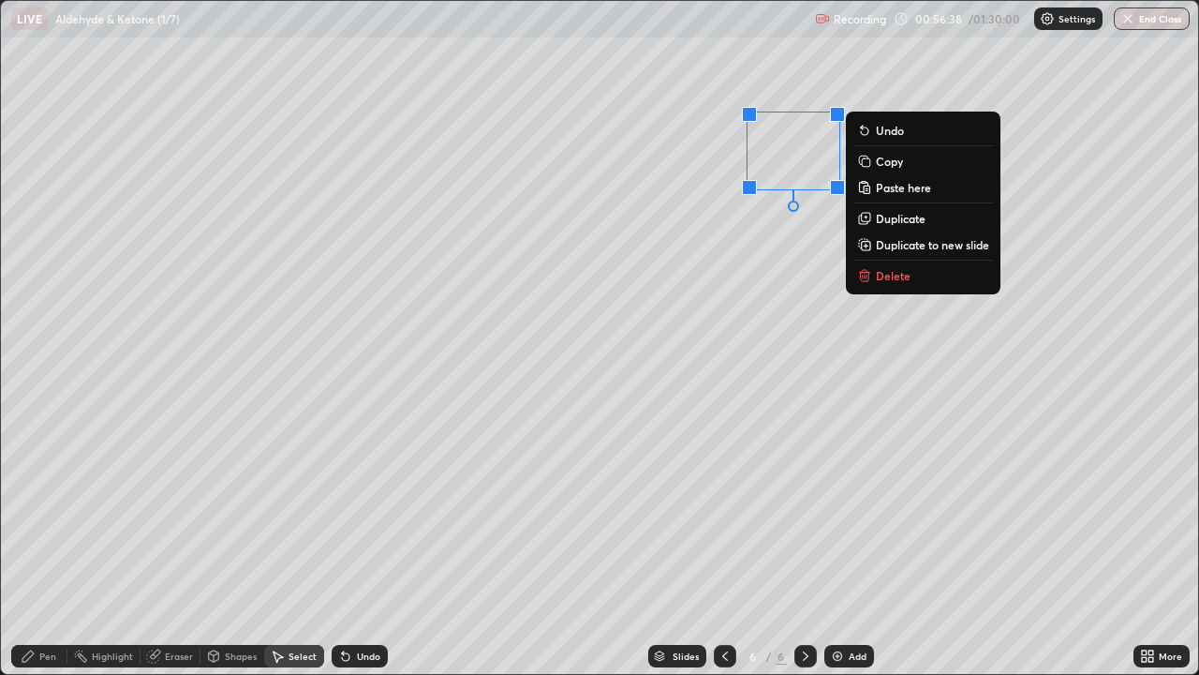
click at [868, 157] on icon at bounding box center [863, 160] width 8 height 8
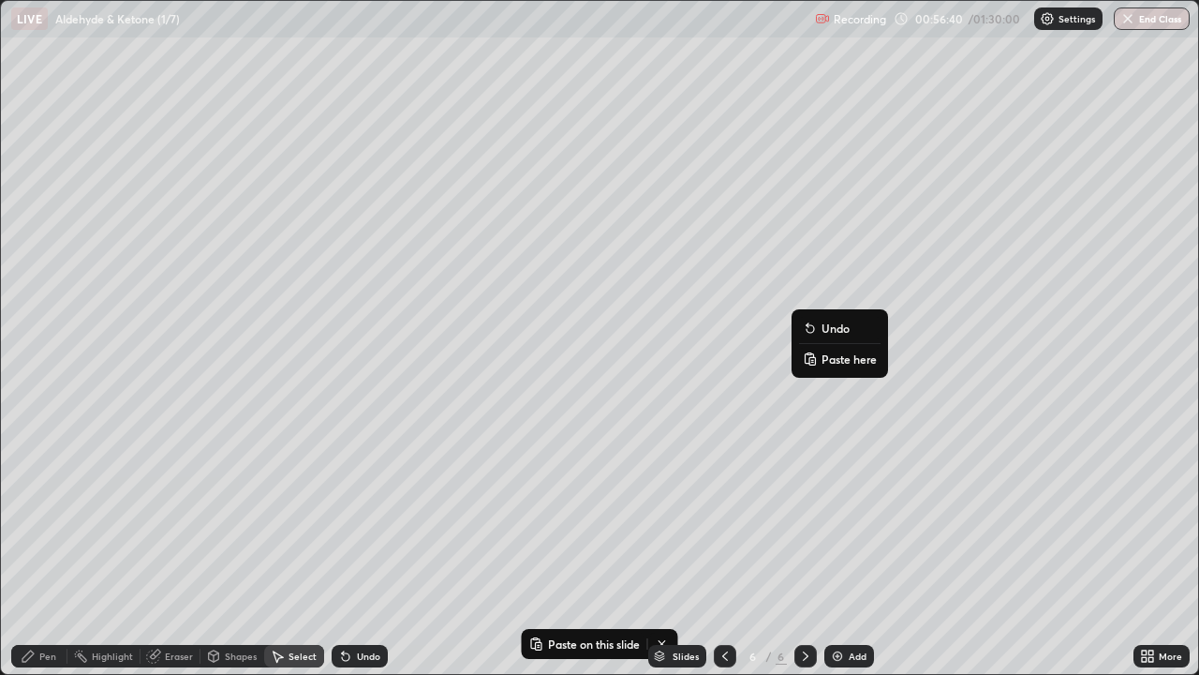
click at [823, 356] on p "Paste here" at bounding box center [849, 358] width 55 height 15
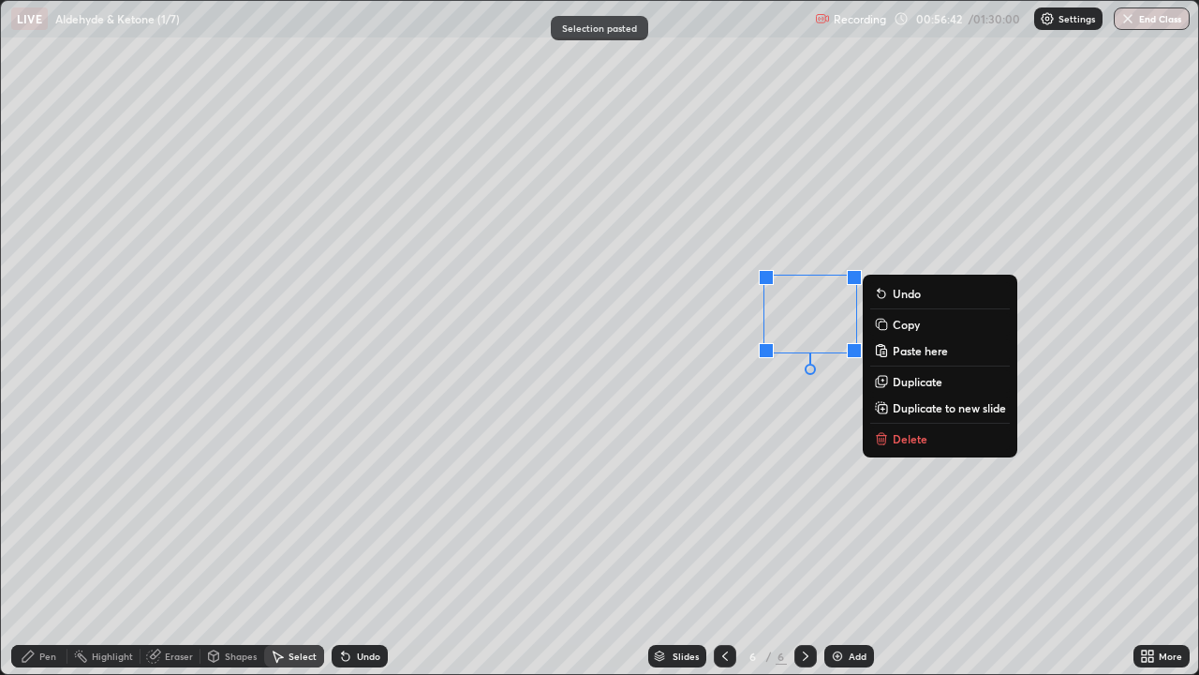
click at [763, 437] on div "0 ° Undo Copy Paste here Duplicate Duplicate to new slide Delete" at bounding box center [599, 337] width 1197 height 673
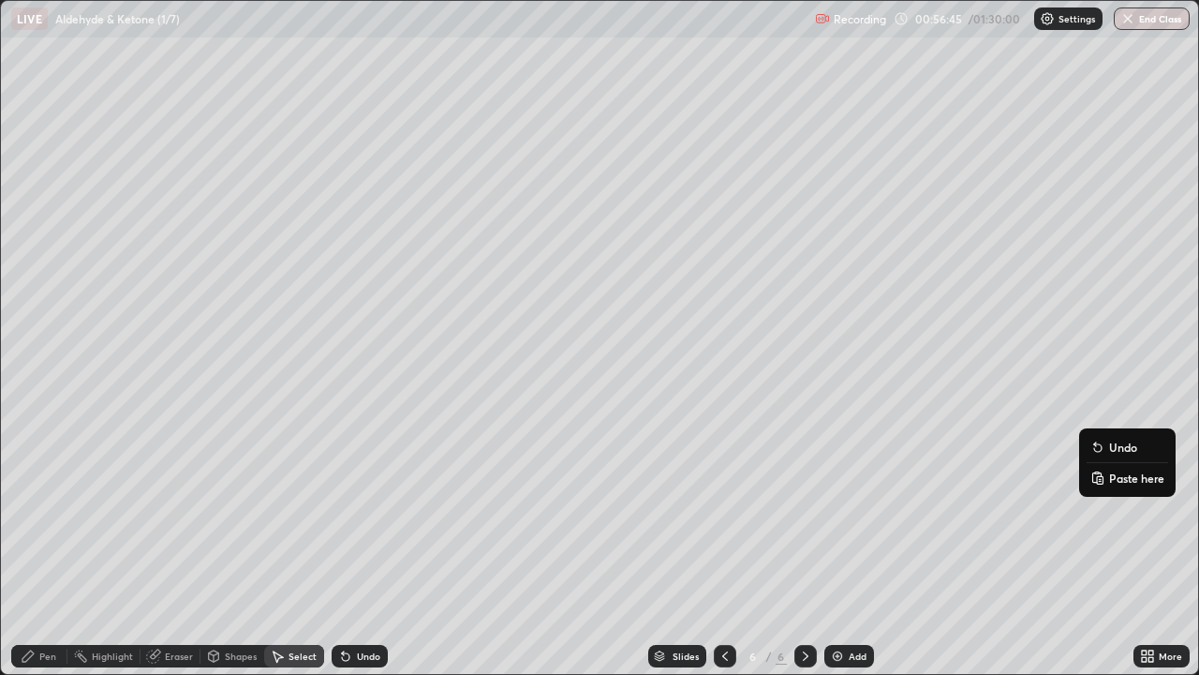
click at [1106, 477] on button "Paste here" at bounding box center [1128, 478] width 82 height 22
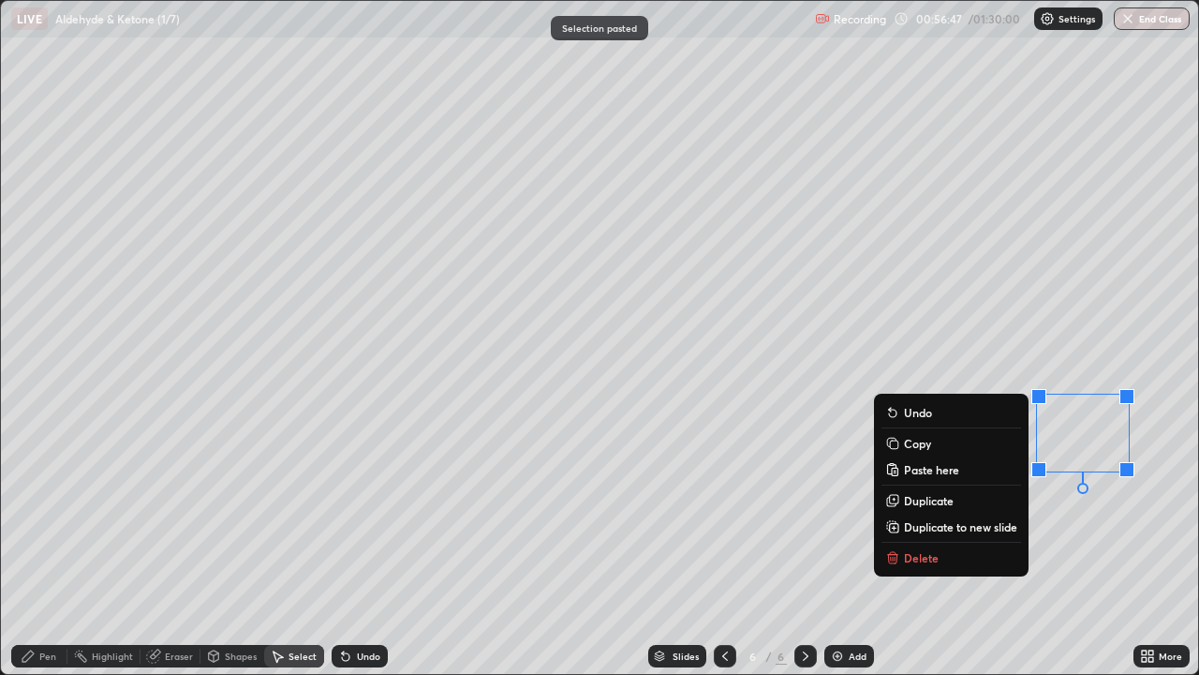
click at [934, 499] on p "Duplicate" at bounding box center [929, 500] width 50 height 15
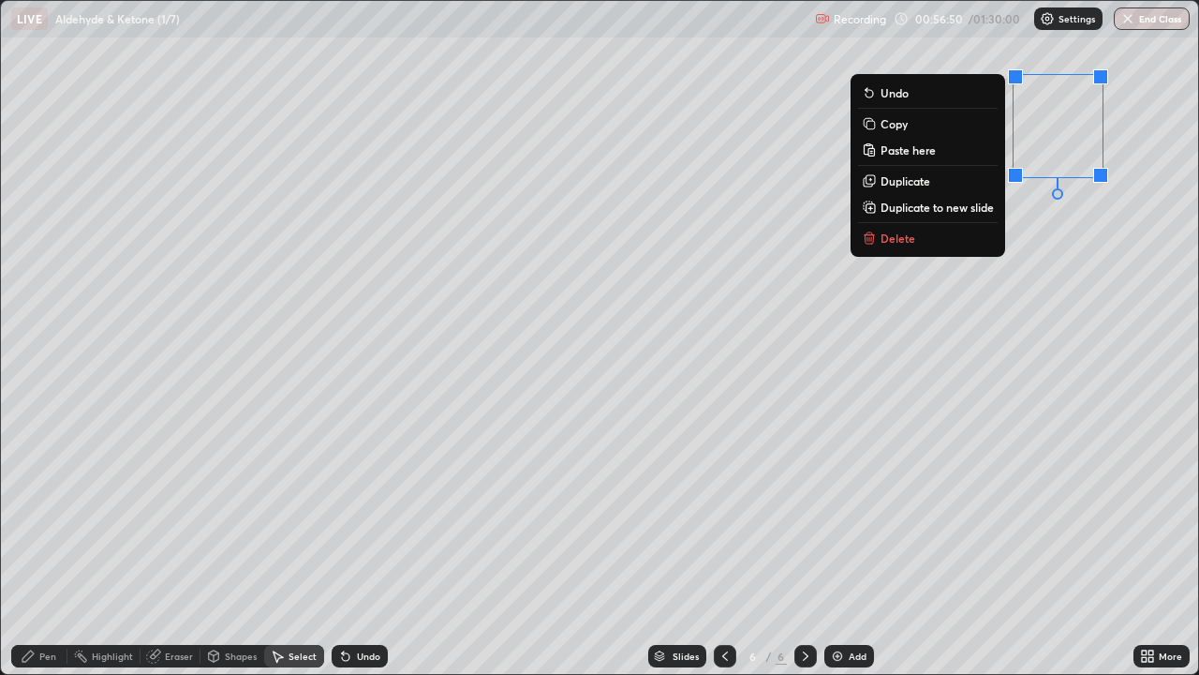
click at [887, 124] on p "Copy" at bounding box center [894, 123] width 27 height 15
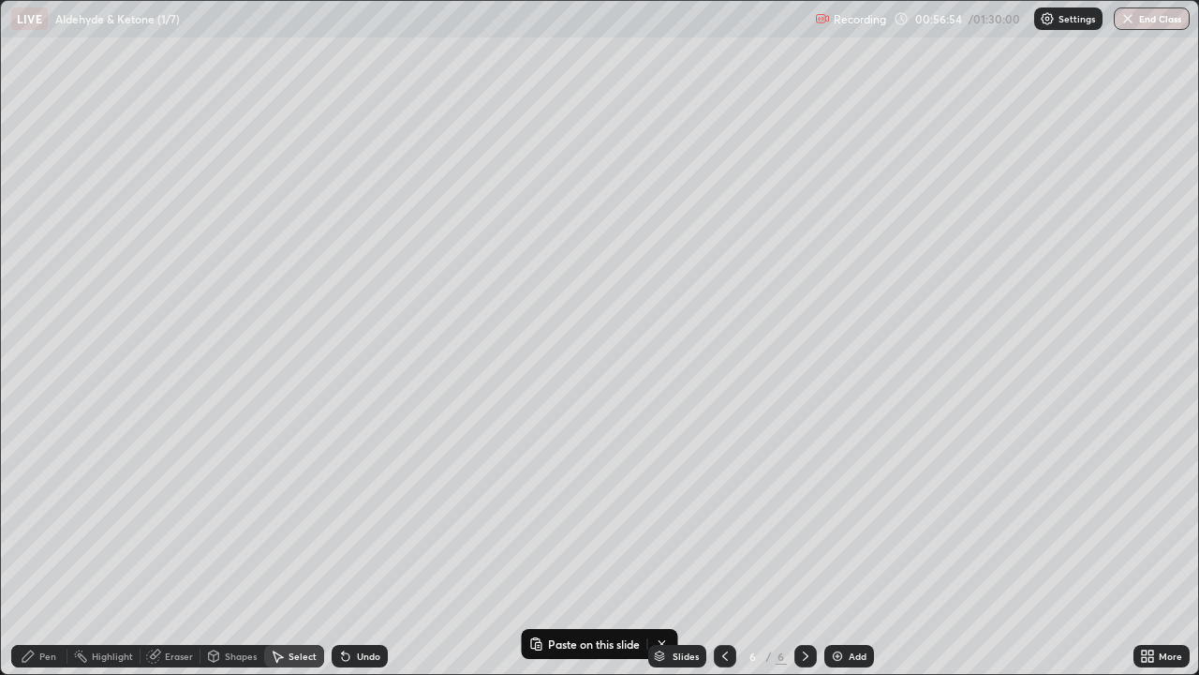
click at [342, 547] on icon at bounding box center [345, 656] width 7 height 7
click at [1078, 339] on button "Paste here" at bounding box center [1100, 342] width 82 height 22
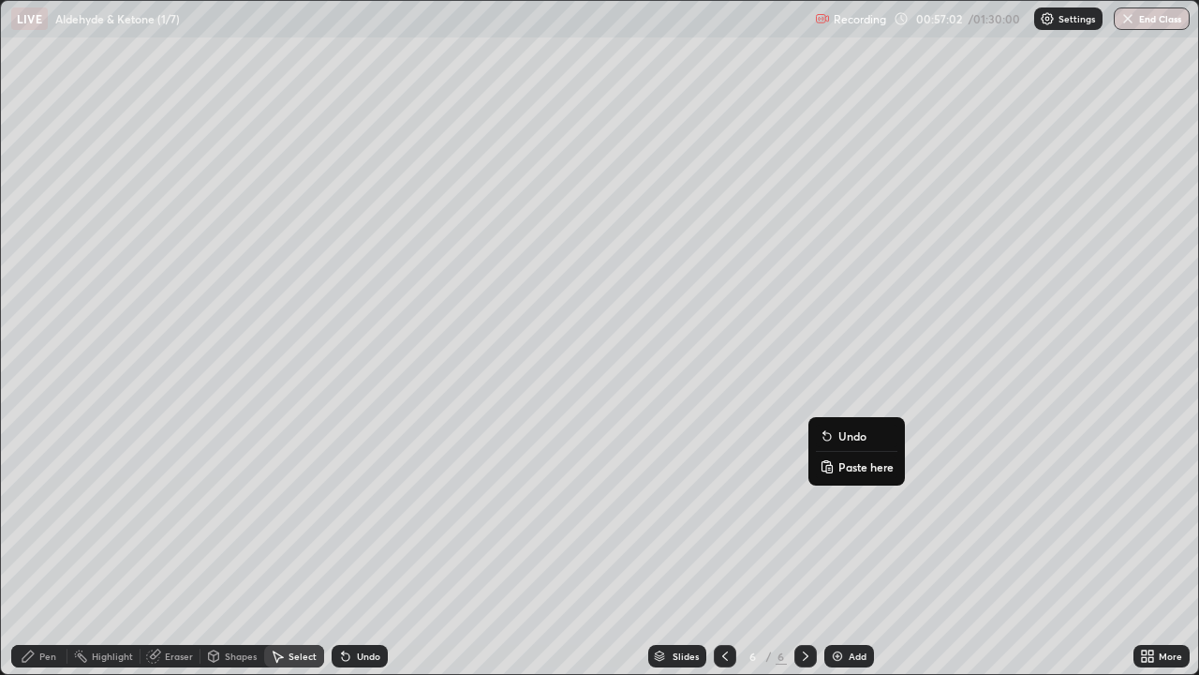
click at [826, 461] on icon at bounding box center [827, 462] width 4 height 2
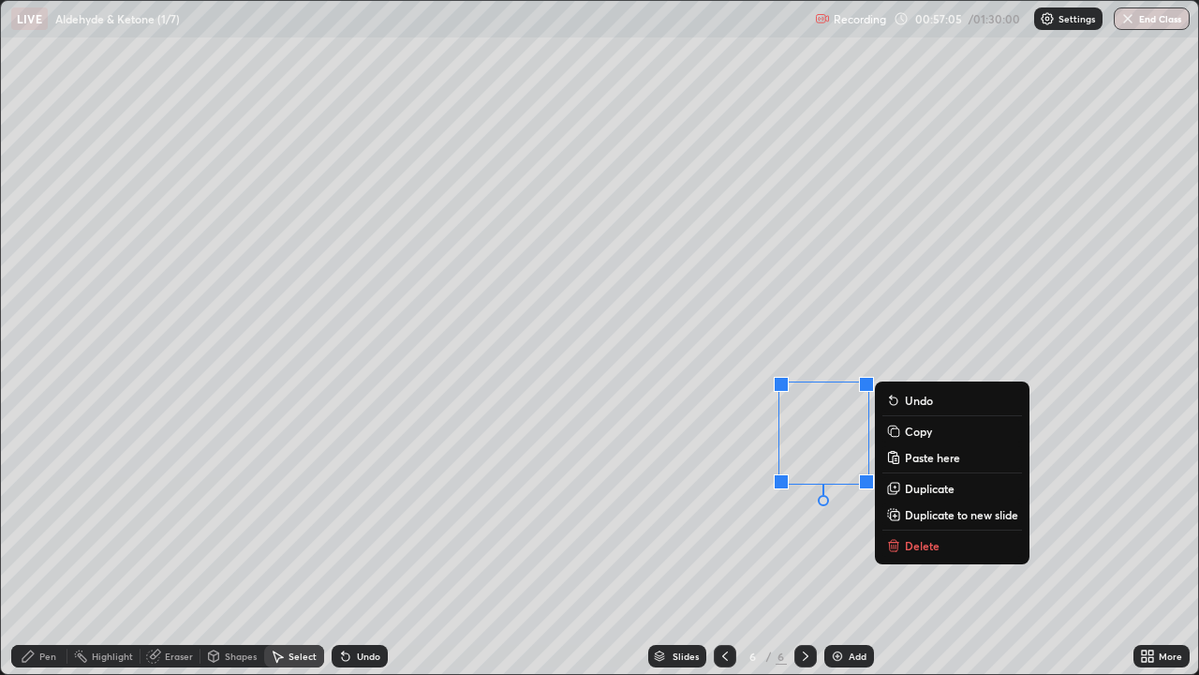
click at [242, 547] on div "Shapes" at bounding box center [233, 656] width 64 height 22
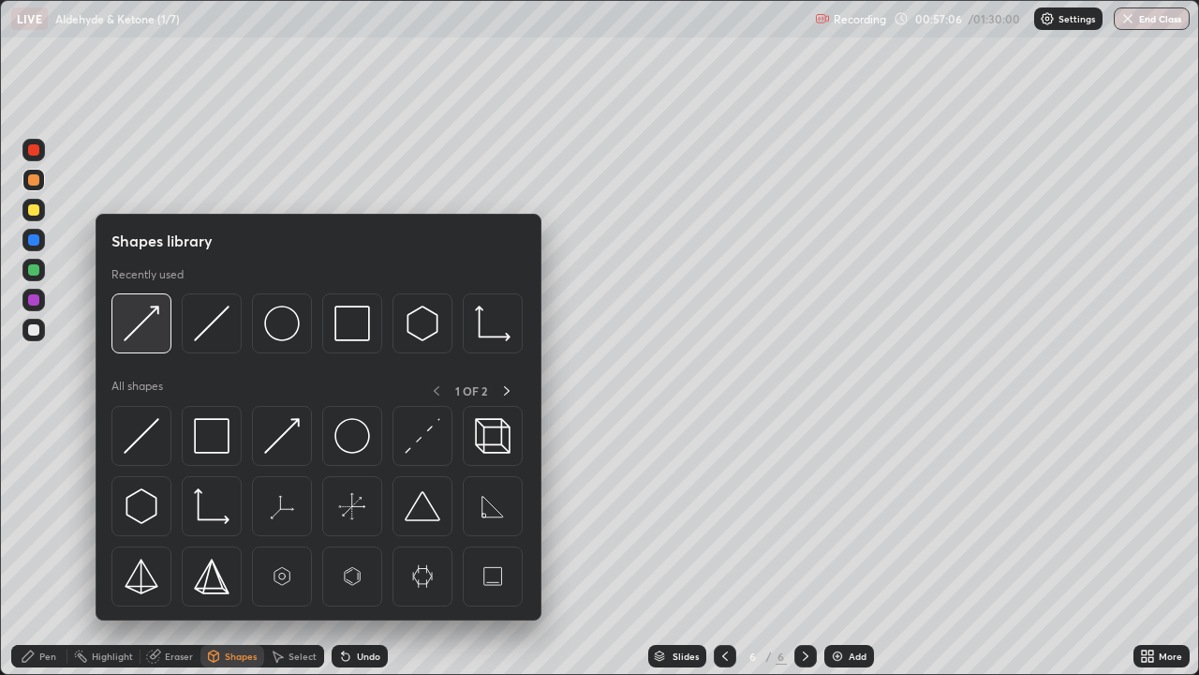
click at [167, 329] on div at bounding box center [142, 323] width 60 height 60
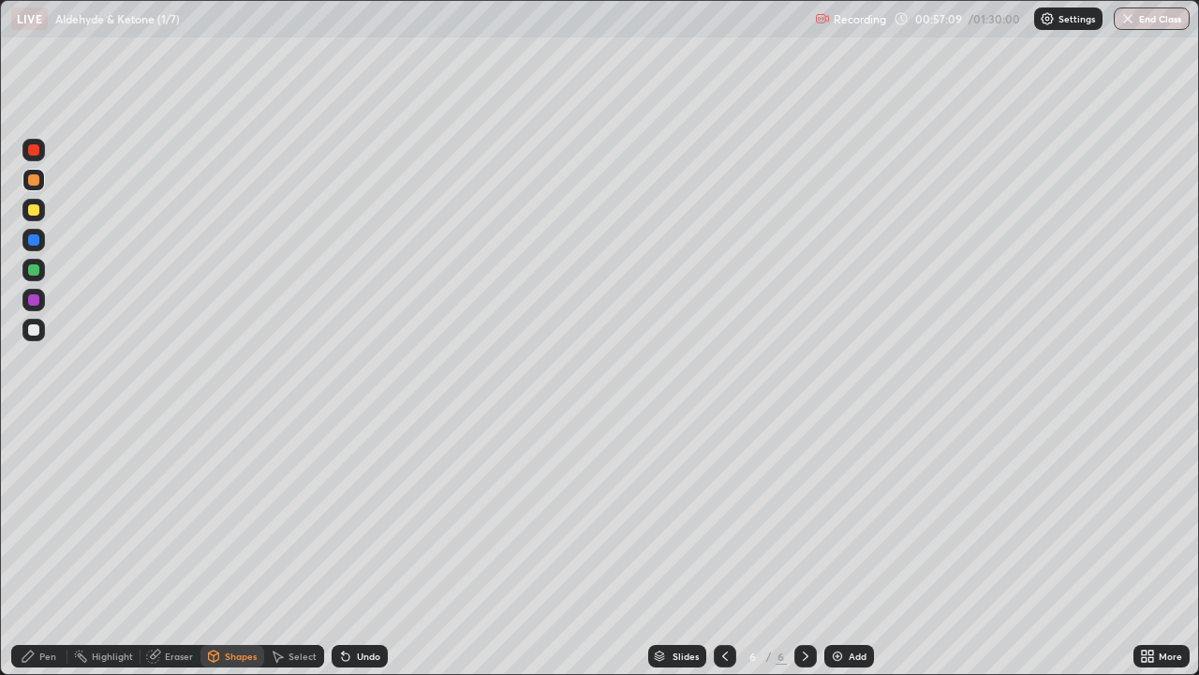
click at [48, 547] on div "Pen" at bounding box center [47, 655] width 17 height 9
click at [40, 327] on div at bounding box center [33, 330] width 22 height 22
click at [41, 209] on div at bounding box center [33, 210] width 22 height 22
click at [342, 547] on icon at bounding box center [345, 656] width 7 height 7
click at [344, 547] on icon at bounding box center [345, 656] width 7 height 7
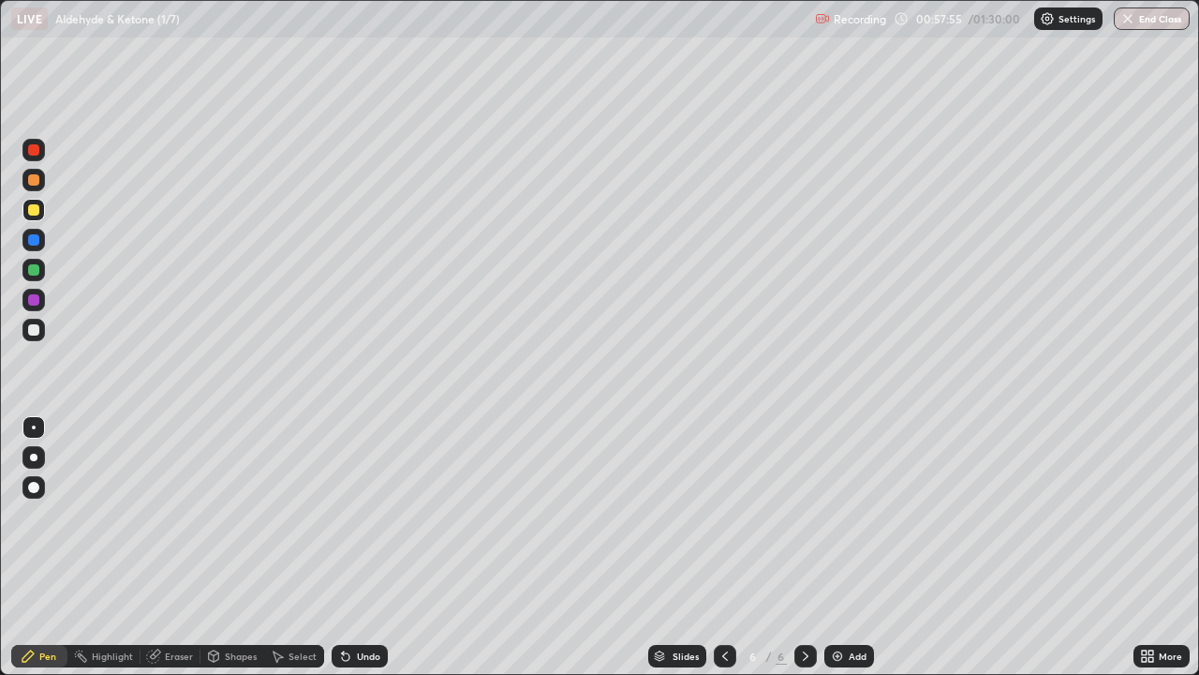
click at [344, 547] on icon at bounding box center [345, 656] width 7 height 7
click at [351, 547] on div "Undo" at bounding box center [360, 656] width 56 height 22
click at [349, 547] on icon at bounding box center [345, 655] width 15 height 15
click at [345, 547] on icon at bounding box center [345, 656] width 7 height 7
click at [840, 547] on img at bounding box center [837, 655] width 15 height 15
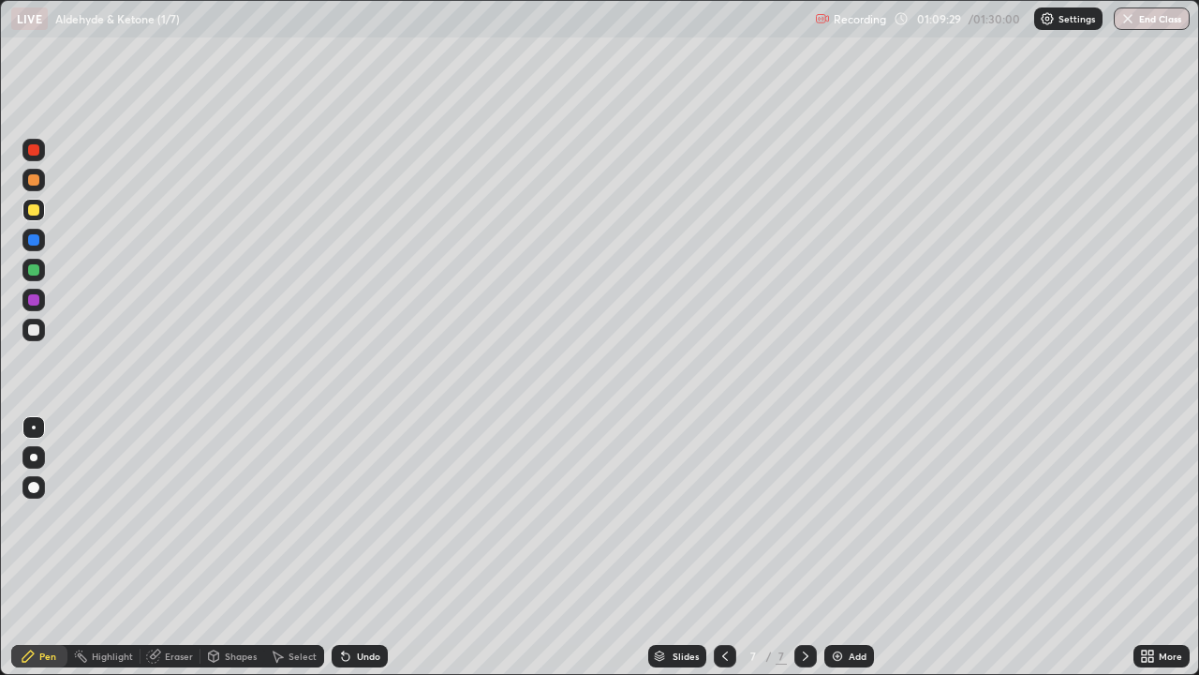
click at [37, 152] on div at bounding box center [33, 149] width 11 height 11
click at [236, 547] on div "Shapes" at bounding box center [241, 655] width 32 height 9
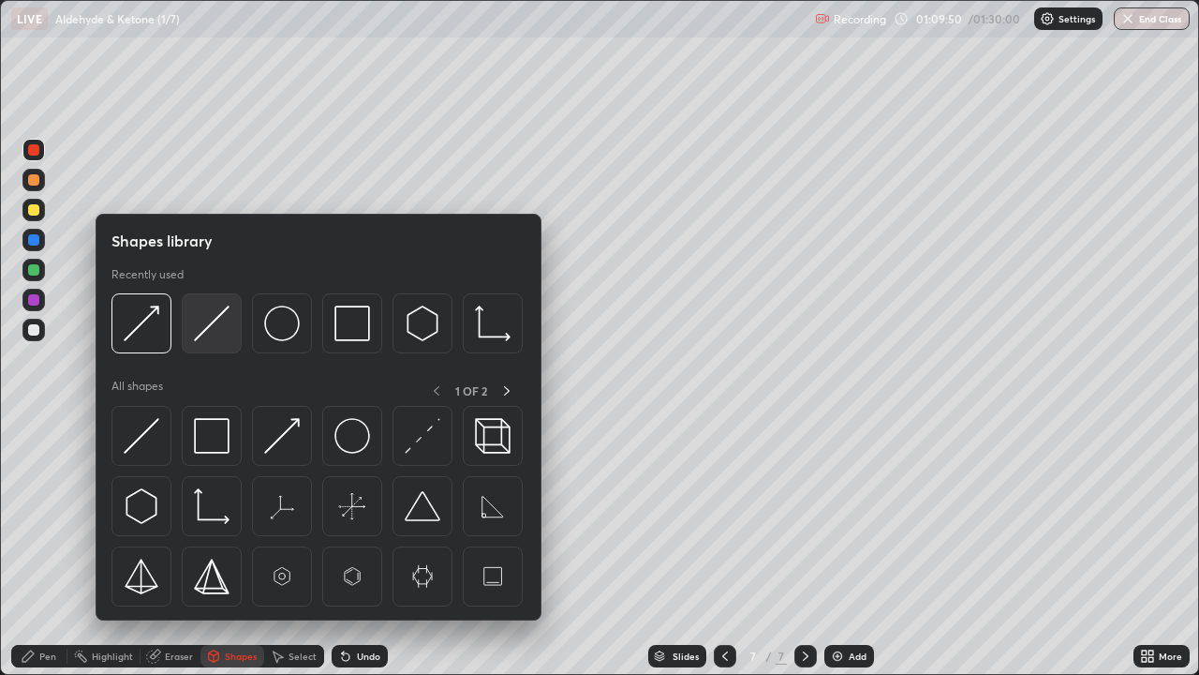
click at [220, 321] on img at bounding box center [212, 323] width 36 height 36
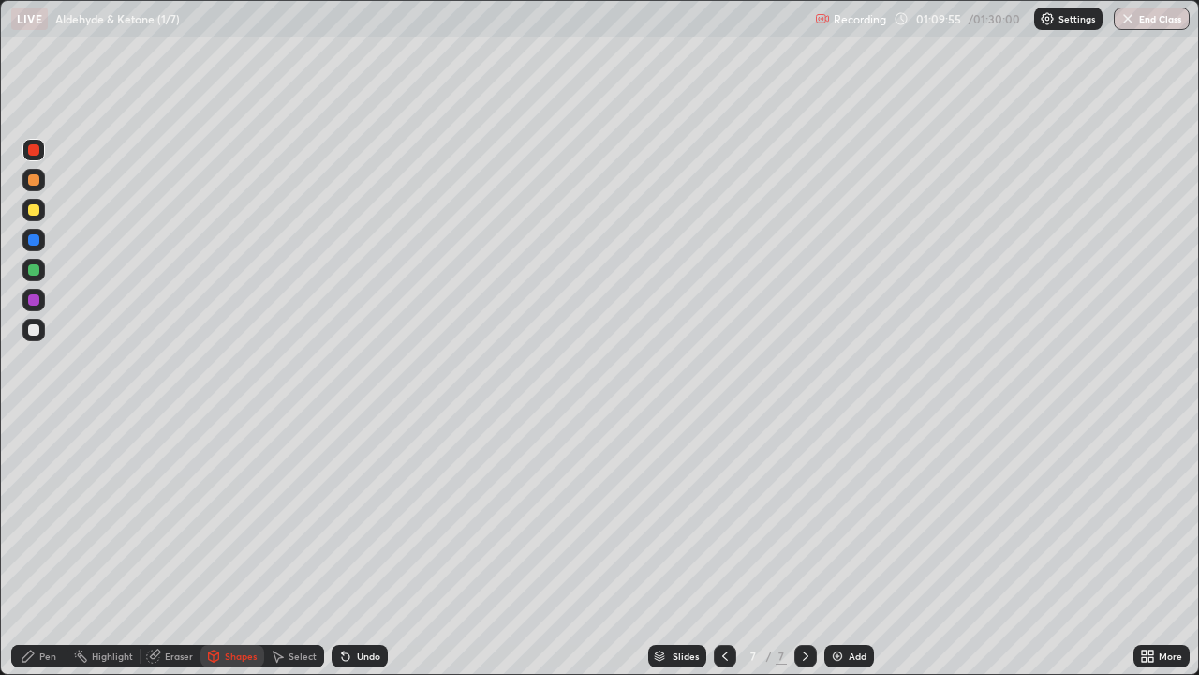
click at [351, 547] on div "Undo" at bounding box center [360, 656] width 56 height 22
click at [35, 330] on div at bounding box center [33, 329] width 11 height 11
click at [237, 547] on div "Shapes" at bounding box center [241, 655] width 32 height 9
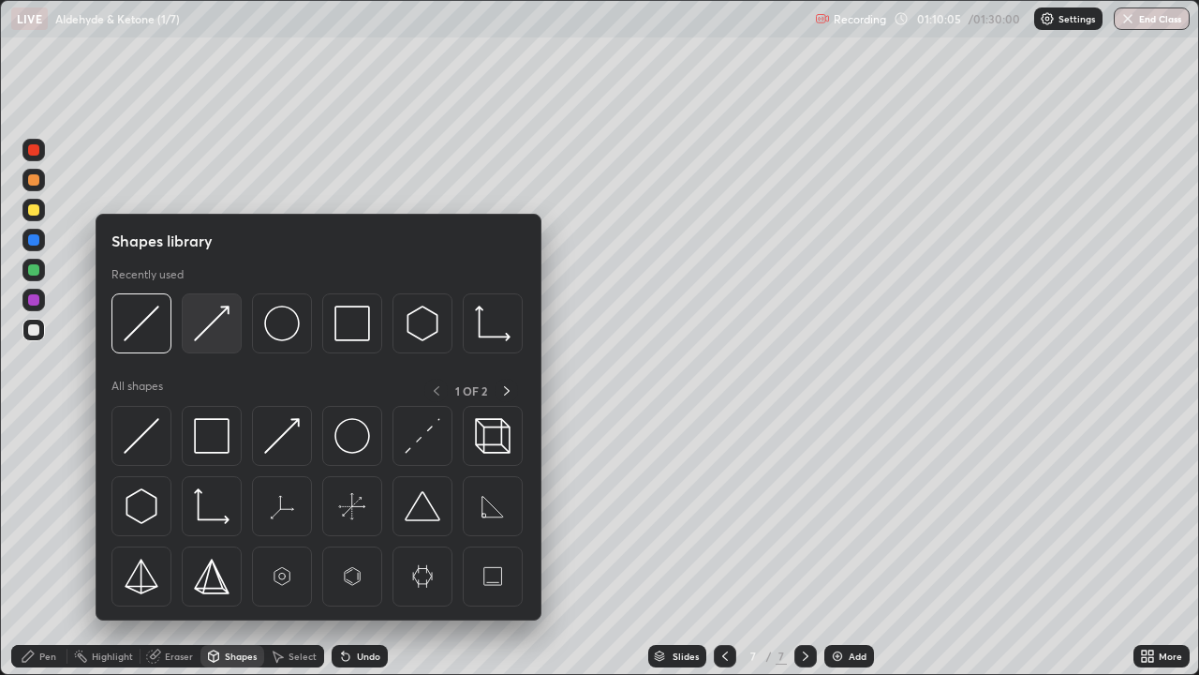
click at [211, 325] on img at bounding box center [212, 323] width 36 height 36
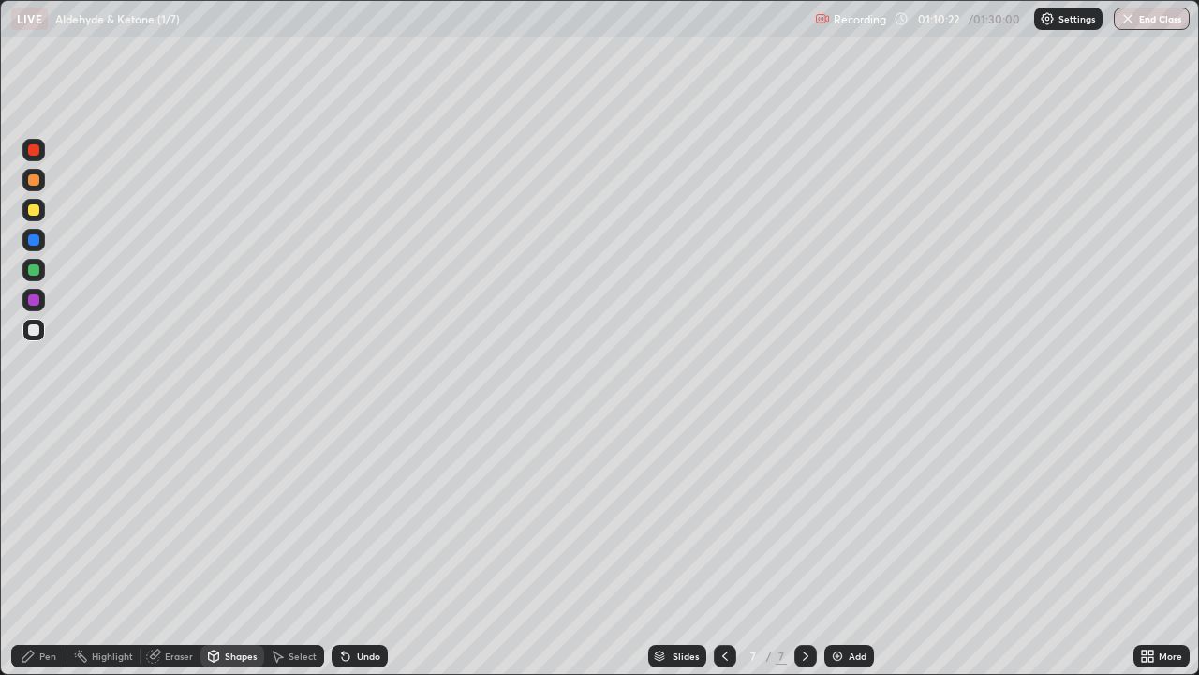
click at [350, 547] on icon at bounding box center [345, 655] width 15 height 15
click at [39, 547] on div "Pen" at bounding box center [47, 655] width 17 height 9
click at [228, 547] on div "Shapes" at bounding box center [241, 655] width 32 height 9
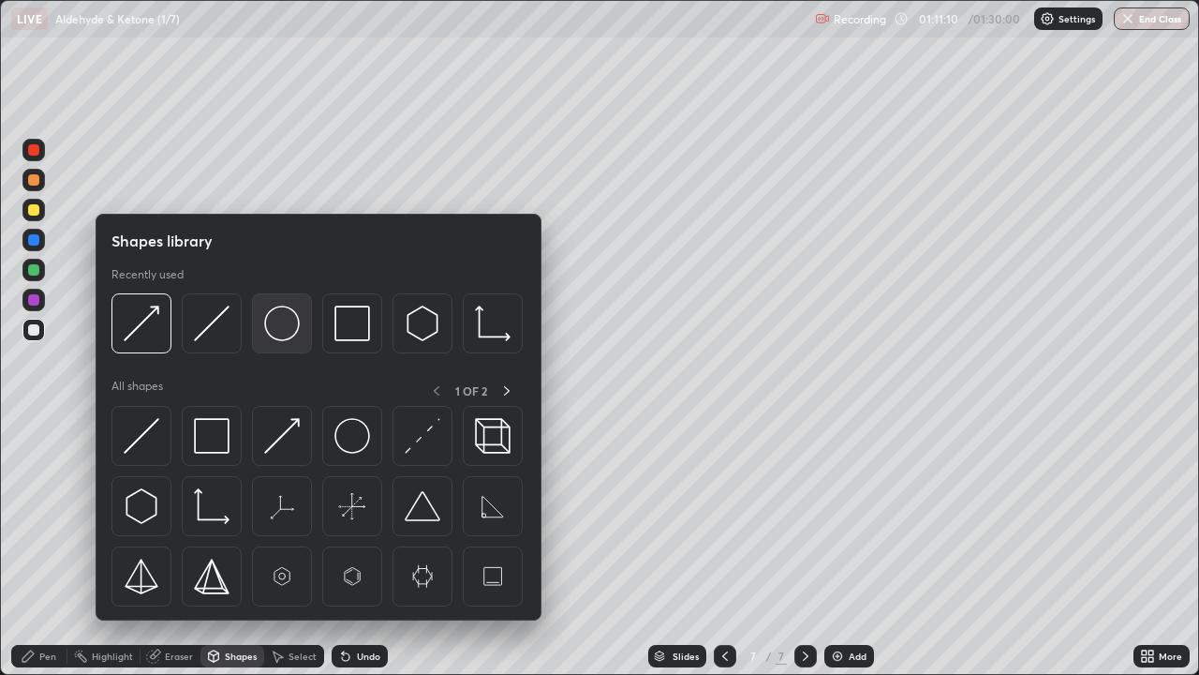
click at [277, 319] on img at bounding box center [282, 323] width 36 height 36
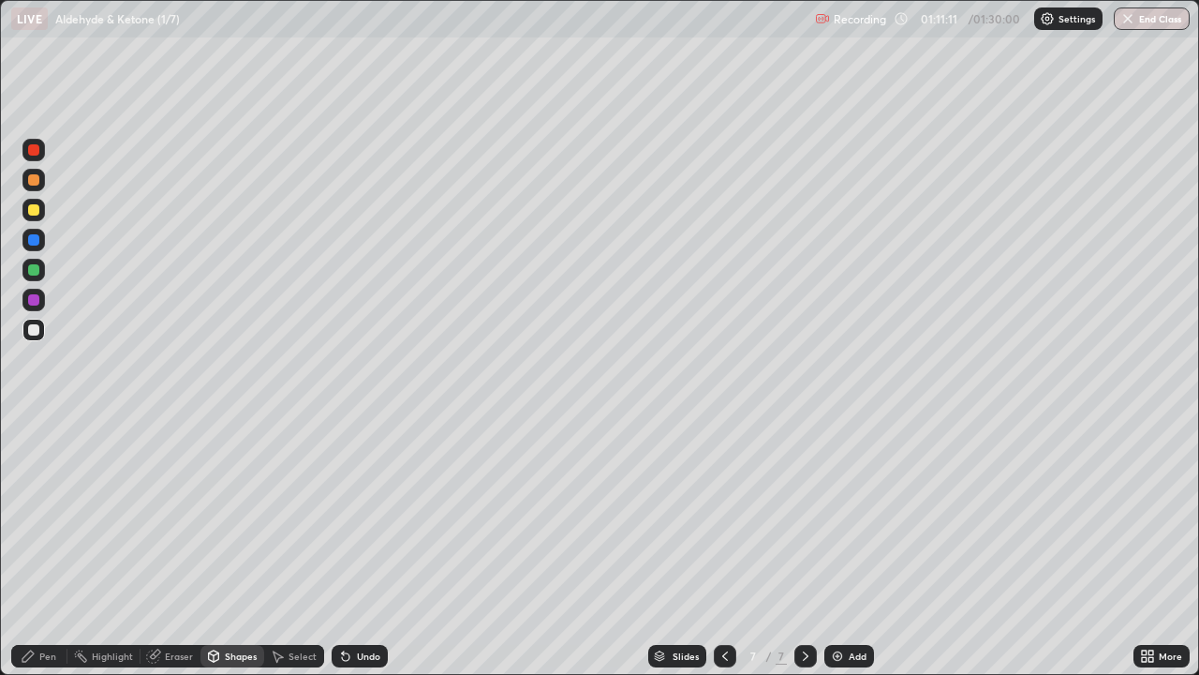
click at [27, 180] on div at bounding box center [33, 180] width 22 height 22
click at [43, 547] on div "Pen" at bounding box center [47, 655] width 17 height 9
click at [228, 547] on div "Shapes" at bounding box center [233, 656] width 64 height 22
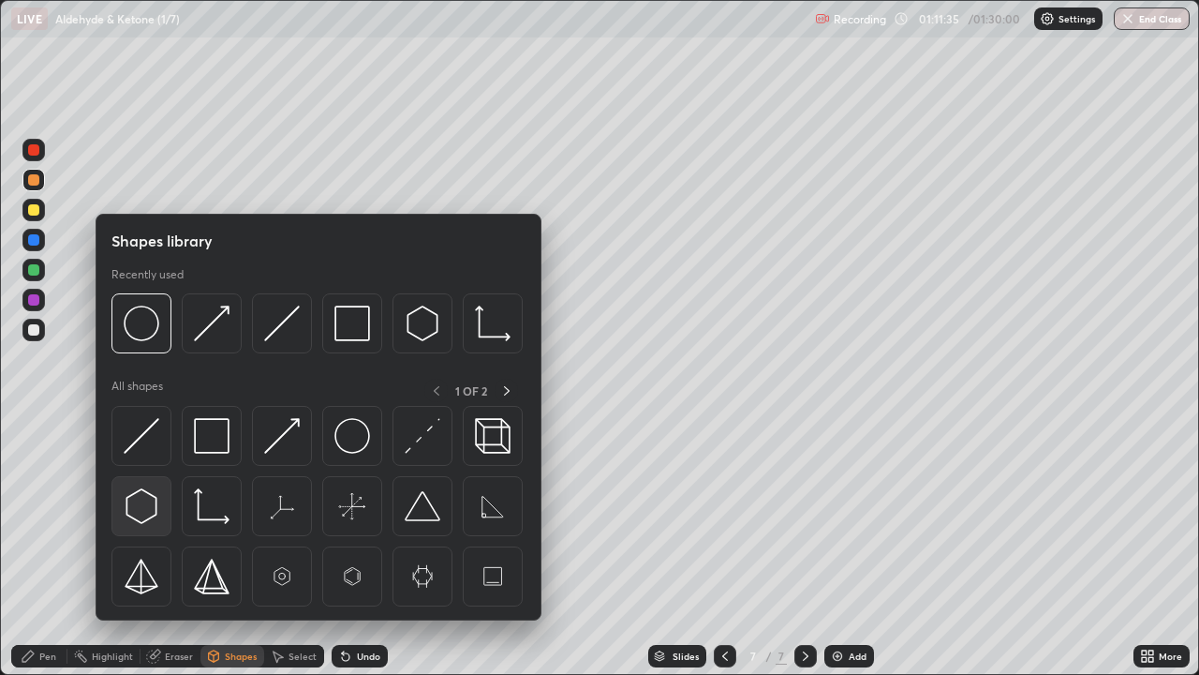
click at [143, 508] on img at bounding box center [142, 506] width 36 height 36
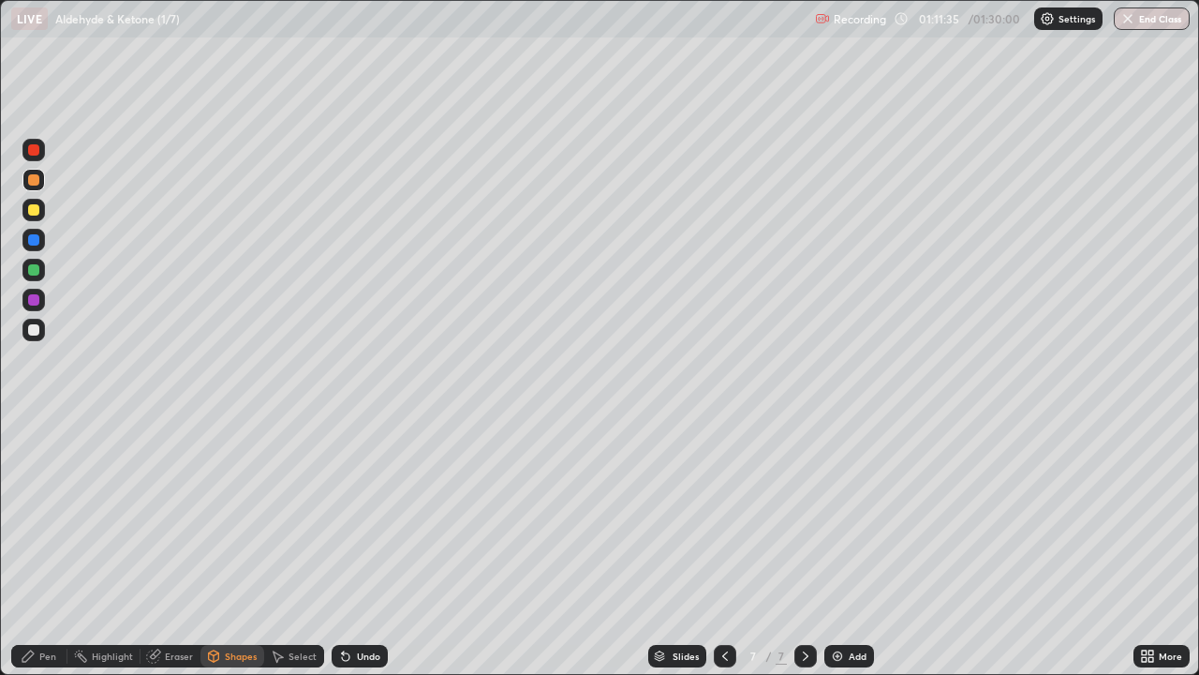
click at [38, 327] on div at bounding box center [33, 329] width 11 height 11
click at [232, 547] on div "Shapes" at bounding box center [241, 655] width 32 height 9
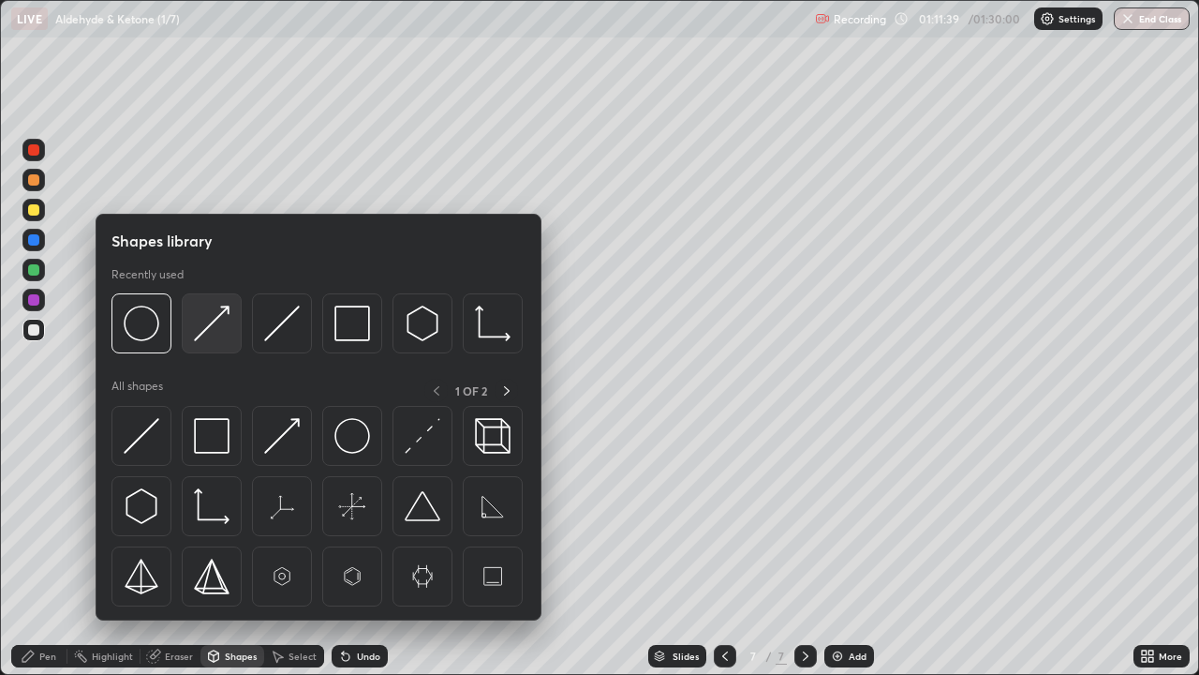
click at [203, 332] on img at bounding box center [212, 323] width 36 height 36
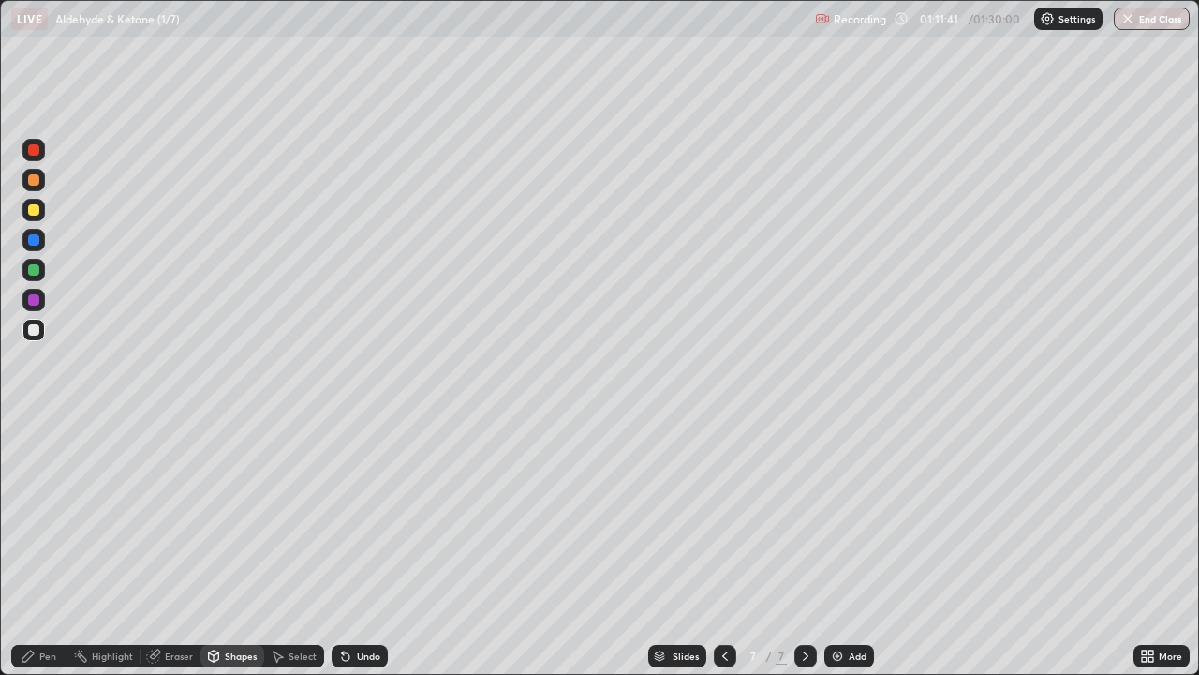
click at [225, 547] on div "Shapes" at bounding box center [241, 655] width 32 height 9
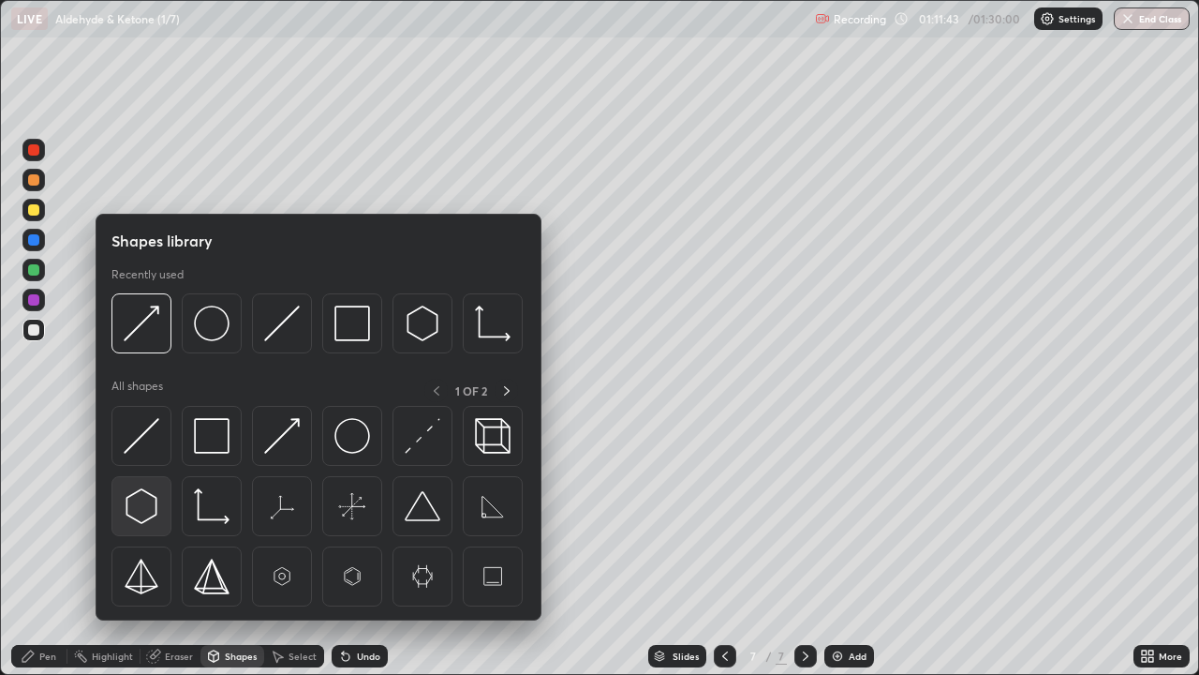
click at [144, 498] on img at bounding box center [142, 506] width 36 height 36
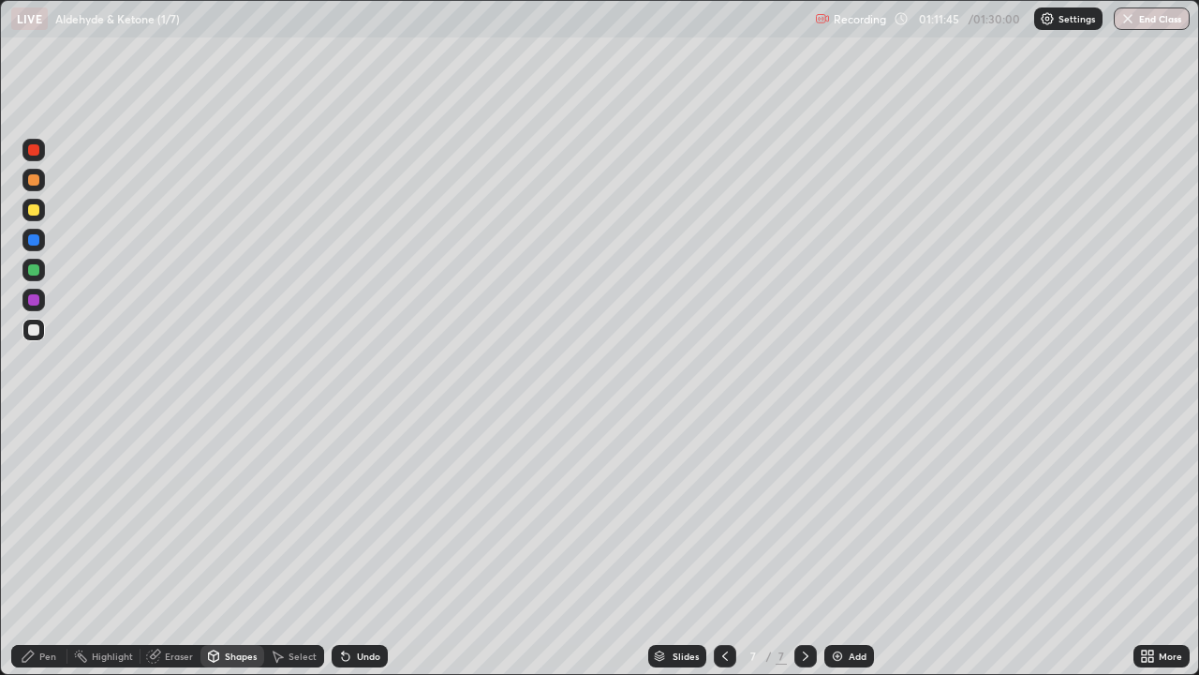
click at [241, 547] on div "Shapes" at bounding box center [241, 655] width 32 height 9
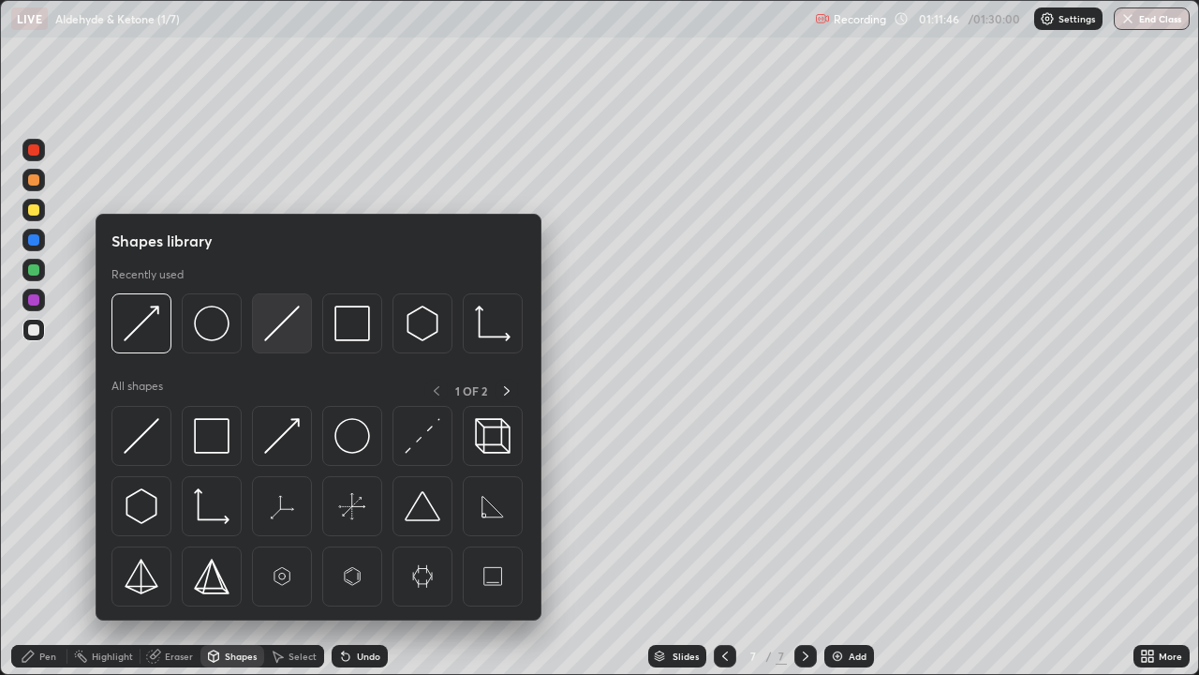
click at [269, 334] on img at bounding box center [282, 323] width 36 height 36
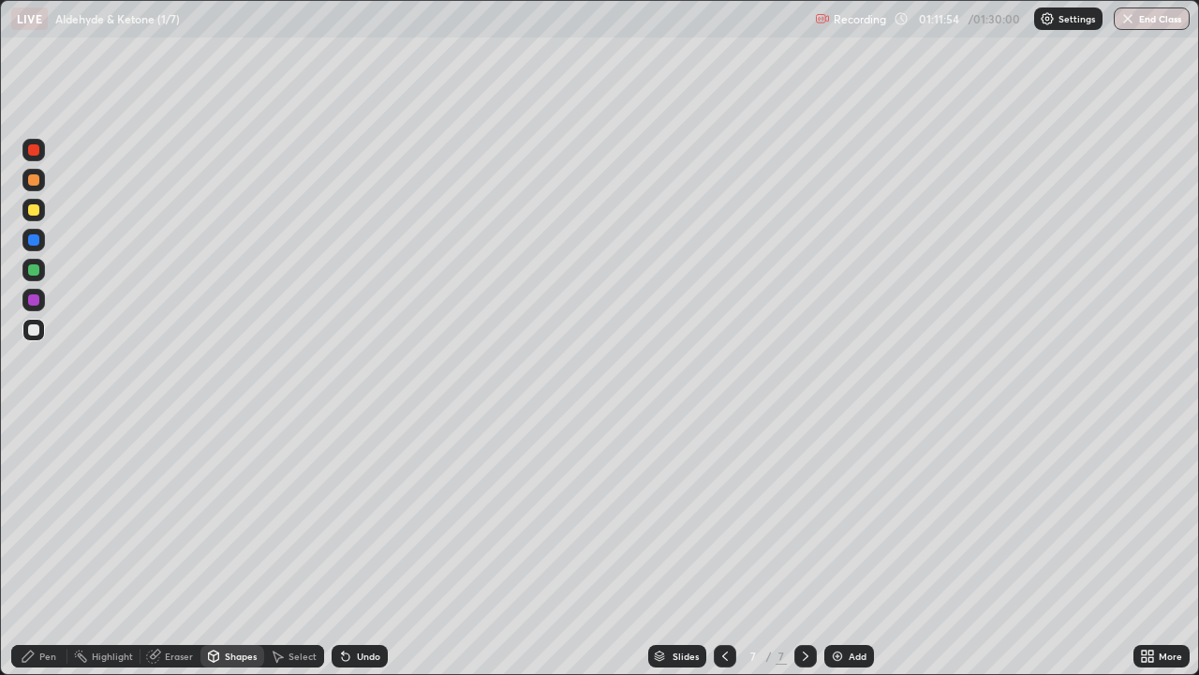
click at [42, 547] on div "Pen" at bounding box center [39, 656] width 56 height 22
click at [31, 300] on div at bounding box center [33, 299] width 11 height 11
click at [173, 547] on div "Eraser" at bounding box center [179, 655] width 28 height 9
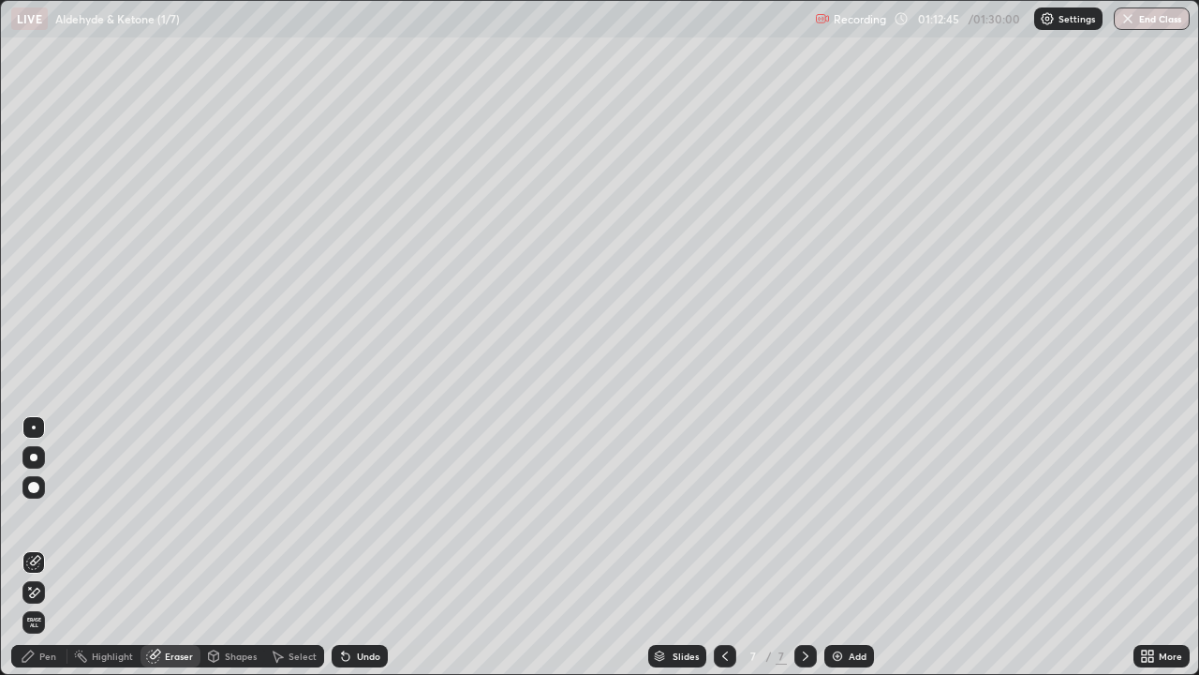
click at [171, 547] on div "Eraser" at bounding box center [179, 655] width 28 height 9
click at [231, 547] on div "Shapes" at bounding box center [241, 655] width 32 height 9
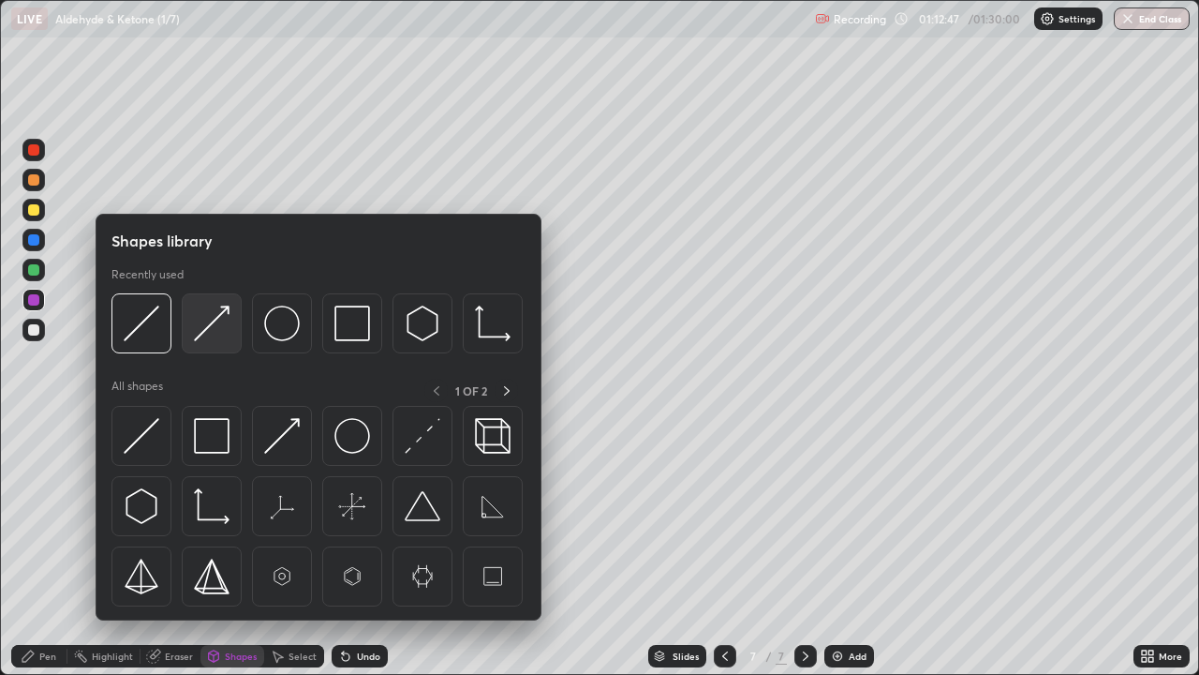
click at [211, 339] on img at bounding box center [212, 323] width 36 height 36
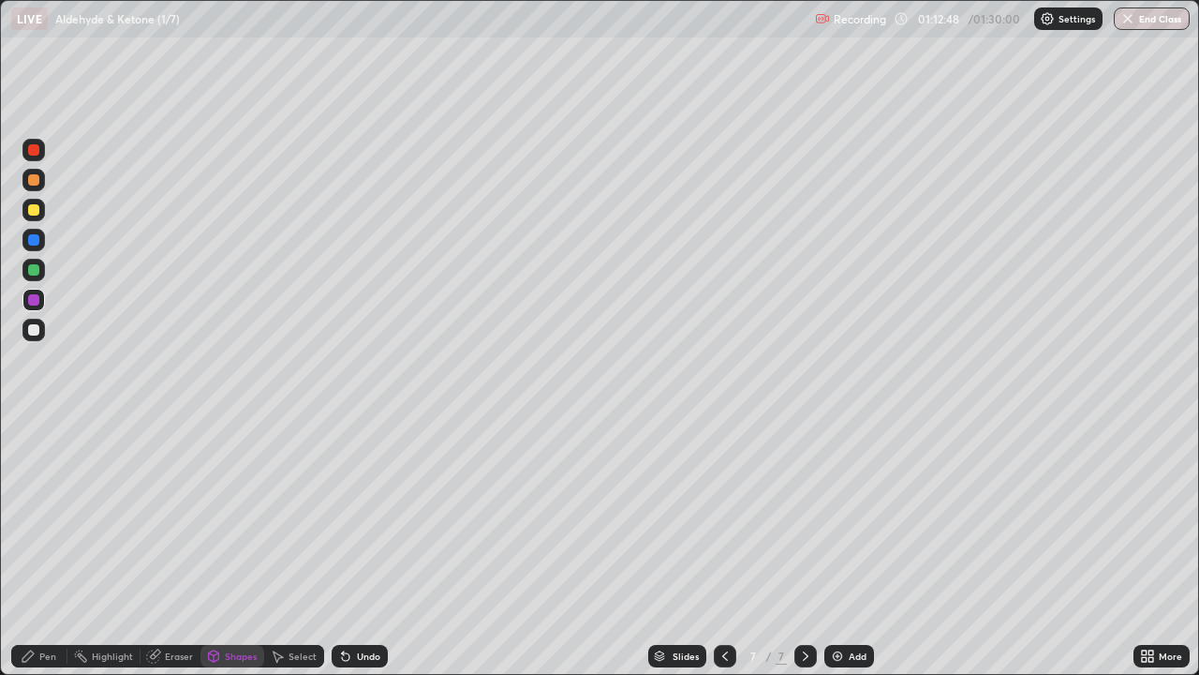
click at [49, 547] on div "Pen" at bounding box center [47, 655] width 17 height 9
click at [38, 332] on div at bounding box center [33, 329] width 11 height 11
click at [293, 547] on div "Select" at bounding box center [303, 655] width 28 height 9
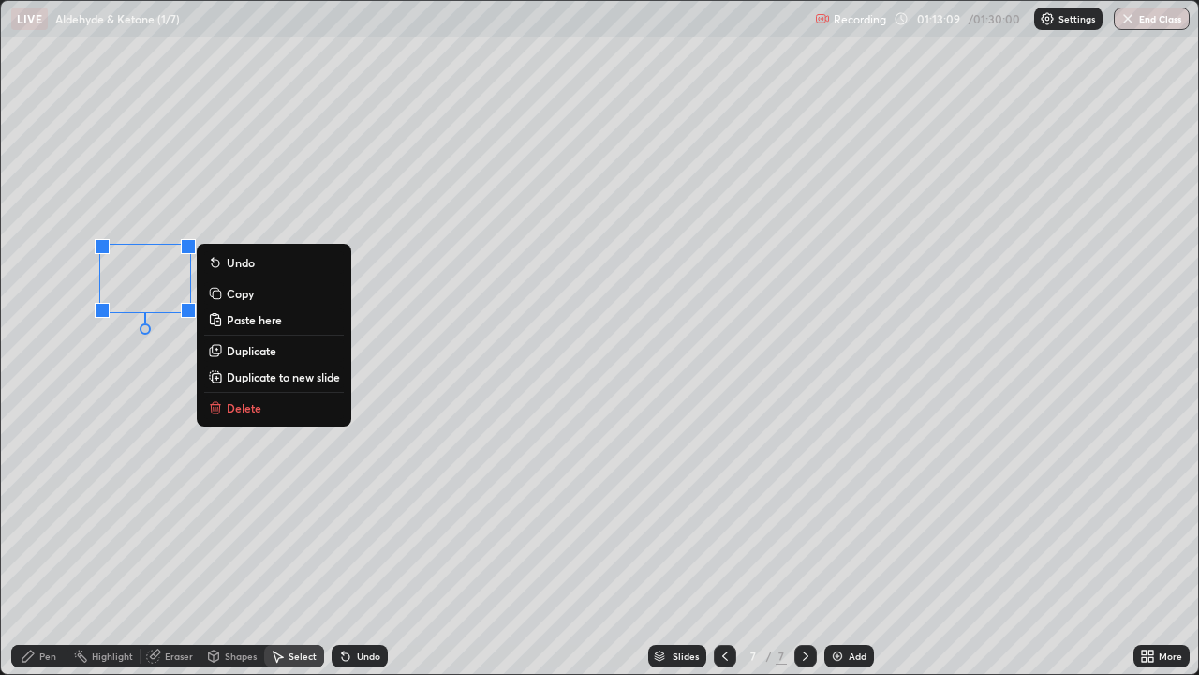
click at [231, 290] on p "Copy" at bounding box center [240, 293] width 27 height 15
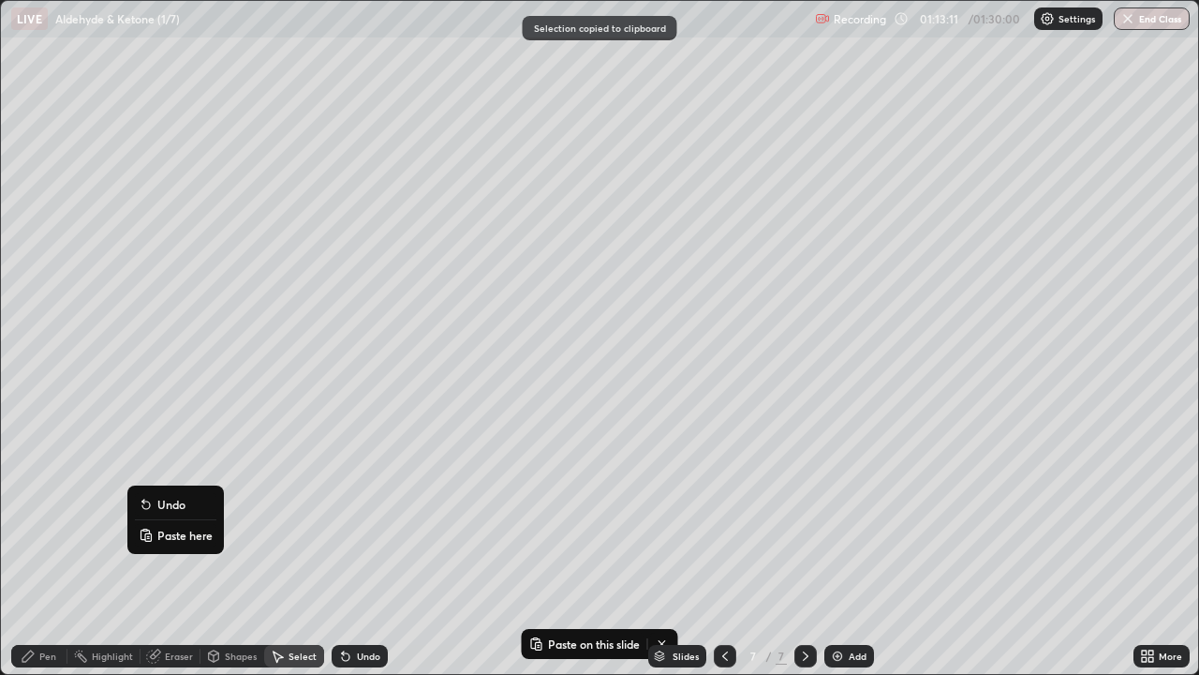
click at [160, 530] on p "Paste here" at bounding box center [184, 535] width 55 height 15
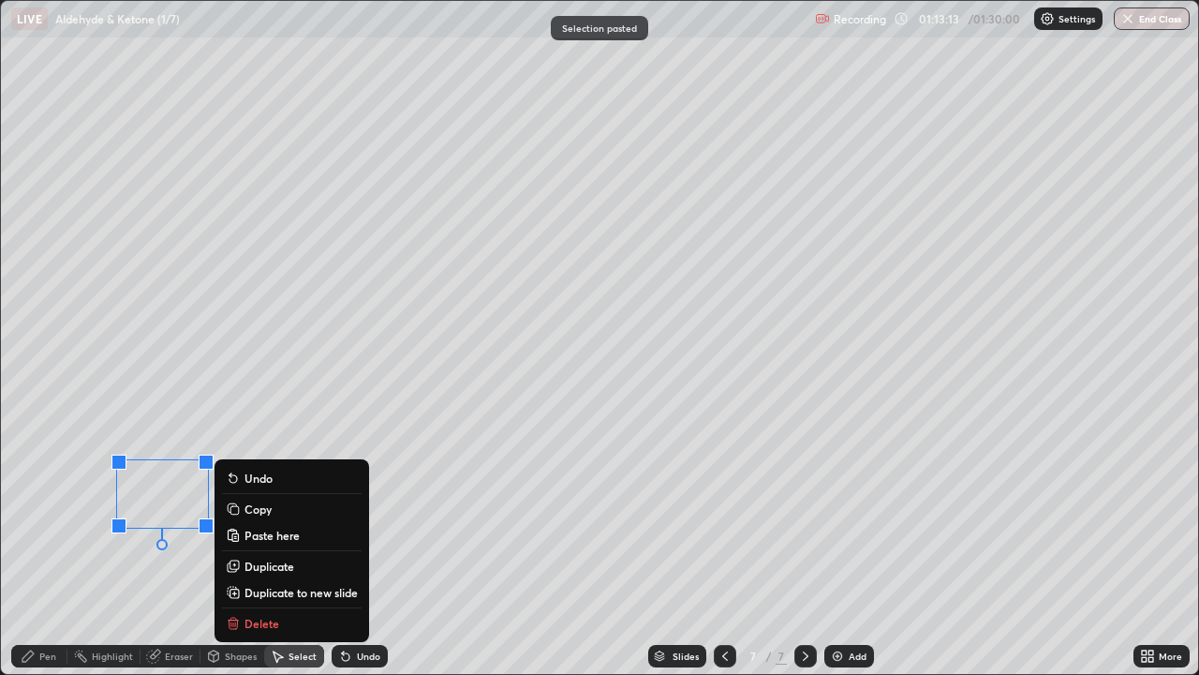
click at [32, 547] on icon at bounding box center [27, 655] width 11 height 11
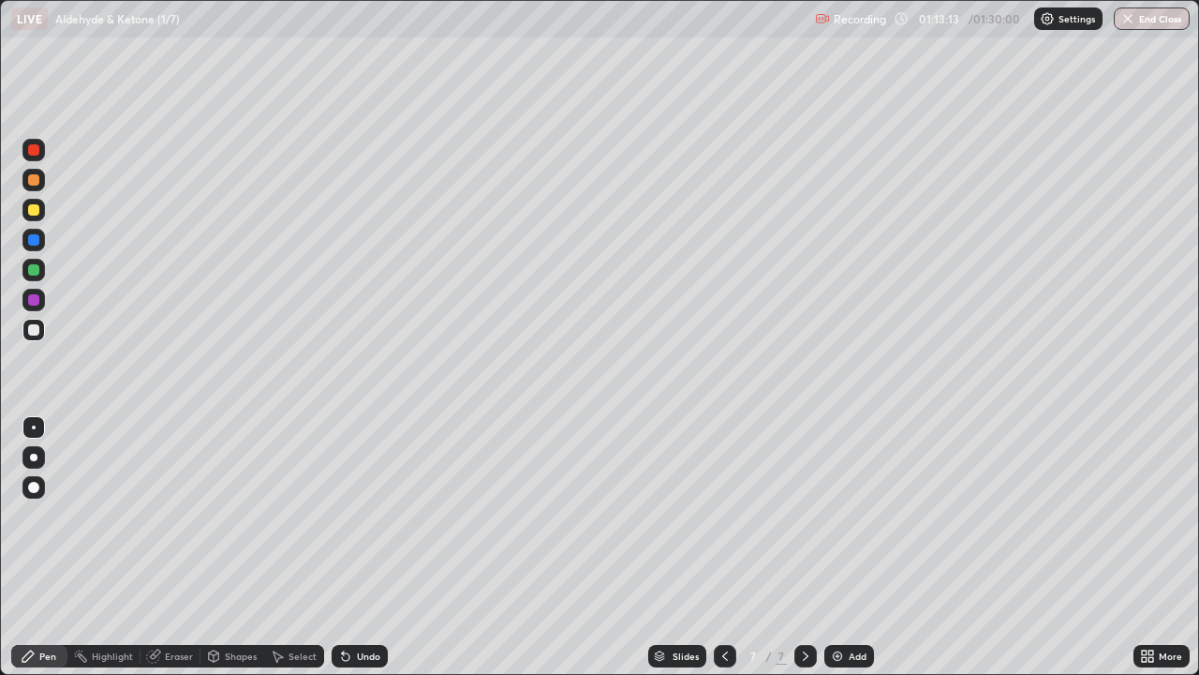
click at [229, 547] on div "Shapes" at bounding box center [241, 655] width 32 height 9
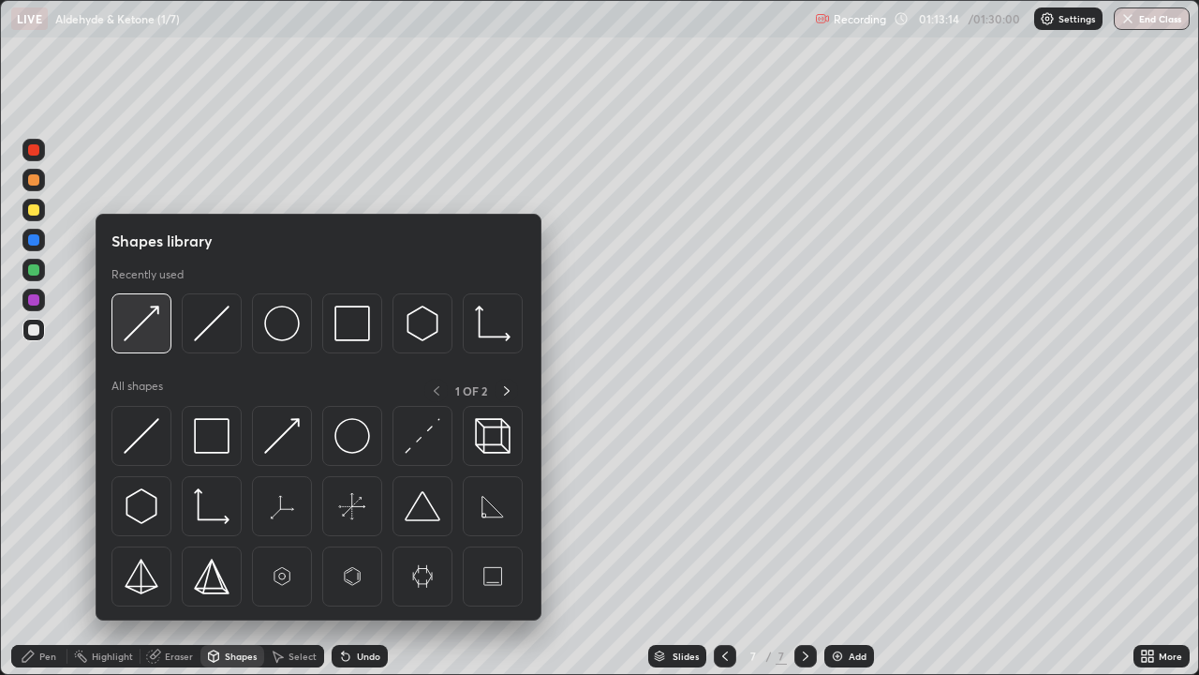
click at [143, 333] on img at bounding box center [142, 323] width 36 height 36
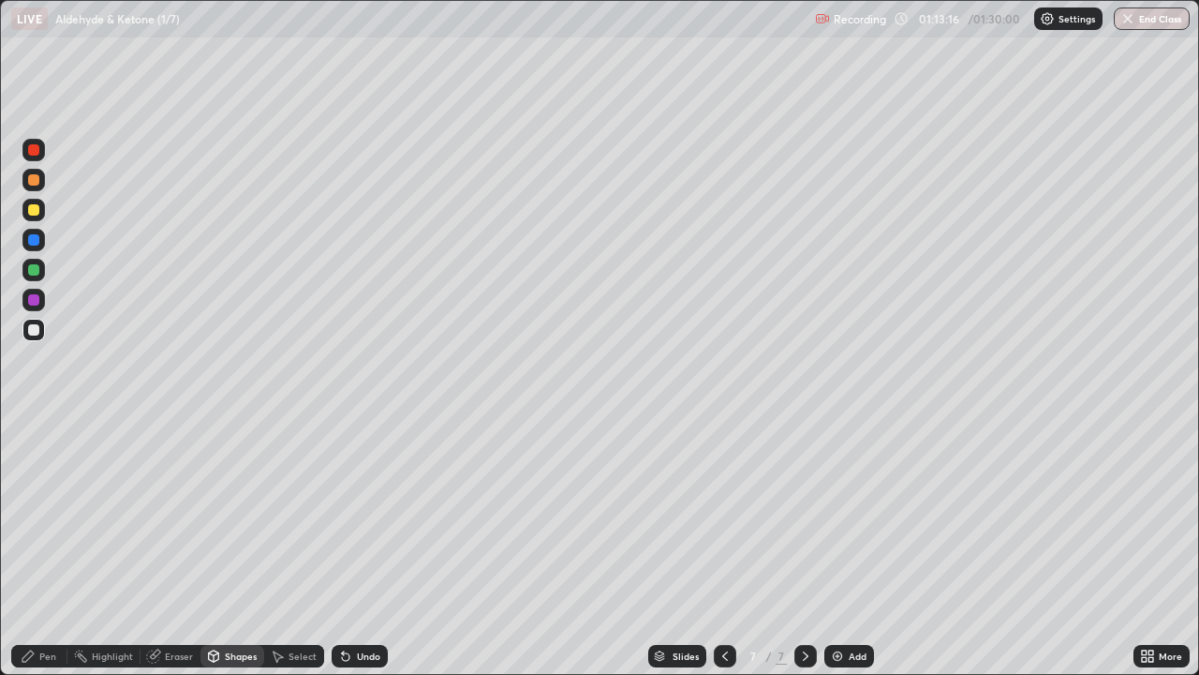
click at [42, 547] on div "Pen" at bounding box center [39, 656] width 56 height 22
click at [31, 268] on div at bounding box center [33, 269] width 11 height 11
click at [295, 547] on div "Select" at bounding box center [303, 655] width 28 height 9
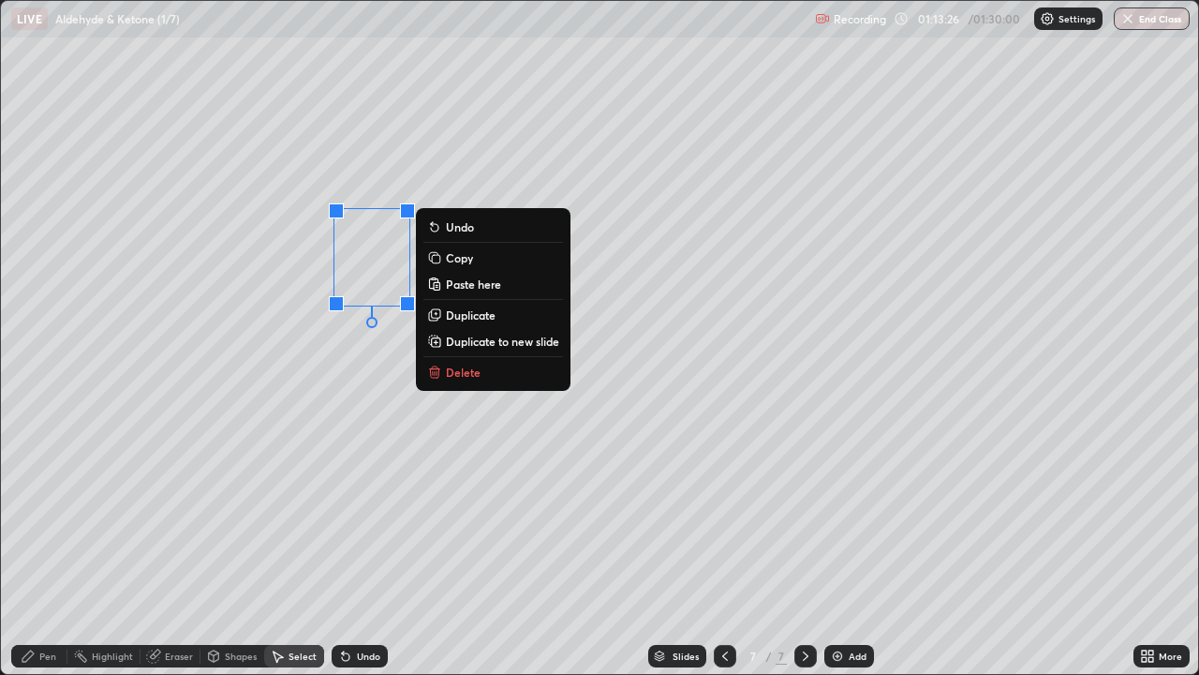
click at [442, 258] on button "Copy" at bounding box center [494, 257] width 140 height 22
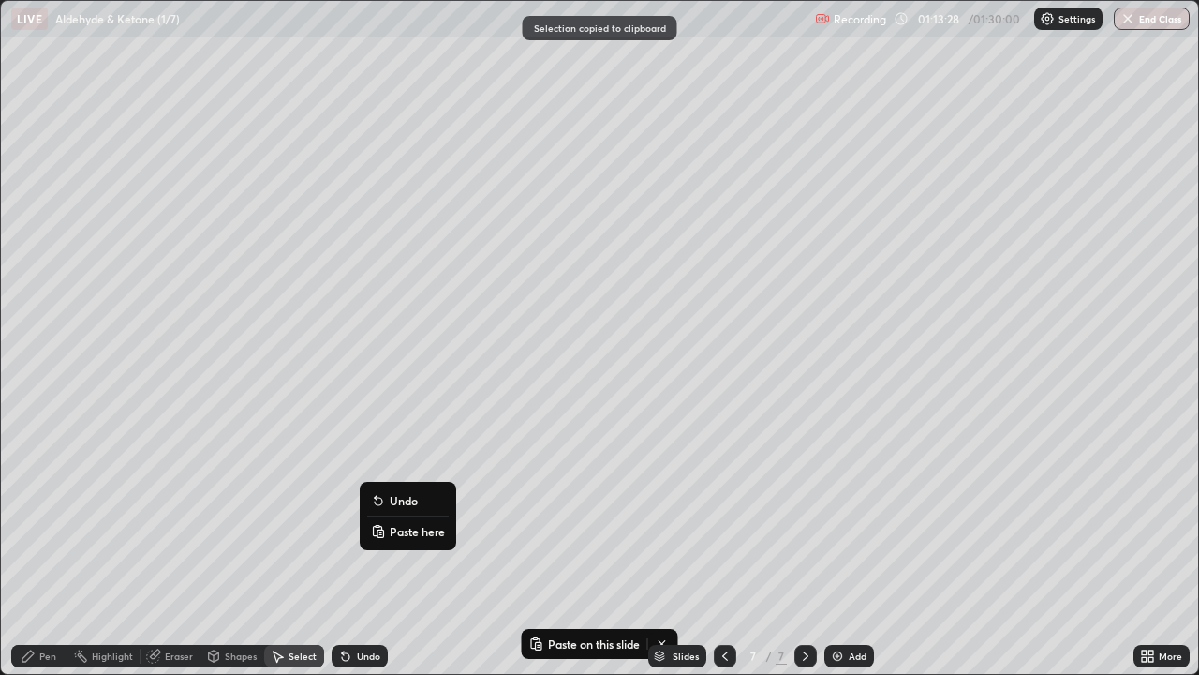
click at [378, 526] on icon at bounding box center [378, 527] width 4 height 2
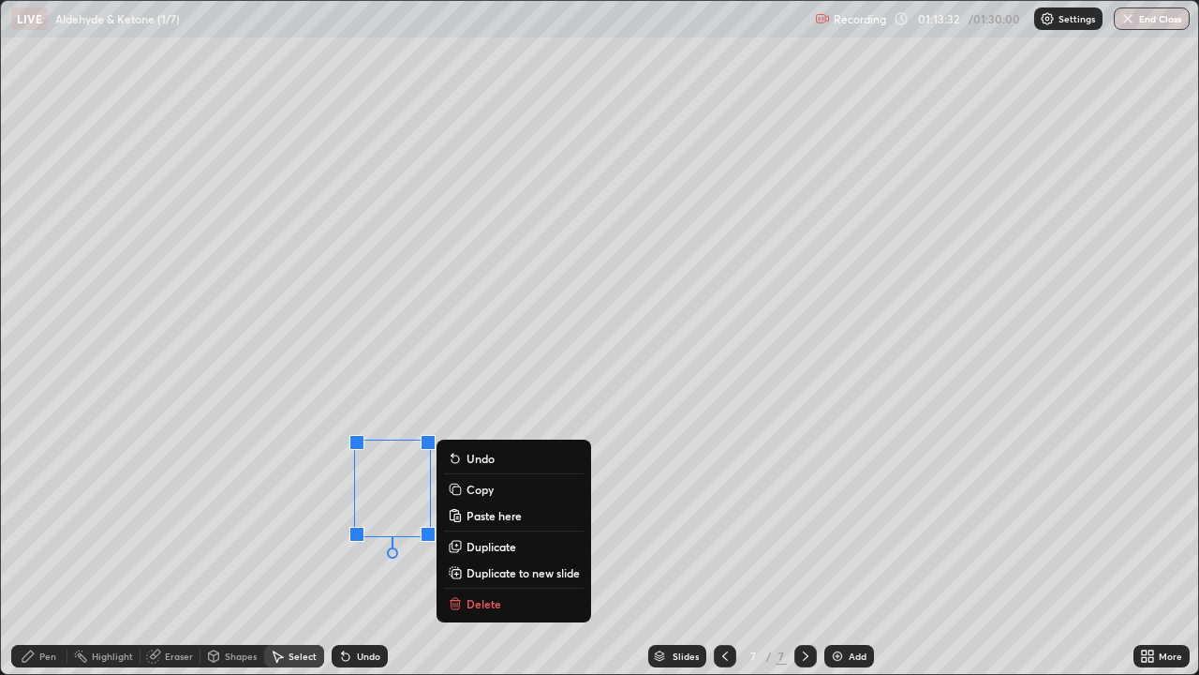
click at [35, 547] on icon at bounding box center [28, 655] width 15 height 15
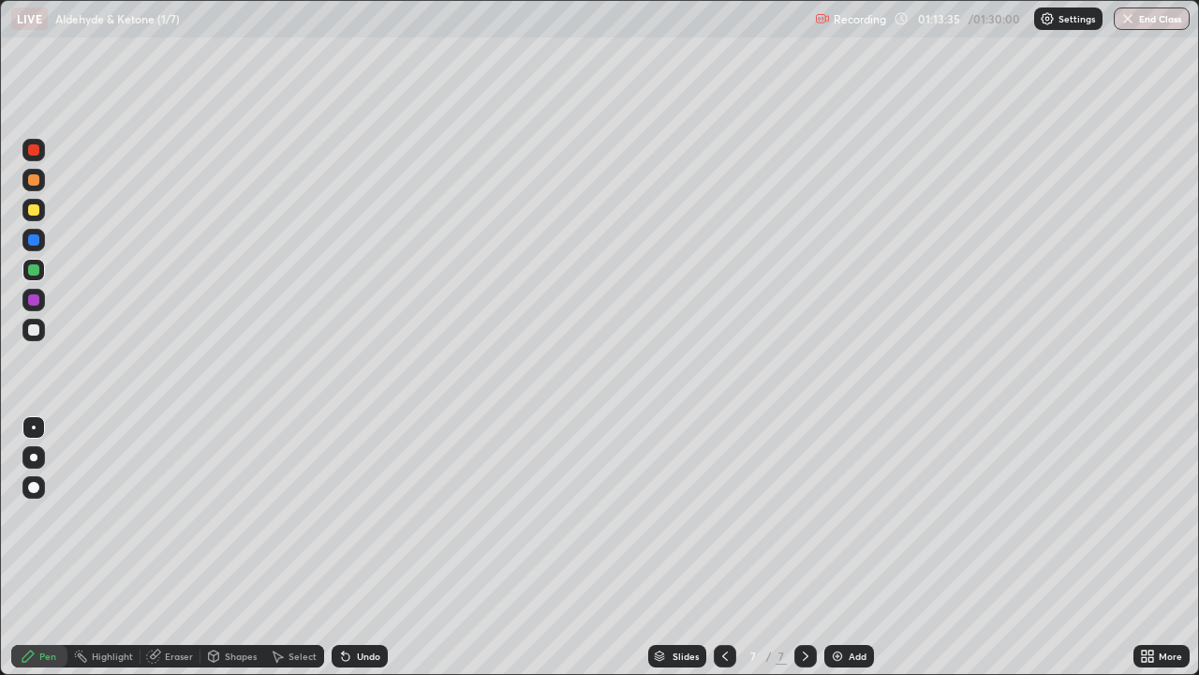
click at [299, 547] on div "Select" at bounding box center [303, 655] width 28 height 9
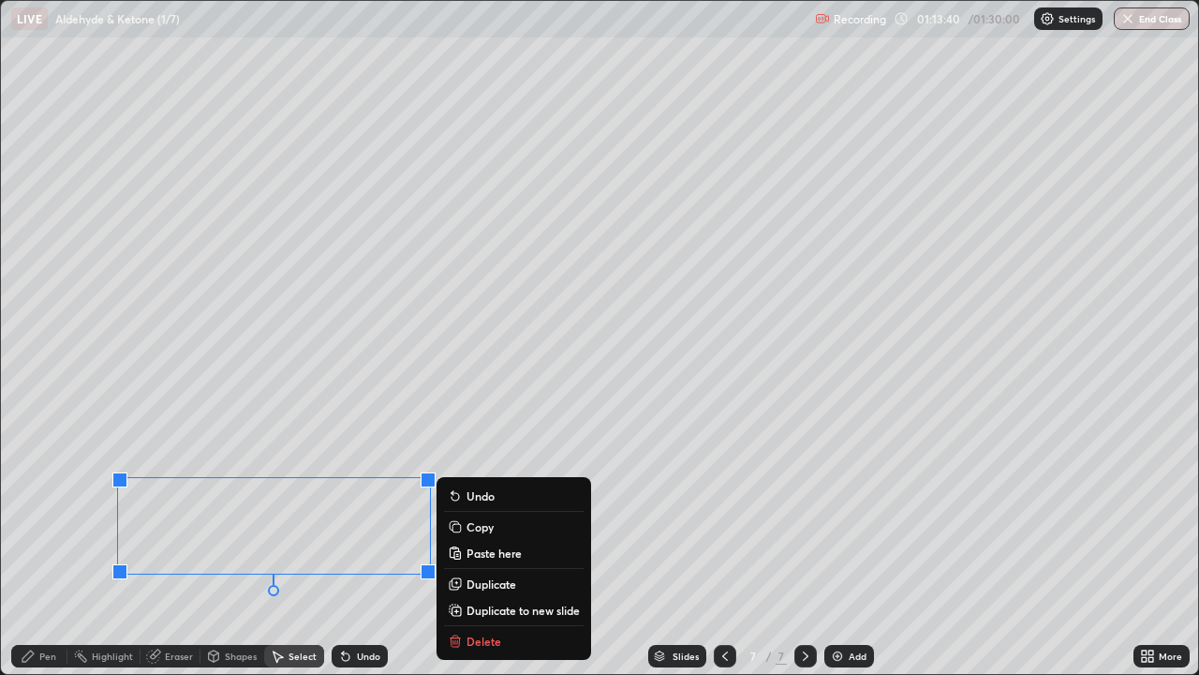
click at [35, 547] on icon at bounding box center [28, 655] width 15 height 15
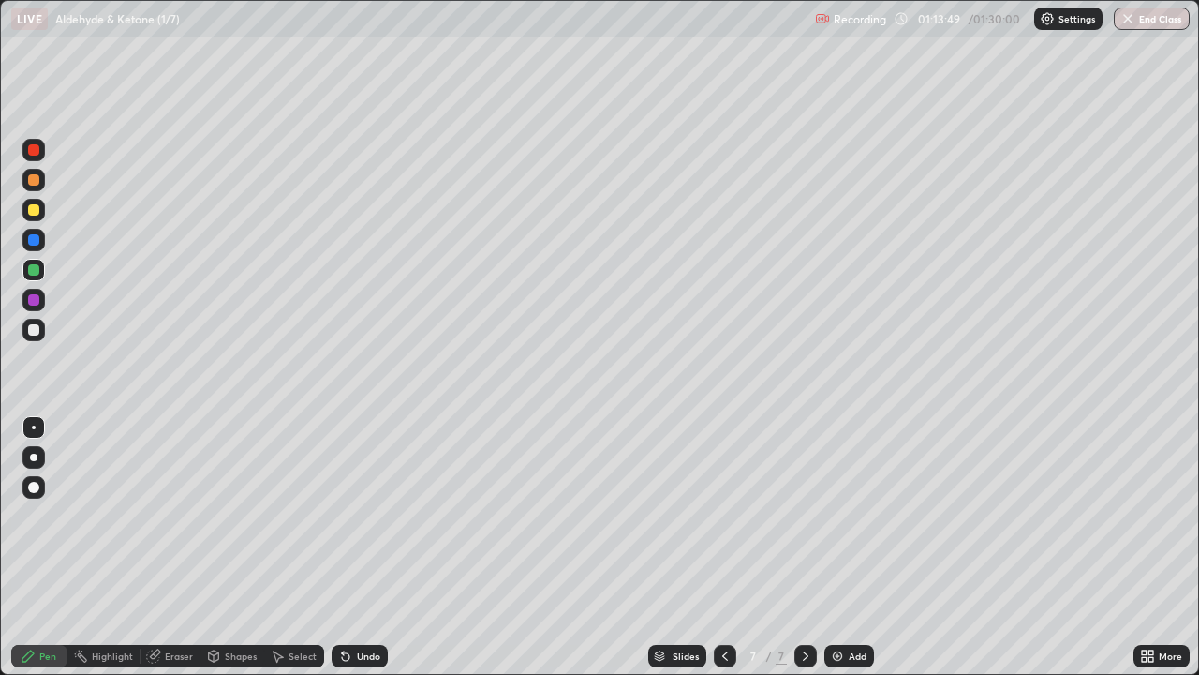
click at [32, 209] on div at bounding box center [33, 209] width 11 height 11
click at [295, 547] on div "Select" at bounding box center [303, 655] width 28 height 9
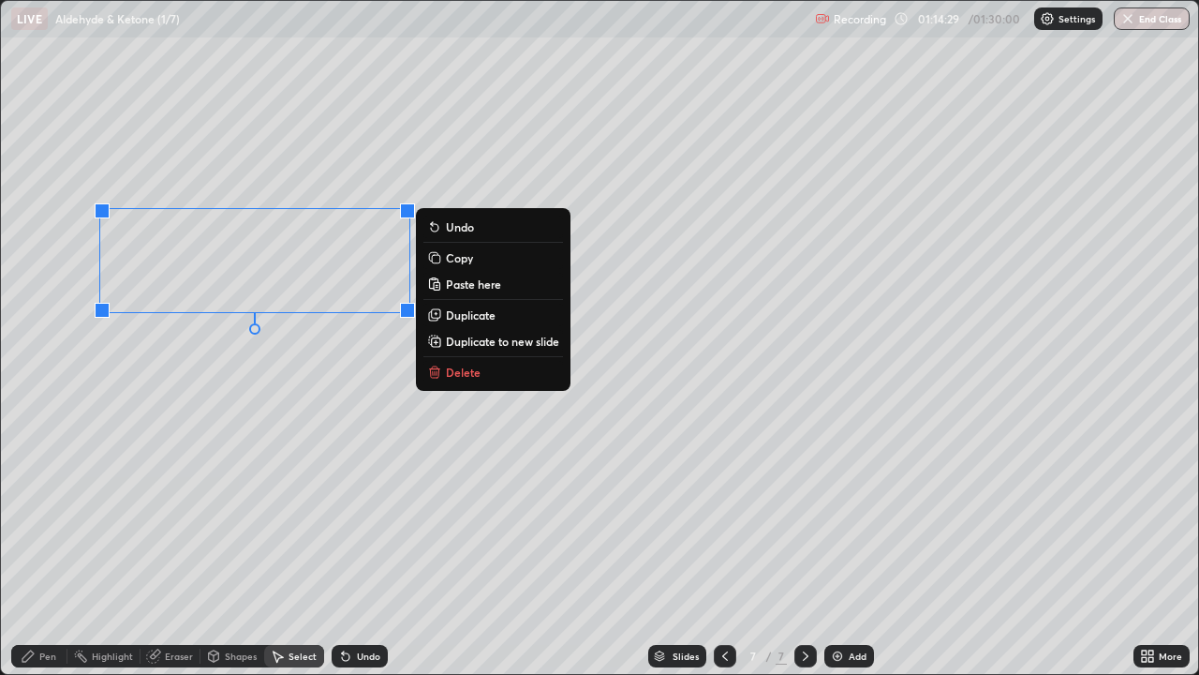
click at [453, 258] on p "Copy" at bounding box center [459, 257] width 27 height 15
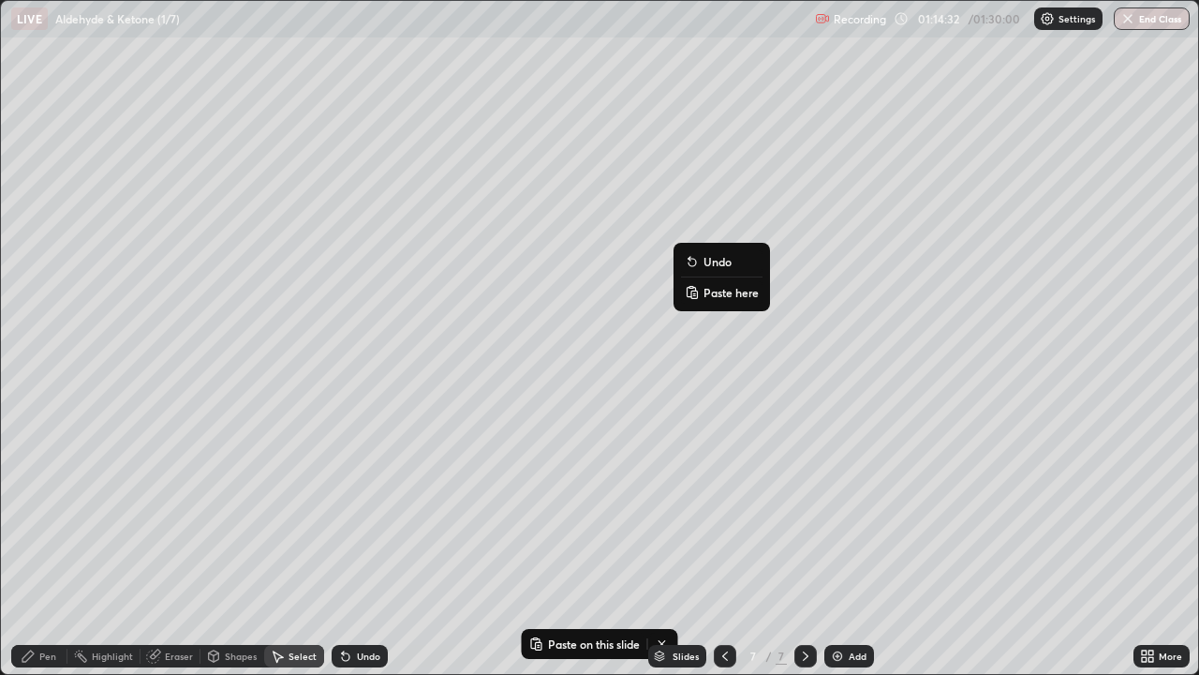
click at [709, 293] on p "Paste here" at bounding box center [731, 292] width 55 height 15
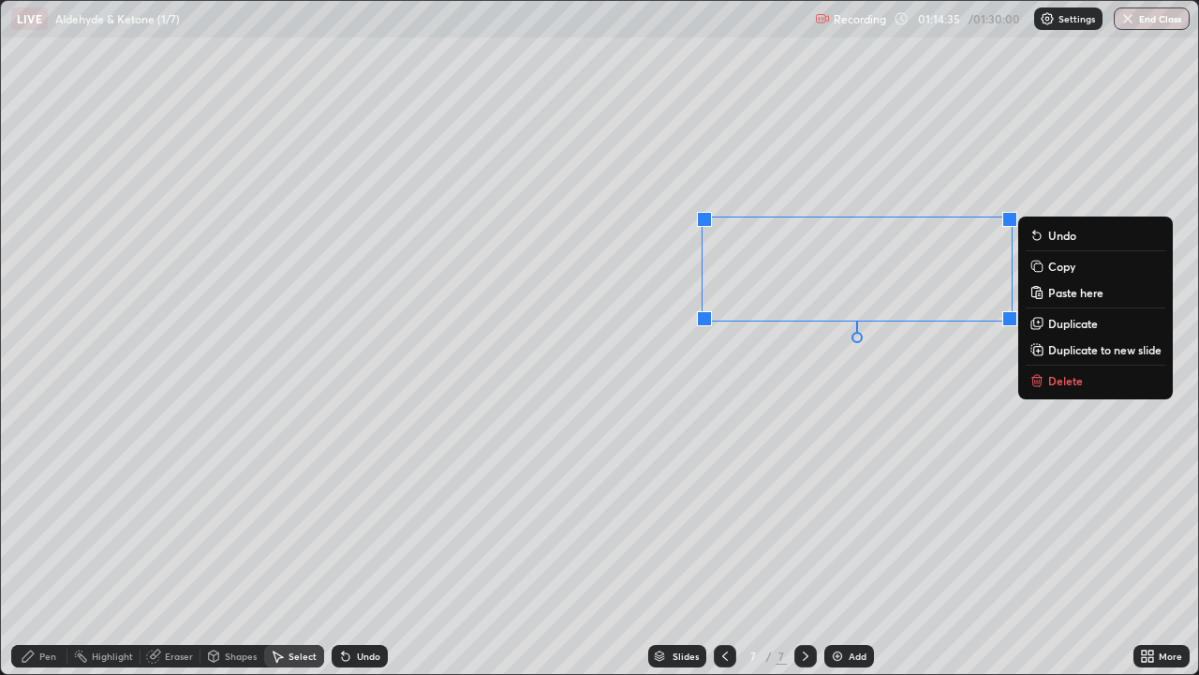
click at [165, 547] on div "Eraser" at bounding box center [179, 655] width 28 height 9
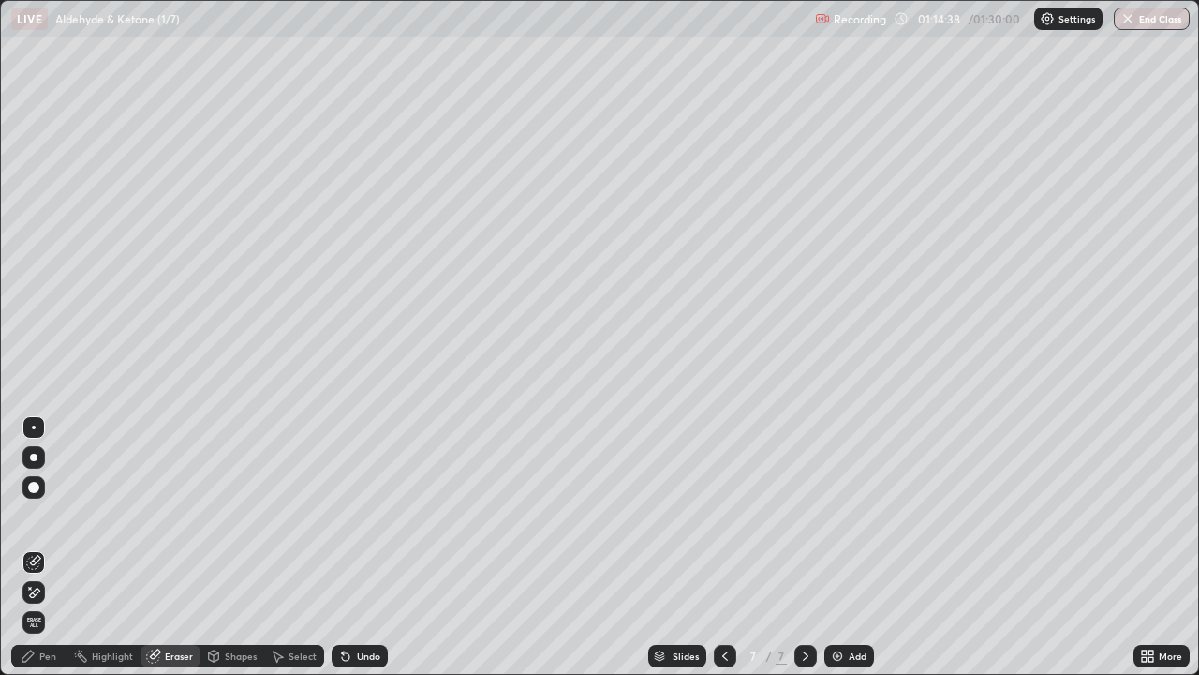
click at [41, 547] on div "Pen" at bounding box center [47, 655] width 17 height 9
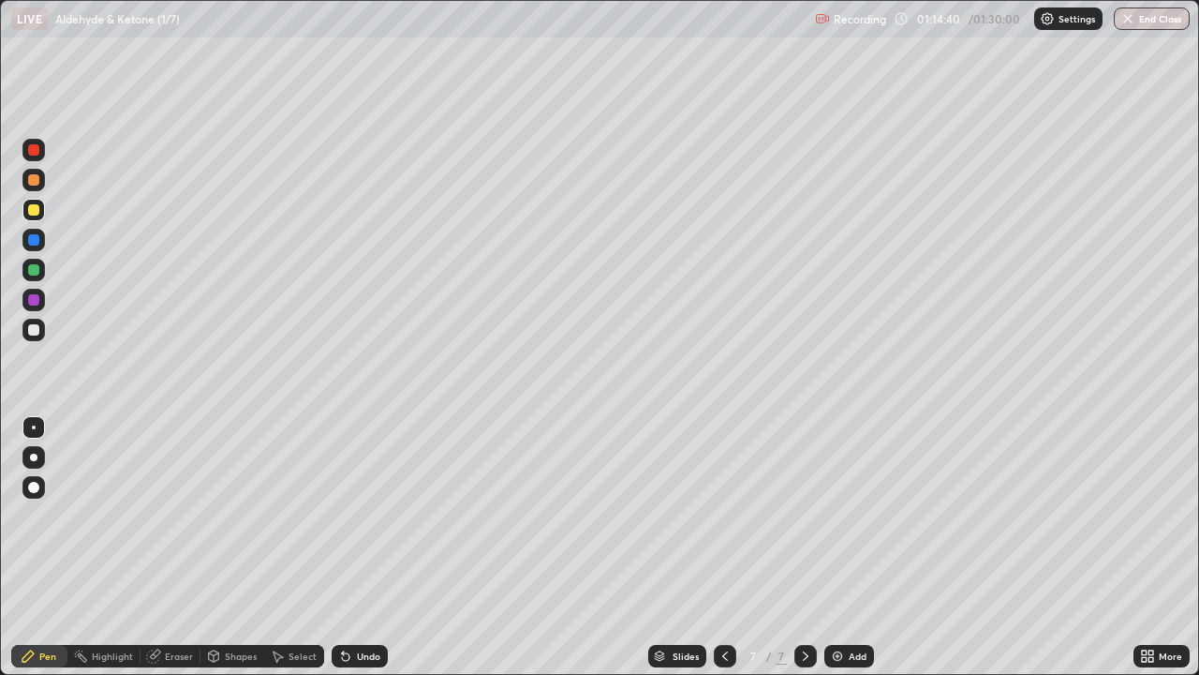
click at [40, 332] on div at bounding box center [33, 330] width 22 height 22
click at [166, 547] on div "Eraser" at bounding box center [171, 656] width 60 height 22
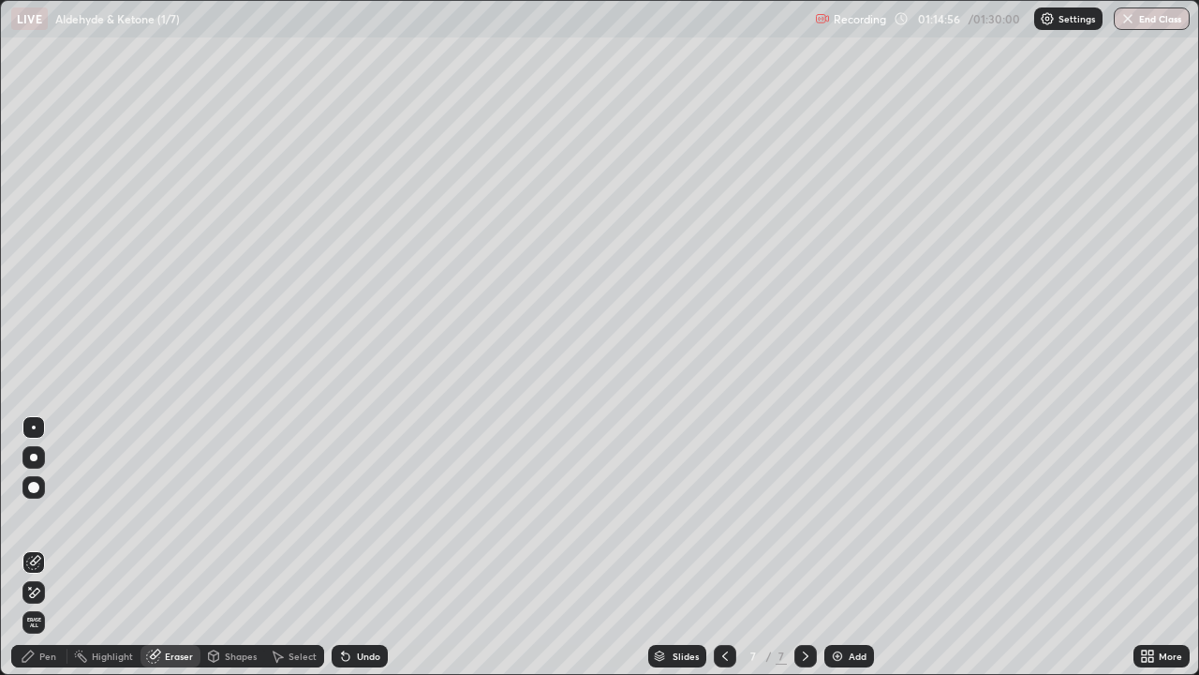
click at [248, 547] on div "Shapes" at bounding box center [241, 655] width 32 height 9
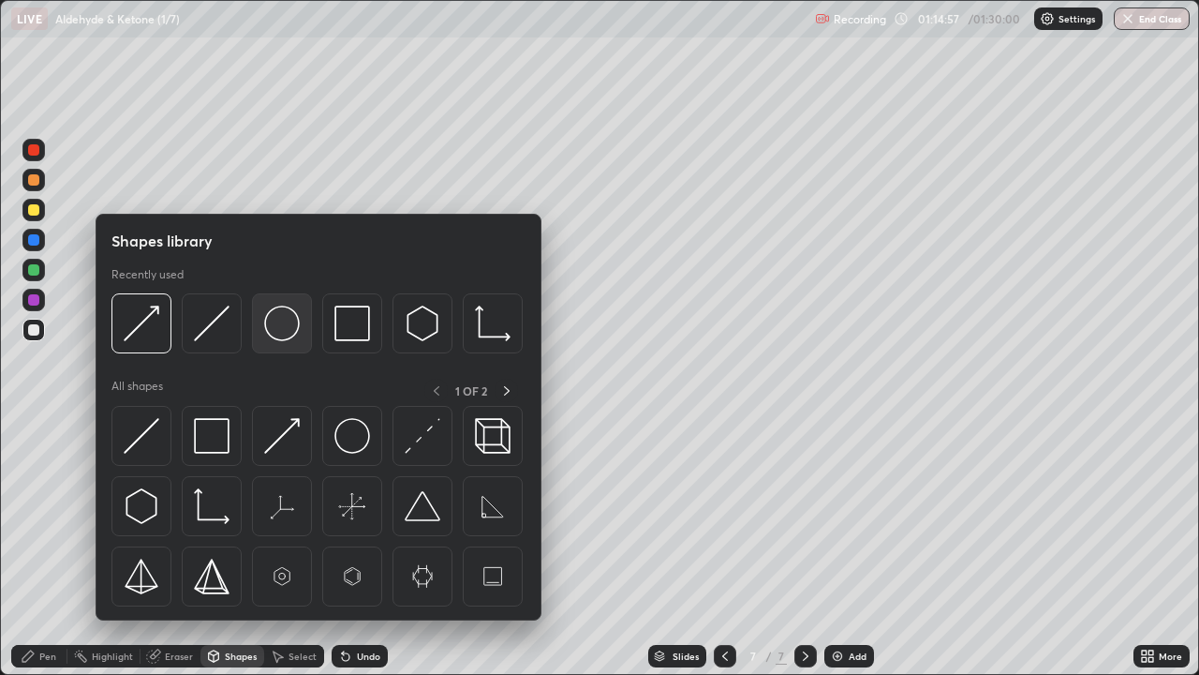
click at [262, 318] on div at bounding box center [282, 323] width 60 height 60
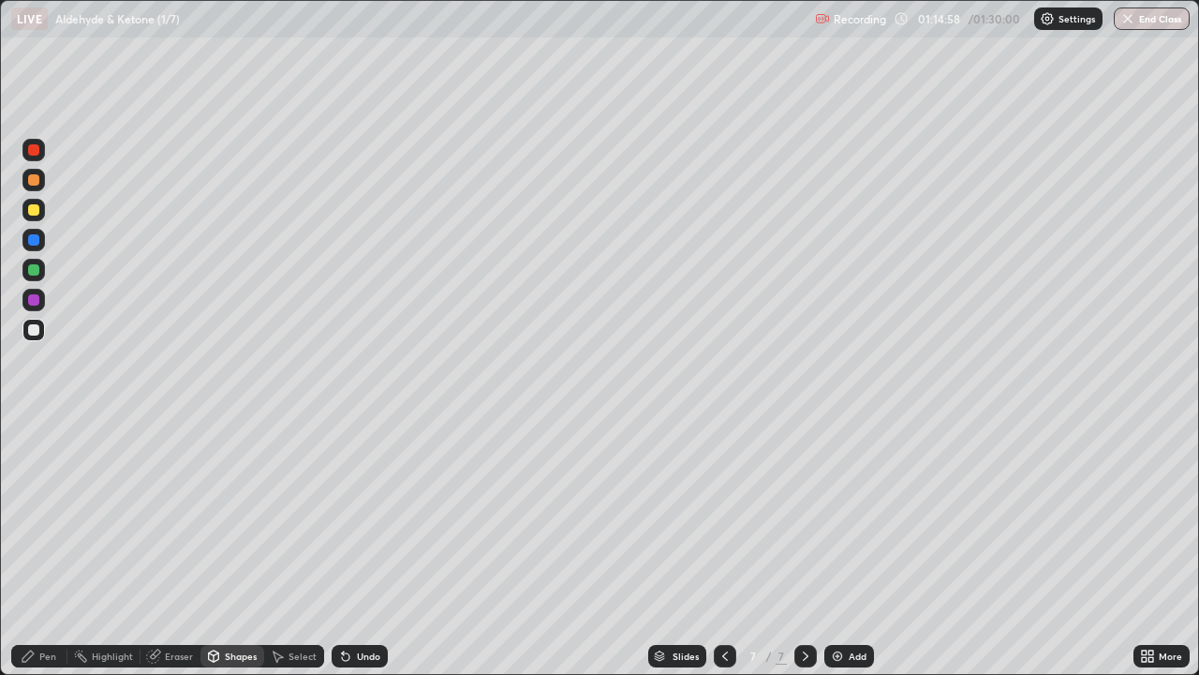
click at [41, 146] on div at bounding box center [33, 150] width 22 height 22
click at [41, 547] on div "Pen" at bounding box center [39, 656] width 56 height 22
click at [43, 329] on div at bounding box center [33, 330] width 22 height 22
click at [34, 184] on div at bounding box center [33, 179] width 11 height 11
click at [43, 333] on div at bounding box center [33, 330] width 22 height 22
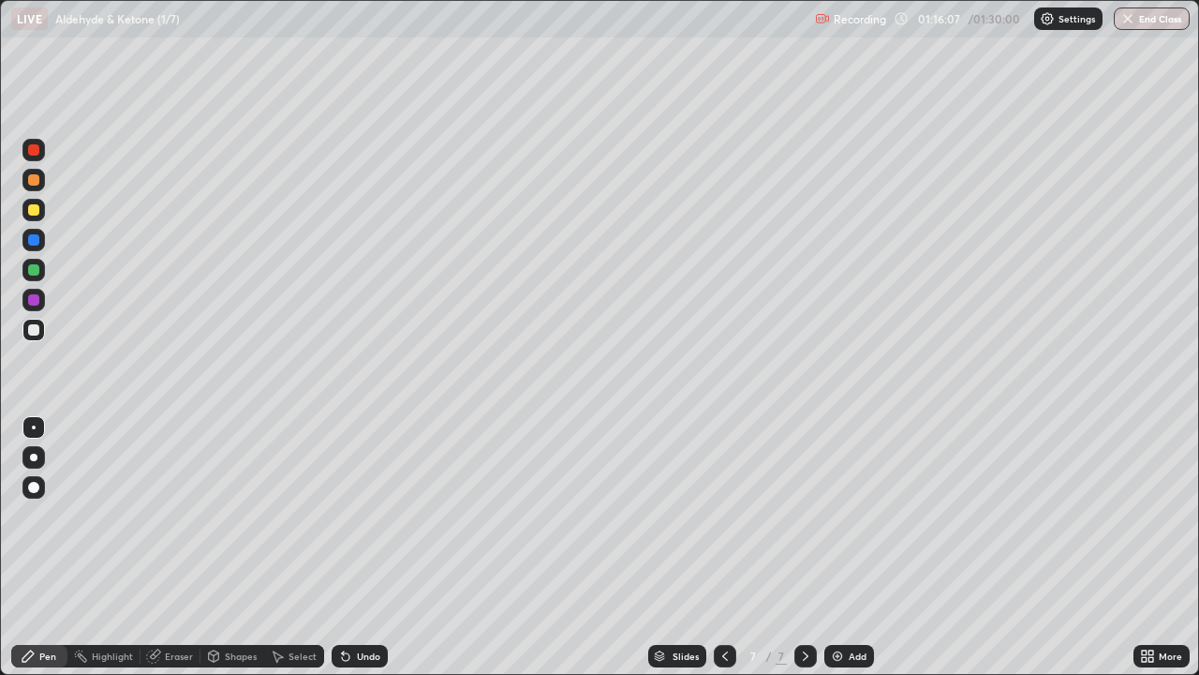
click at [35, 270] on div at bounding box center [33, 269] width 11 height 11
click at [33, 183] on div at bounding box center [33, 179] width 11 height 11
click at [287, 547] on div "Select" at bounding box center [294, 656] width 60 height 22
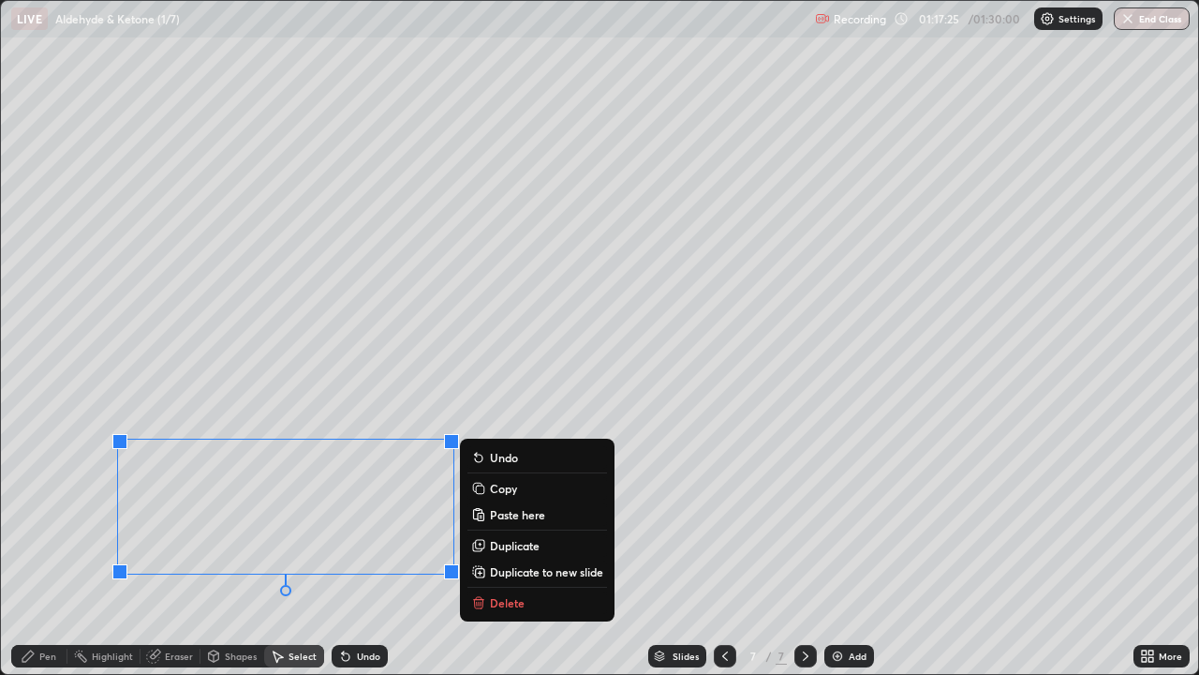
click at [493, 487] on p "Copy" at bounding box center [503, 488] width 27 height 15
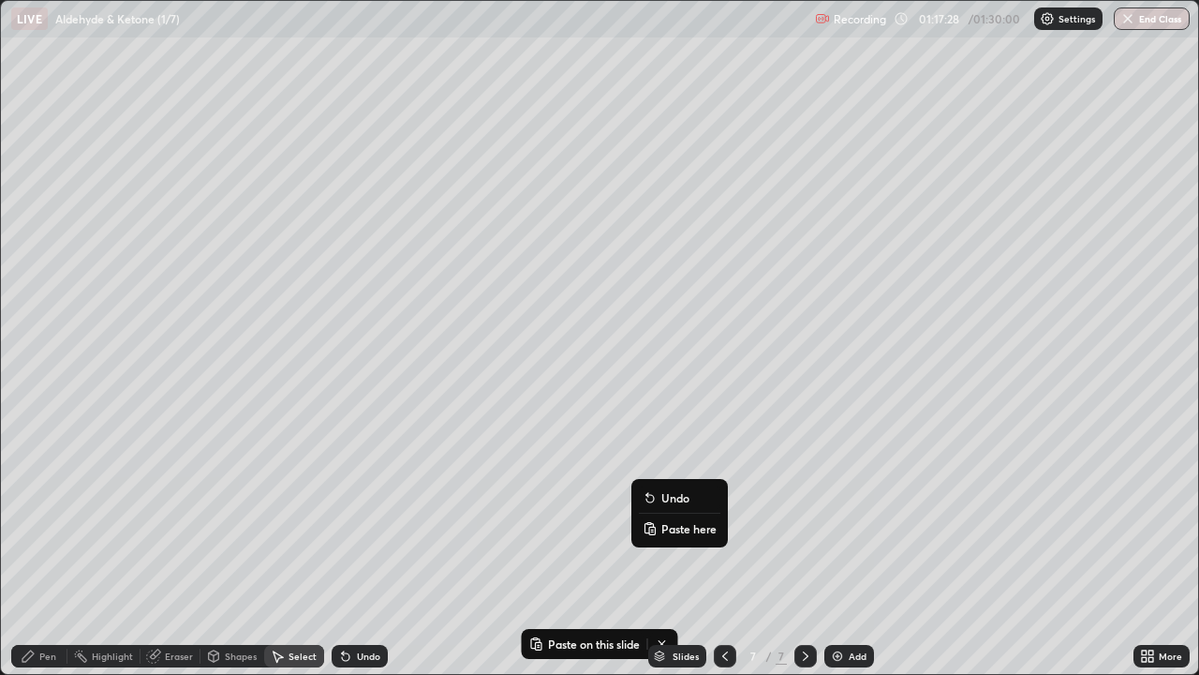
click at [661, 525] on button "Paste here" at bounding box center [680, 528] width 82 height 22
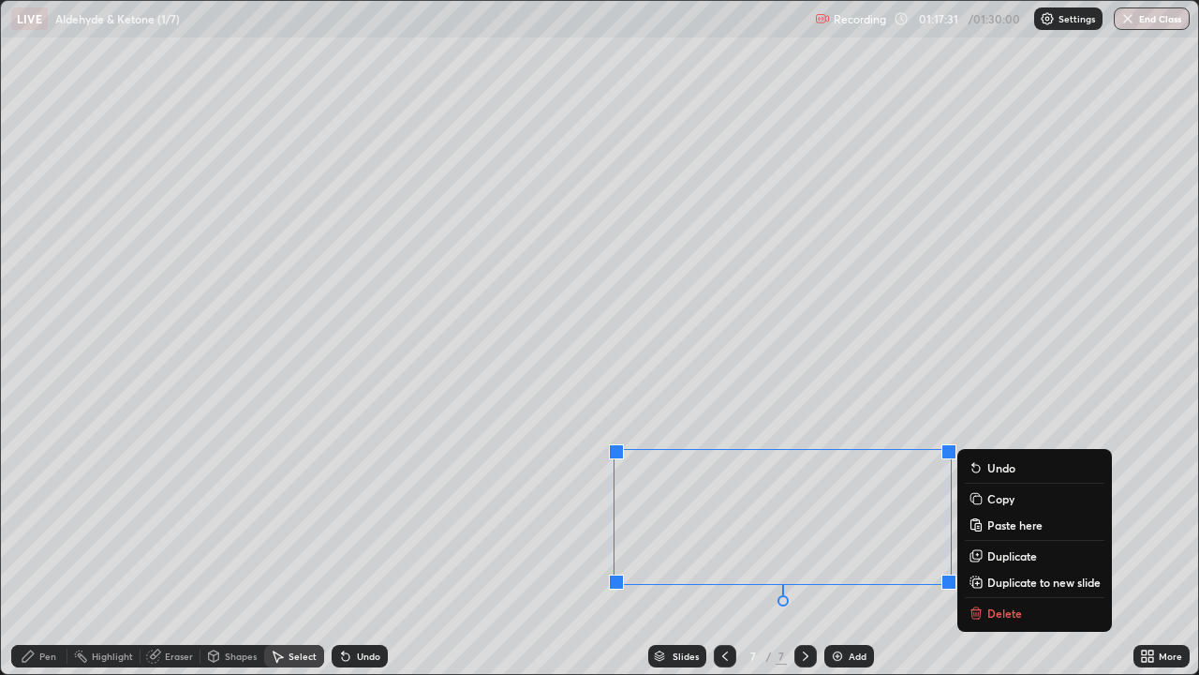
click at [165, 547] on div "Eraser" at bounding box center [179, 655] width 28 height 9
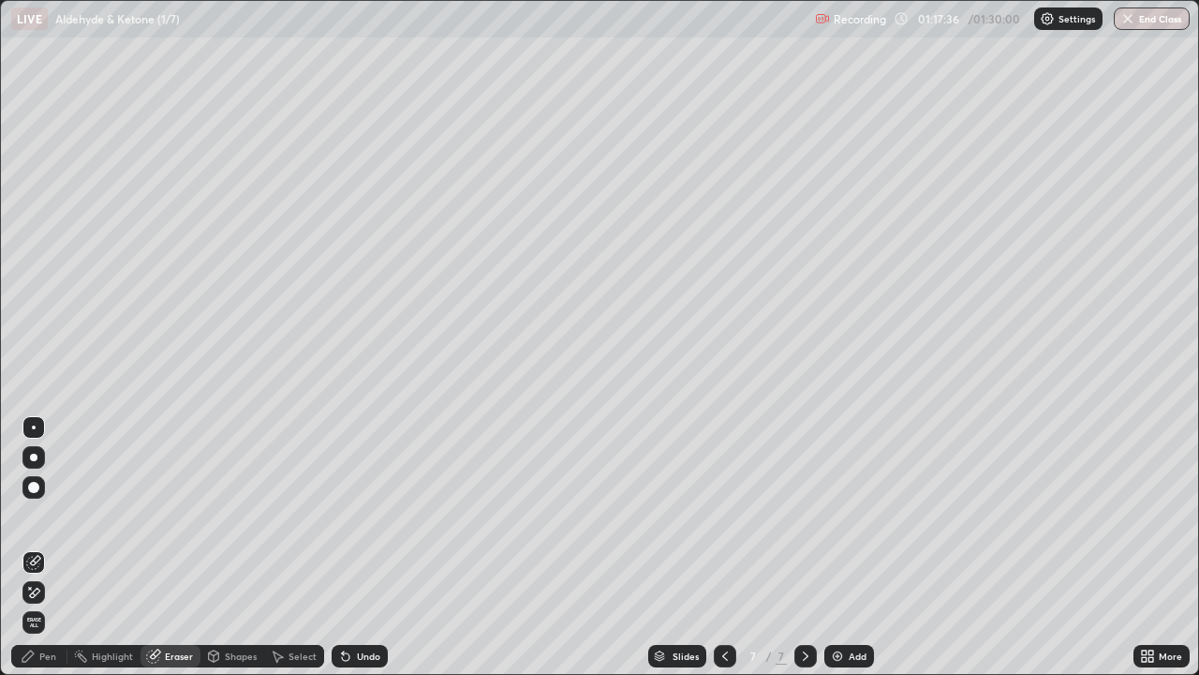
click at [56, 547] on div "Pen" at bounding box center [39, 656] width 56 height 22
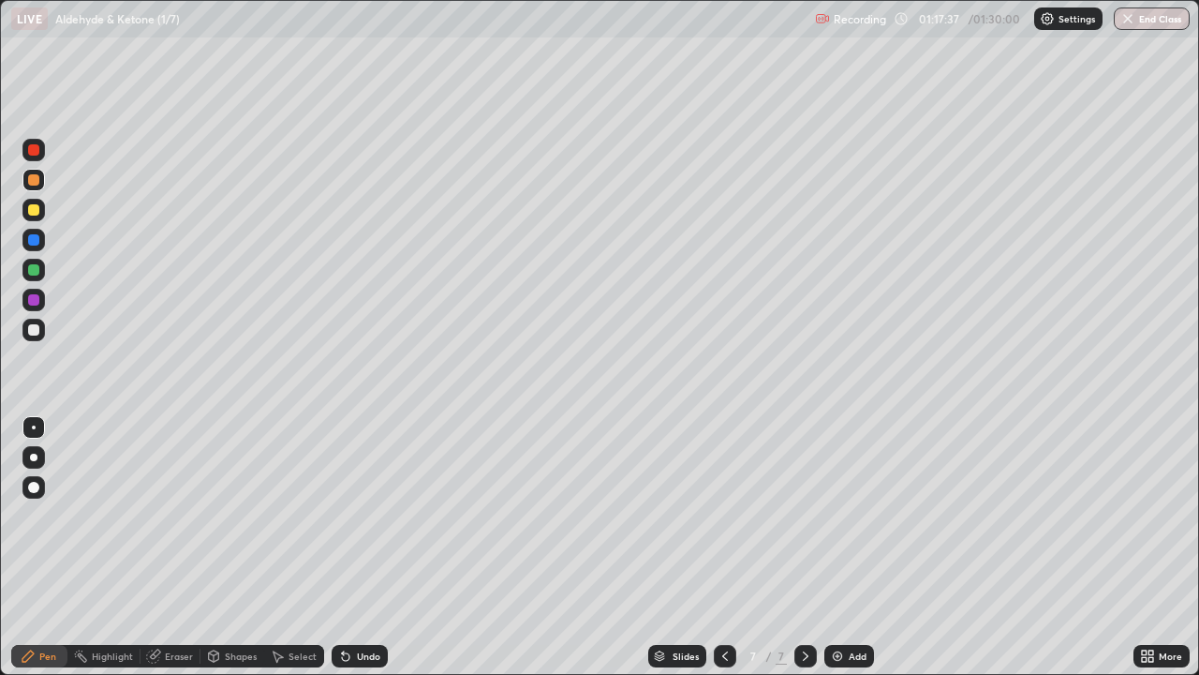
click at [37, 329] on div at bounding box center [33, 329] width 11 height 11
click at [1145, 23] on button "End Class" at bounding box center [1152, 18] width 76 height 22
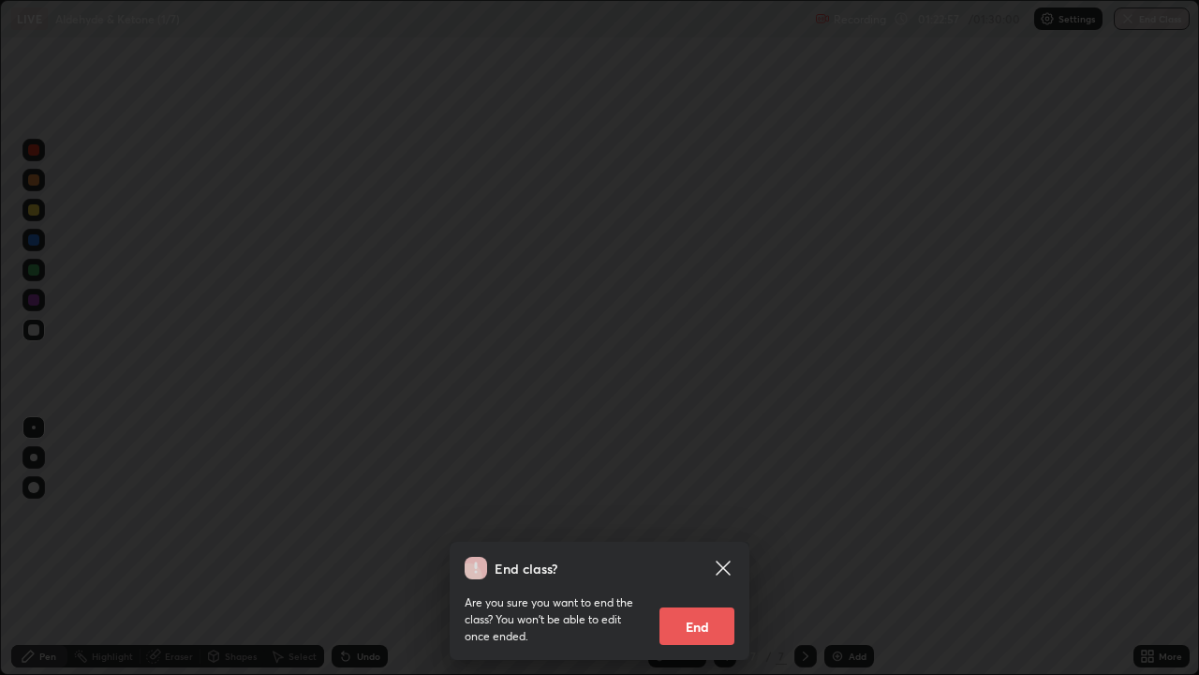
click at [716, 547] on button "End" at bounding box center [697, 625] width 75 height 37
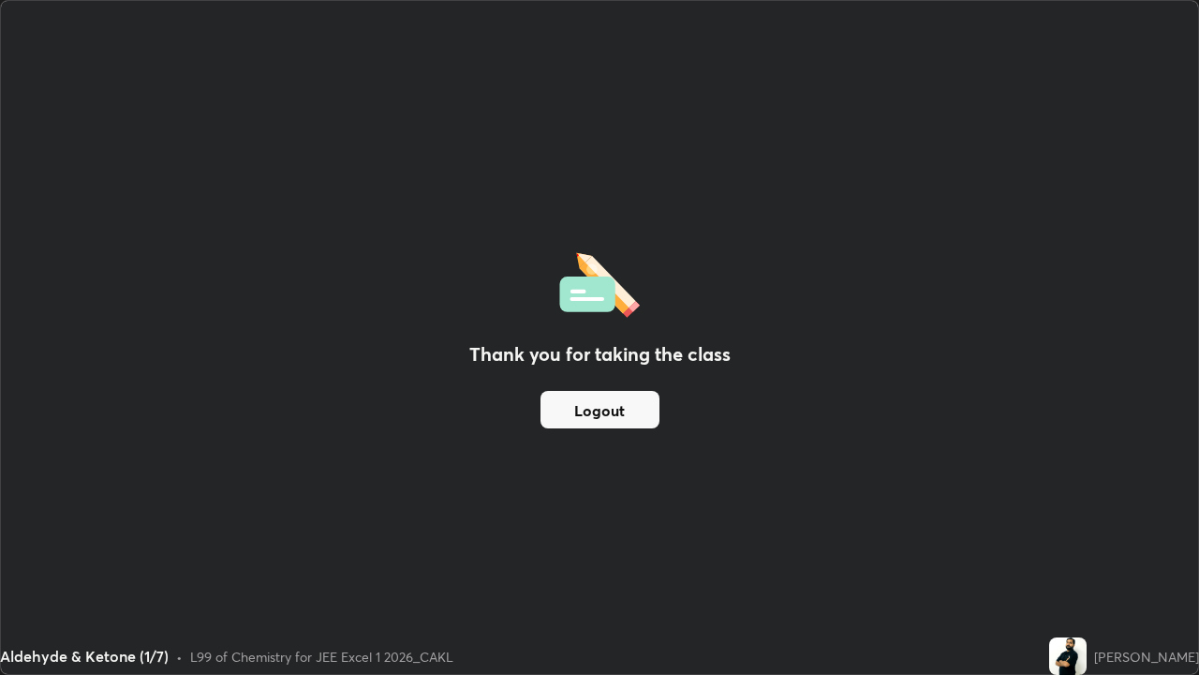
click at [628, 405] on button "Logout" at bounding box center [600, 409] width 119 height 37
